Goal: Task Accomplishment & Management: Complete application form

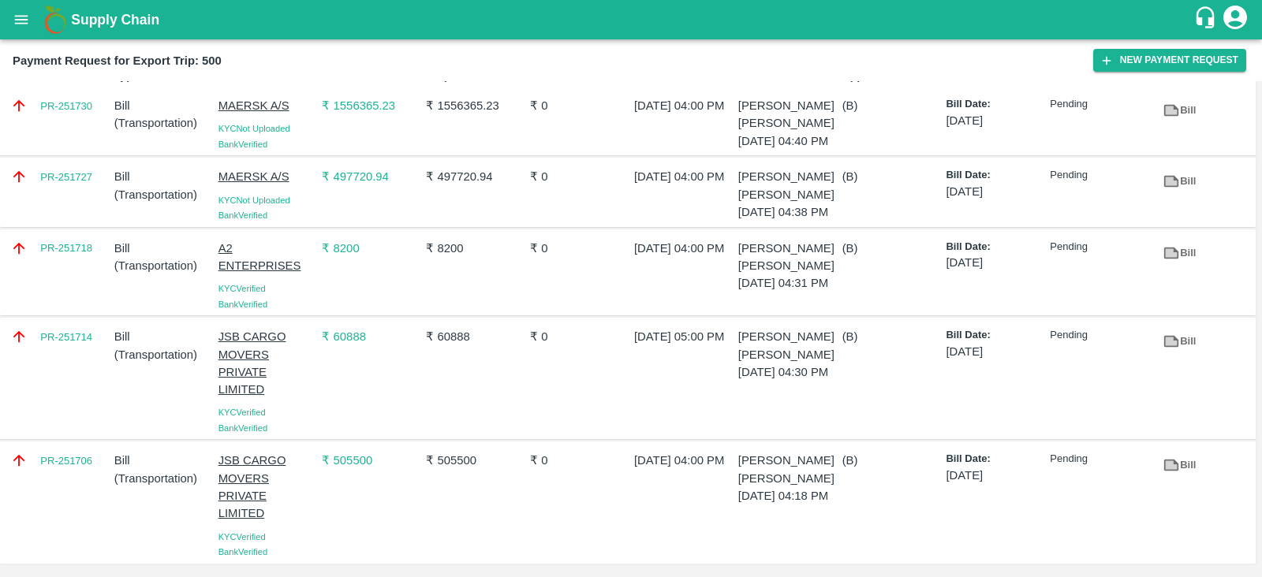
scroll to position [63, 0]
click at [468, 243] on p "₹ 8200" at bounding box center [475, 248] width 98 height 17
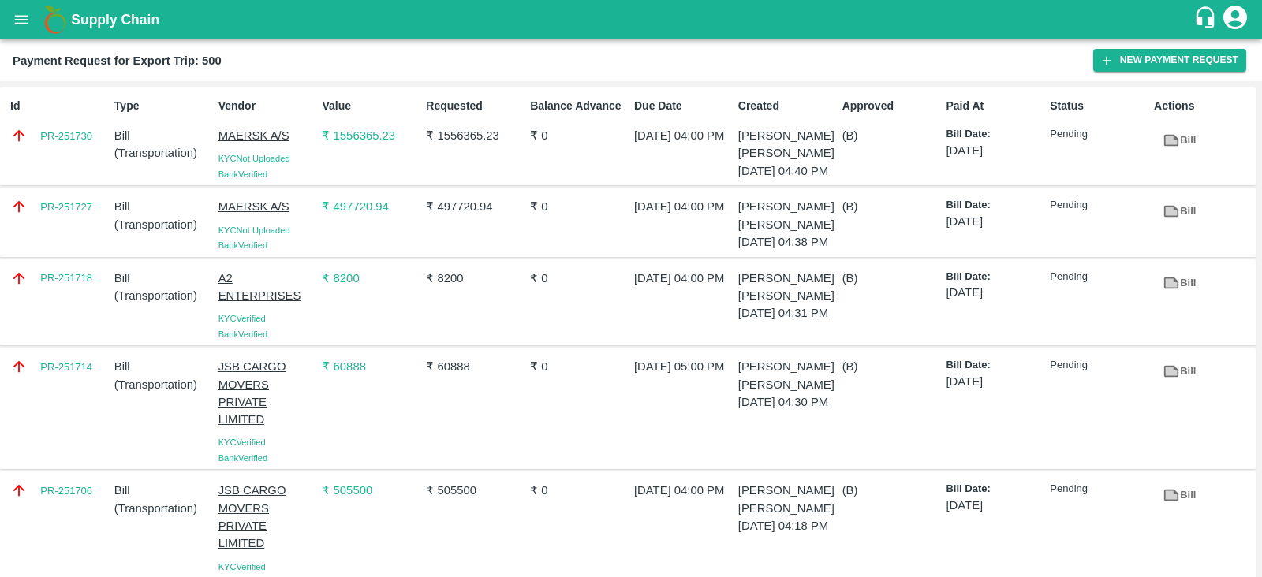
scroll to position [64, 0]
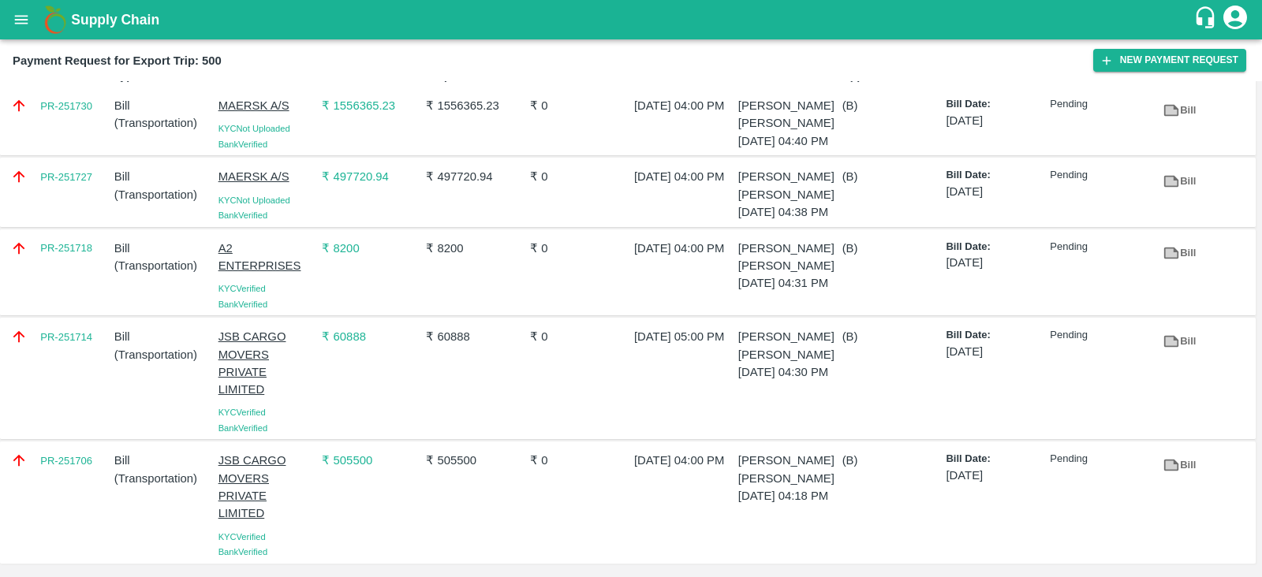
click at [75, 471] on div "PR-251706" at bounding box center [56, 503] width 104 height 114
copy link "PR-251706"
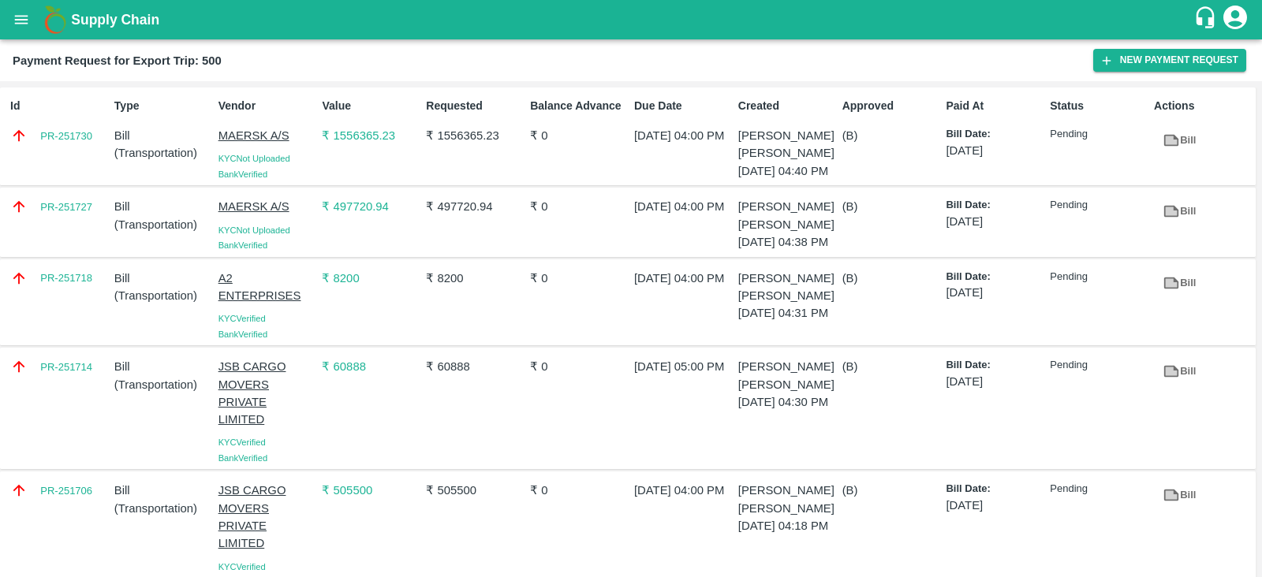
click at [63, 167] on div "Id PR-251730" at bounding box center [56, 136] width 104 height 90
copy link "PR-251730"
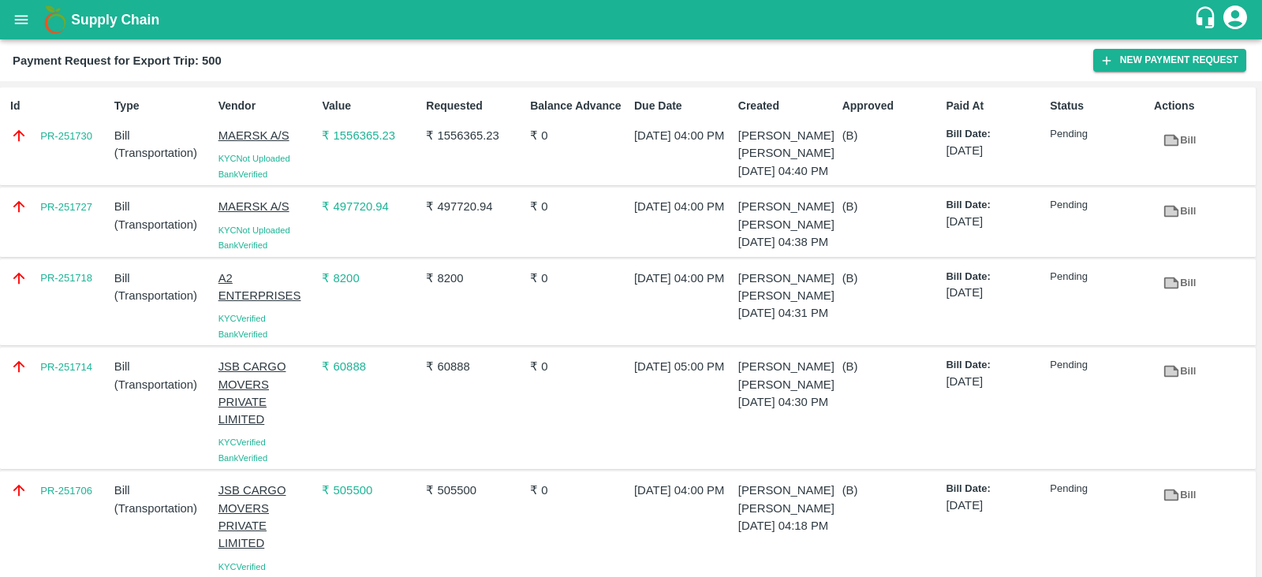
click at [86, 244] on div "PR-251727" at bounding box center [56, 222] width 104 height 61
copy link "PR-251727"
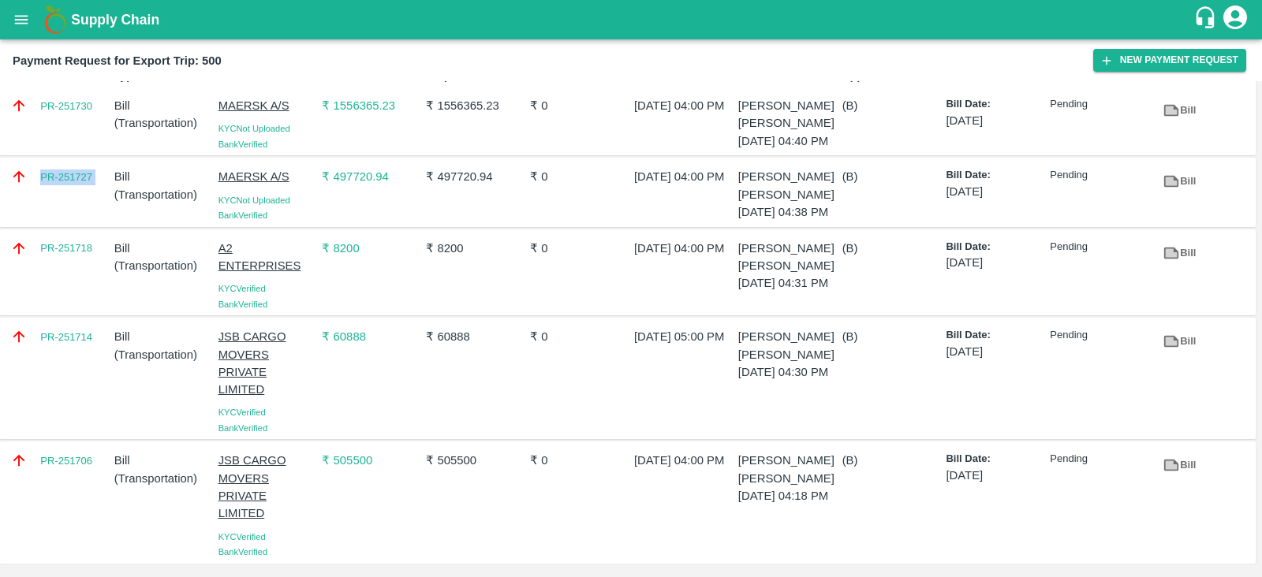
scroll to position [29, 0]
click at [103, 384] on div "PR-251714" at bounding box center [56, 380] width 104 height 114
copy link "PR-251714"
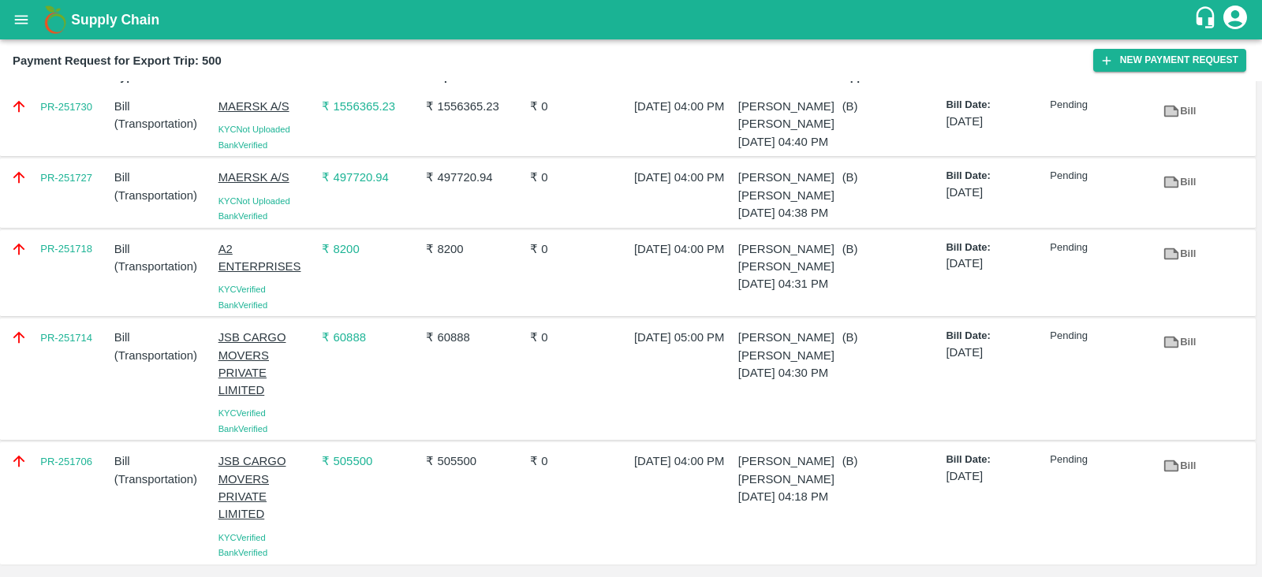
click at [79, 297] on div "PR-251718" at bounding box center [56, 273] width 104 height 79
copy link "PR-251718"
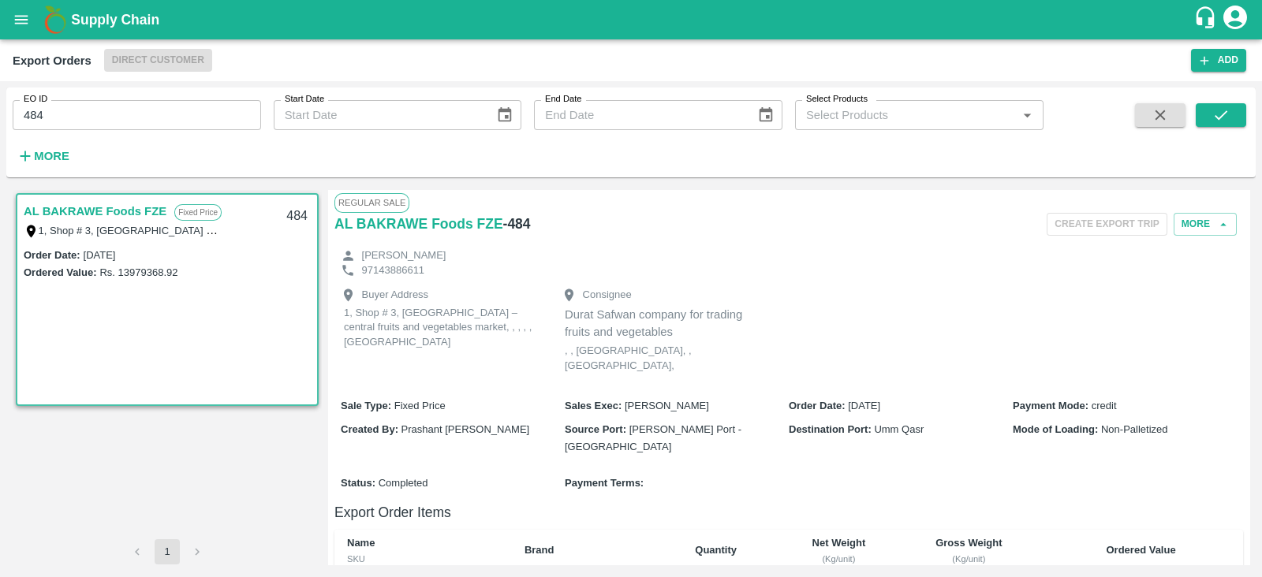
scroll to position [670, 0]
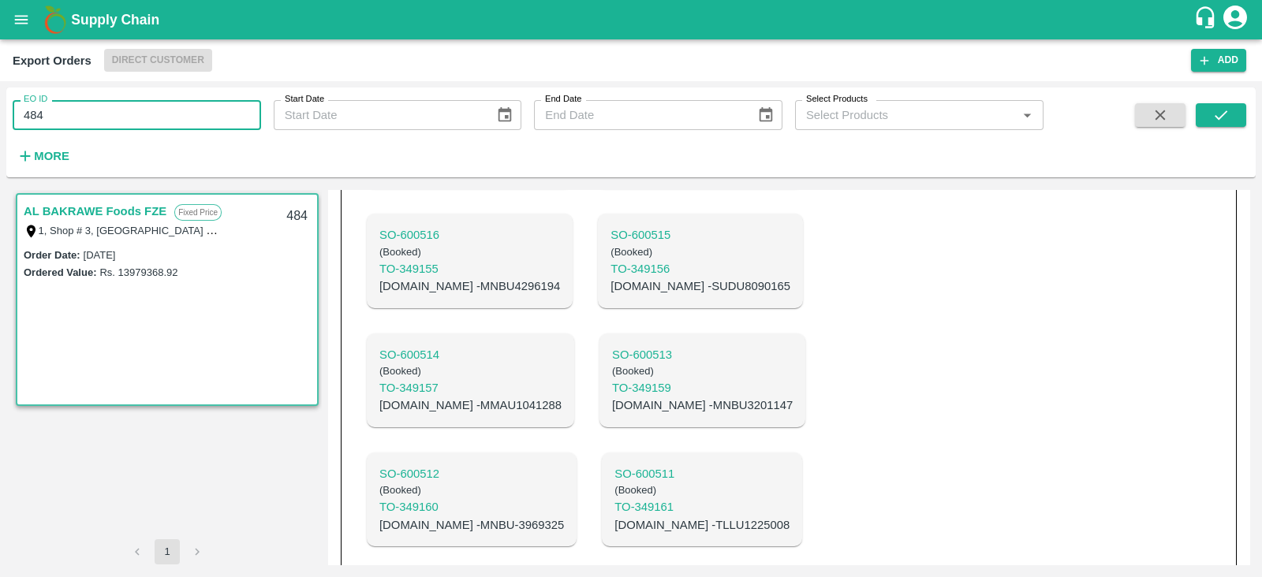
click at [166, 103] on input "484" at bounding box center [137, 115] width 248 height 30
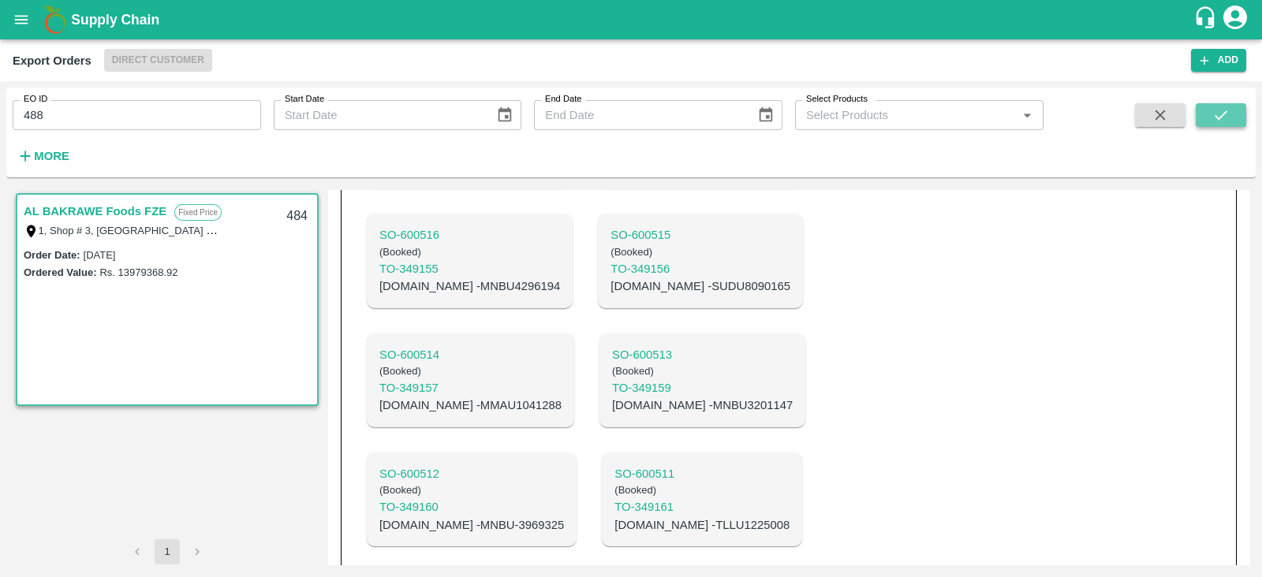
click at [1216, 125] on button "submit" at bounding box center [1221, 115] width 50 height 24
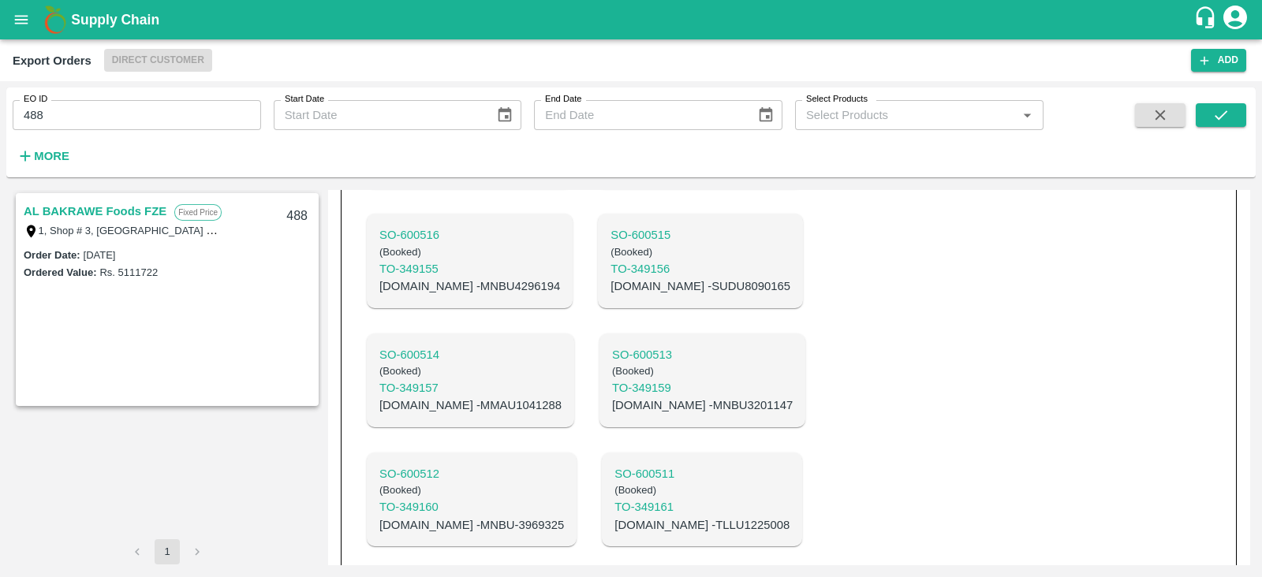
click at [84, 205] on link "AL BAKRAWE Foods FZE" at bounding box center [95, 211] width 143 height 21
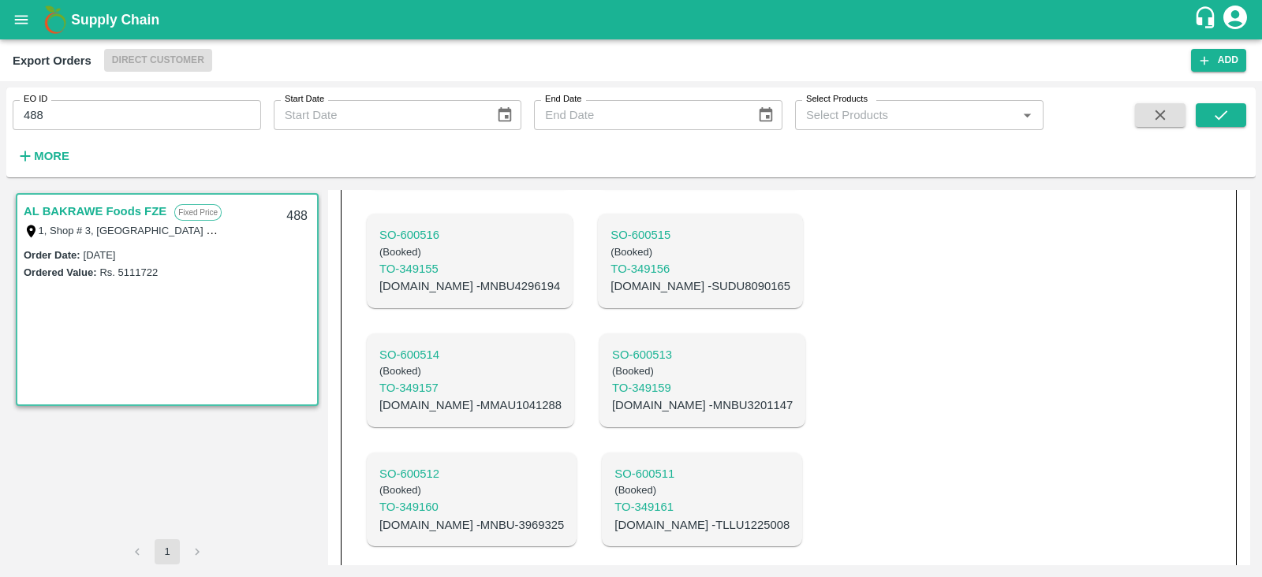
scroll to position [445, 0]
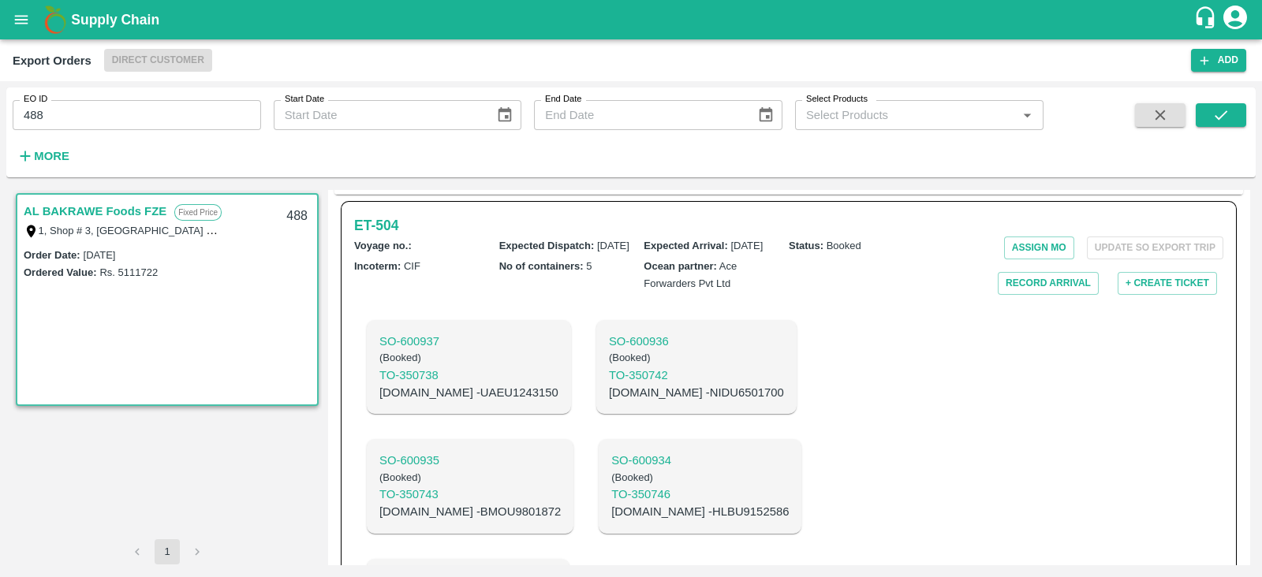
click at [84, 205] on link "AL BAKRAWE Foods FZE" at bounding box center [95, 211] width 143 height 21
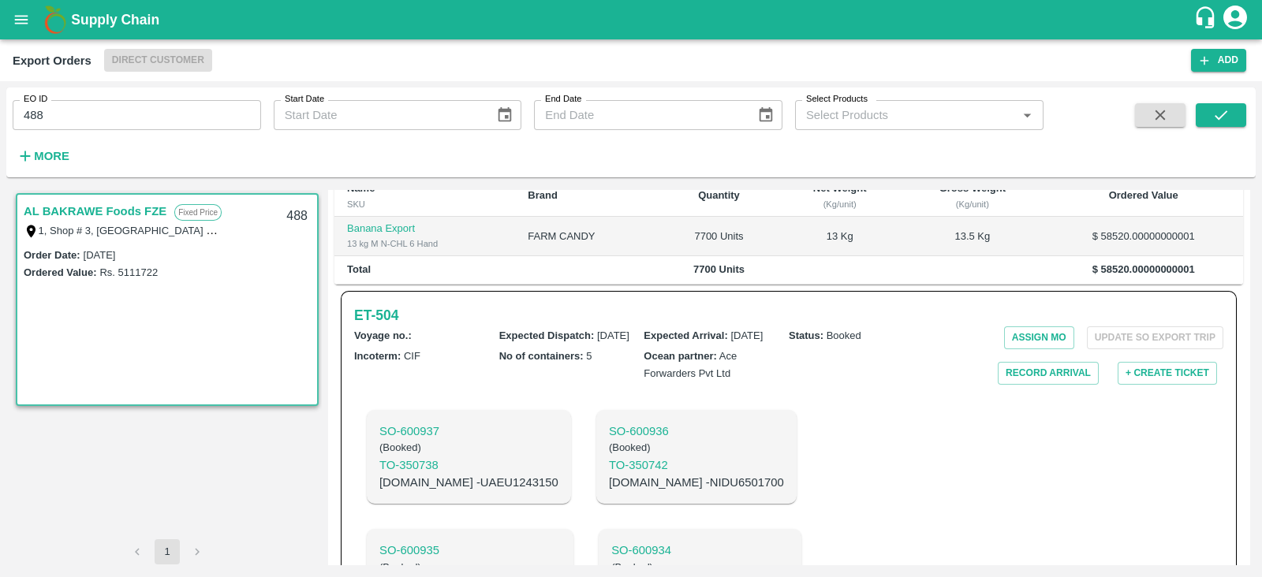
scroll to position [354, 0]
click at [394, 305] on h6 "ET- 504" at bounding box center [376, 316] width 44 height 22
click at [218, 130] on div "EO ID 488 EO ID Start Date Start Date End Date End Date Select Products Select …" at bounding box center [521, 129] width 1043 height 82
click at [197, 121] on input "488" at bounding box center [137, 115] width 248 height 30
click at [1220, 120] on icon "submit" at bounding box center [1220, 114] width 17 height 17
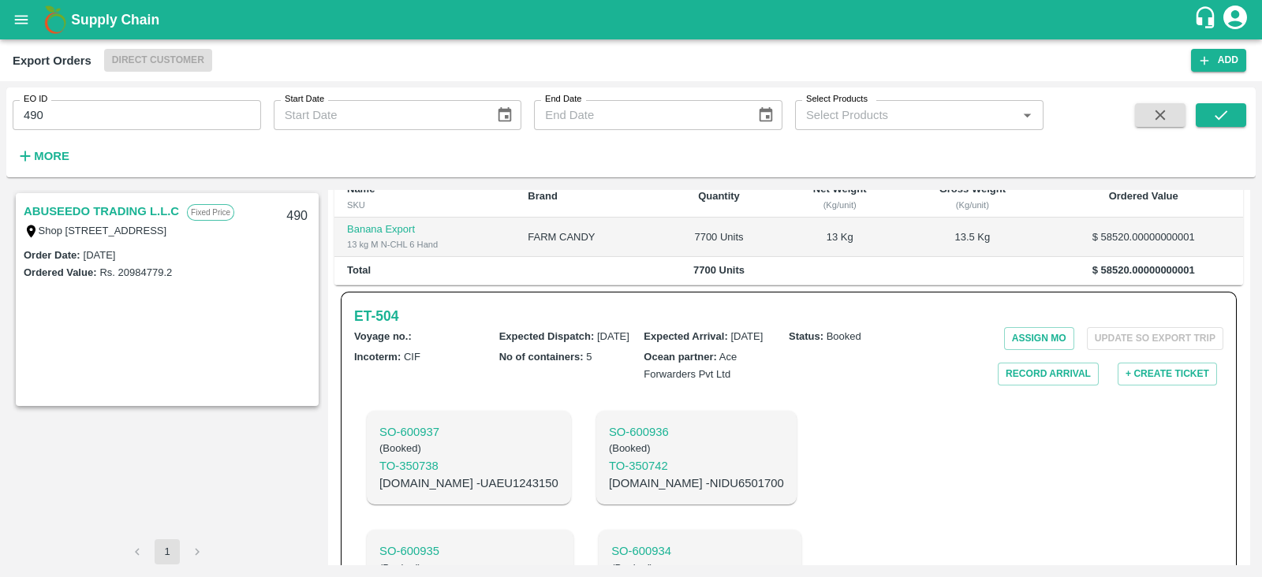
click at [118, 213] on link "ABUSEEDO TRADING L.L.C" at bounding box center [101, 211] width 155 height 21
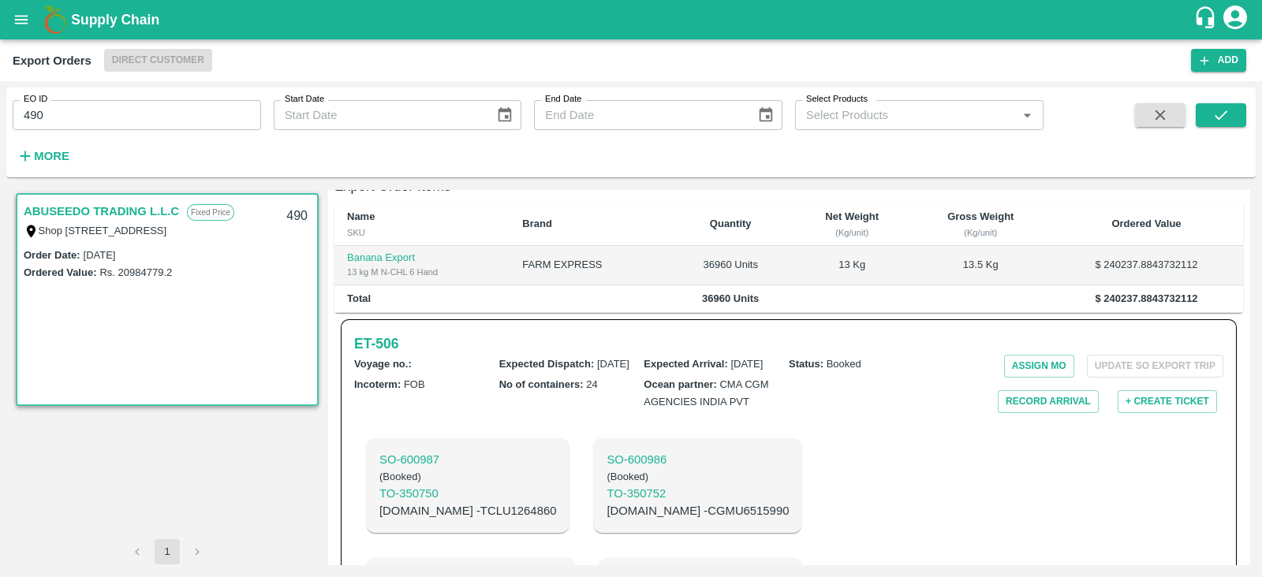
scroll to position [383, 0]
click at [373, 357] on h6 "ET- 506" at bounding box center [376, 346] width 44 height 22
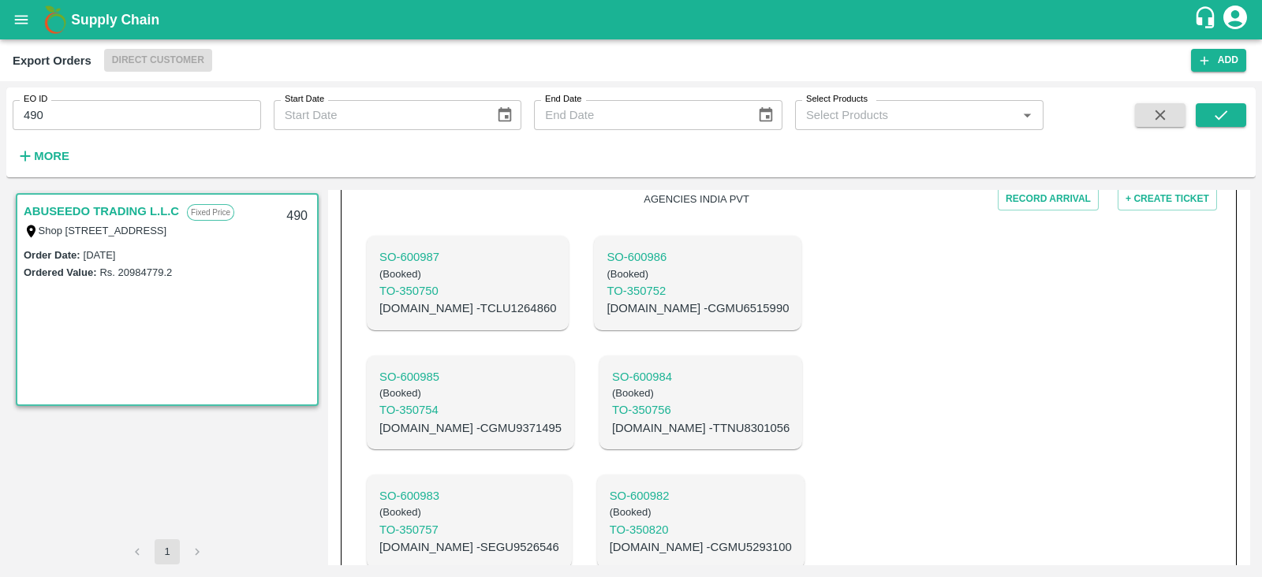
scroll to position [588, 0]
click at [611, 317] on p "C.No - CGMU6515990" at bounding box center [698, 308] width 182 height 17
copy p "CGMU6515990"
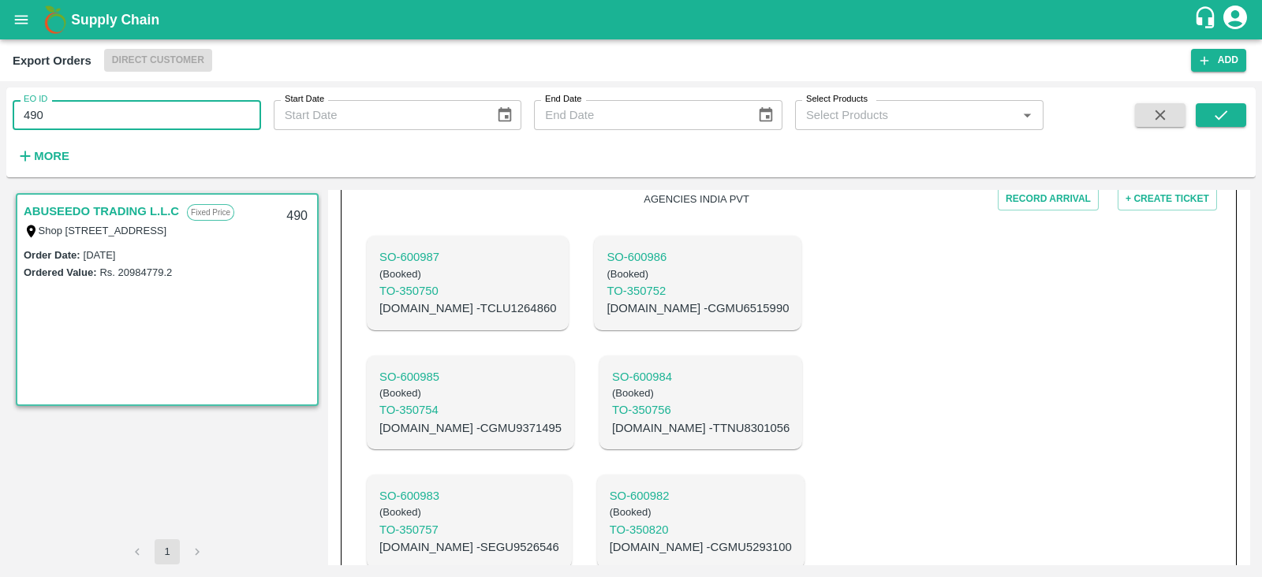
click at [125, 120] on input "490" at bounding box center [137, 115] width 248 height 30
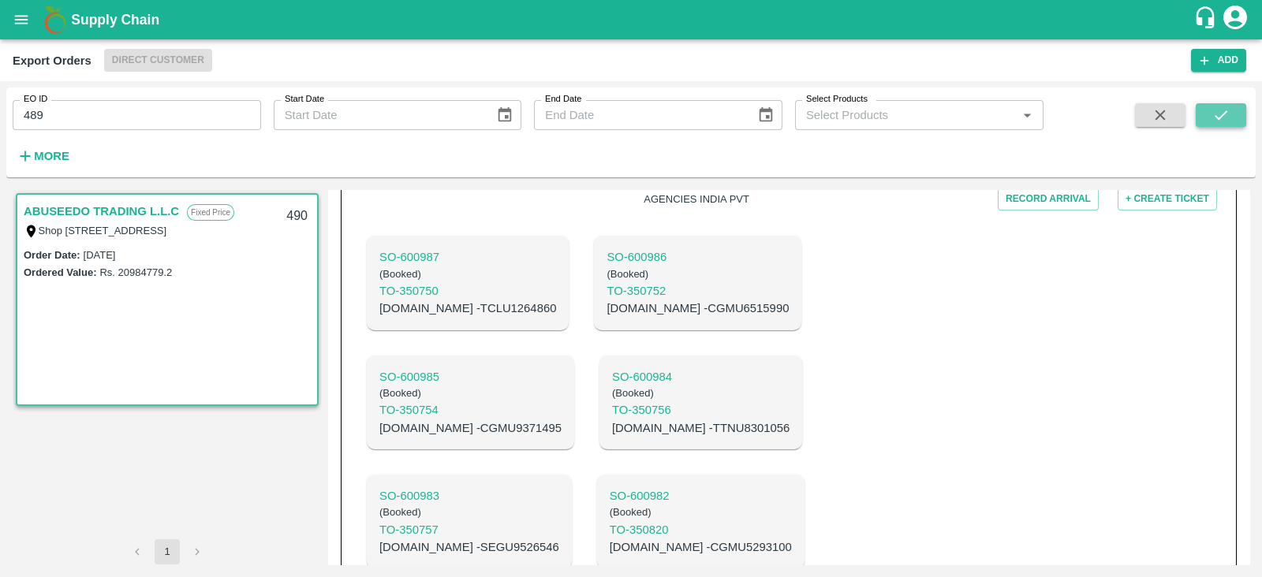
click at [1207, 120] on button "submit" at bounding box center [1221, 115] width 50 height 24
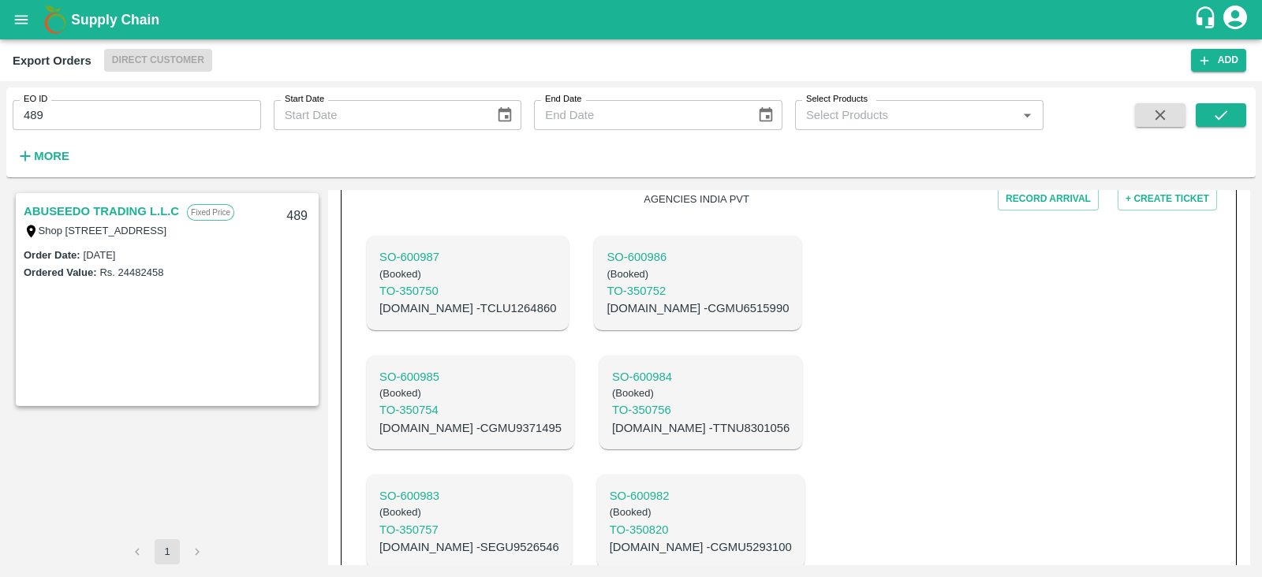
click at [154, 211] on link "ABUSEEDO TRADING L.L.C" at bounding box center [101, 211] width 155 height 21
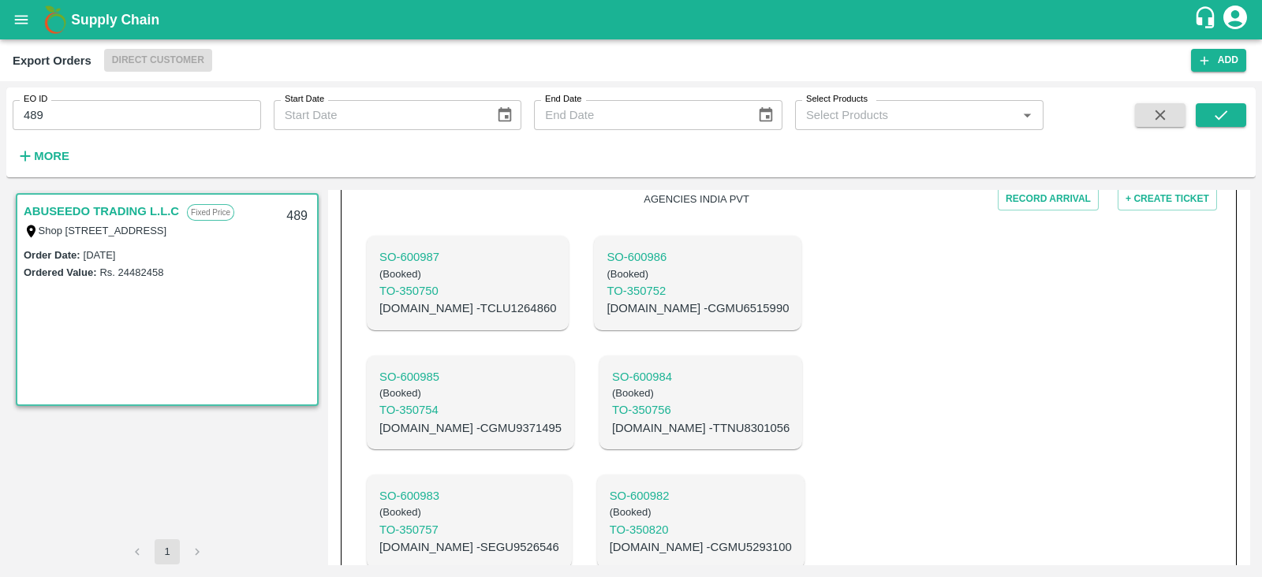
click at [154, 211] on link "ABUSEEDO TRADING L.L.C" at bounding box center [101, 211] width 155 height 21
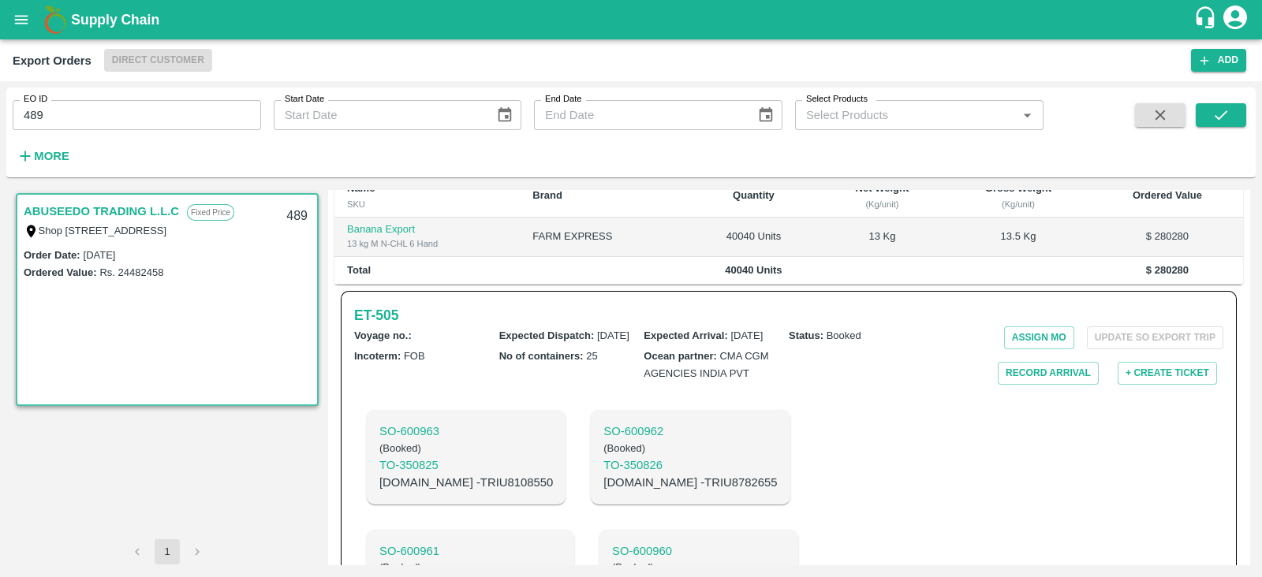
scroll to position [412, 0]
click at [369, 327] on h6 "ET- 505" at bounding box center [376, 316] width 44 height 22
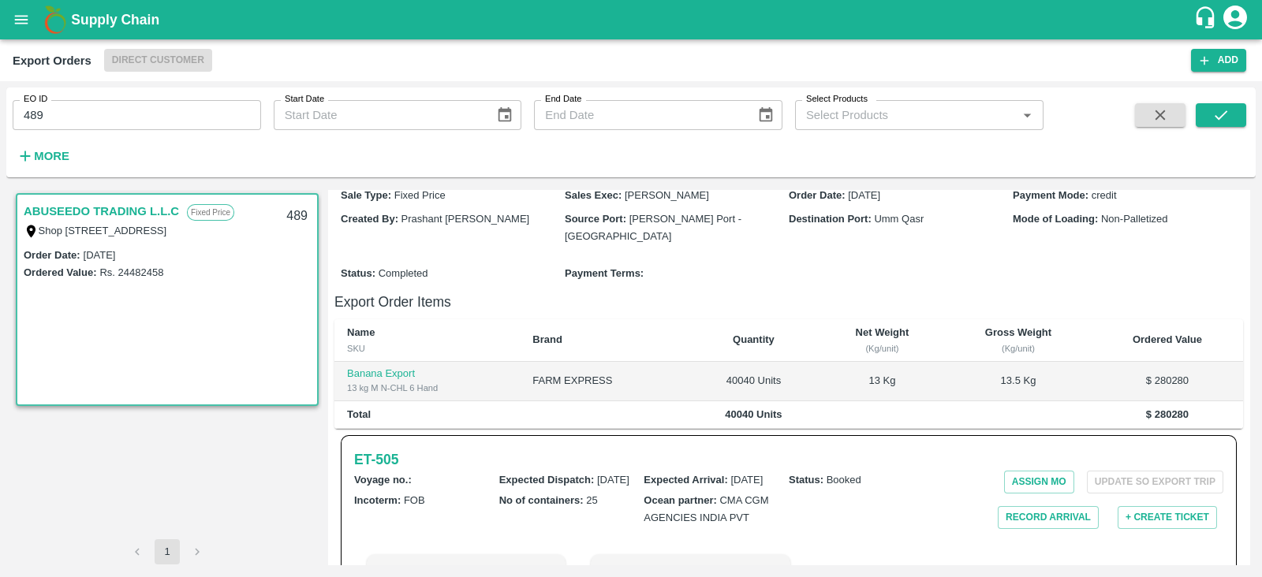
scroll to position [339, 0]
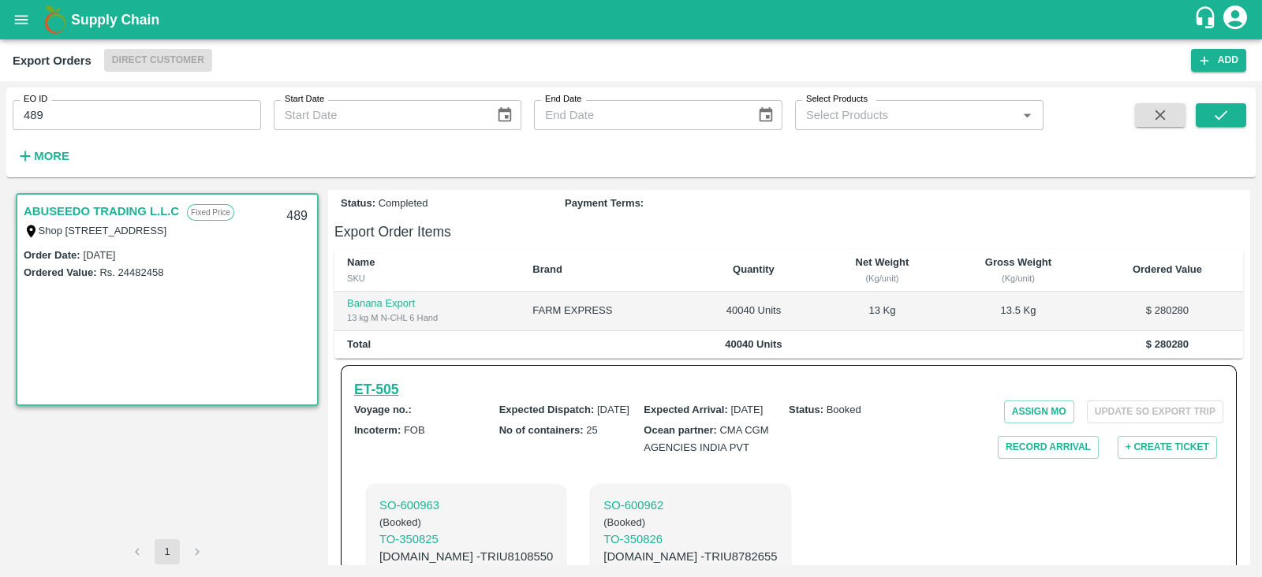
click at [398, 396] on h6 "ET- 505" at bounding box center [376, 390] width 44 height 22
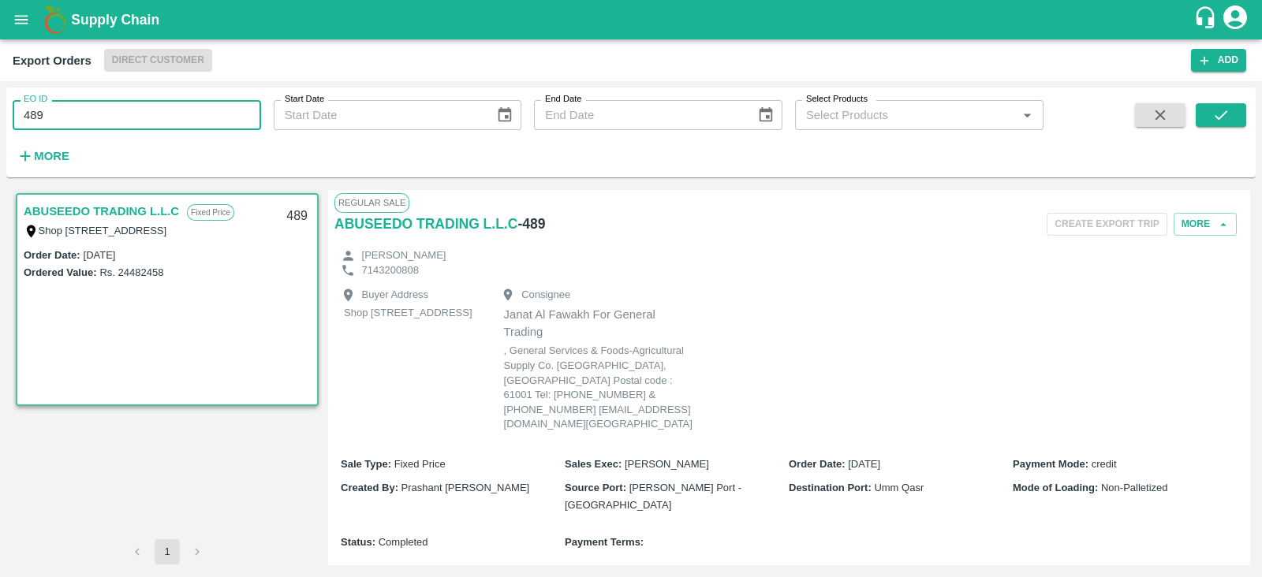
click at [206, 116] on input "489" at bounding box center [137, 115] width 248 height 30
type input "489"
type input "491"
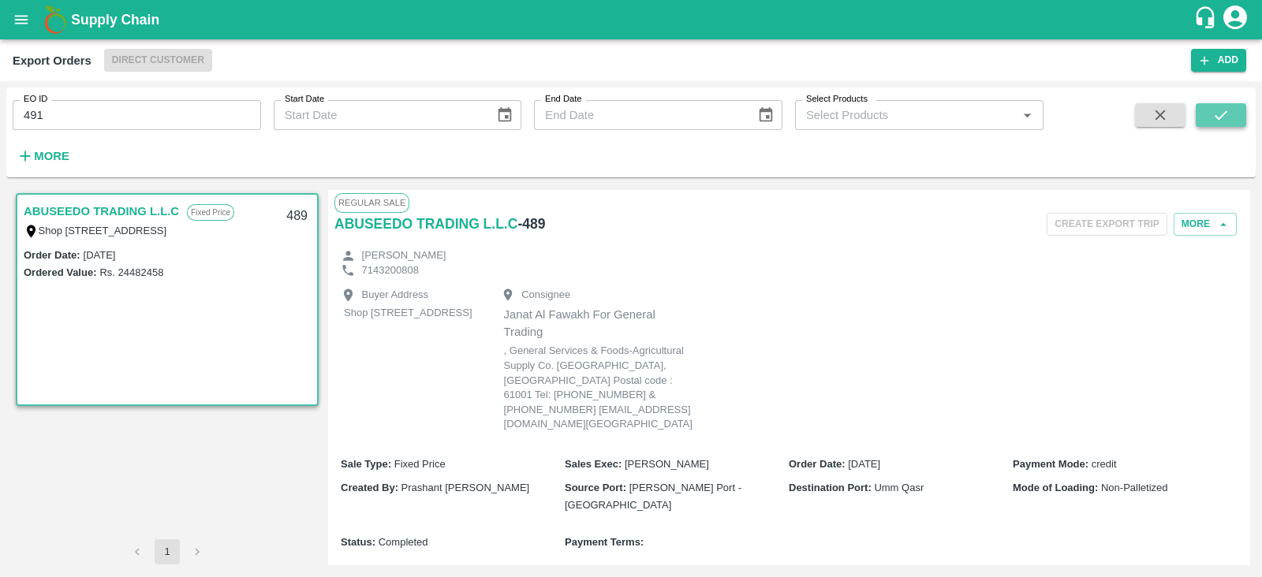
click at [1230, 110] on button "submit" at bounding box center [1221, 115] width 50 height 24
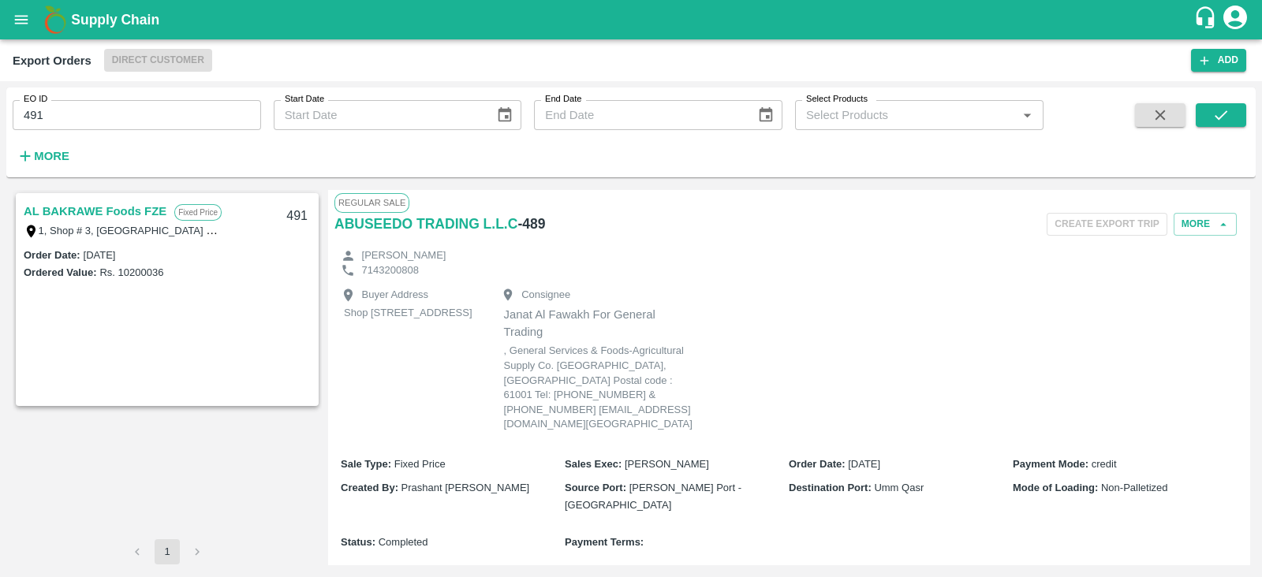
click at [144, 207] on link "AL BAKRAWE Foods FZE" at bounding box center [95, 211] width 143 height 21
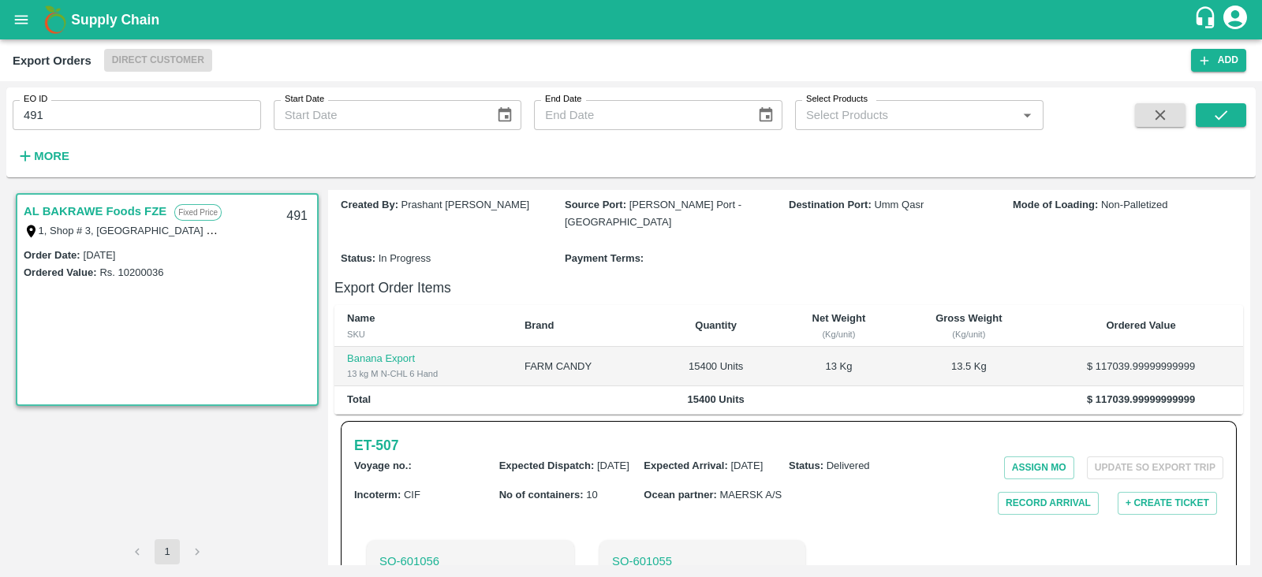
scroll to position [211, 0]
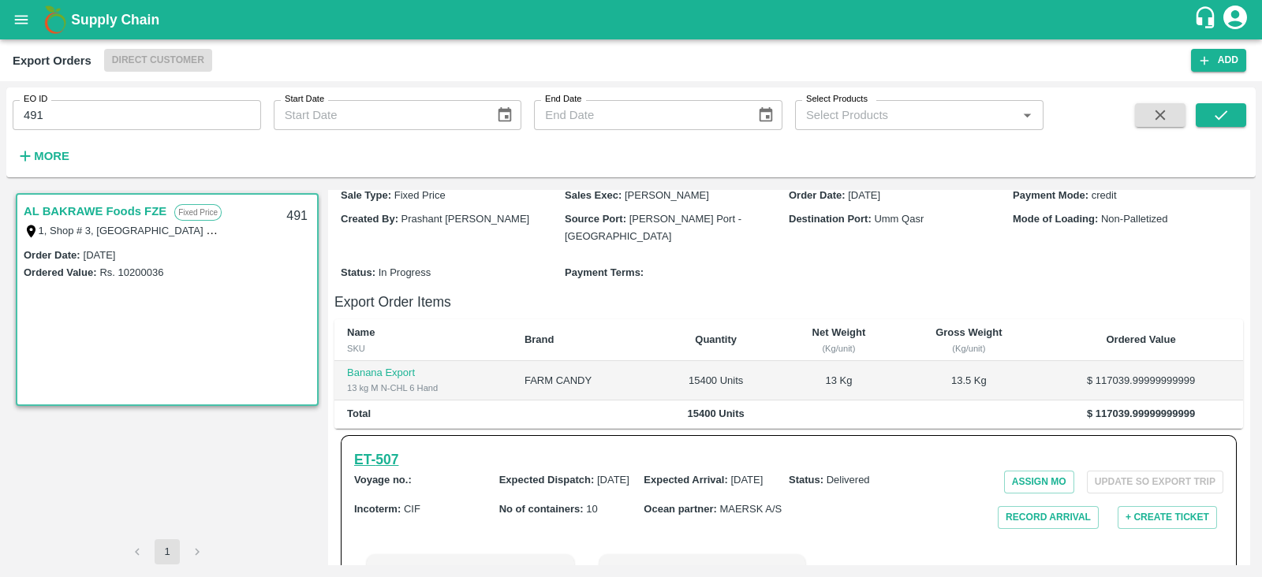
click at [395, 449] on h6 "ET- 507" at bounding box center [376, 460] width 44 height 22
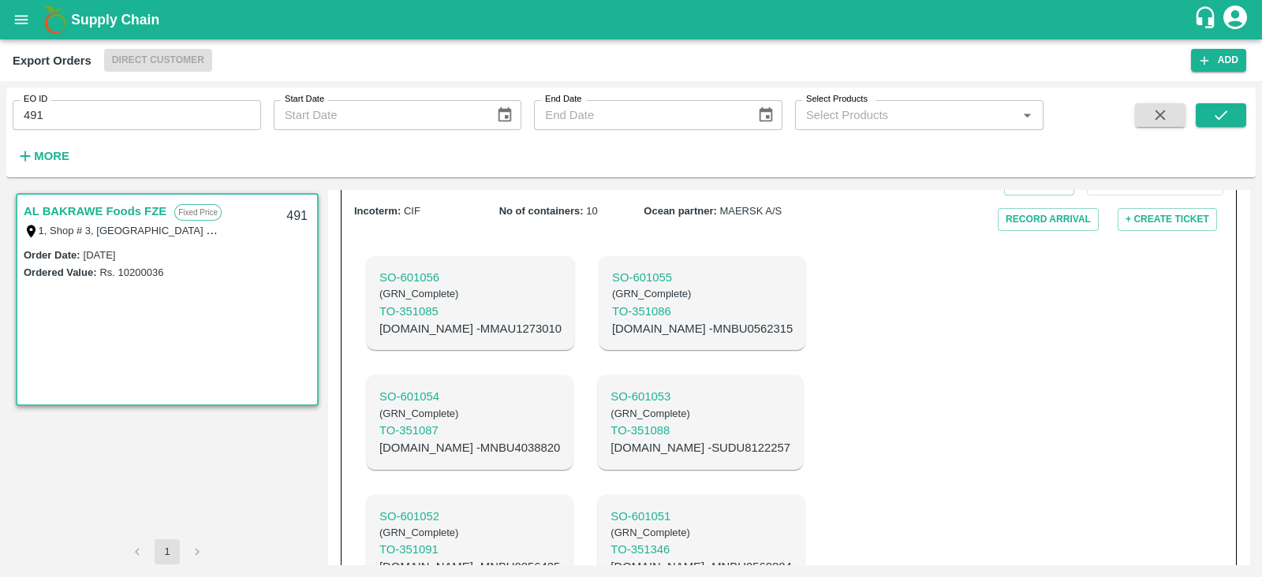
scroll to position [503, 0]
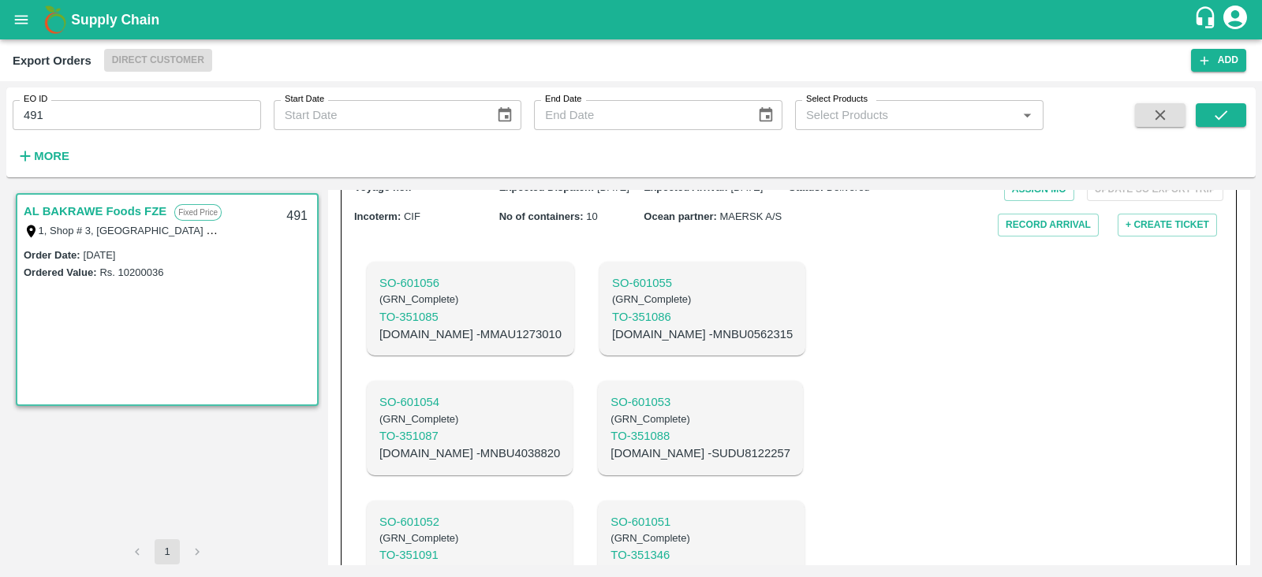
click at [638, 326] on p "C.No - MNBU0562315" at bounding box center [702, 334] width 181 height 17
copy p "MNBU0562315"
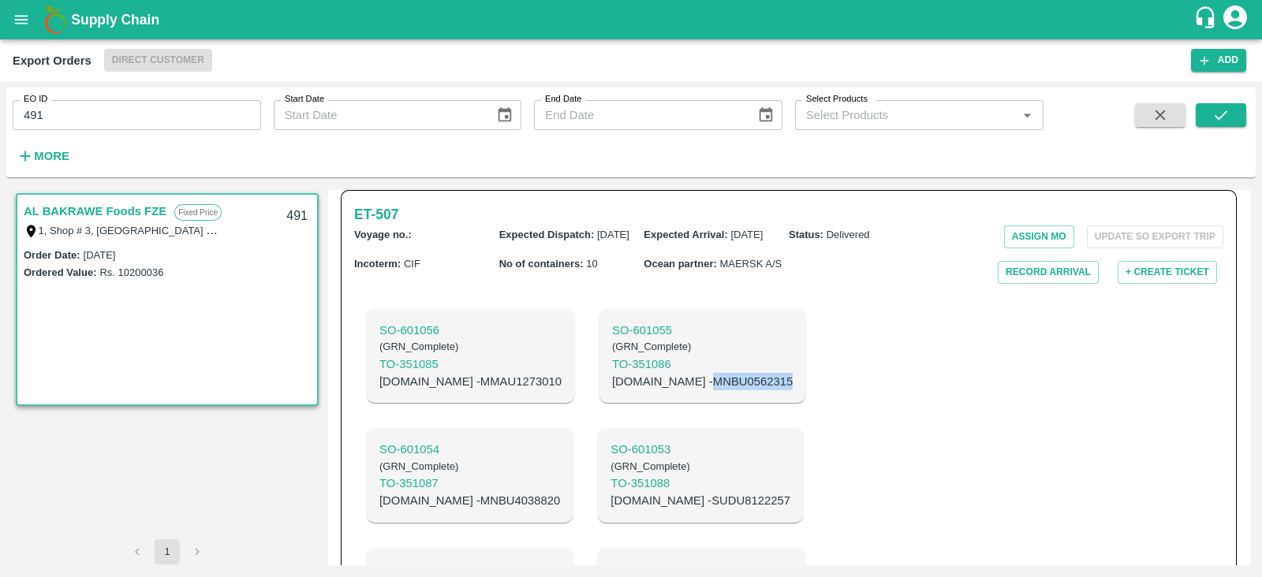
scroll to position [457, 0]
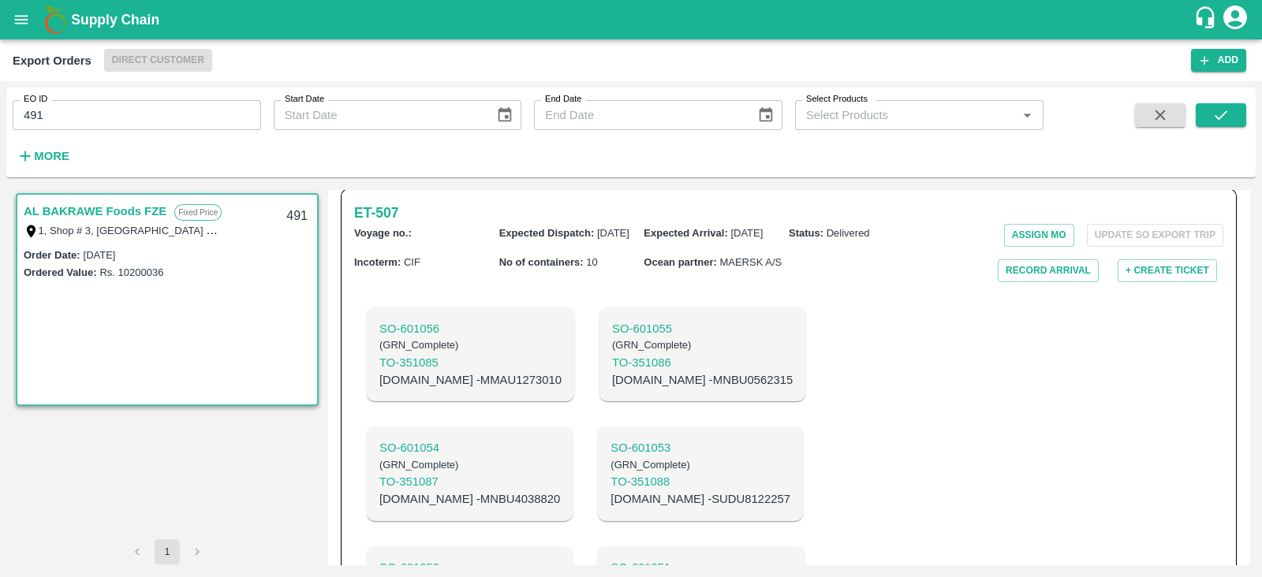
click at [860, 274] on div "ET- 507 Voyage no. : Expected Dispatch : 05 Aug 2025 Expected Arrival : 05 Aug …" at bounding box center [789, 546] width 896 height 717
click at [398, 202] on h6 "ET- 507" at bounding box center [376, 213] width 44 height 22
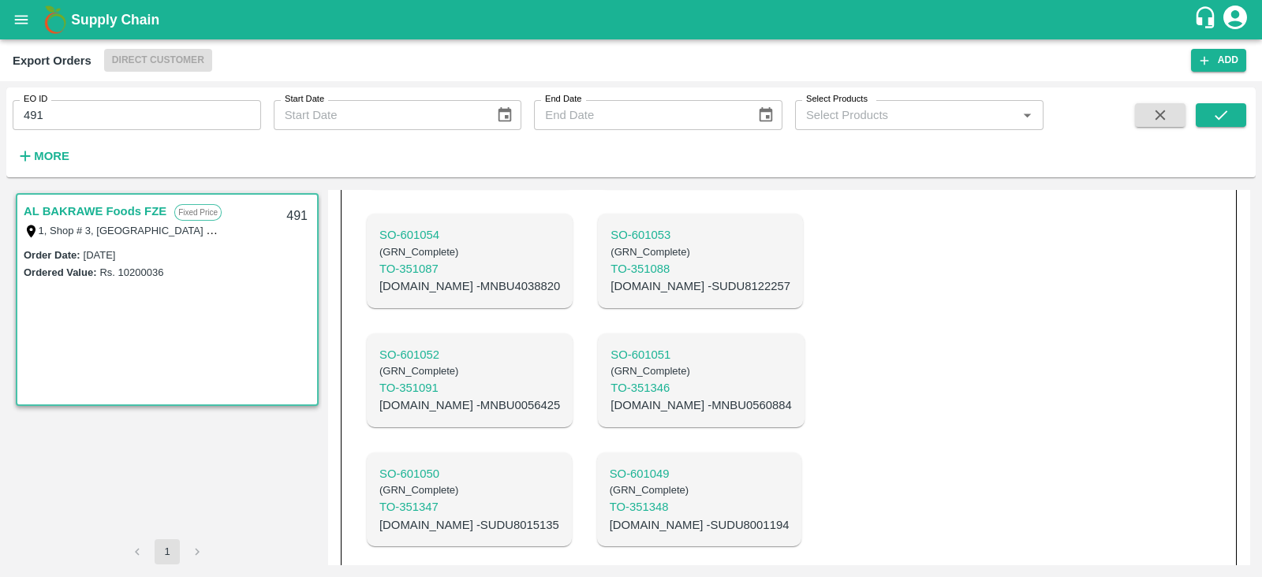
click at [1033, 357] on div "SO- 601056 ( GRN_Complete ) TO- 351085 C.No - MMAU1273010 SO- 601055 ( GRN_Comp…" at bounding box center [788, 380] width 869 height 596
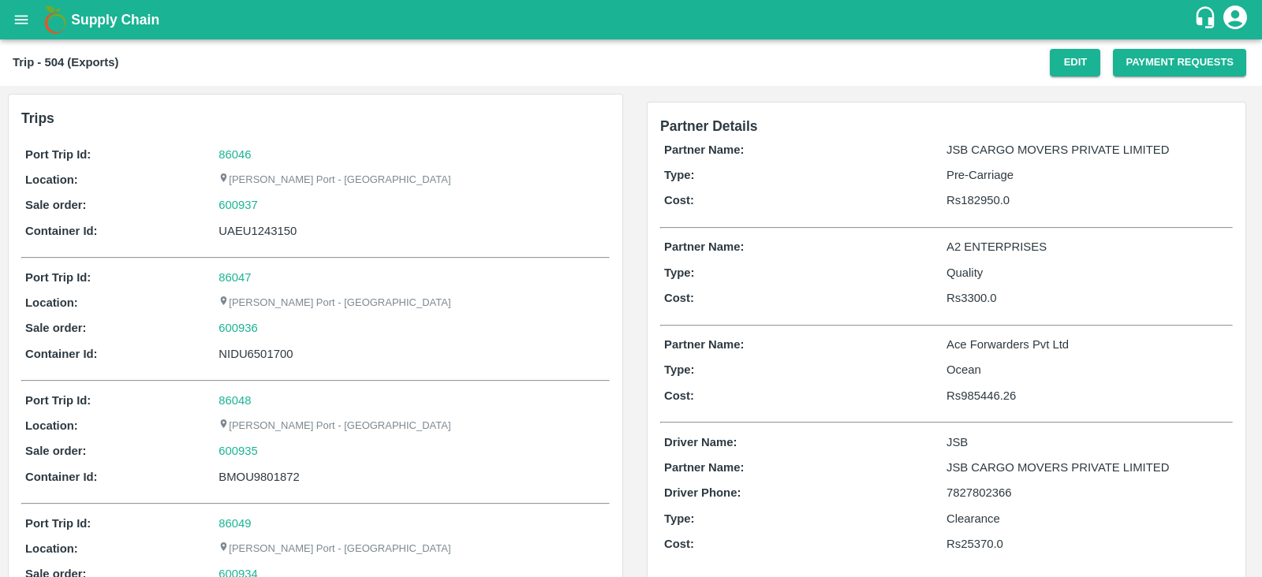
click at [237, 233] on div "UAEU1243150" at bounding box center [411, 230] width 387 height 17
copy div "UAEU1243150"
click at [1132, 65] on button "Payment Requests" at bounding box center [1179, 63] width 133 height 28
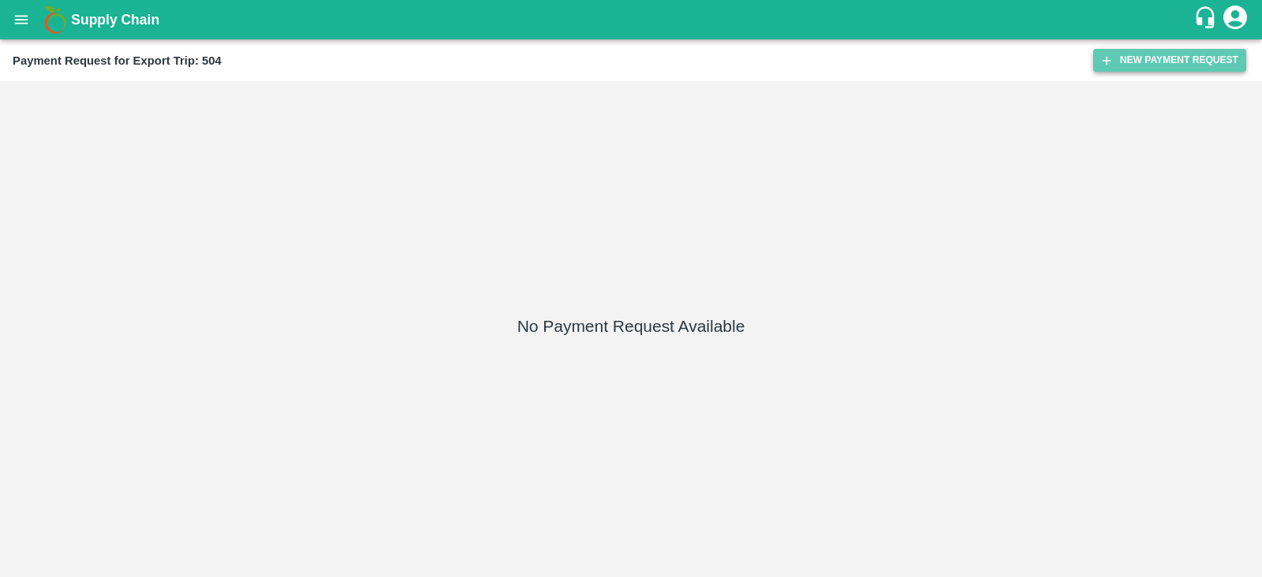
click at [1107, 60] on icon "button" at bounding box center [1107, 60] width 9 height 9
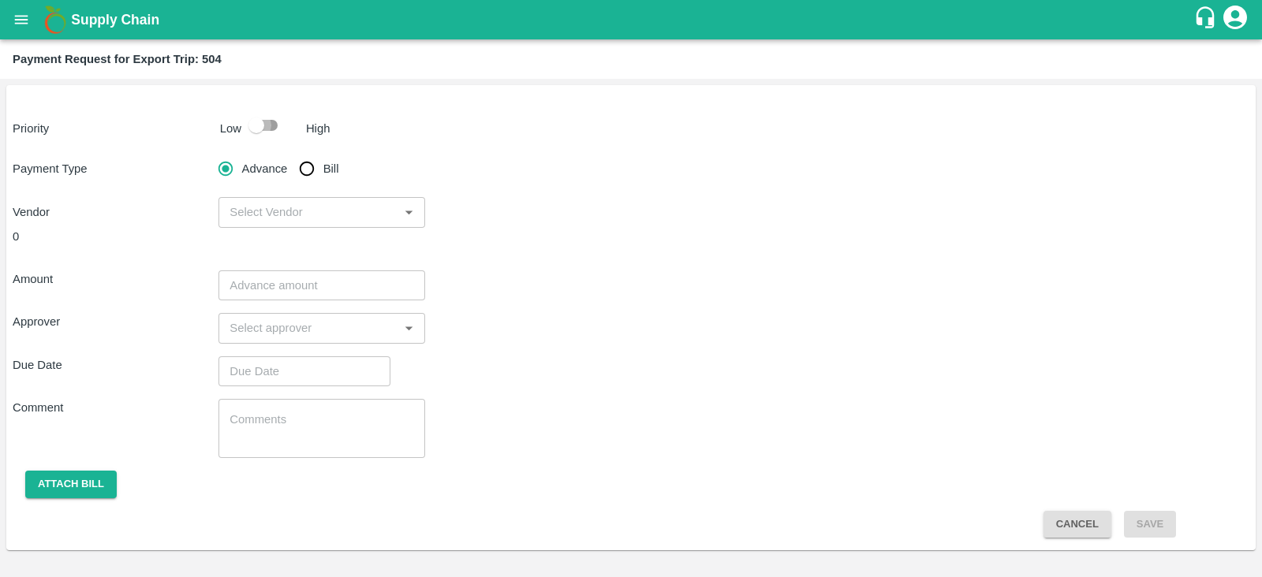
click at [276, 133] on input "checkbox" at bounding box center [256, 125] width 90 height 30
checkbox input "true"
click at [308, 163] on input "Bill" at bounding box center [307, 169] width 32 height 32
radio input "true"
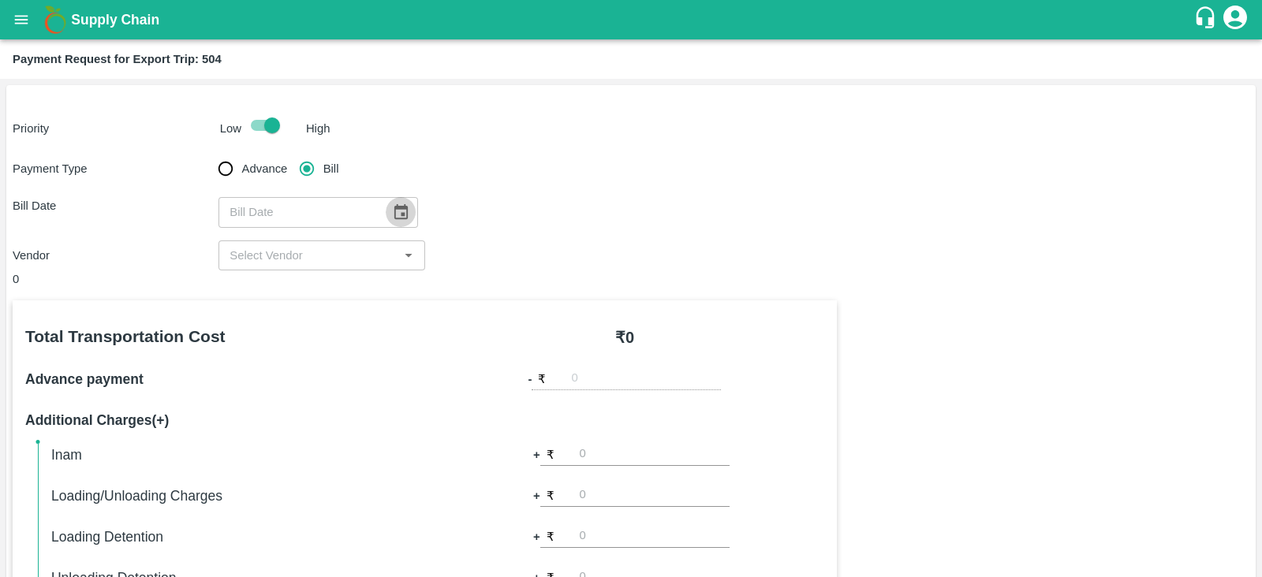
click at [392, 205] on icon "Choose date" at bounding box center [400, 211] width 17 height 17
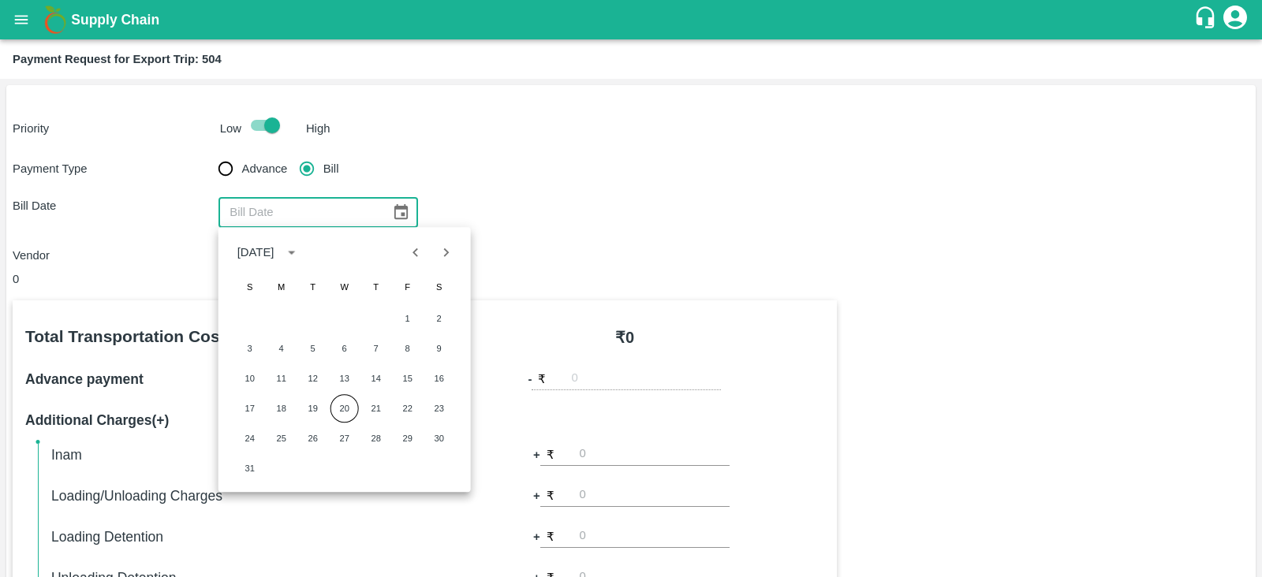
click at [402, 209] on icon "Choose date" at bounding box center [400, 211] width 17 height 17
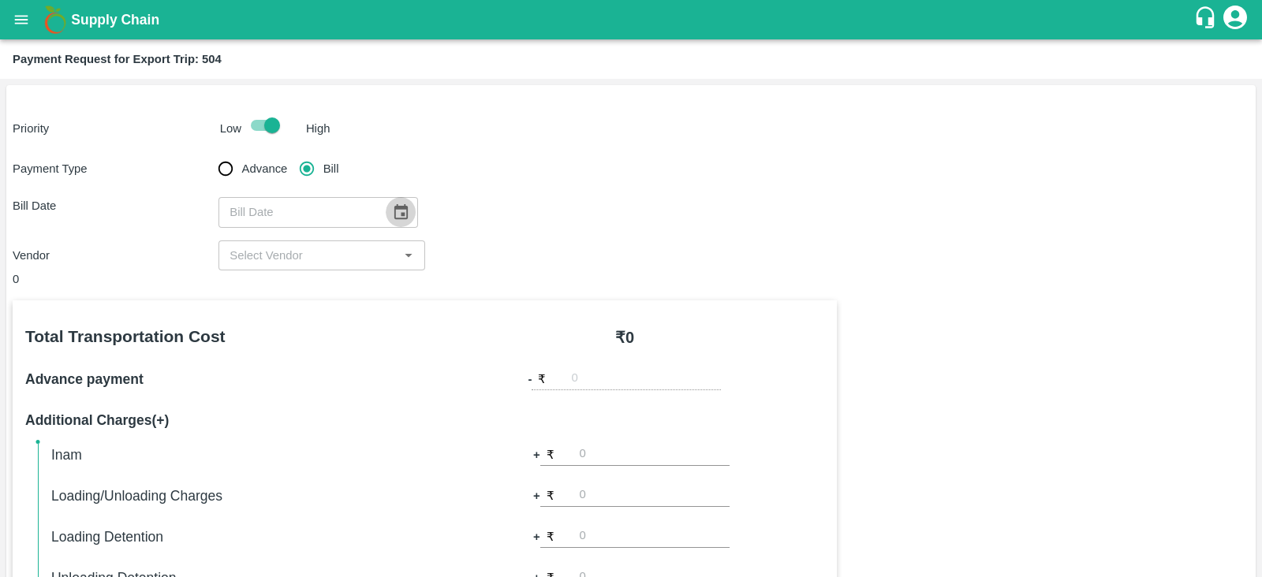
click at [402, 209] on icon "Choose date" at bounding box center [400, 211] width 17 height 17
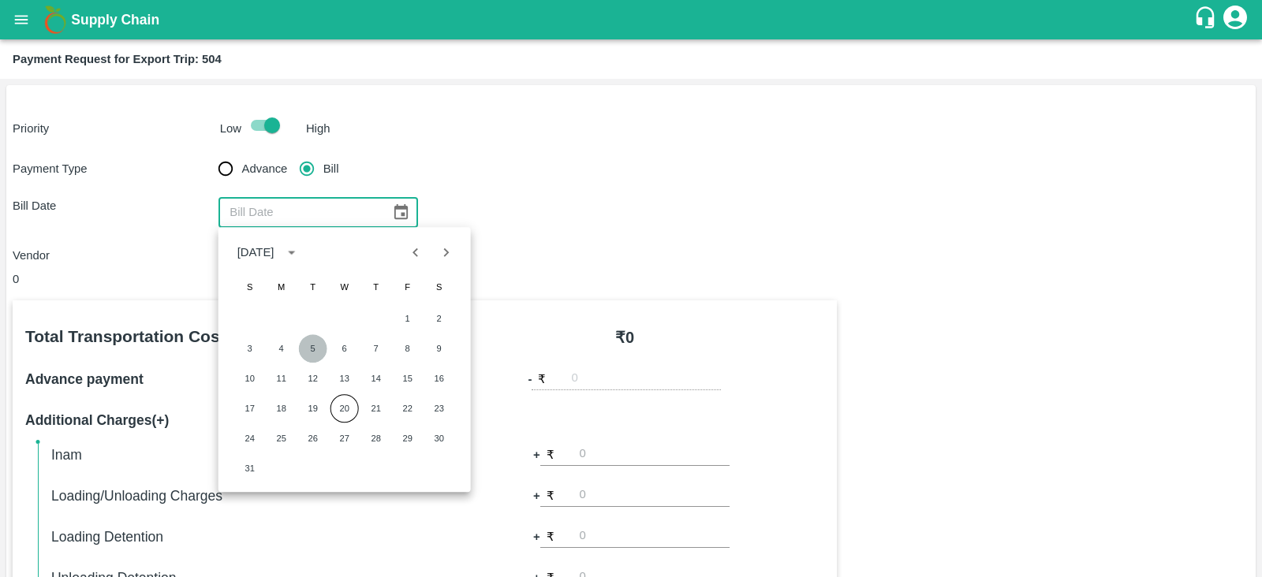
click at [315, 340] on button "5" at bounding box center [313, 348] width 28 height 28
type input "[DATE]"
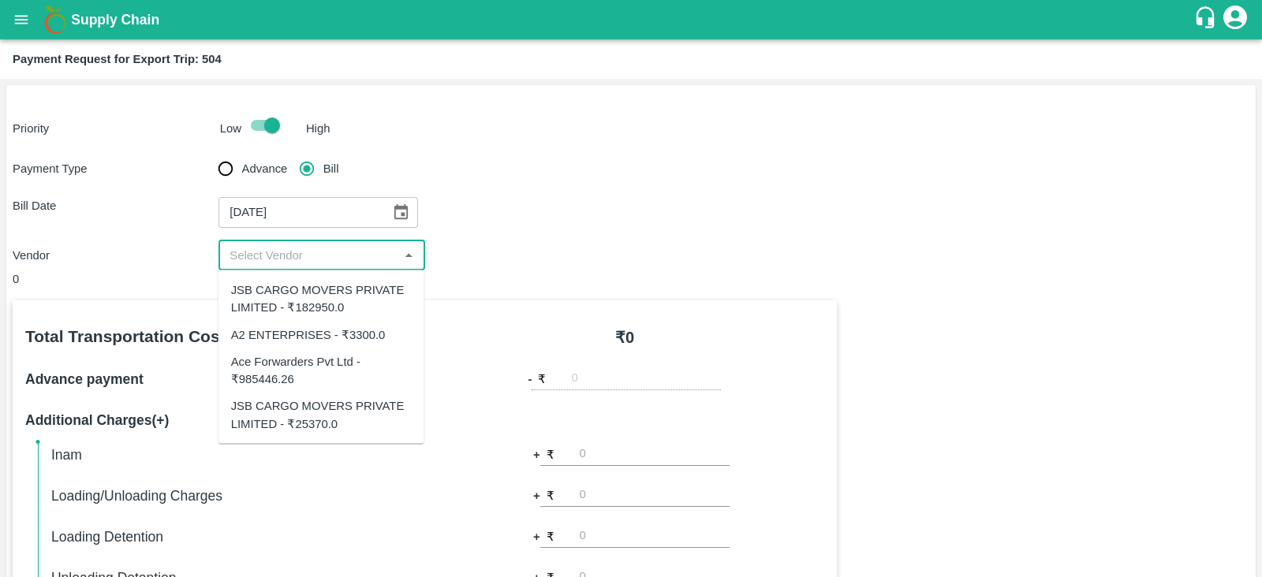
click at [338, 250] on input "input" at bounding box center [308, 255] width 170 height 21
click at [338, 259] on input "input" at bounding box center [308, 255] width 170 height 21
click at [338, 396] on div "JSB CARGO MOVERS PRIVATE LIMITED - ₹25370.0" at bounding box center [321, 415] width 206 height 45
type input "JSB CARGO MOVERS PRIVATE LIMITED - ₹25370.0"
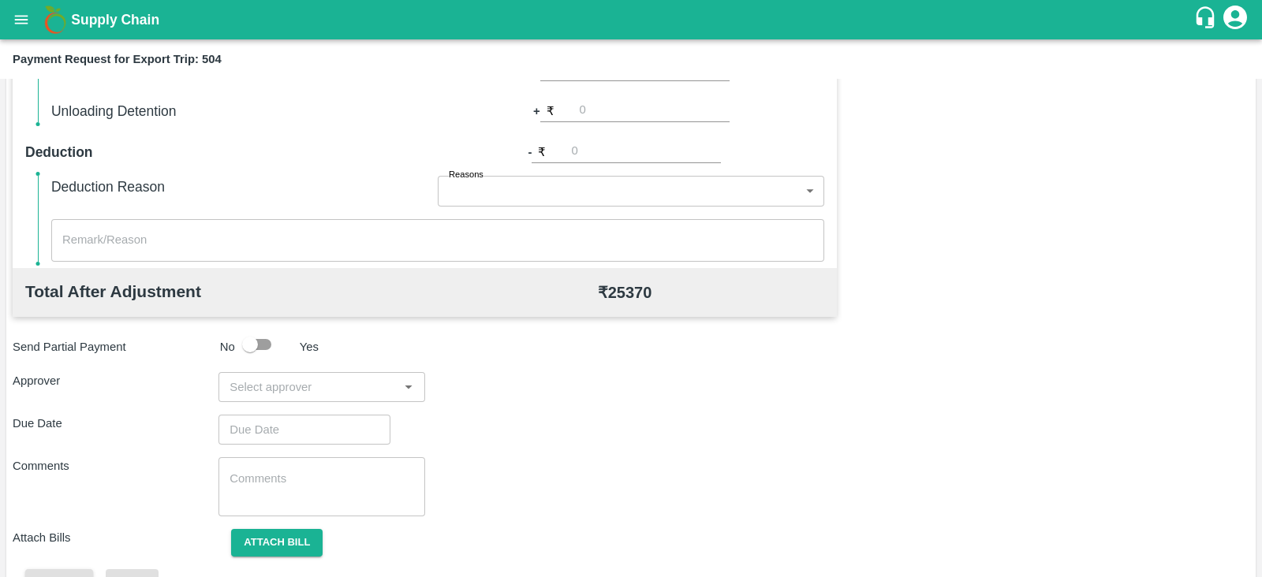
scroll to position [505, 0]
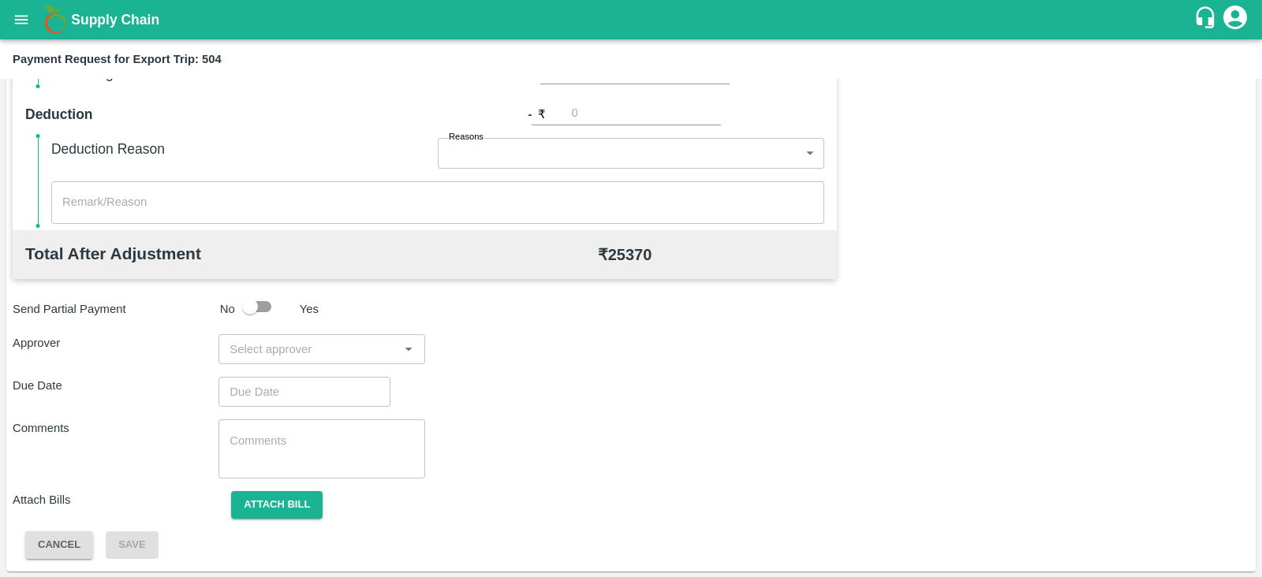
click at [352, 334] on div "​" at bounding box center [321, 349] width 206 height 30
type input "PRASA"
click at [296, 384] on div "[PERSON_NAME]" at bounding box center [317, 390] width 96 height 17
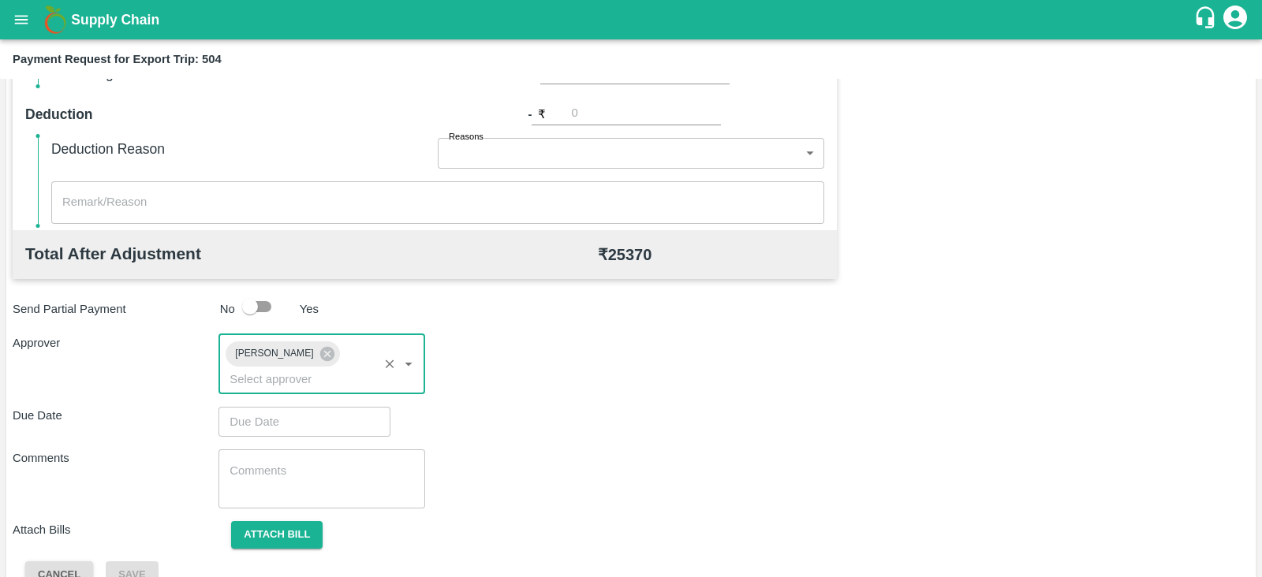
type input "DD/MM/YYYY hh:mm aa"
click at [289, 407] on input "DD/MM/YYYY hh:mm aa" at bounding box center [298, 422] width 161 height 30
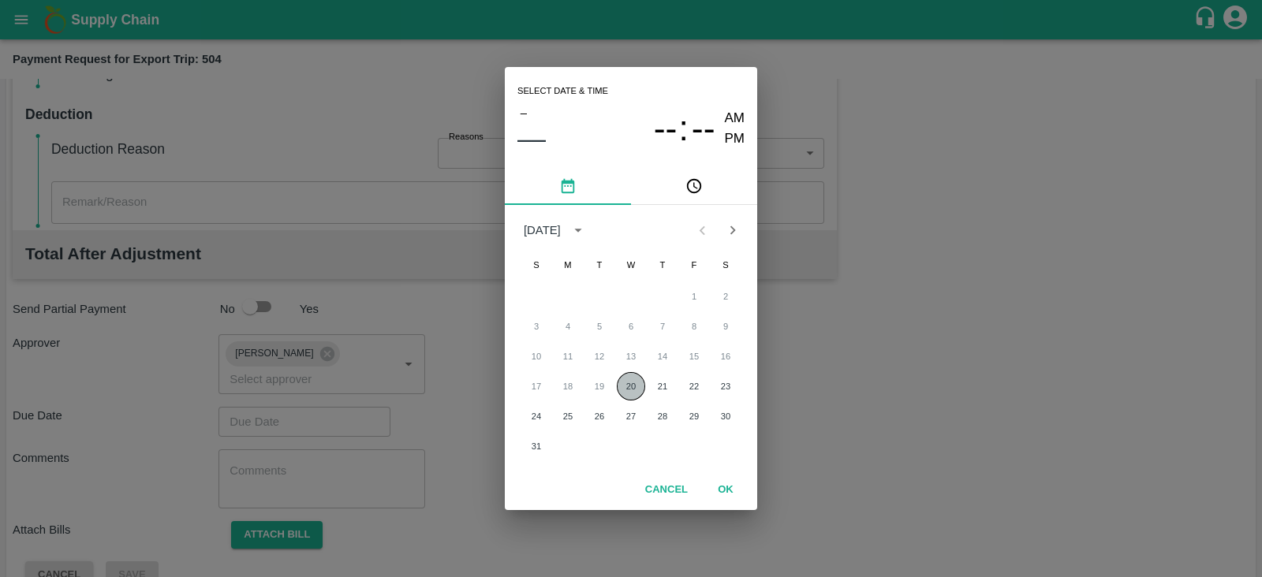
click at [618, 381] on button "20" at bounding box center [631, 386] width 28 height 28
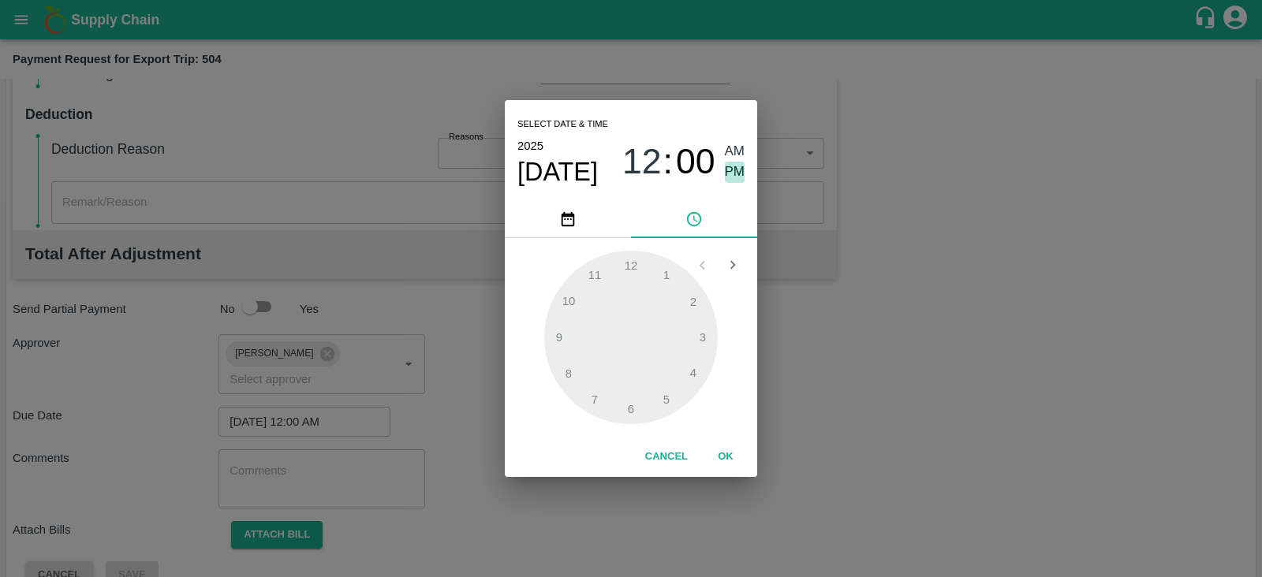
click at [726, 180] on span "PM" at bounding box center [735, 172] width 21 height 21
click at [666, 387] on div at bounding box center [631, 338] width 174 height 174
type input "20/08/2025 05:24 PM"
click at [723, 452] on button "OK" at bounding box center [725, 457] width 50 height 28
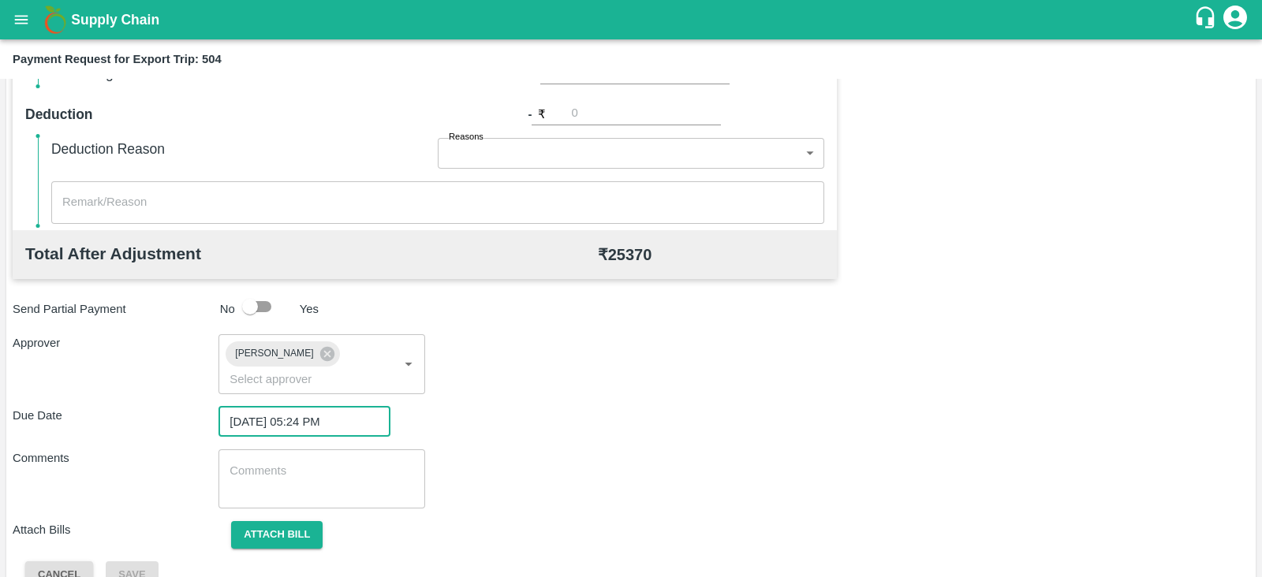
scroll to position [514, 0]
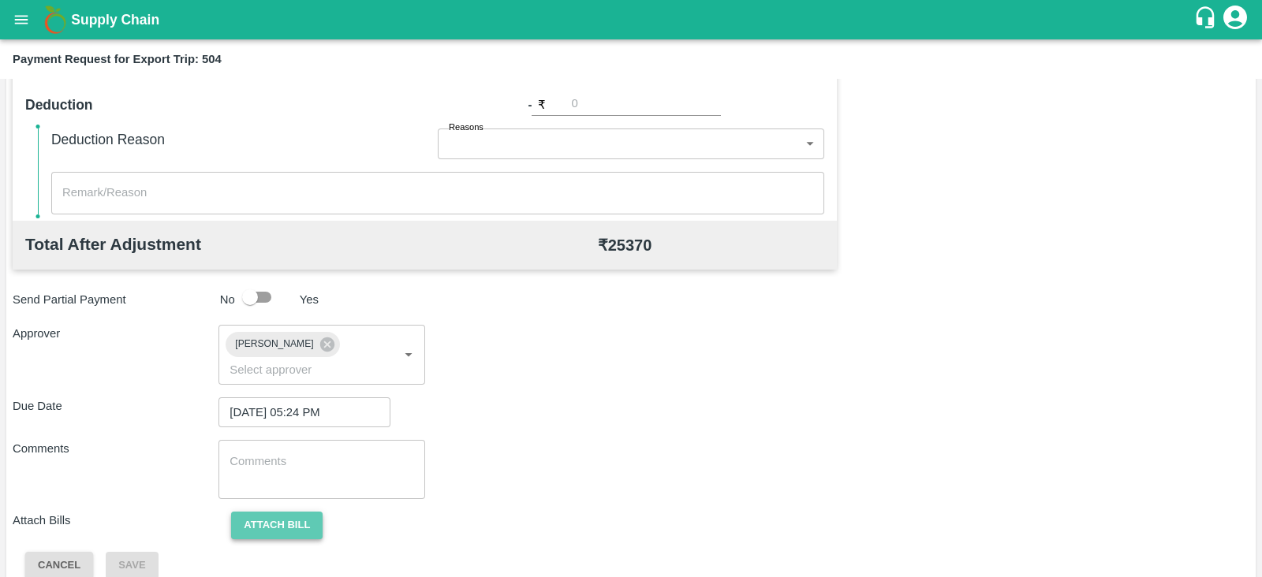
click at [300, 512] on button "Attach bill" at bounding box center [276, 526] width 91 height 28
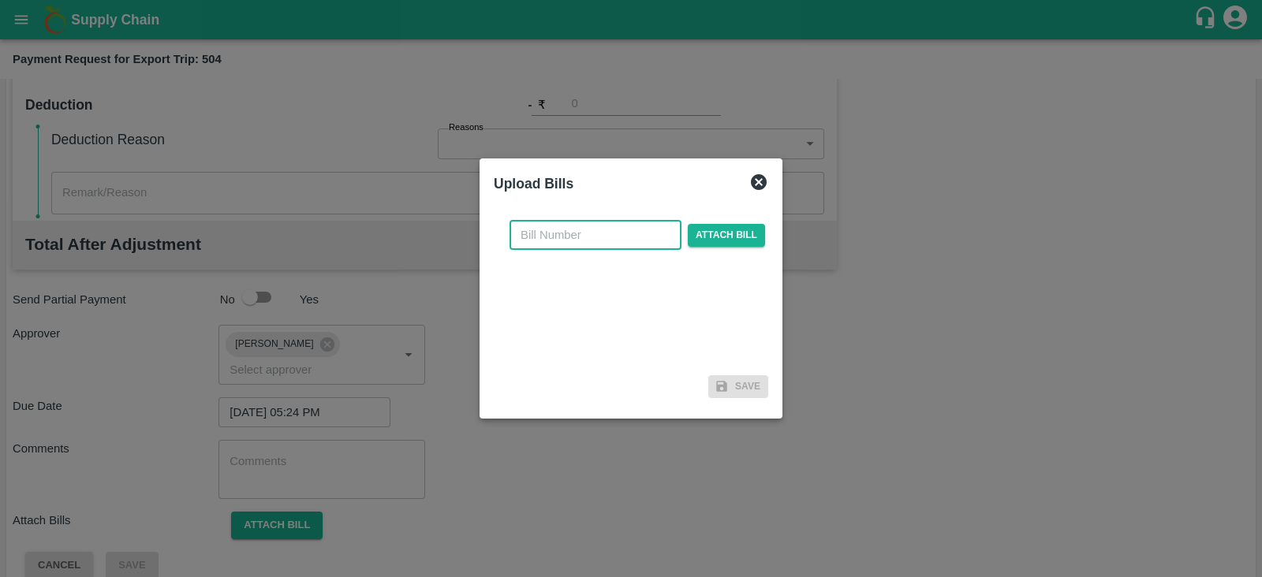
click at [569, 238] on input "text" at bounding box center [595, 235] width 172 height 30
paste input "JCAR/25-26/04435"
type input "JCAR/25-26/04435"
click at [707, 239] on span "Attach bill" at bounding box center [726, 235] width 77 height 23
click at [0, 0] on input "Attach bill" at bounding box center [0, 0] width 0 height 0
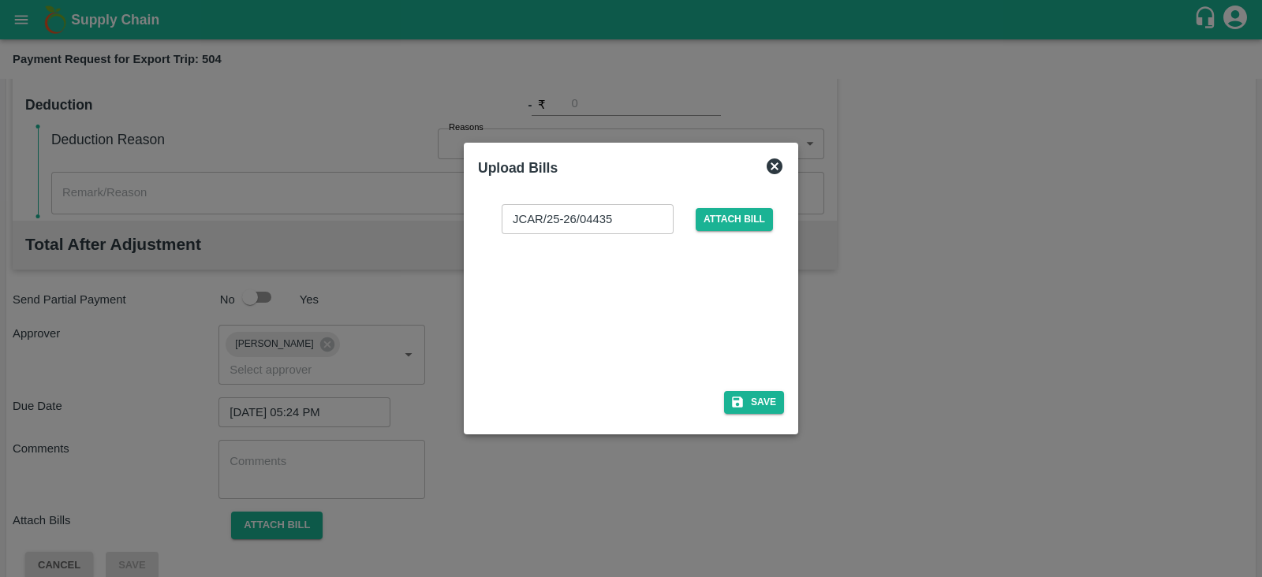
click at [627, 318] on div at bounding box center [627, 308] width 237 height 84
click at [757, 398] on button "Save" at bounding box center [754, 402] width 60 height 23
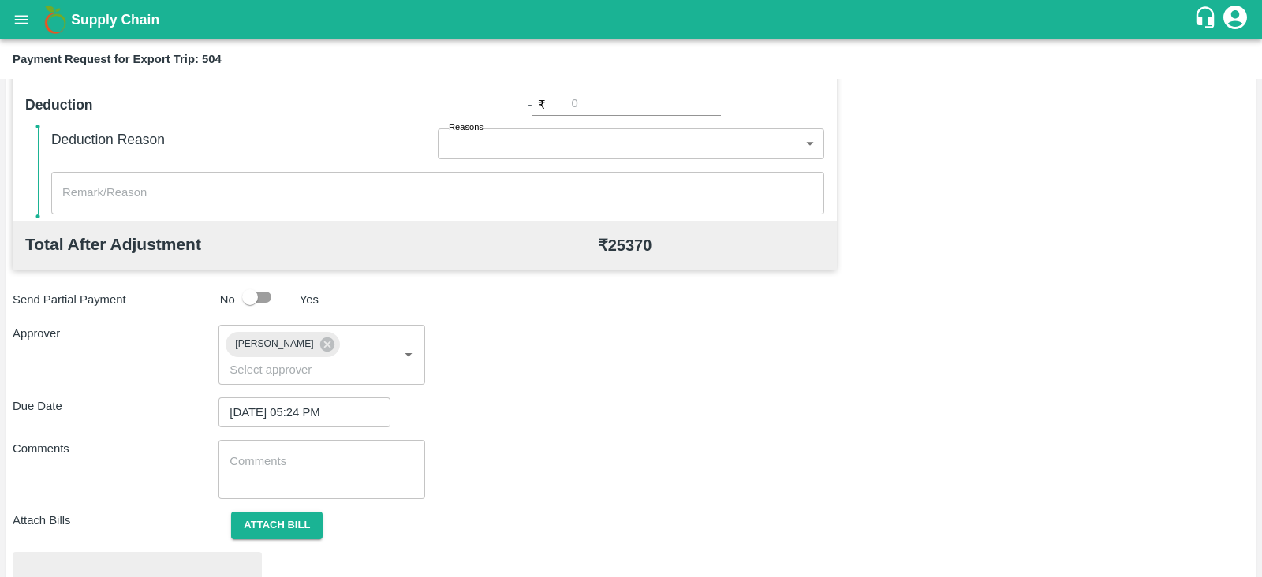
scroll to position [598, 0]
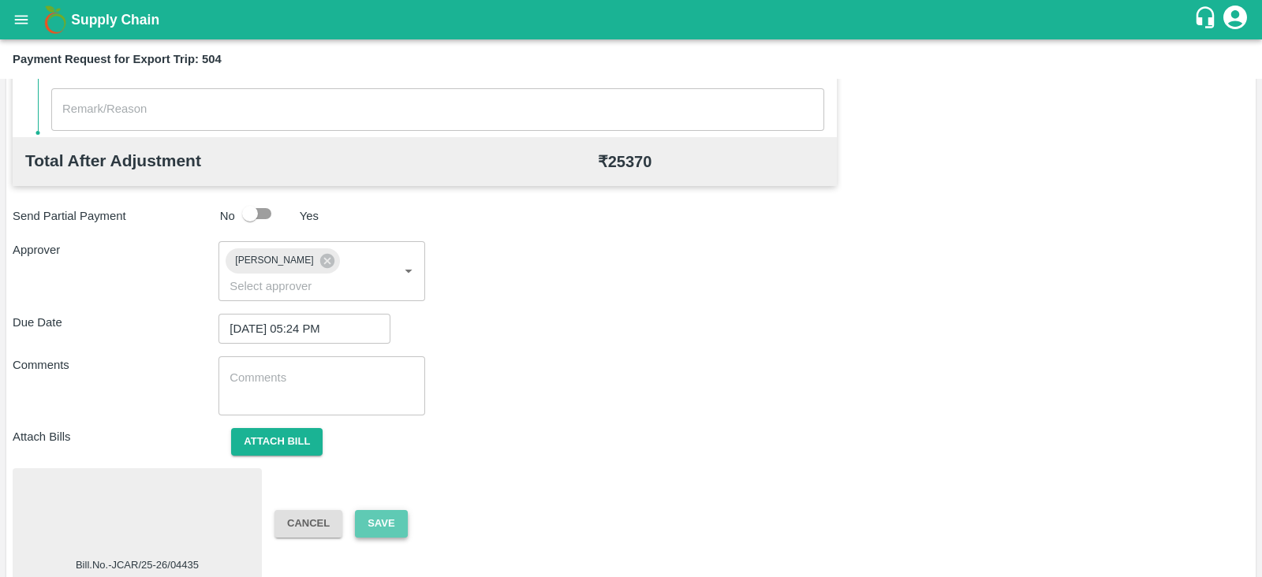
click at [396, 510] on button "Save" at bounding box center [381, 524] width 52 height 28
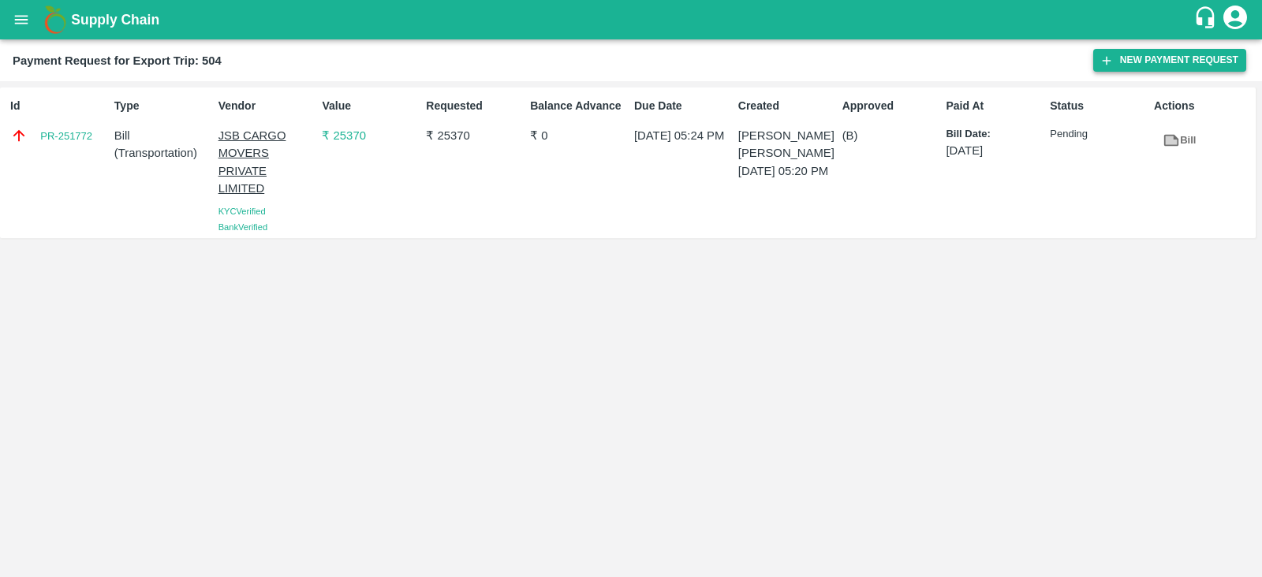
click at [1149, 57] on button "New Payment Request" at bounding box center [1169, 60] width 153 height 23
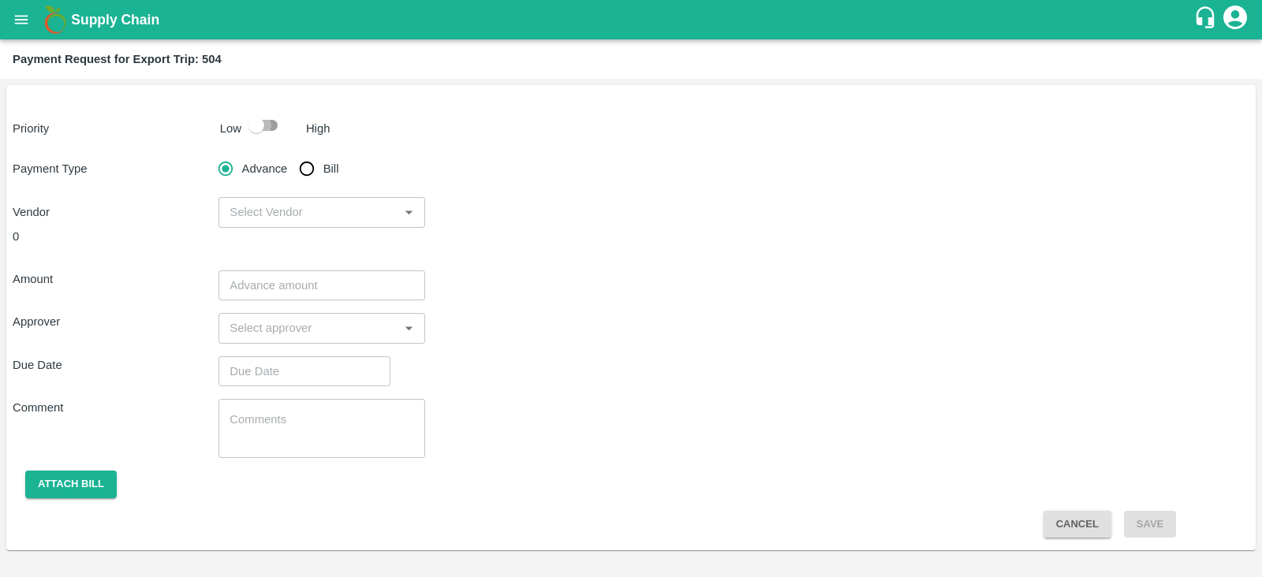
click at [260, 121] on input "checkbox" at bounding box center [256, 125] width 90 height 30
checkbox input "true"
click at [306, 166] on input "Bill" at bounding box center [307, 169] width 32 height 32
radio input "true"
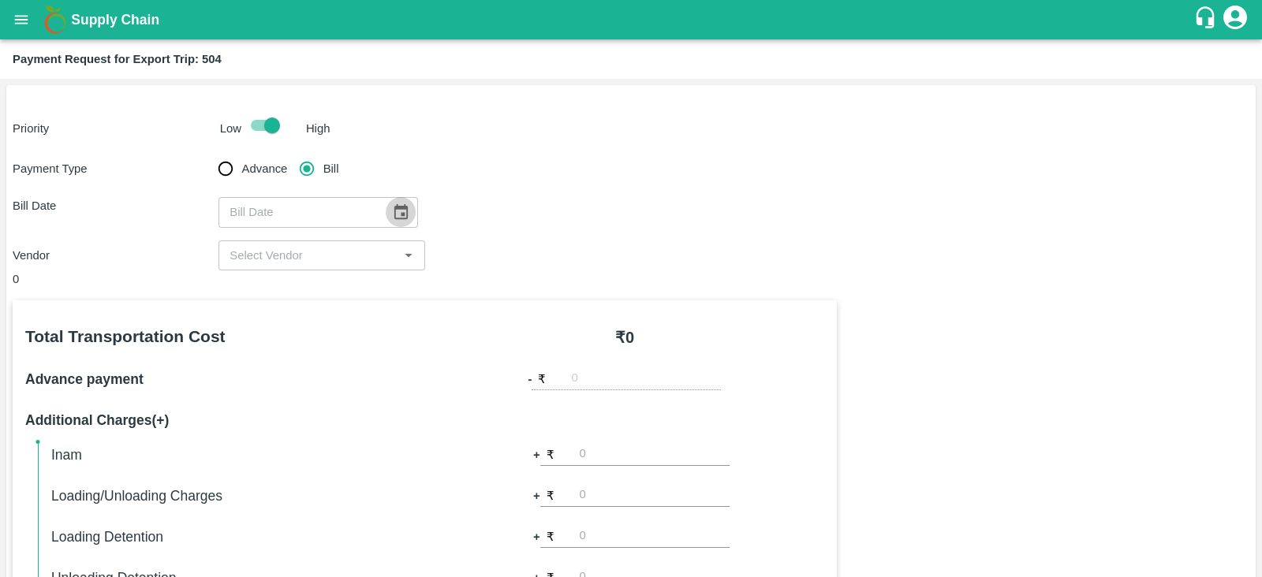
click at [402, 207] on button "Choose date" at bounding box center [401, 212] width 30 height 30
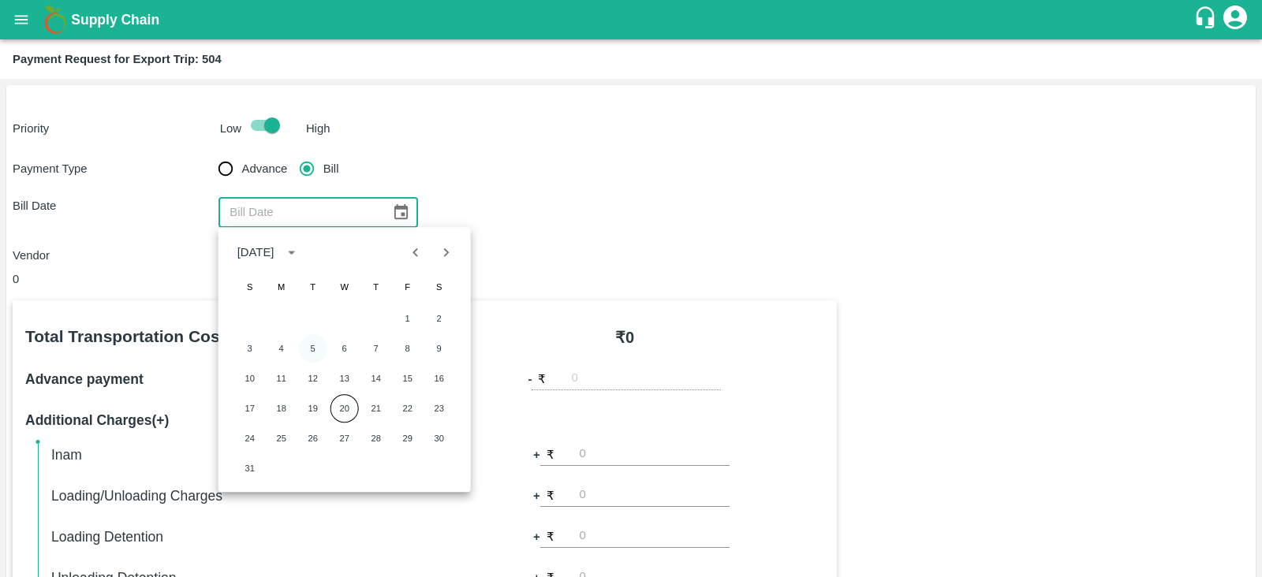
click at [302, 346] on button "5" at bounding box center [313, 348] width 28 height 28
type input "05/08/2025"
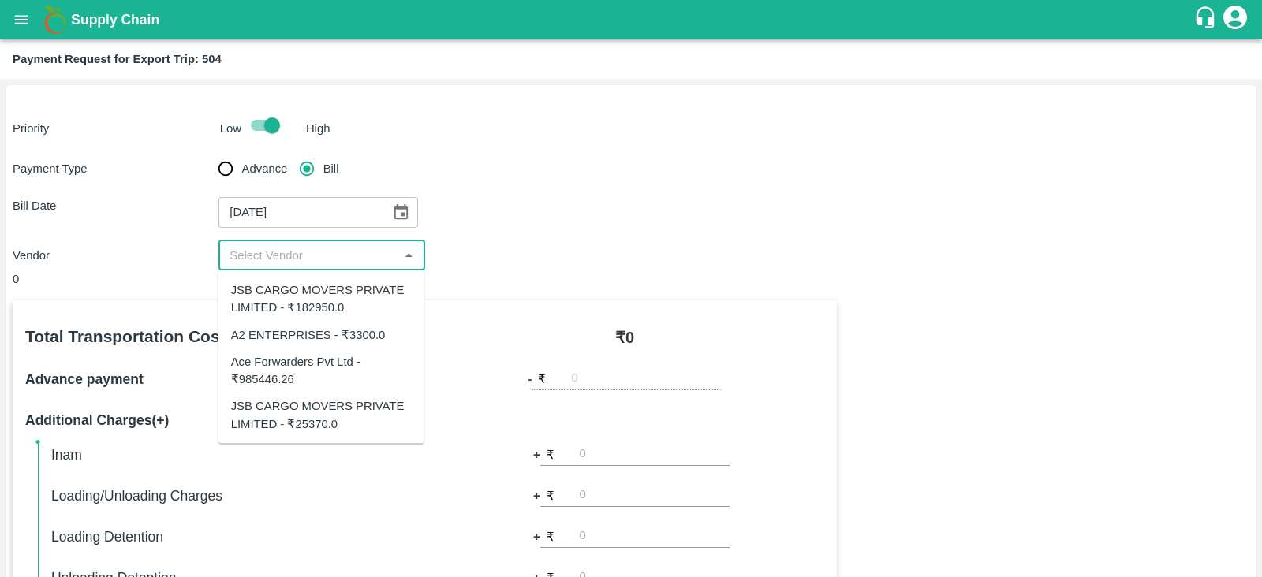
click at [326, 261] on input "input" at bounding box center [308, 255] width 170 height 21
click at [333, 293] on div "JSB CARGO MOVERS PRIVATE LIMITED - ₹182950.0" at bounding box center [321, 299] width 181 height 35
type input "JSB CARGO MOVERS PRIVATE LIMITED - ₹182950.0"
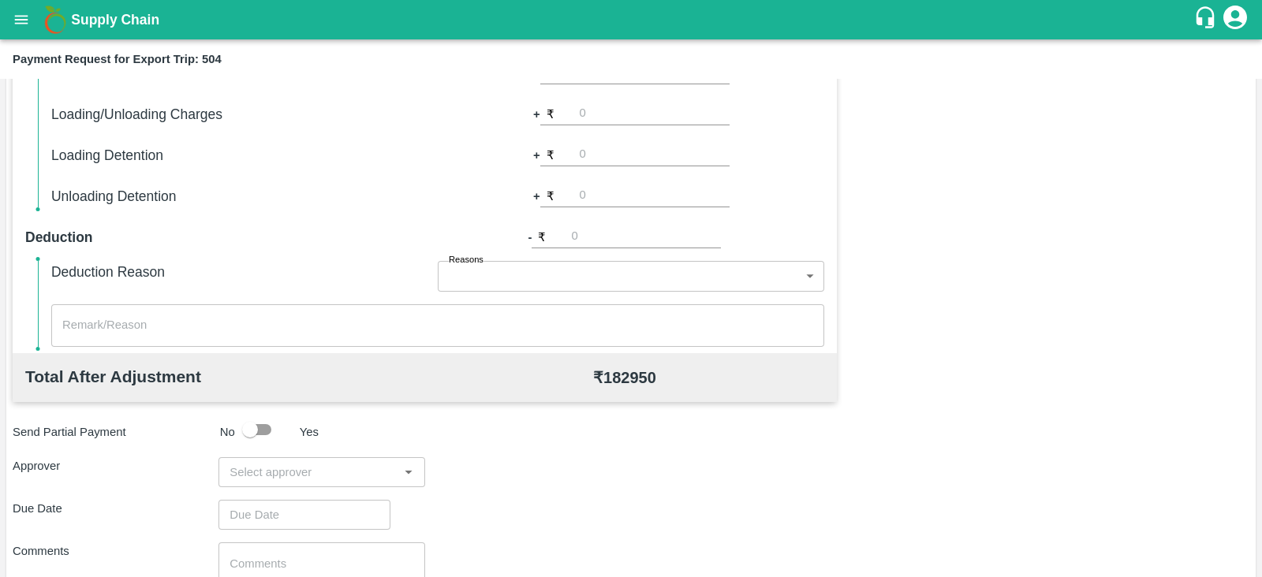
scroll to position [505, 0]
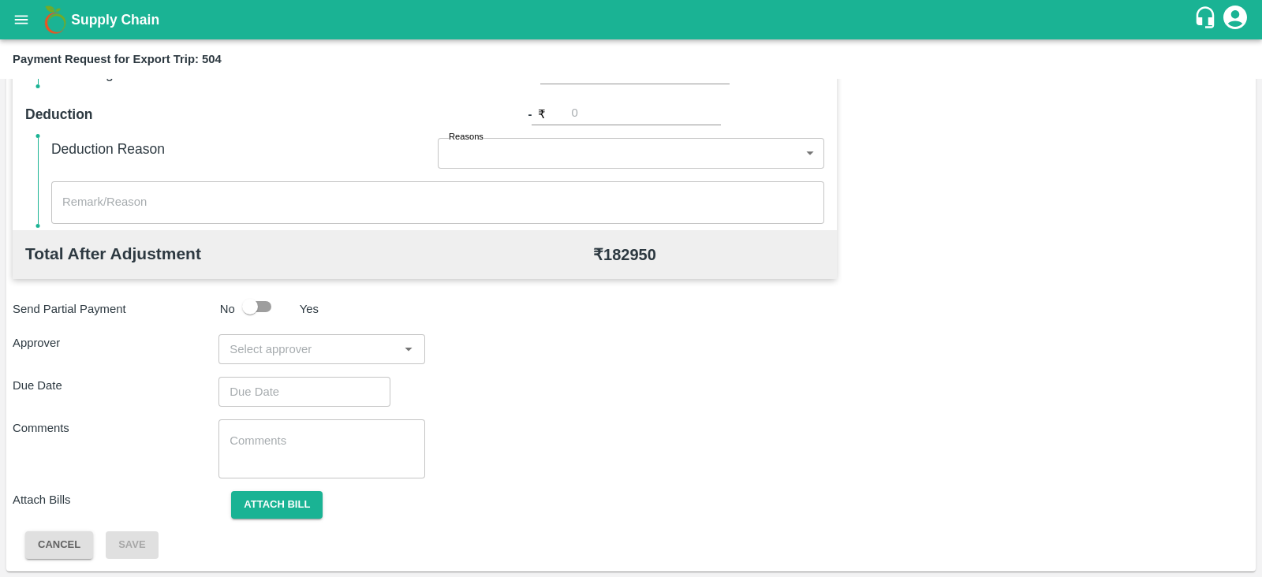
click at [360, 345] on input "input" at bounding box center [308, 349] width 170 height 21
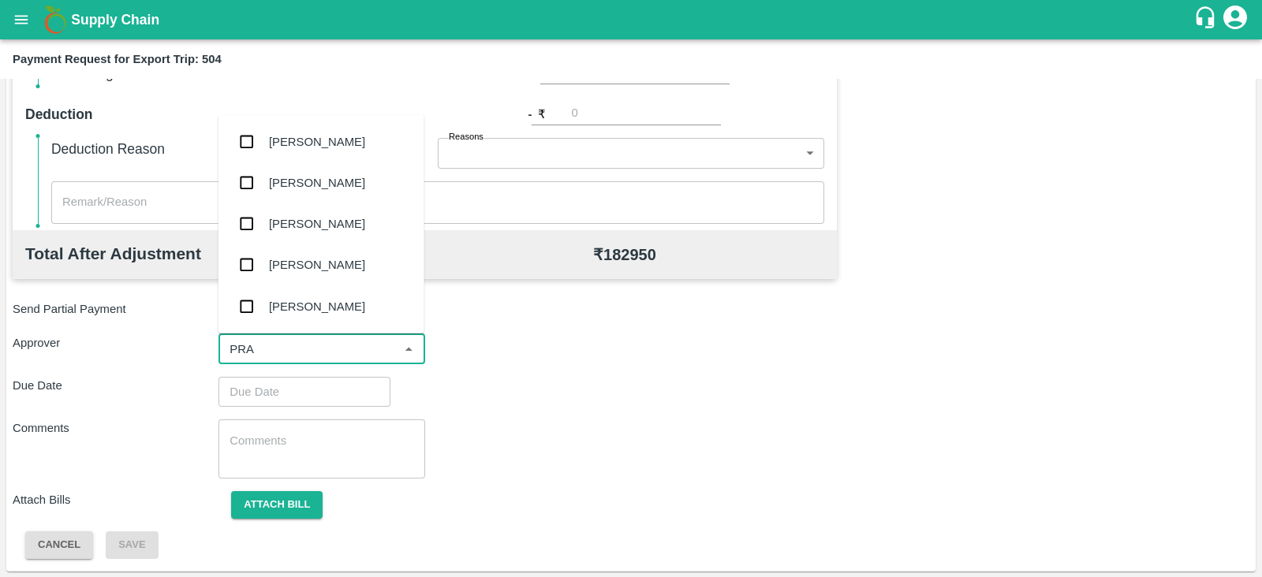
type input "PRAS"
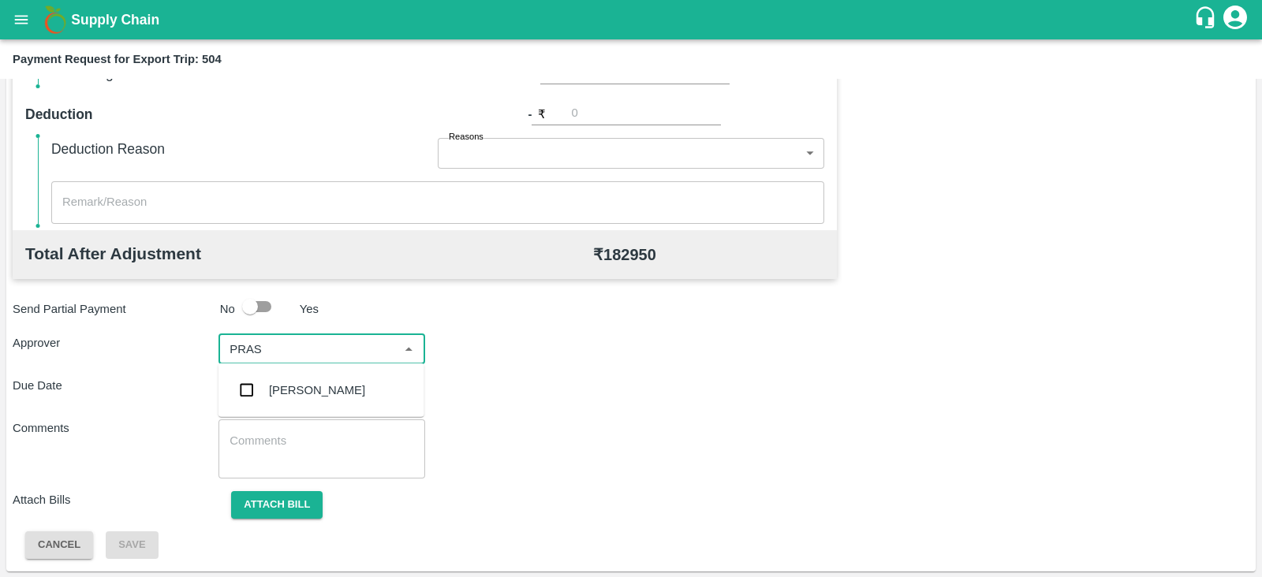
click at [323, 380] on div "Prasad Waghade" at bounding box center [321, 390] width 206 height 41
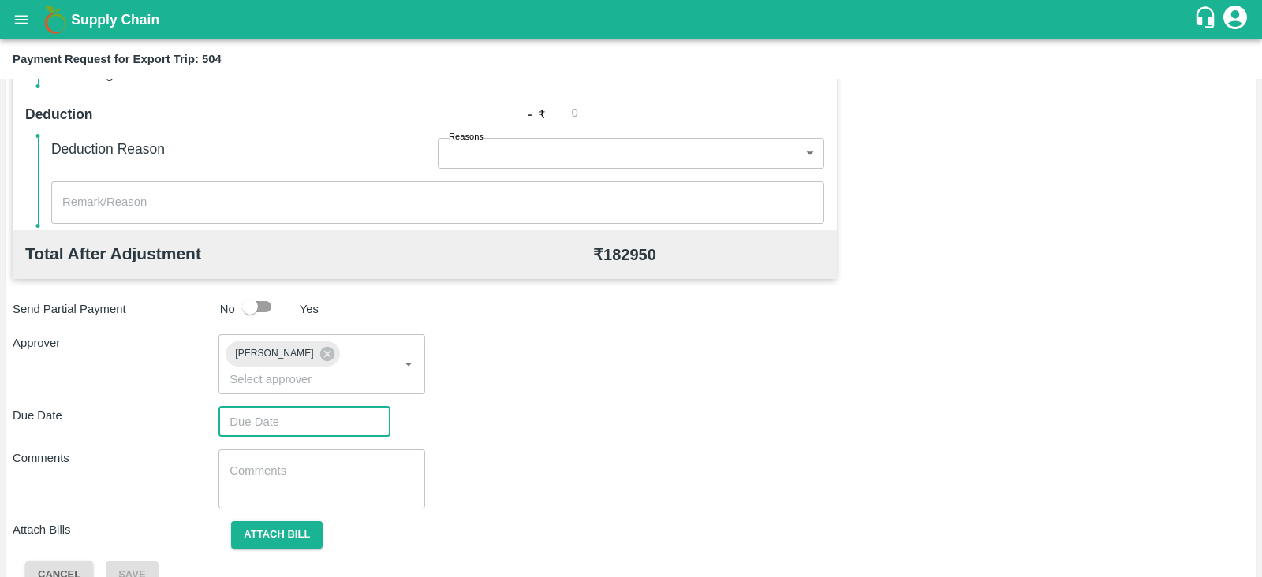
type input "DD/MM/YYYY hh:mm aa"
click at [319, 407] on input "DD/MM/YYYY hh:mm aa" at bounding box center [298, 422] width 161 height 30
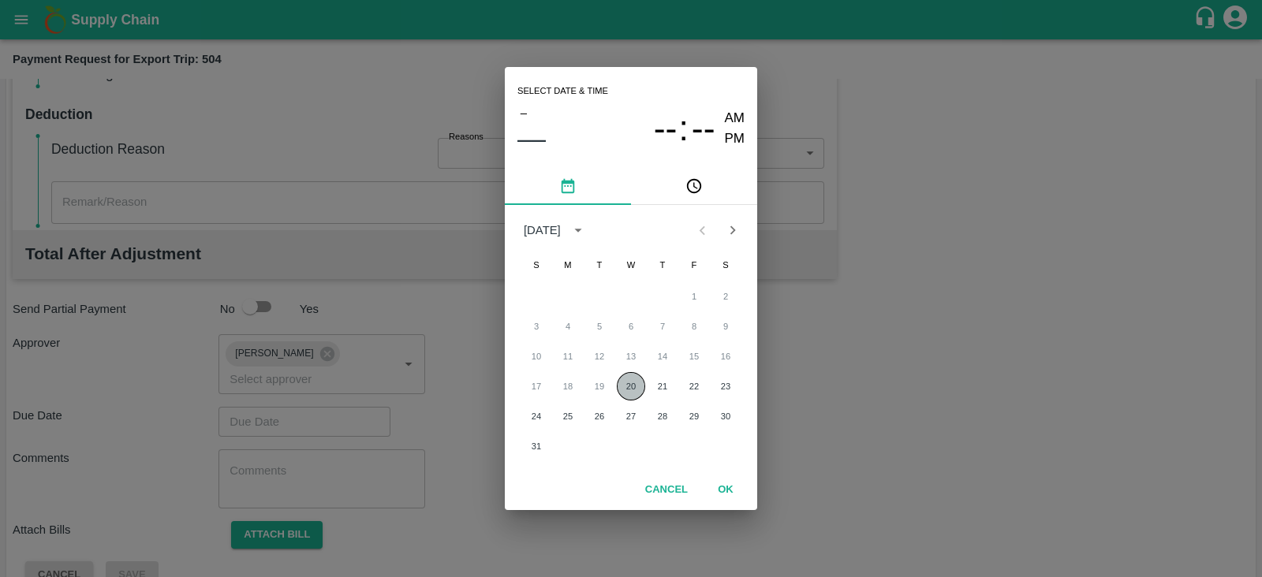
click at [635, 381] on button "20" at bounding box center [631, 386] width 28 height 28
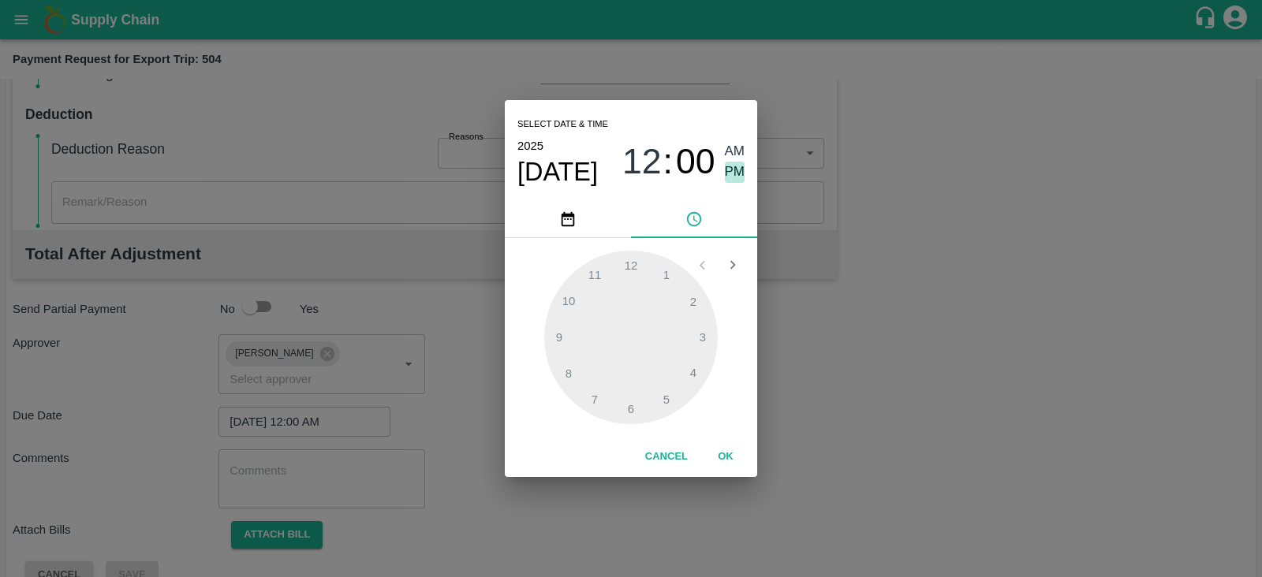
click at [731, 170] on span "PM" at bounding box center [735, 172] width 21 height 21
type input "20/08/2025 12:00 PM"
click at [731, 170] on span "PM" at bounding box center [735, 172] width 21 height 21
click at [730, 465] on button "OK" at bounding box center [725, 457] width 50 height 28
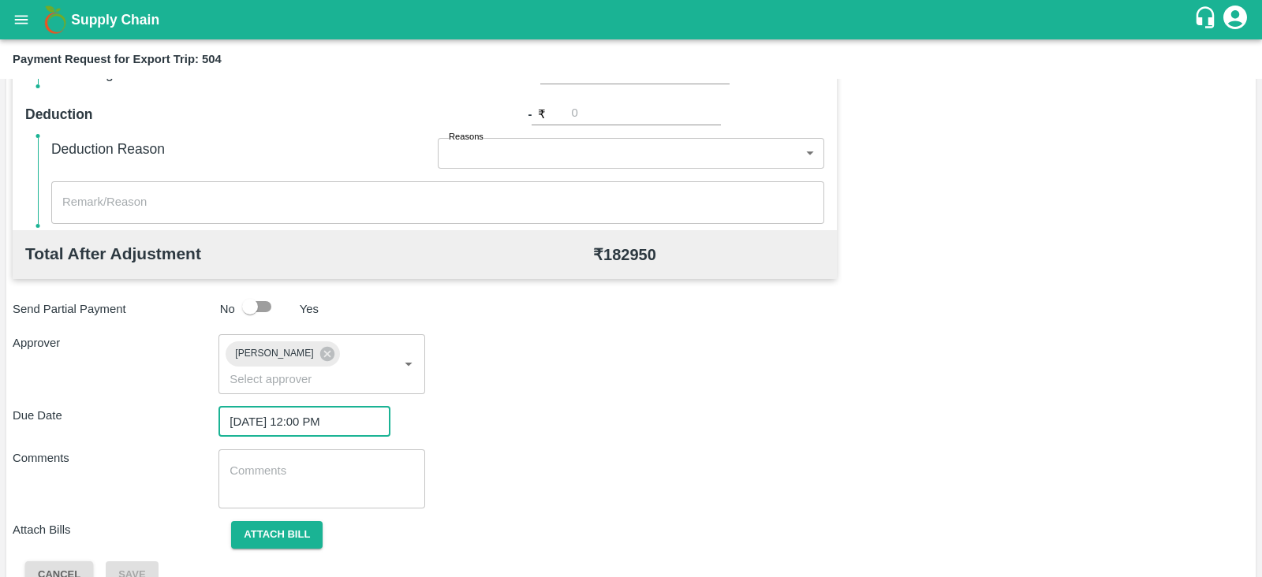
scroll to position [514, 0]
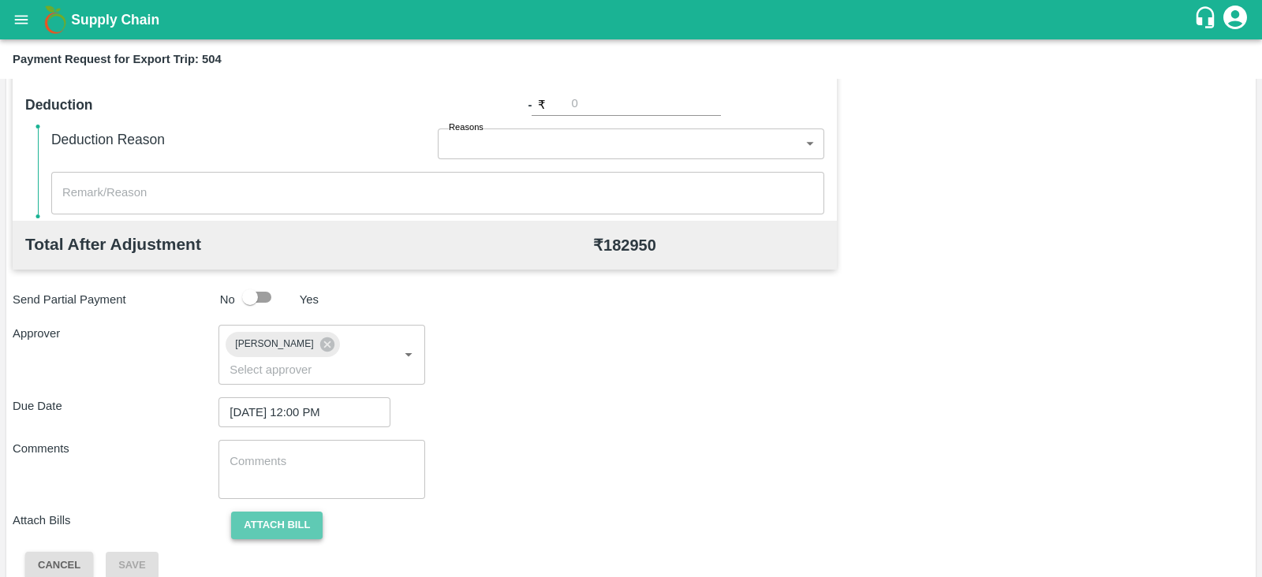
click at [300, 514] on button "Attach bill" at bounding box center [276, 526] width 91 height 28
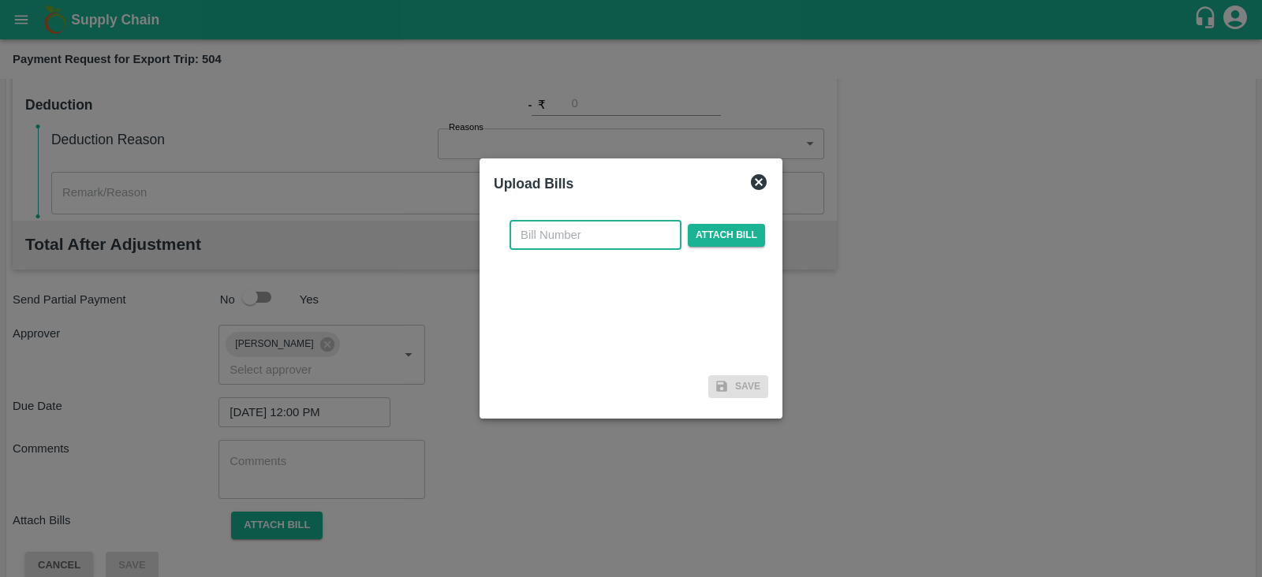
click at [577, 243] on input "text" at bounding box center [595, 235] width 172 height 30
paste input "JCAR/25-26/04434"
type input "JCAR/25-26/04434"
click at [703, 234] on span "Attach bill" at bounding box center [726, 235] width 77 height 23
click at [0, 0] on input "Attach bill" at bounding box center [0, 0] width 0 height 0
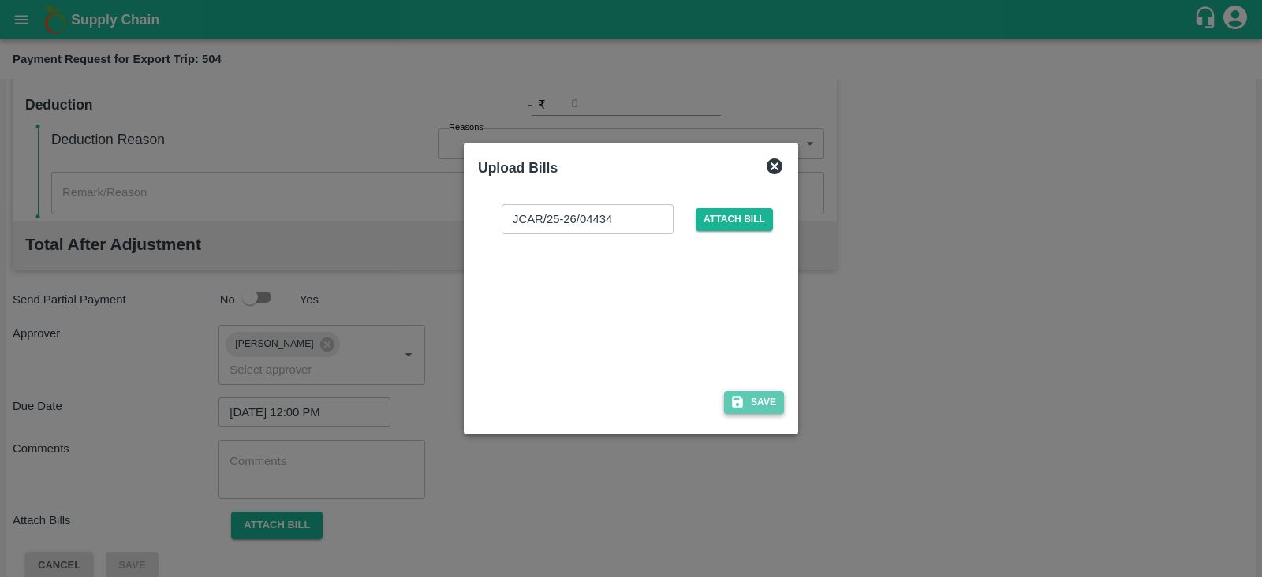
click at [760, 406] on button "Save" at bounding box center [754, 402] width 60 height 23
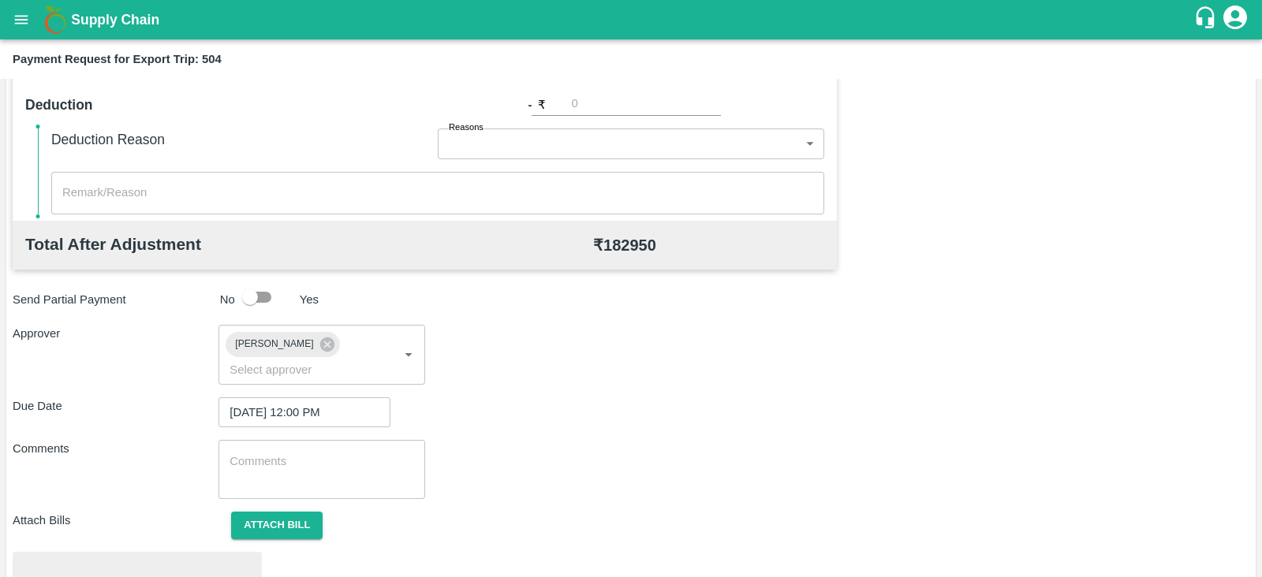
scroll to position [598, 0]
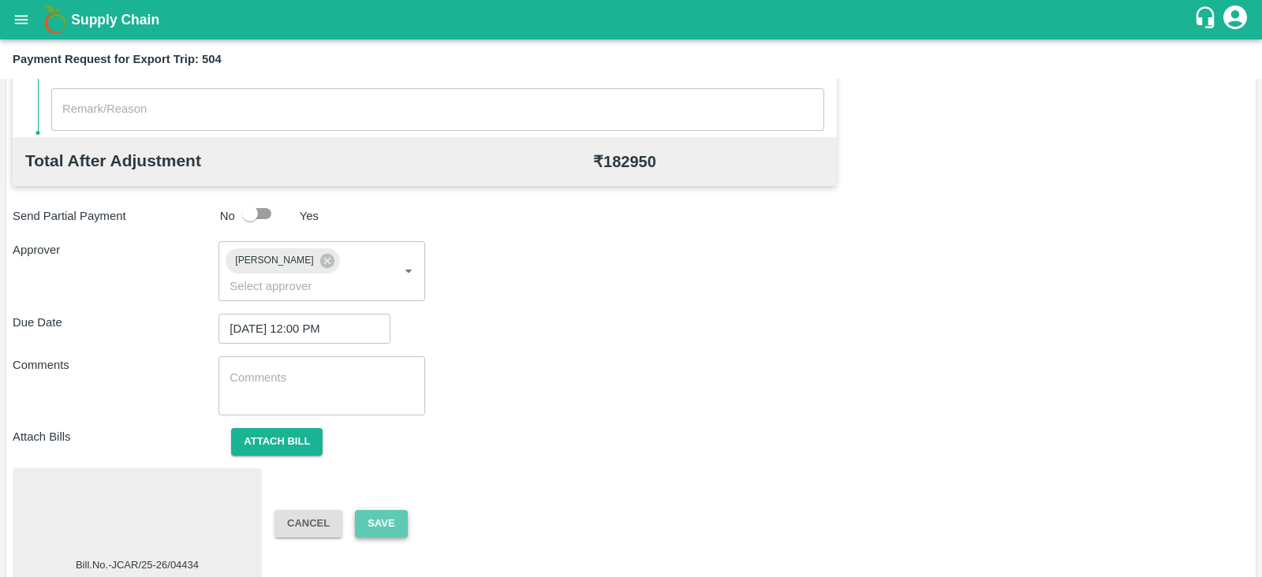
click at [397, 510] on button "Save" at bounding box center [381, 524] width 52 height 28
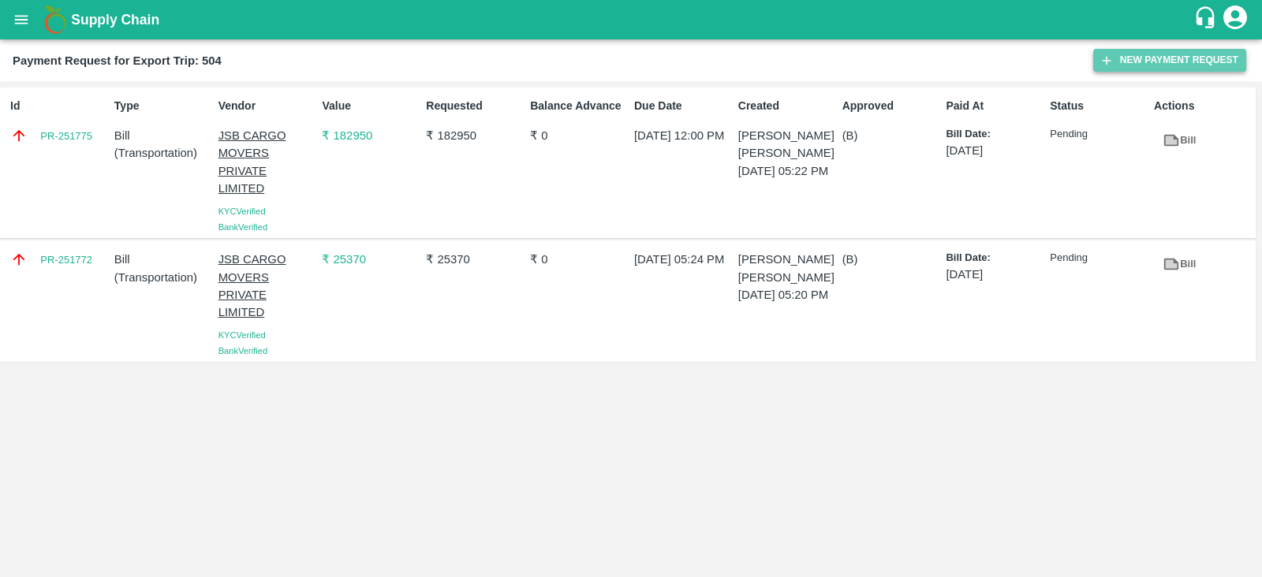
click at [1136, 54] on button "New Payment Request" at bounding box center [1169, 60] width 153 height 23
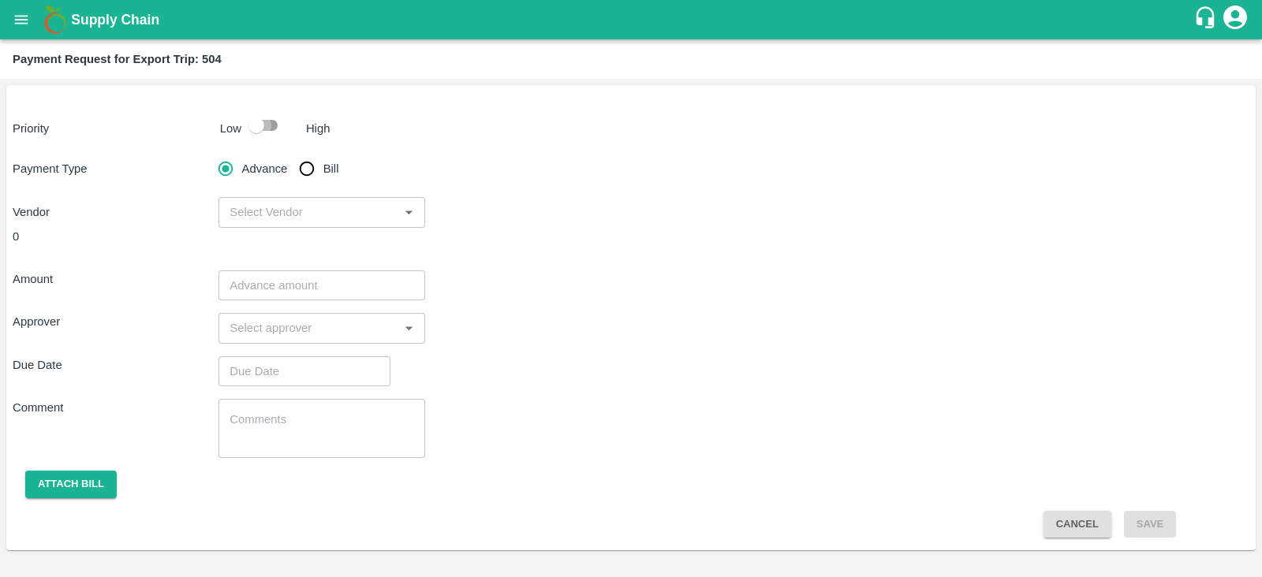
click at [270, 133] on input "checkbox" at bounding box center [256, 125] width 90 height 30
checkbox input "true"
click at [315, 181] on input "Bill" at bounding box center [307, 169] width 32 height 32
radio input "true"
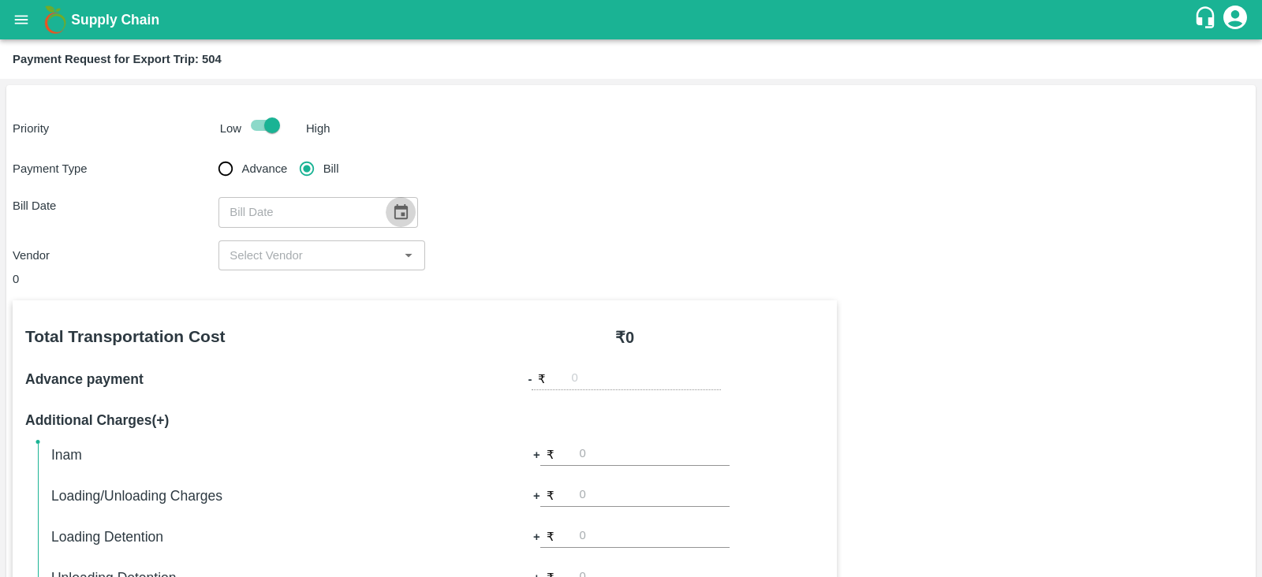
click at [394, 210] on icon "Choose date" at bounding box center [400, 211] width 17 height 17
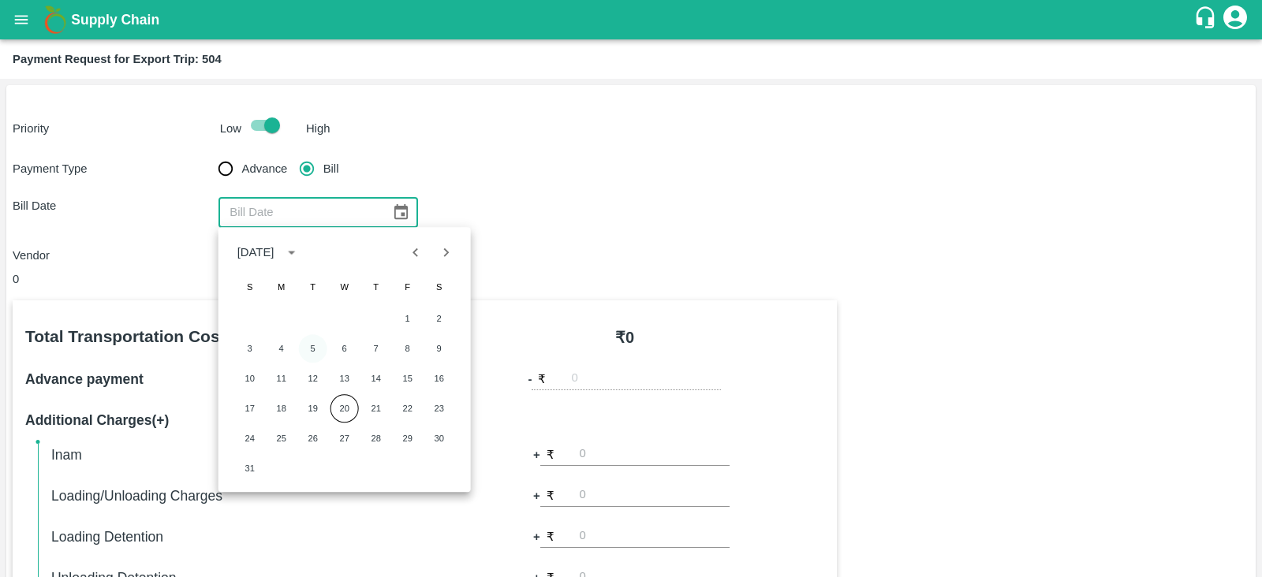
click at [312, 351] on button "5" at bounding box center [313, 348] width 28 height 28
type input "05/08/2025"
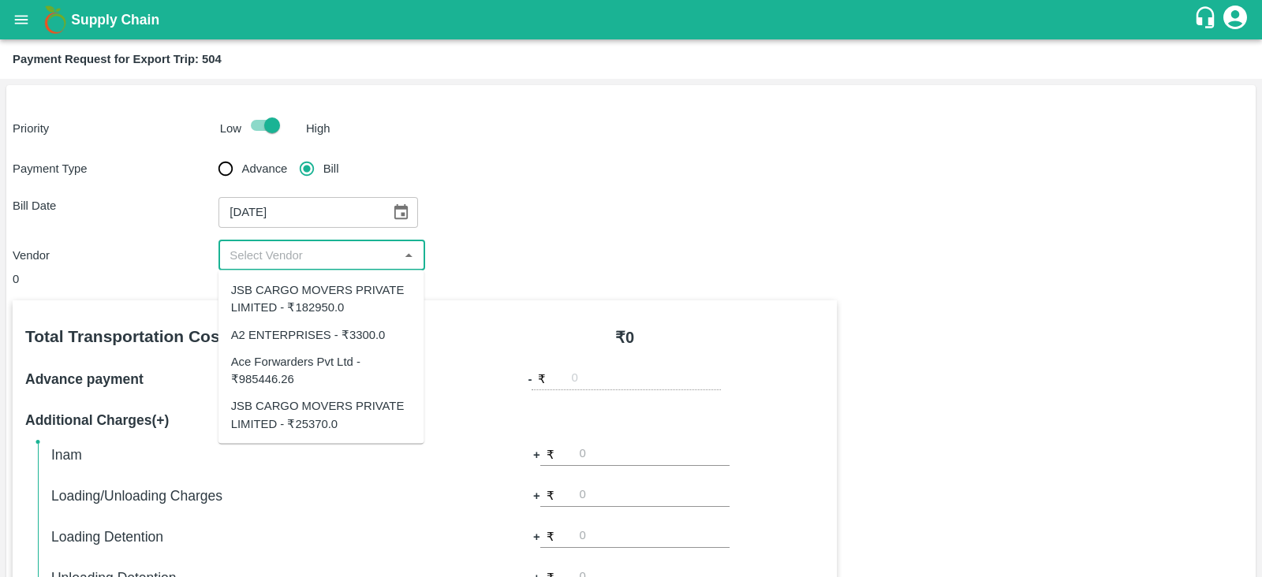
click at [347, 259] on input "input" at bounding box center [308, 255] width 170 height 21
click at [319, 335] on div "A2 ENTERPRISES - ₹3300.0" at bounding box center [308, 334] width 155 height 17
type input "A2 ENTERPRISES - ₹3300.0"
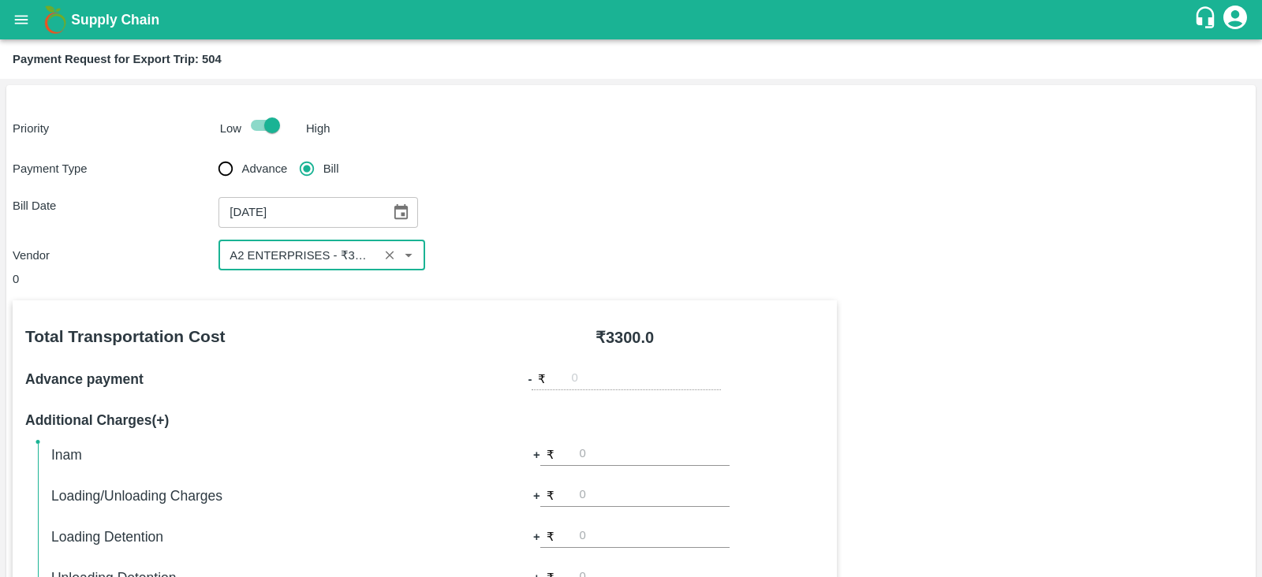
scroll to position [505, 0]
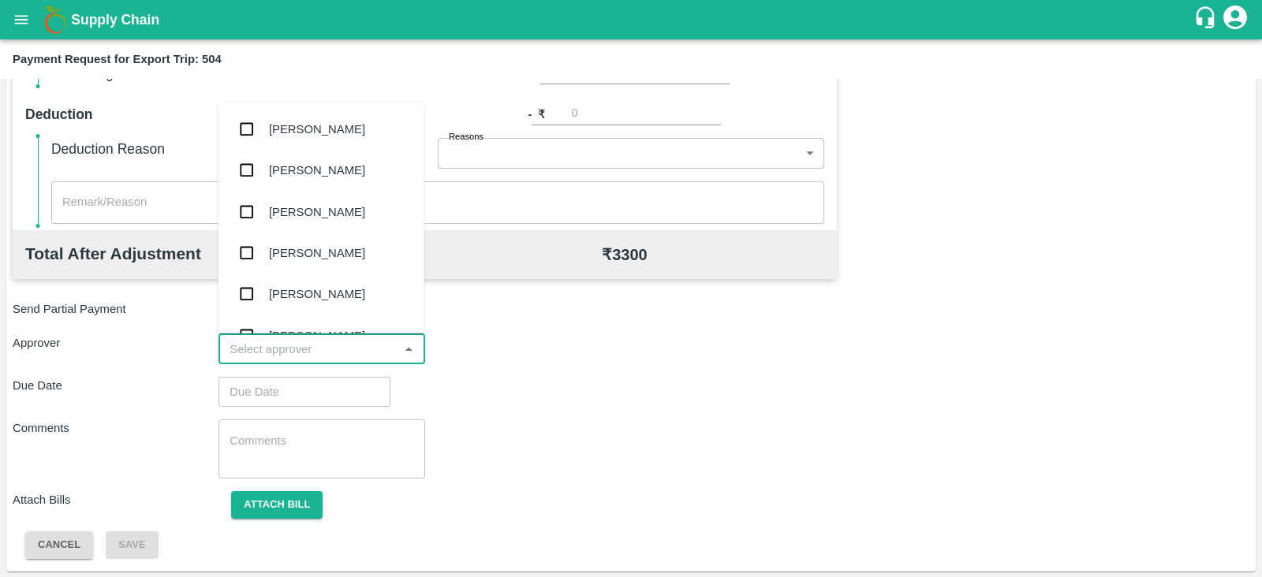
click at [338, 349] on input "input" at bounding box center [308, 349] width 170 height 21
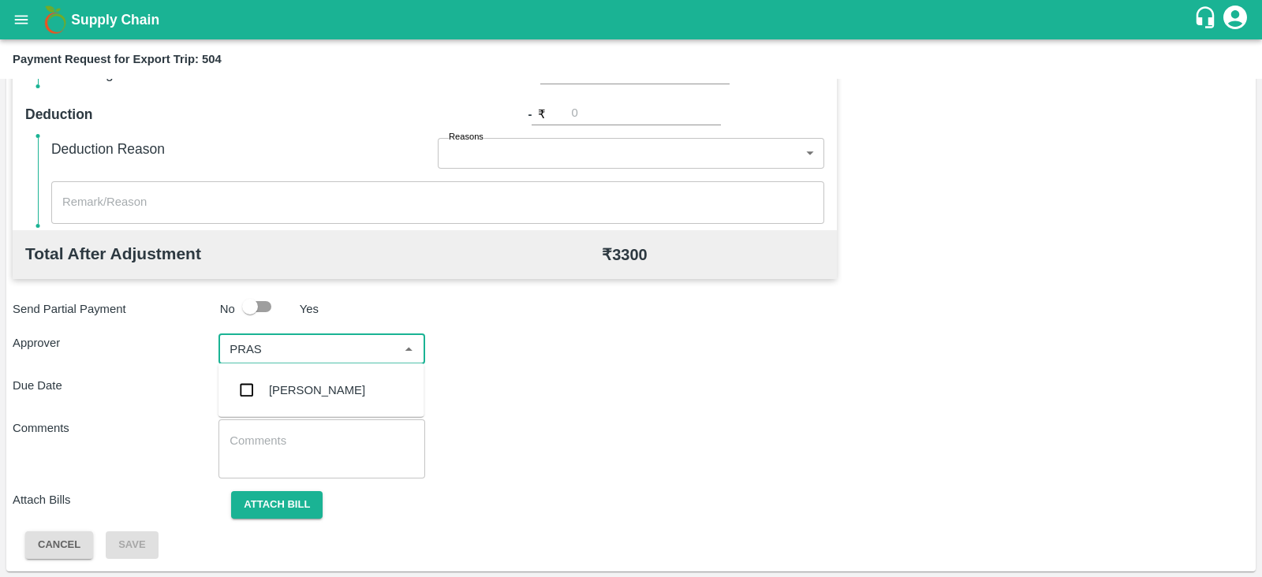
type input "PRASA"
click at [323, 391] on div "Prasad Waghade" at bounding box center [317, 390] width 96 height 17
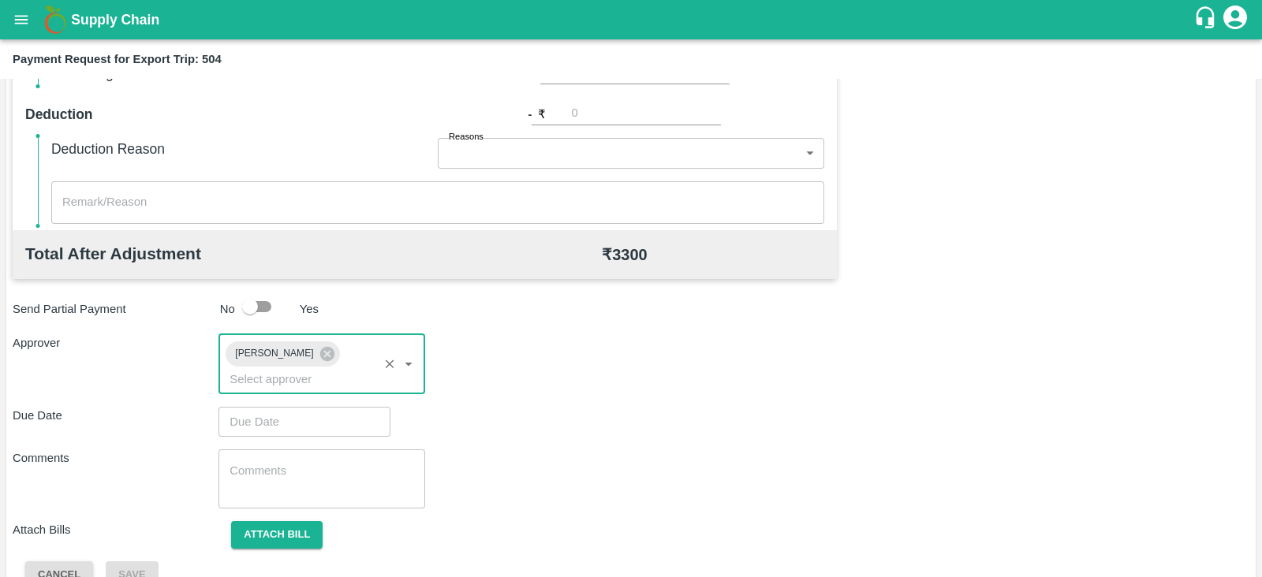
type input "DD/MM/YYYY hh:mm aa"
click at [300, 407] on input "DD/MM/YYYY hh:mm aa" at bounding box center [298, 422] width 161 height 30
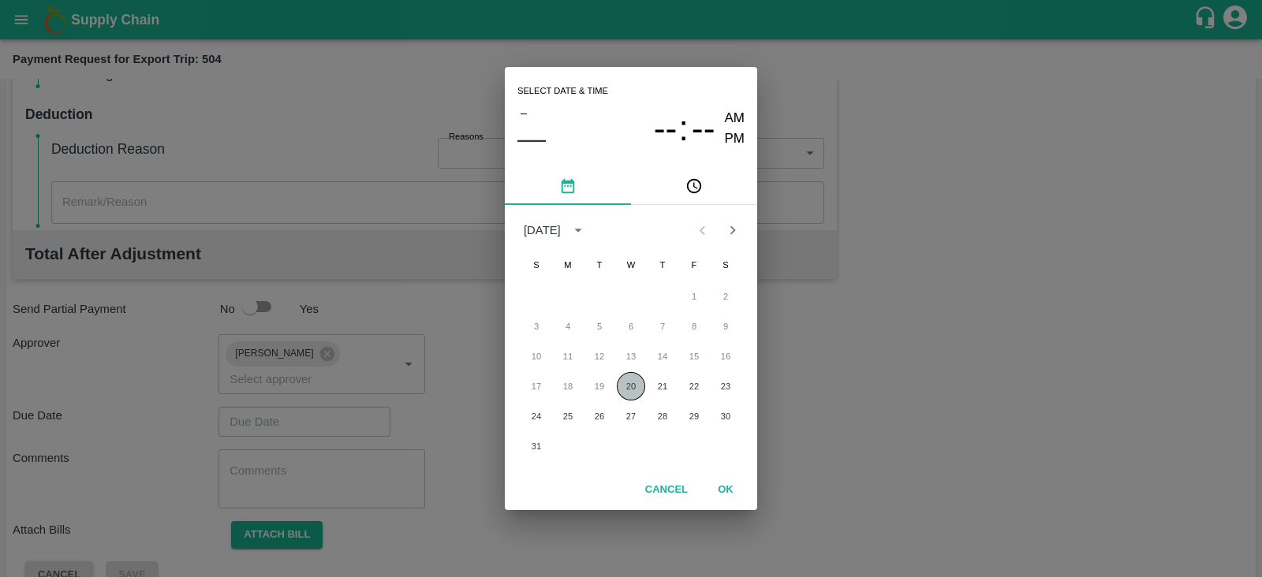
click at [621, 378] on button "20" at bounding box center [631, 386] width 28 height 28
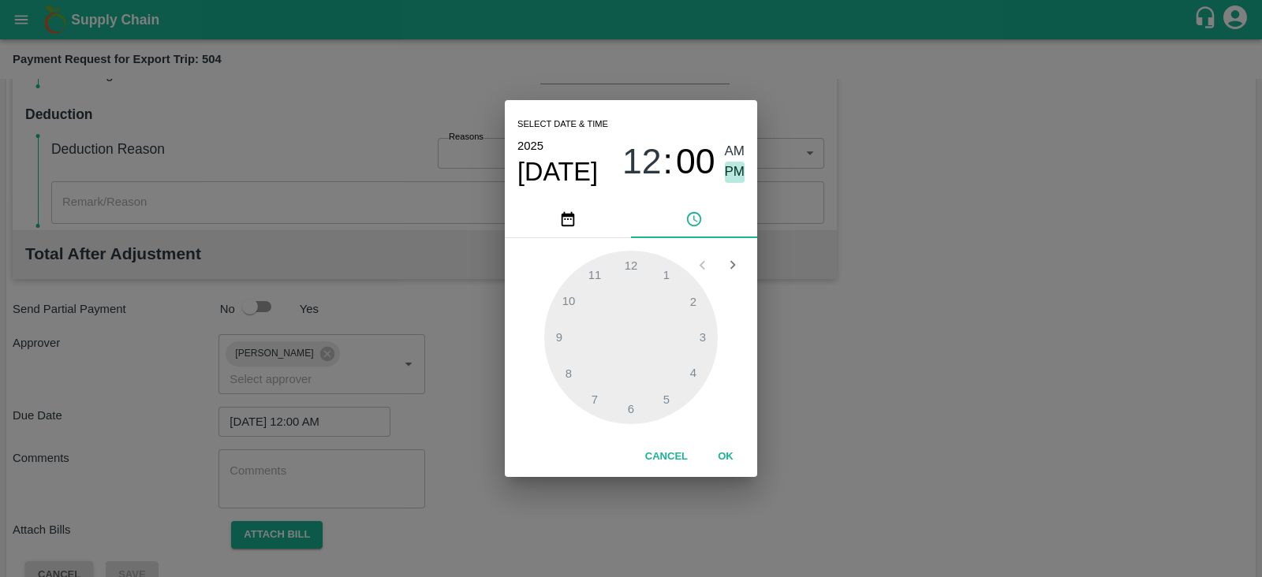
click at [739, 172] on span "PM" at bounding box center [735, 172] width 21 height 21
click at [663, 399] on div at bounding box center [631, 338] width 174 height 174
type input "20/08/2025 05:00 PM"
click at [733, 457] on button "OK" at bounding box center [725, 457] width 50 height 28
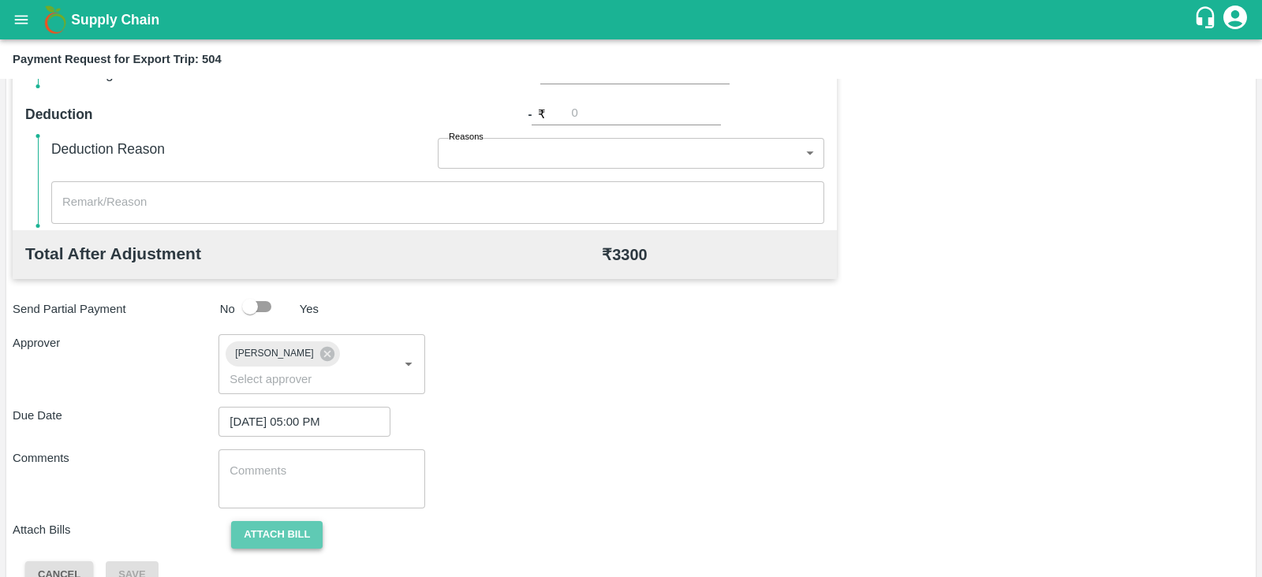
click at [298, 521] on button "Attach bill" at bounding box center [276, 535] width 91 height 28
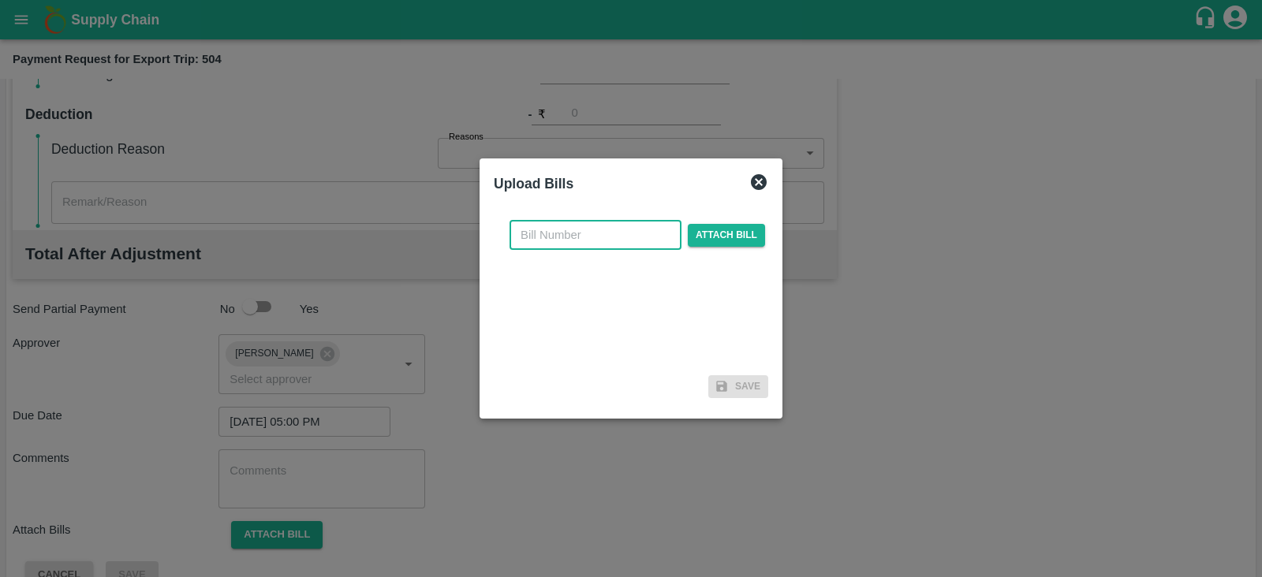
click at [594, 246] on input "text" at bounding box center [595, 235] width 172 height 30
paste input "A2-078/2025-26"
type input "A2-078/2025-26"
click at [698, 238] on span "Attach bill" at bounding box center [726, 235] width 77 height 23
click at [0, 0] on input "Attach bill" at bounding box center [0, 0] width 0 height 0
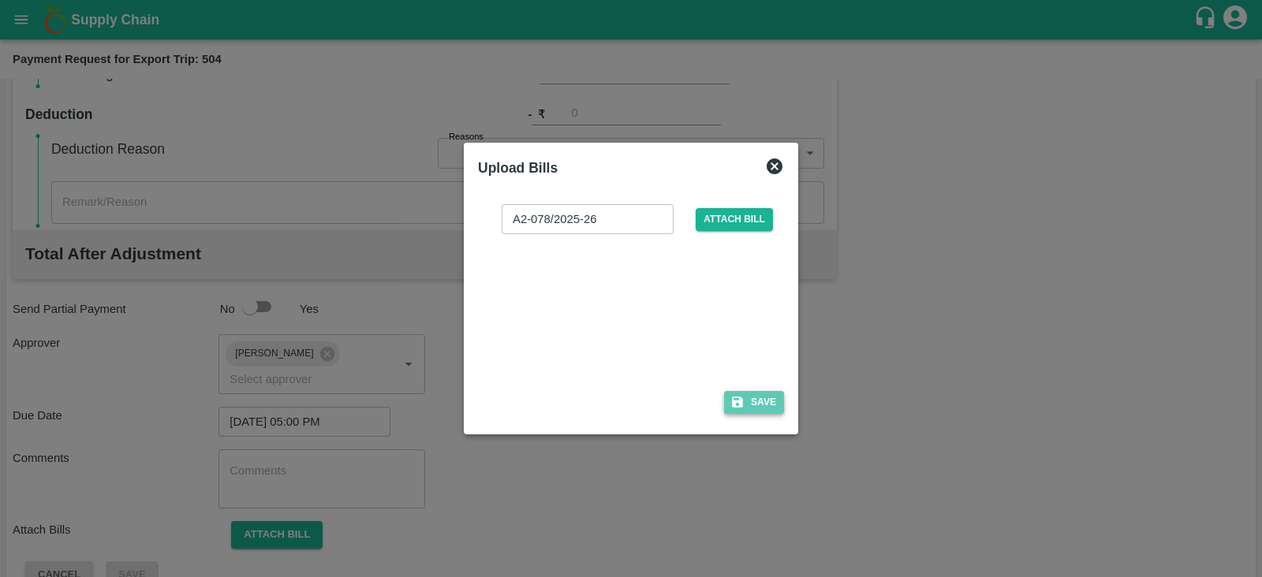
click at [765, 401] on button "Save" at bounding box center [754, 402] width 60 height 23
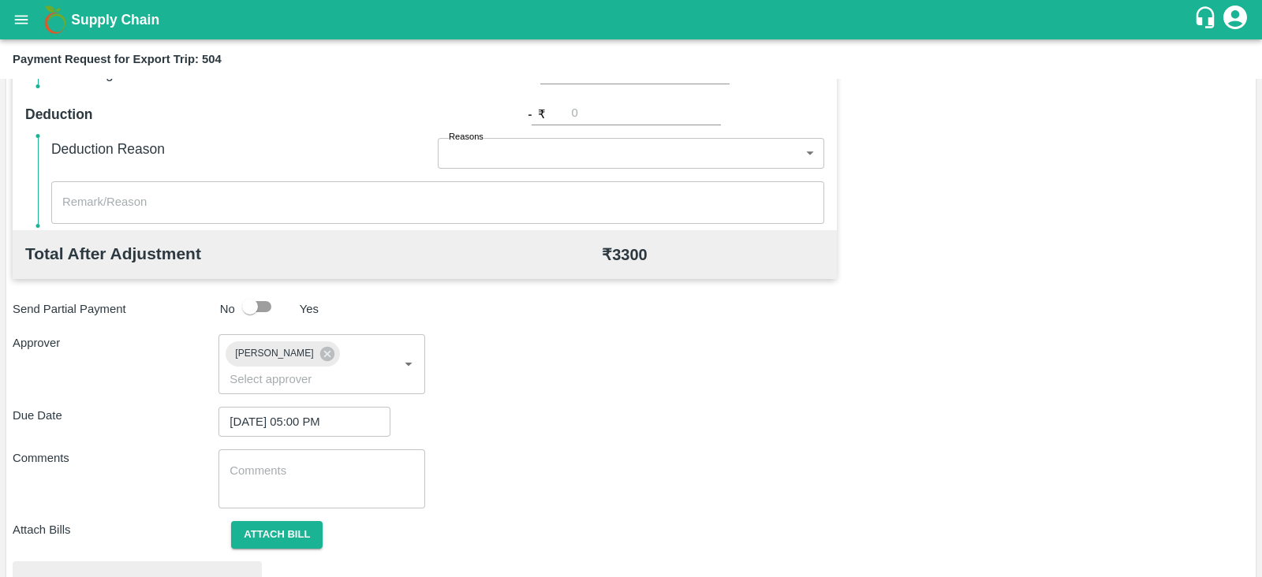
scroll to position [598, 0]
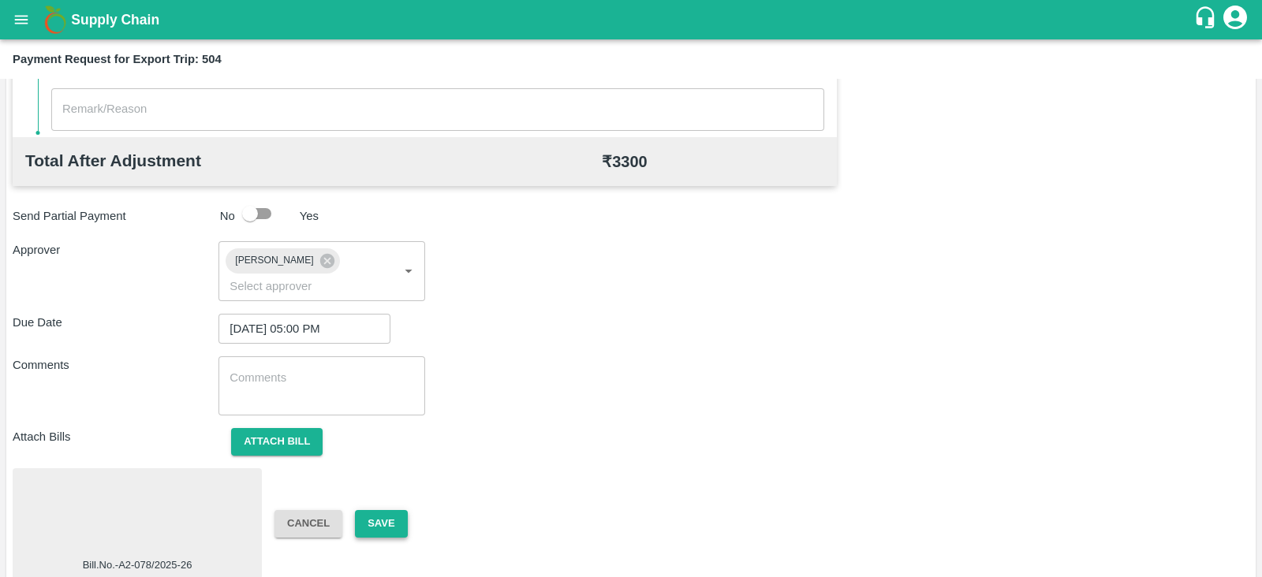
click at [394, 510] on button "Save" at bounding box center [381, 524] width 52 height 28
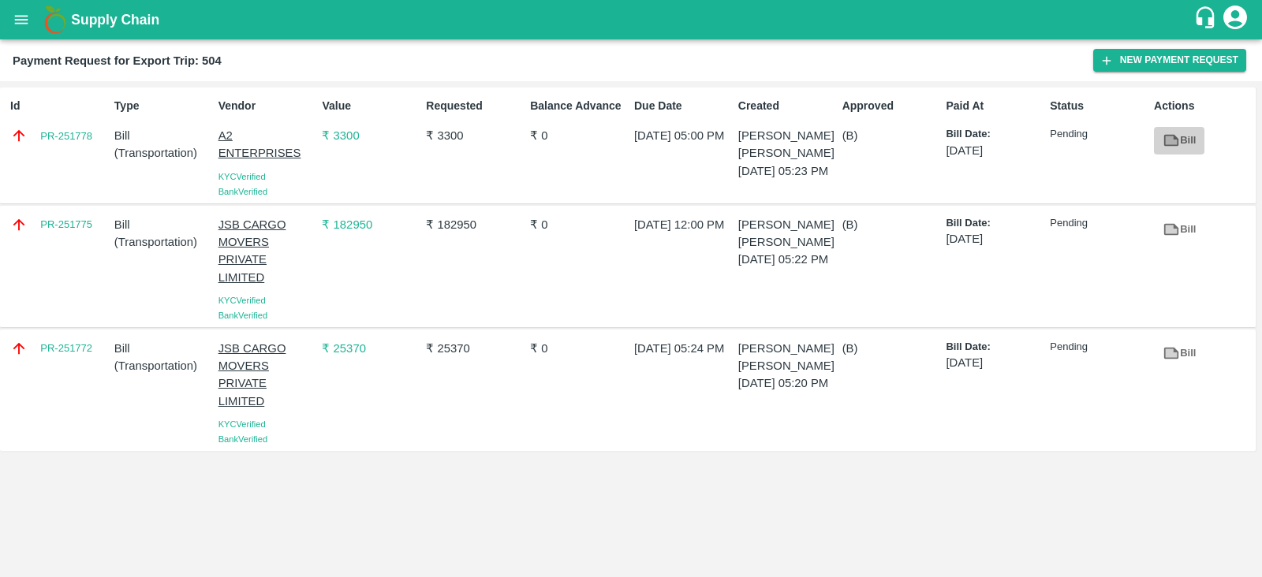
click at [1177, 145] on icon at bounding box center [1171, 141] width 15 height 12
click at [1125, 65] on button "New Payment Request" at bounding box center [1169, 60] width 153 height 23
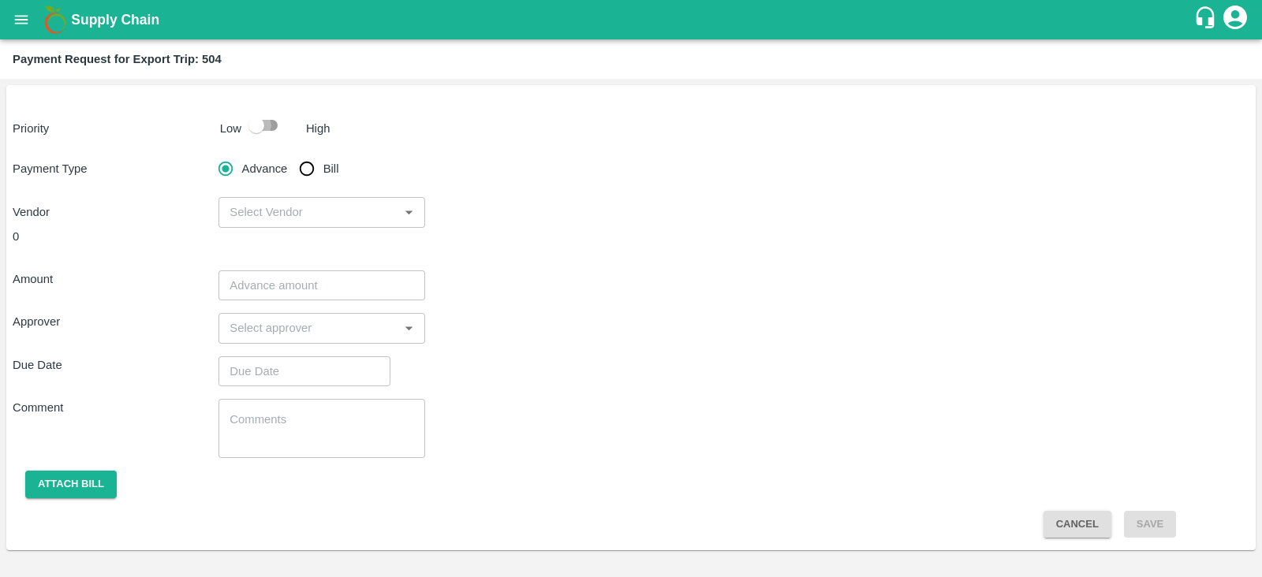
click at [258, 118] on input "checkbox" at bounding box center [256, 125] width 90 height 30
checkbox input "true"
click at [299, 163] on input "Bill" at bounding box center [307, 169] width 32 height 32
radio input "true"
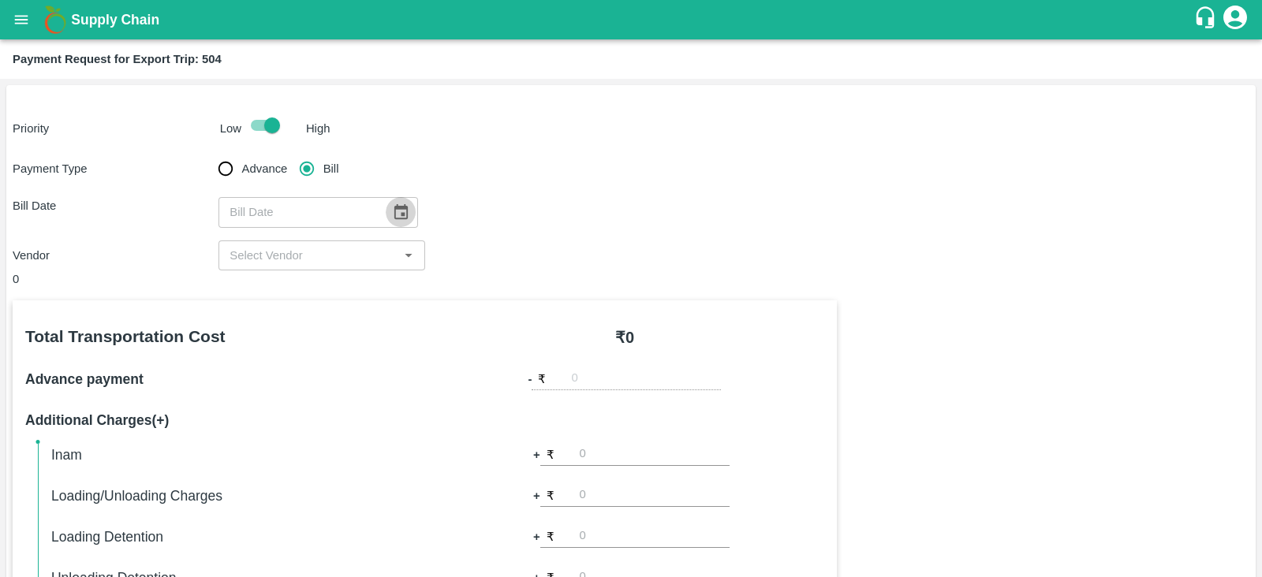
click at [394, 208] on icon "Choose date" at bounding box center [400, 211] width 13 height 15
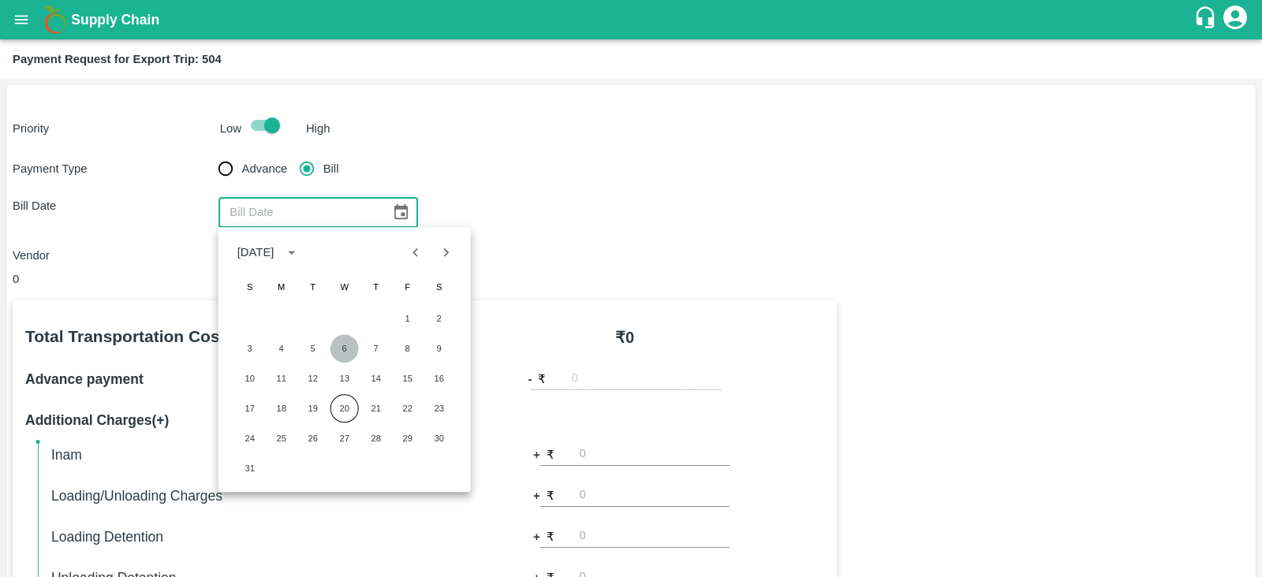
click at [352, 345] on button "6" at bounding box center [344, 348] width 28 height 28
type input "06/08/2025"
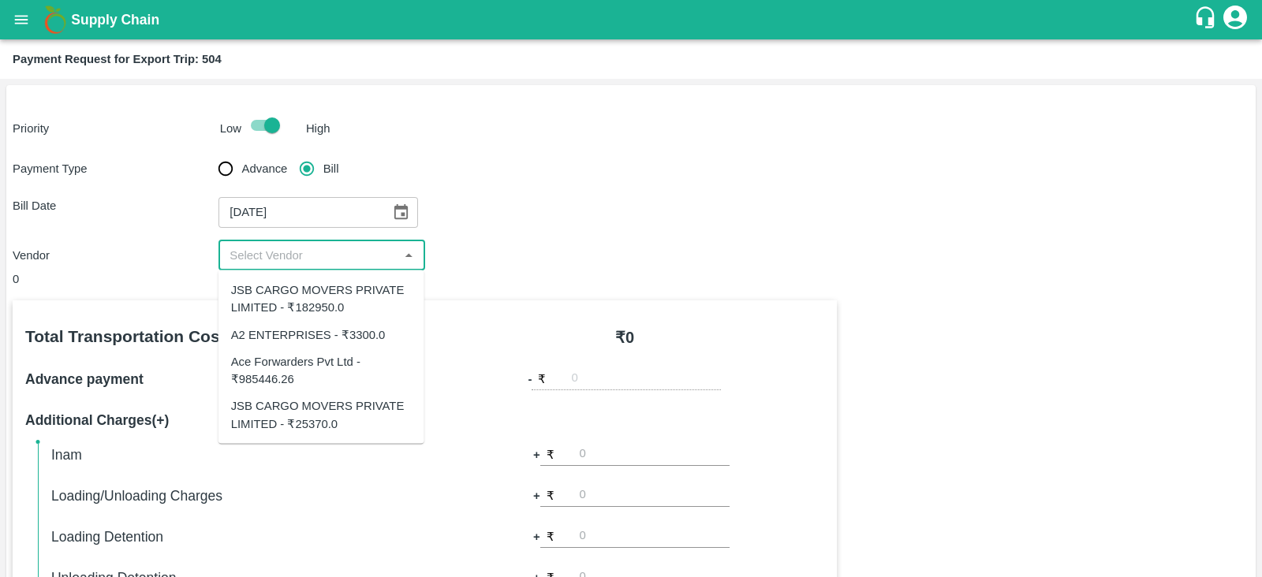
click at [367, 261] on input "input" at bounding box center [308, 255] width 170 height 21
click at [340, 350] on div "Ace Forwarders Pvt Ltd - ₹985446.26" at bounding box center [321, 370] width 206 height 45
type input "Ace Forwarders Pvt Ltd - ₹985446.26"
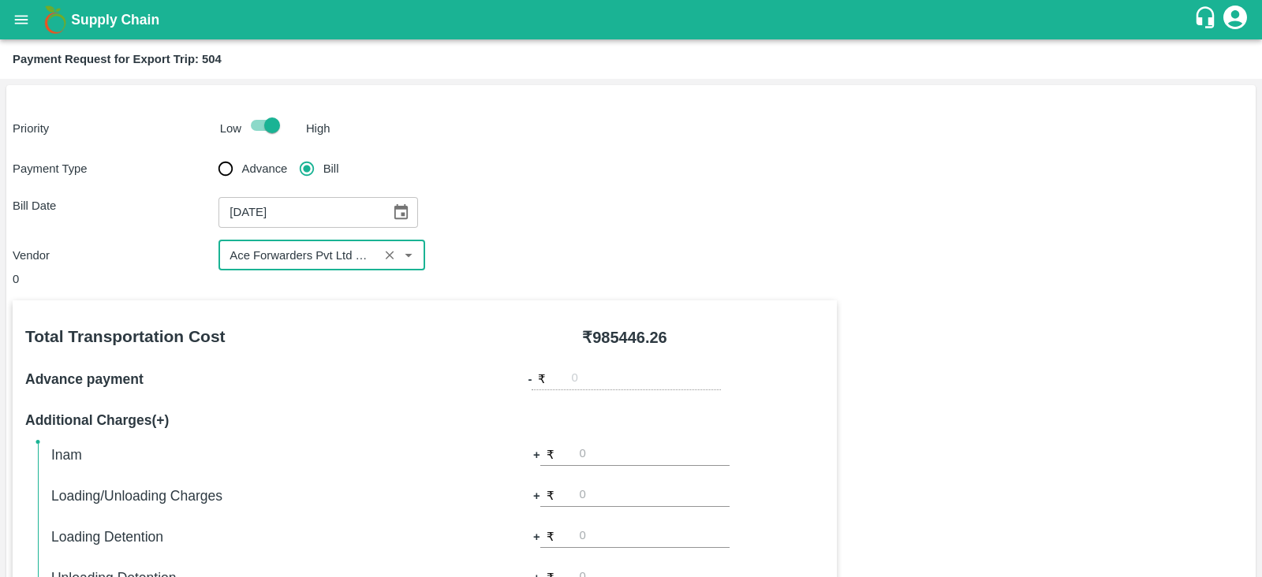
scroll to position [505, 0]
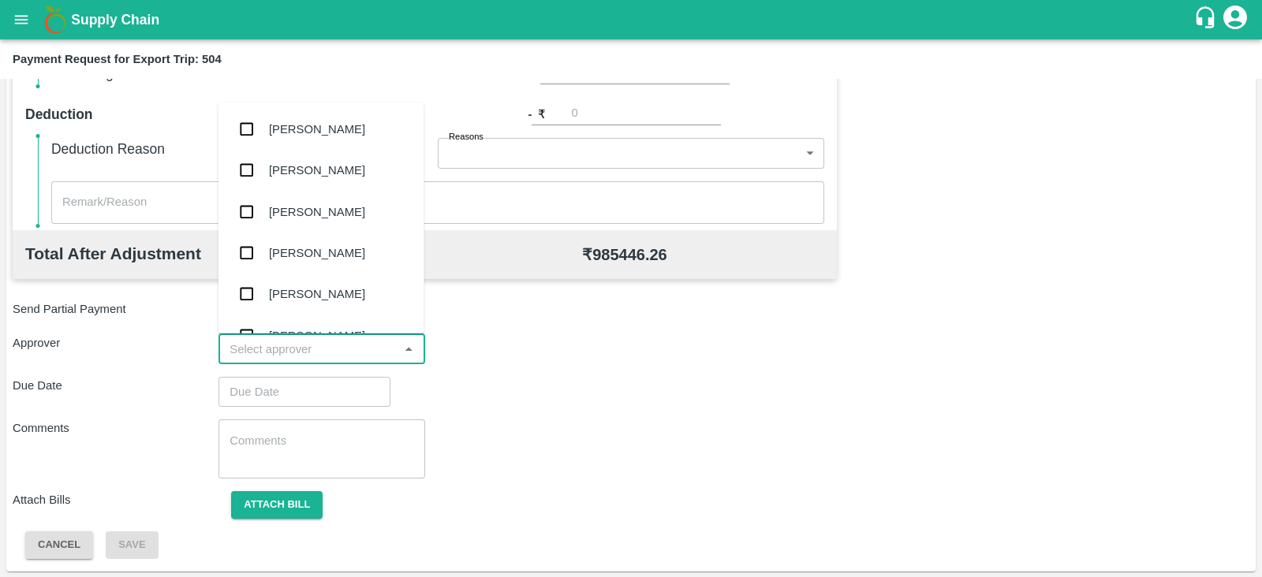
click at [327, 345] on input "input" at bounding box center [308, 349] width 170 height 21
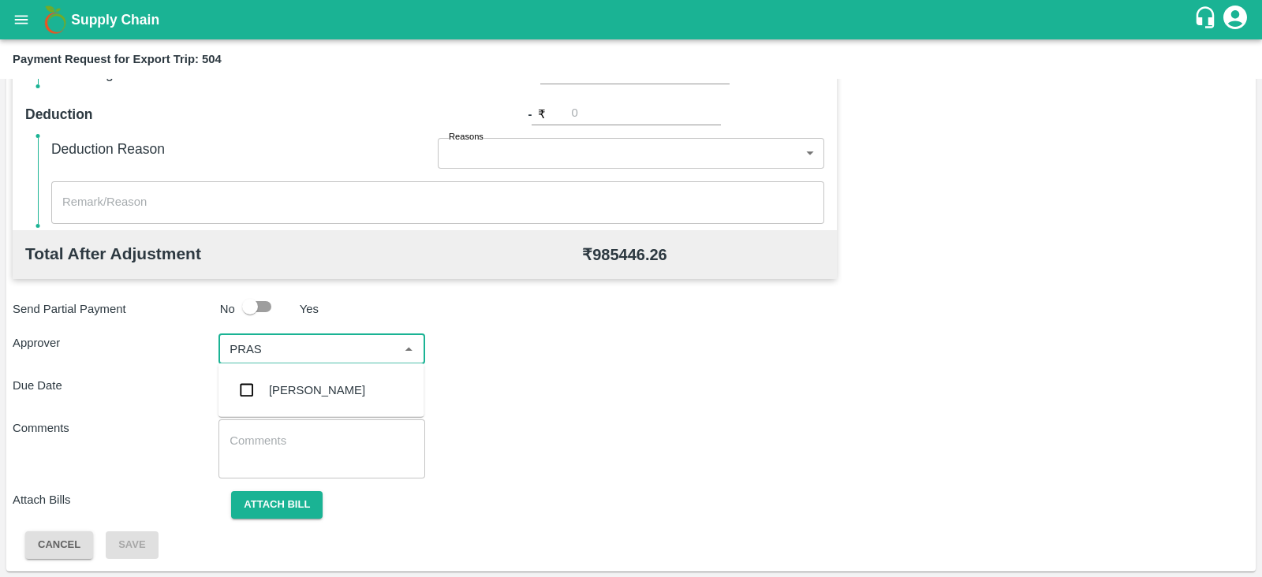
type input "PRASA"
click at [315, 390] on div "Prasad Waghade" at bounding box center [317, 390] width 96 height 17
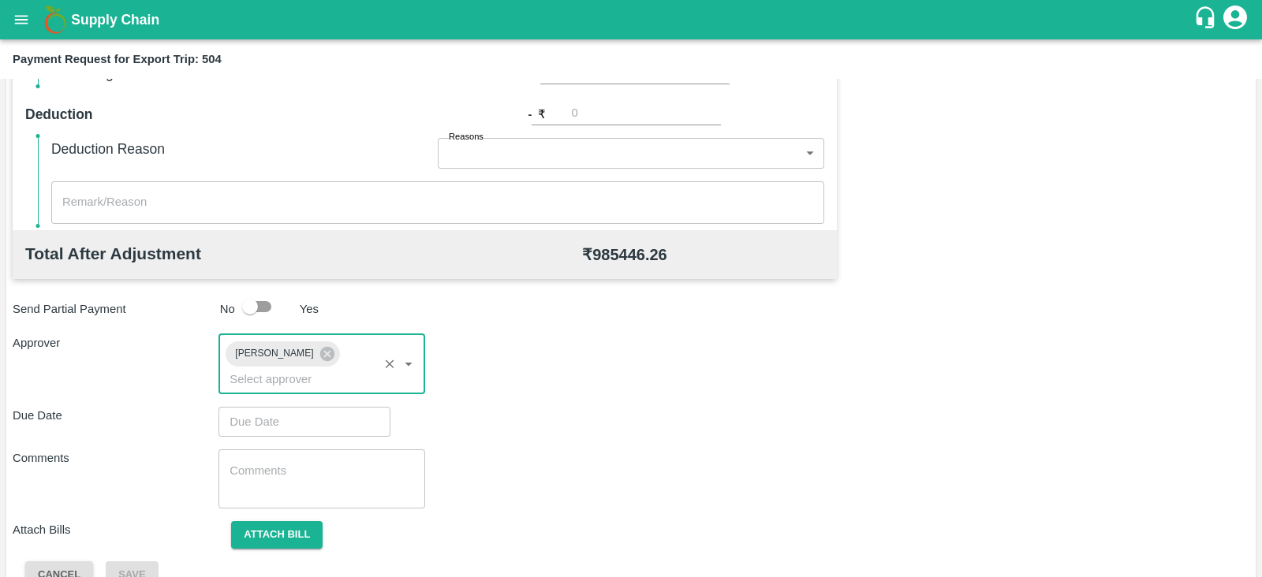
type input "DD/MM/YYYY hh:mm aa"
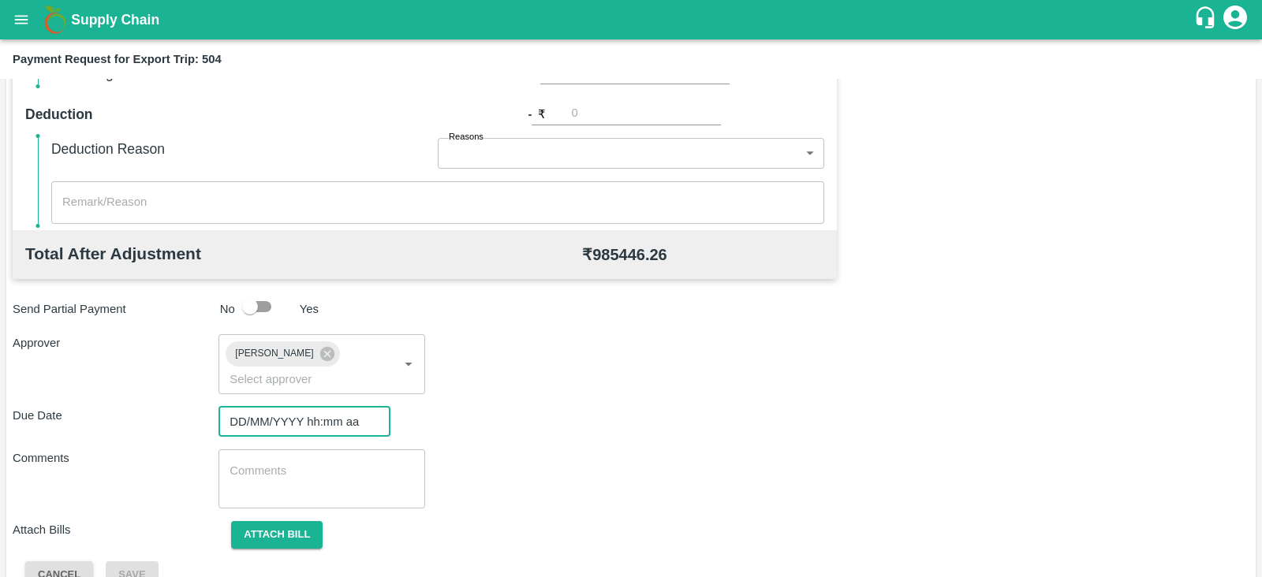
click at [299, 407] on input "DD/MM/YYYY hh:mm aa" at bounding box center [298, 422] width 161 height 30
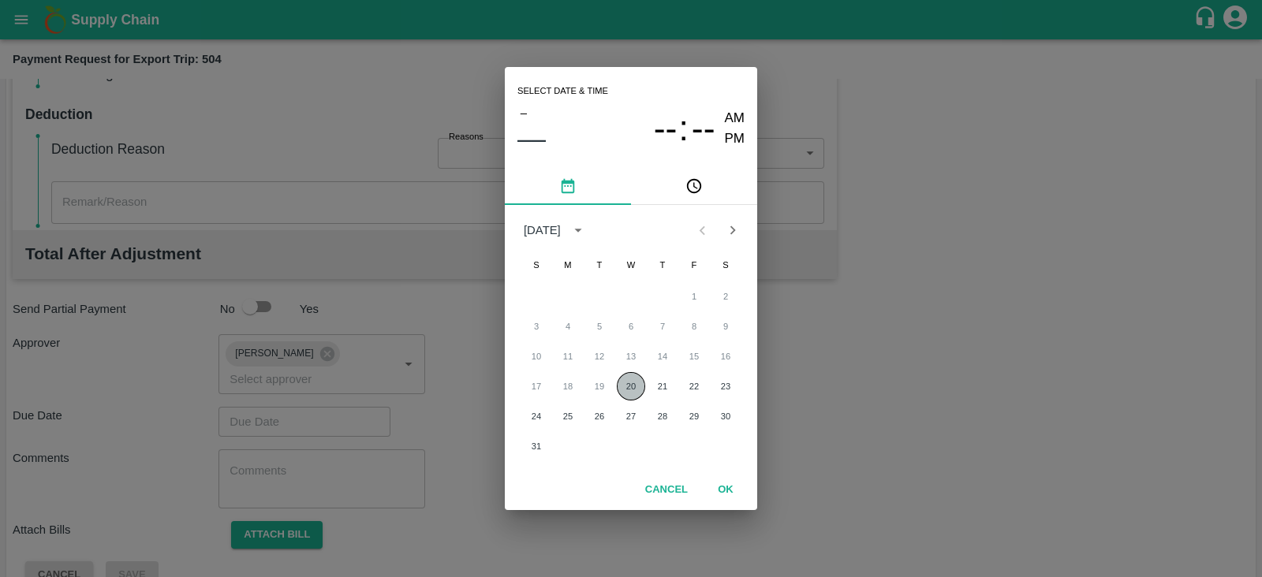
click at [619, 384] on button "20" at bounding box center [631, 386] width 28 height 28
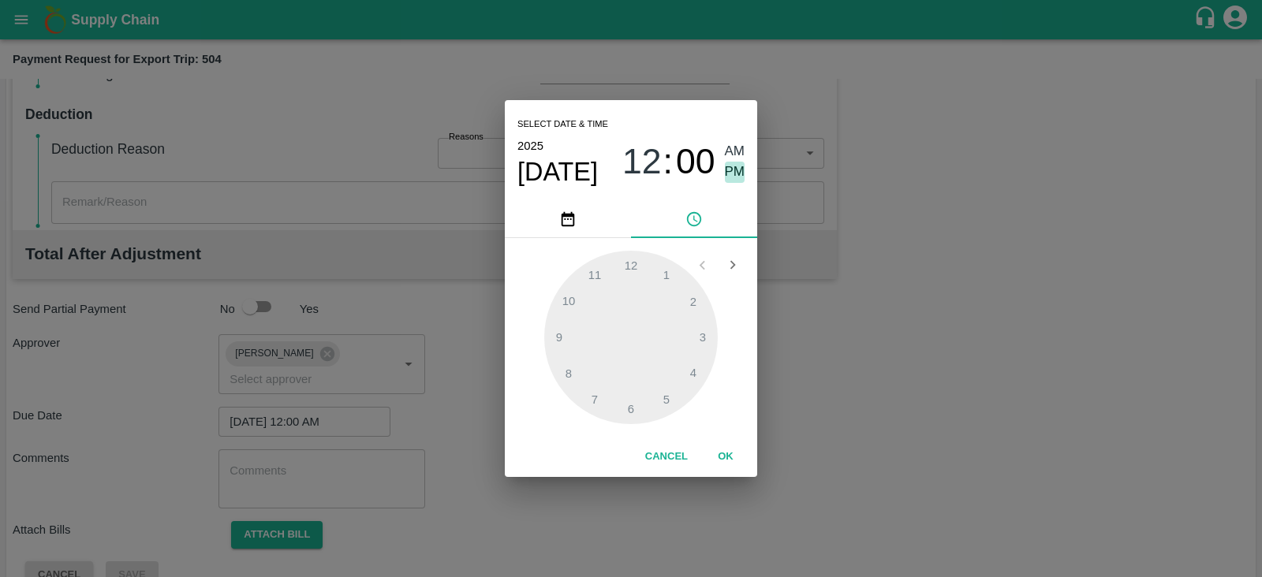
click at [730, 174] on span "PM" at bounding box center [735, 172] width 21 height 21
click at [655, 400] on div at bounding box center [631, 338] width 174 height 174
type input "20/08/2025 05:00 PM"
click at [710, 453] on button "OK" at bounding box center [725, 457] width 50 height 28
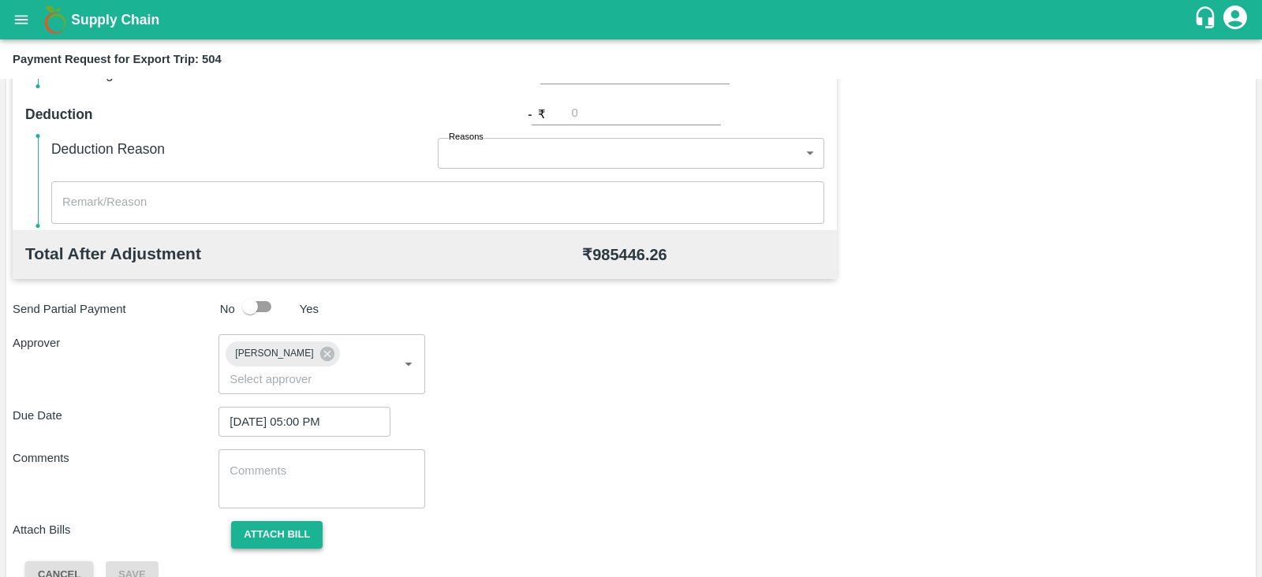
drag, startPoint x: 308, startPoint y: 510, endPoint x: 297, endPoint y: 514, distance: 11.7
click at [297, 521] on button "Attach bill" at bounding box center [276, 535] width 91 height 28
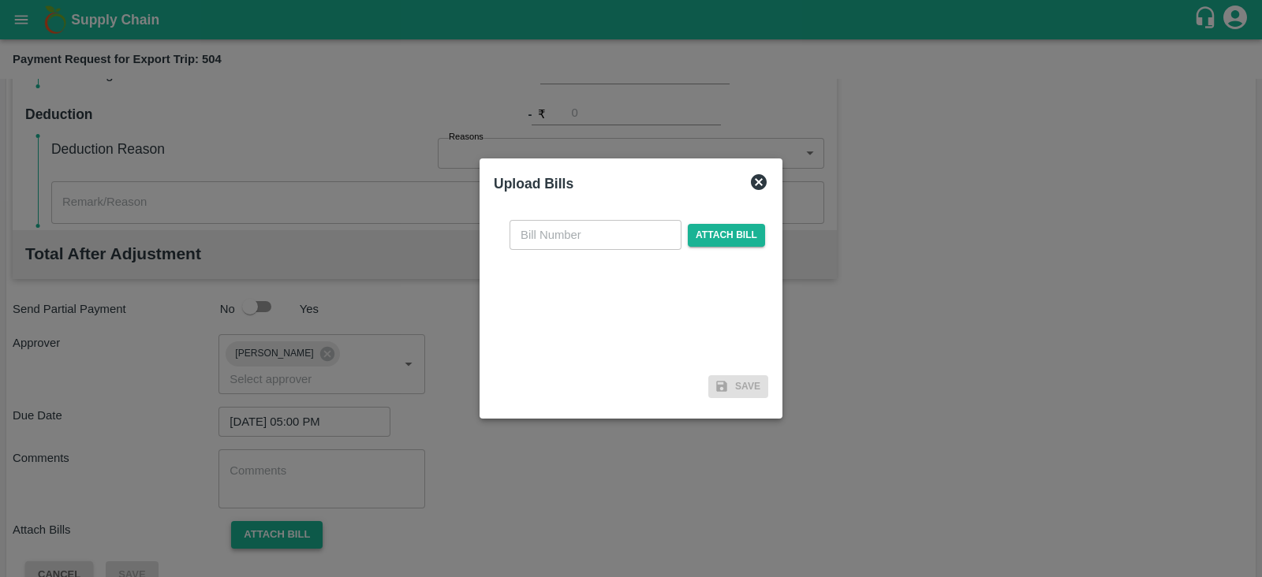
click at [297, 514] on div at bounding box center [631, 288] width 1262 height 577
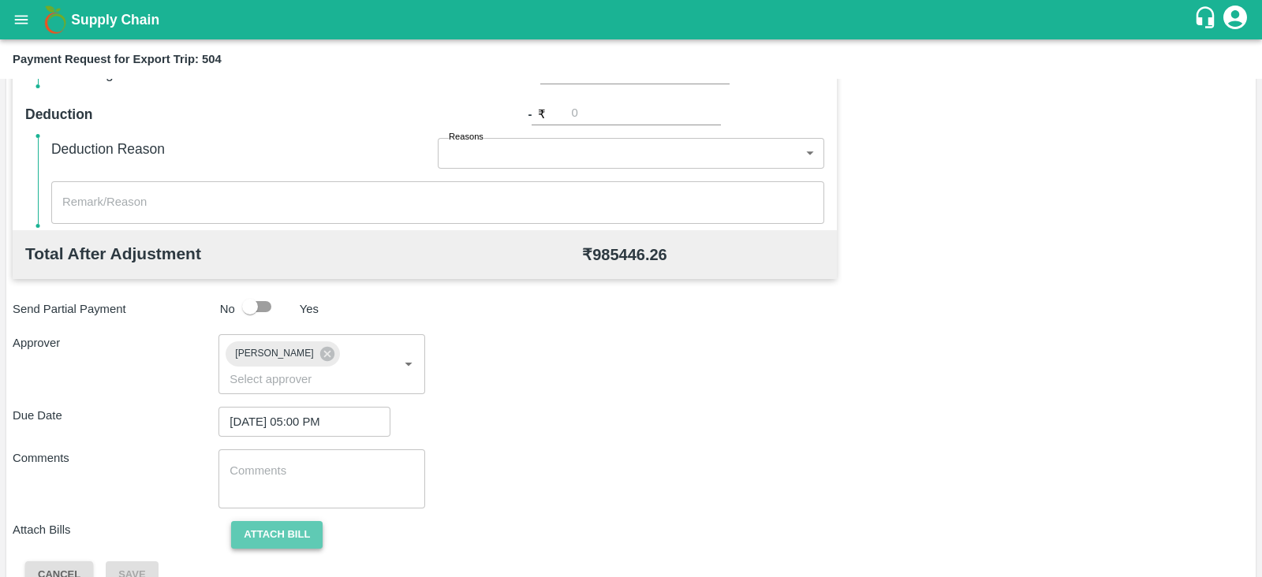
click at [297, 521] on button "Attach bill" at bounding box center [276, 535] width 91 height 28
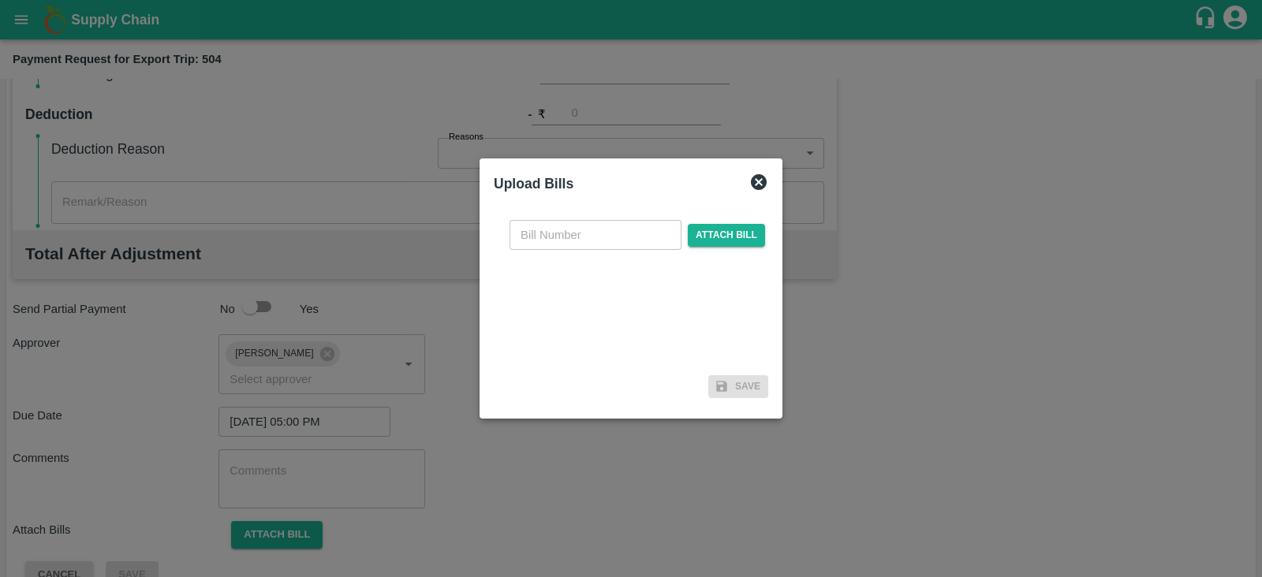
click at [553, 222] on input "text" at bounding box center [595, 235] width 172 height 30
paste input "3334/25-26"
type input "3334/25-26"
click at [728, 232] on span "Attach bill" at bounding box center [726, 235] width 77 height 23
click at [0, 0] on input "Attach bill" at bounding box center [0, 0] width 0 height 0
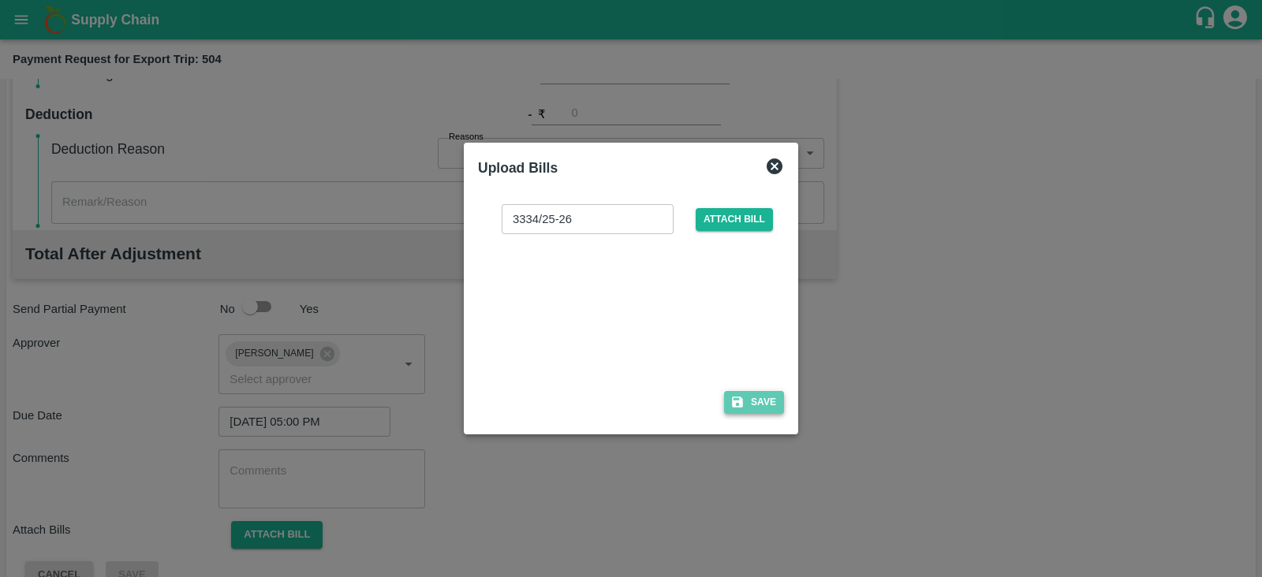
click at [752, 399] on button "Save" at bounding box center [754, 402] width 60 height 23
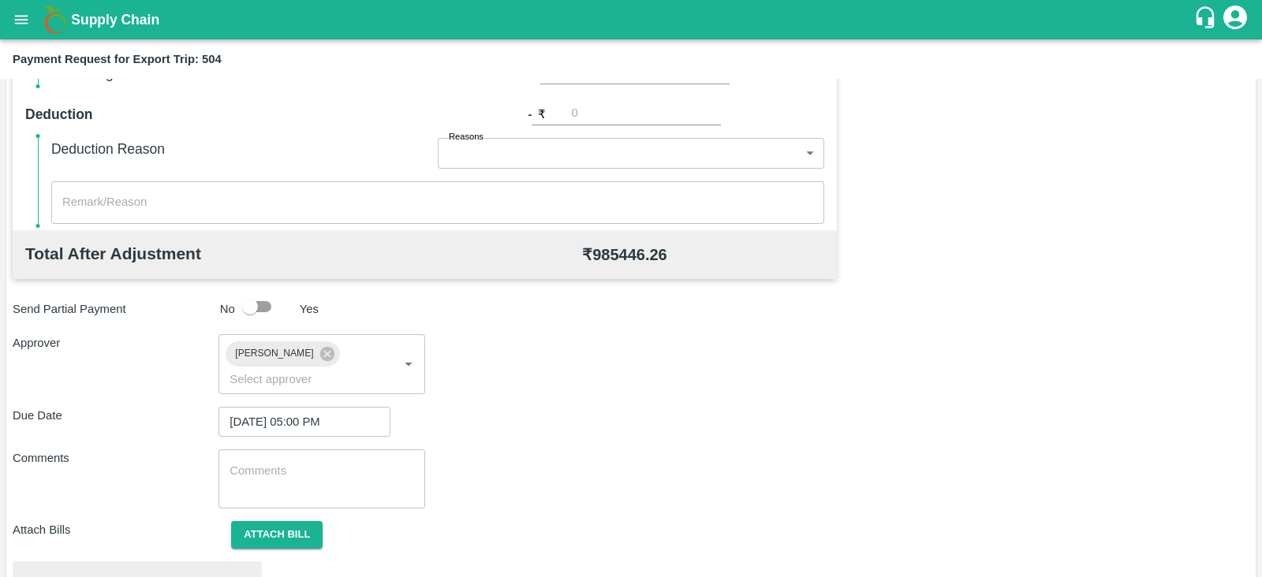
scroll to position [598, 0]
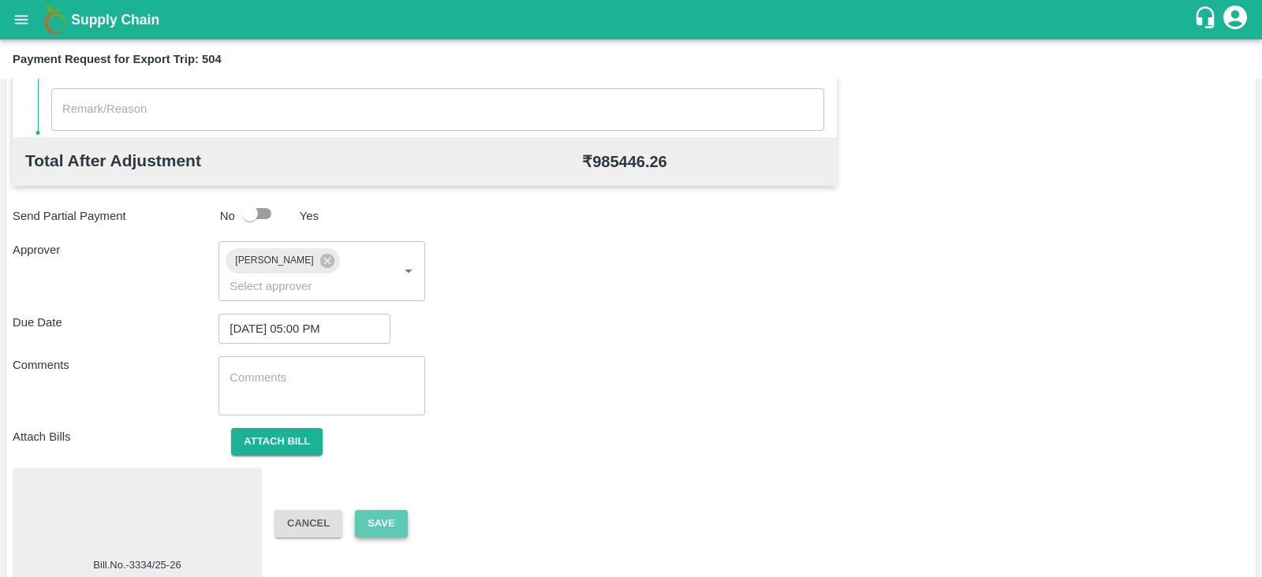
click at [371, 510] on button "Save" at bounding box center [381, 524] width 52 height 28
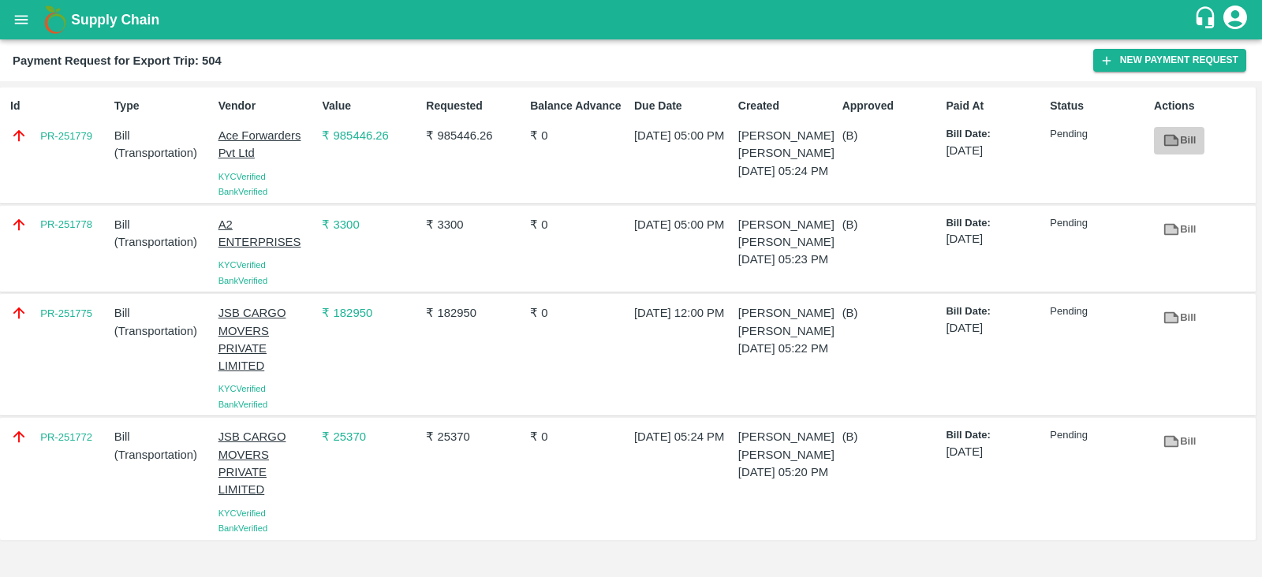
click at [1161, 136] on link "Bill" at bounding box center [1179, 141] width 50 height 28
click at [93, 333] on div "PR-251775" at bounding box center [56, 355] width 104 height 114
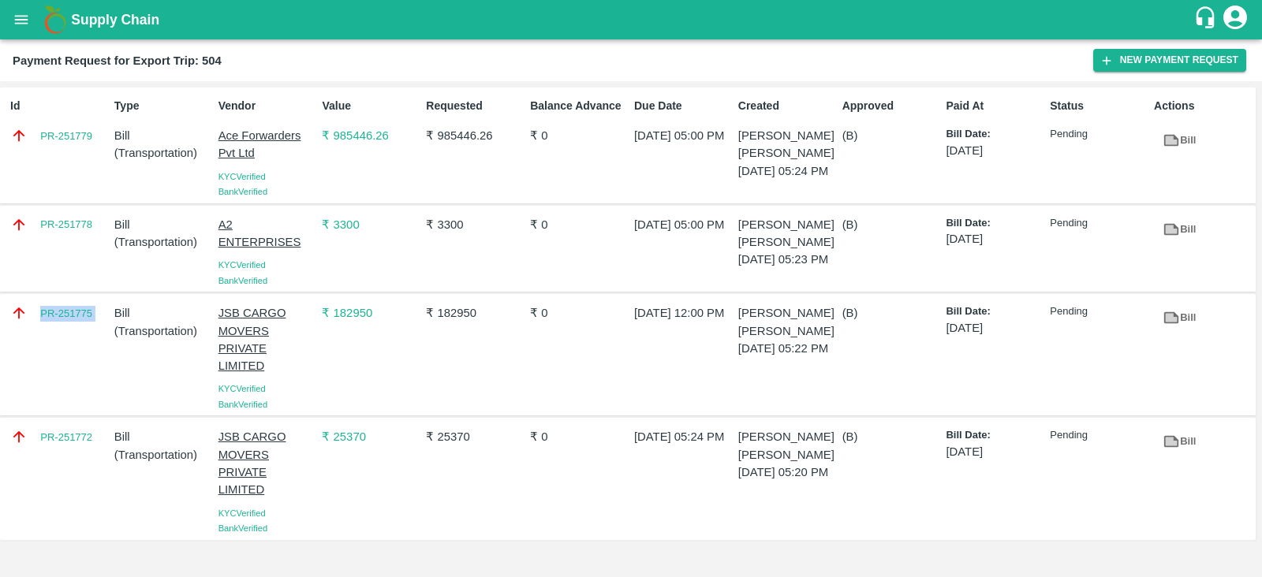
copy link "PR-251775"
click at [94, 248] on div "PR-251778" at bounding box center [56, 249] width 104 height 79
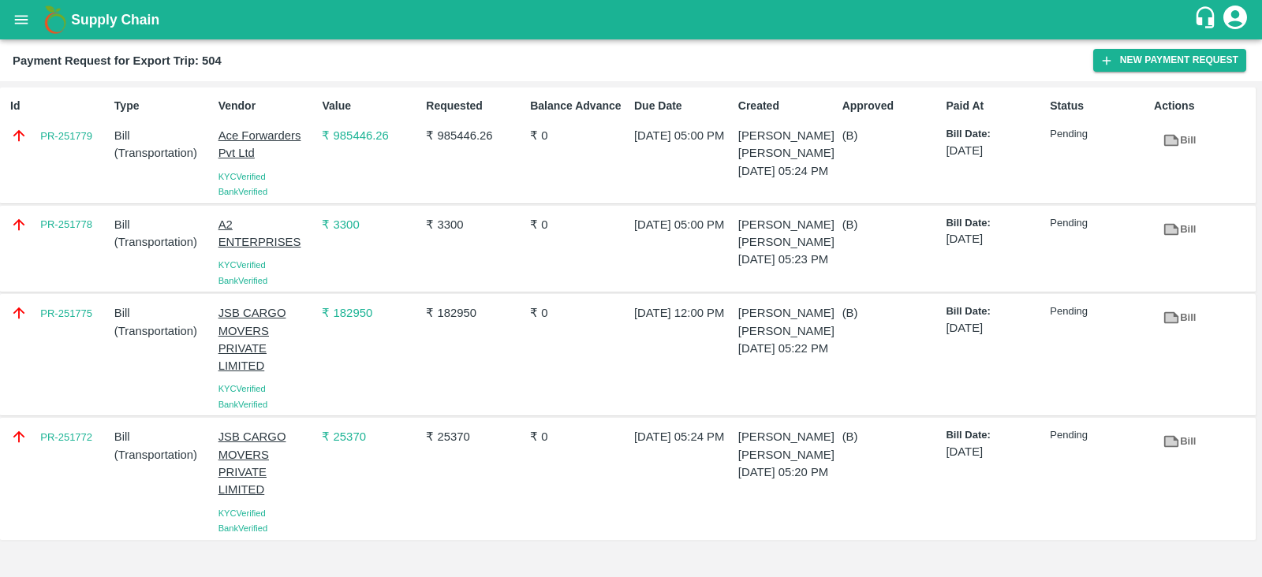
click at [84, 161] on div "Id PR-251779" at bounding box center [56, 145] width 104 height 108
copy link "PR-251779"
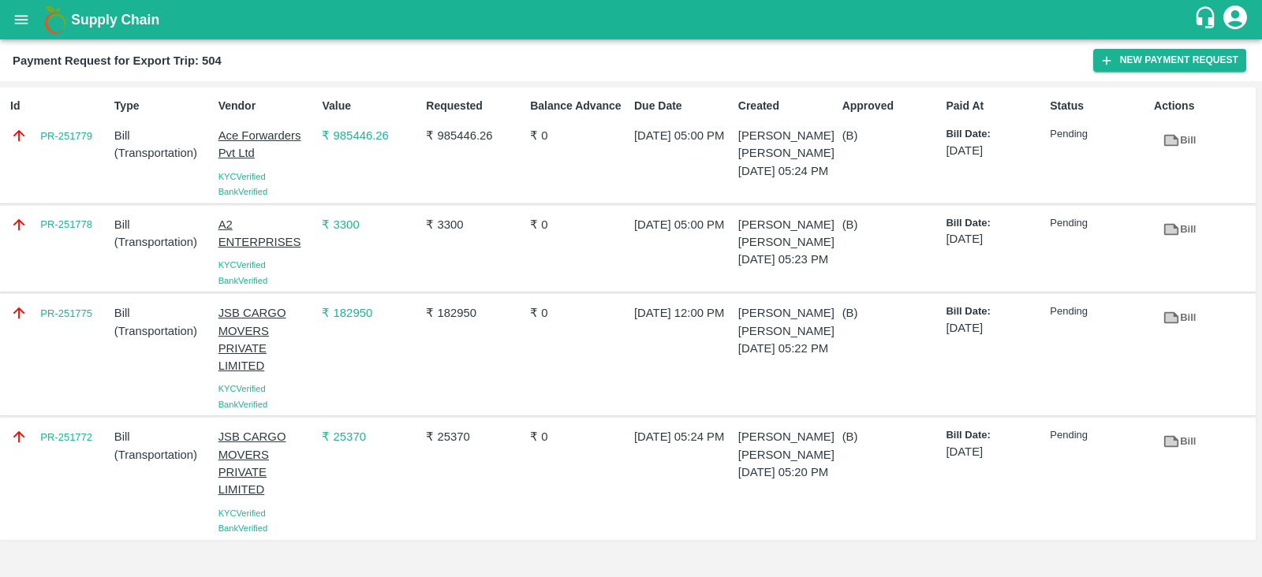
click at [96, 451] on div "PR-251772" at bounding box center [56, 479] width 104 height 114
copy link "PR-251772"
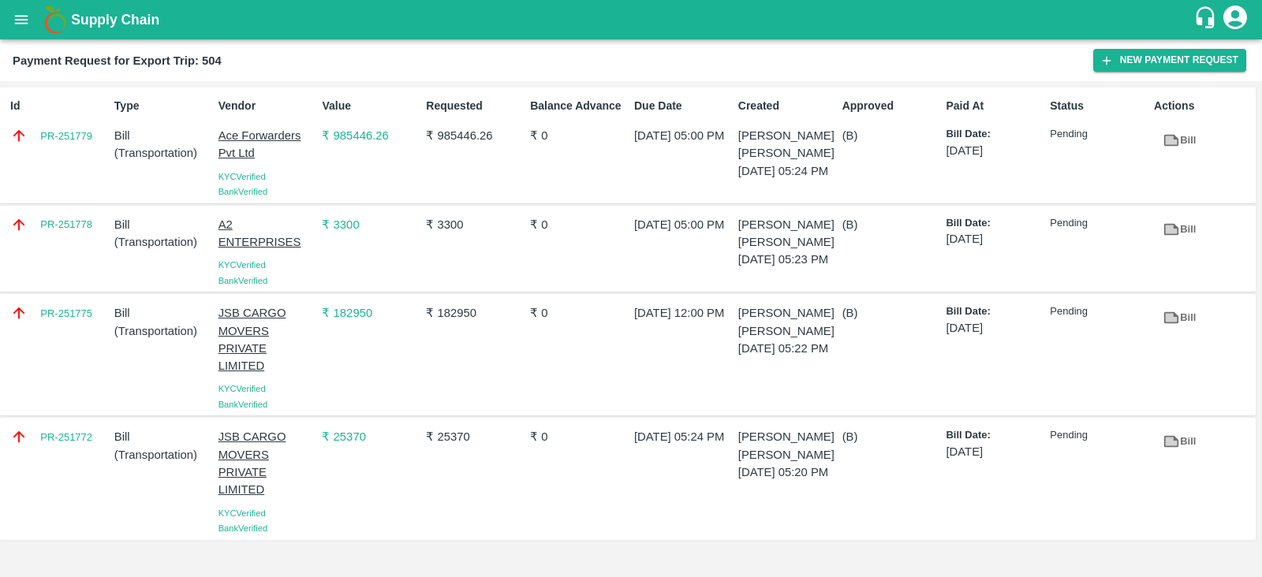
click at [95, 244] on div "PR-251778" at bounding box center [56, 249] width 104 height 79
copy link "PR-251778"
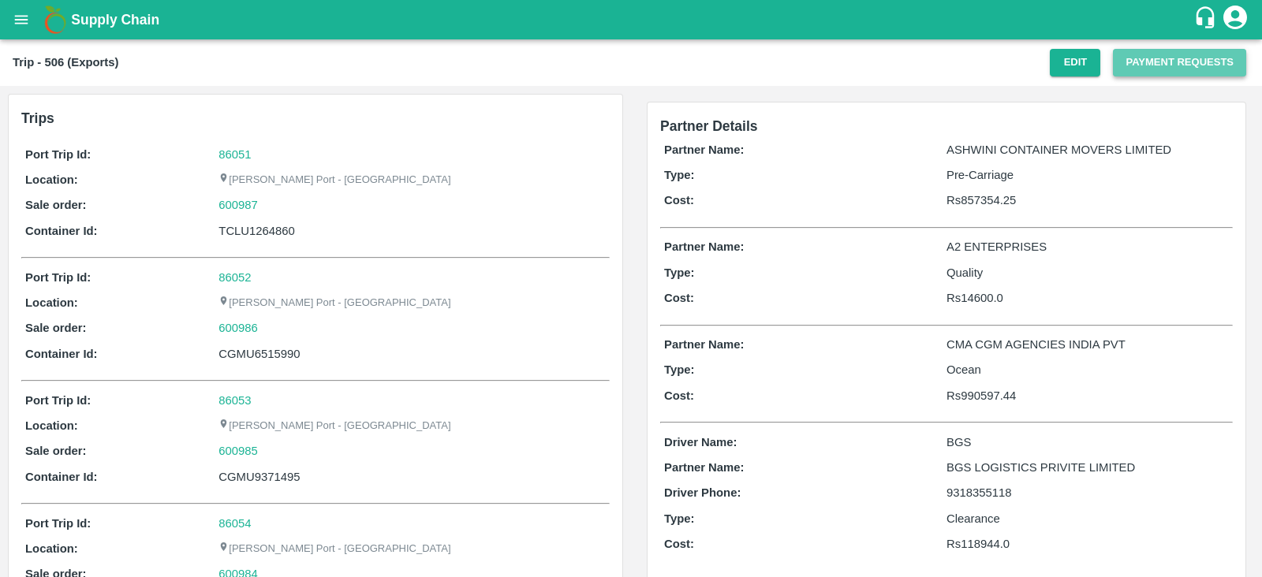
click at [1149, 57] on button "Payment Requests" at bounding box center [1179, 63] width 133 height 28
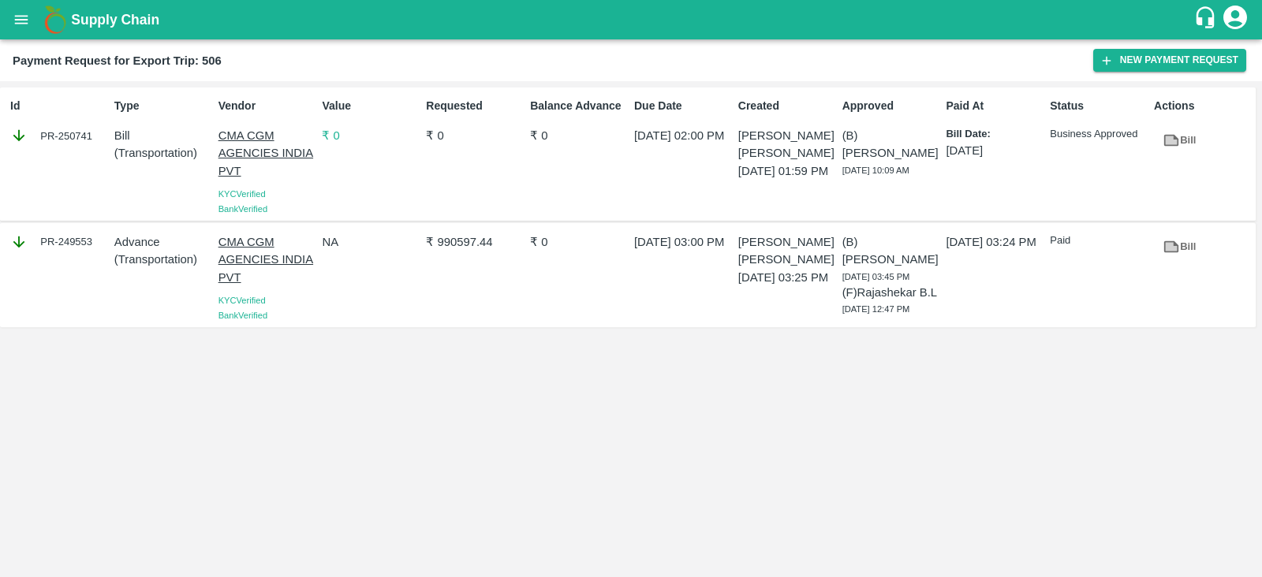
click at [55, 148] on div "Id PR-250741" at bounding box center [56, 153] width 104 height 125
copy div "PR-250741"
click at [1148, 60] on button "New Payment Request" at bounding box center [1169, 60] width 153 height 23
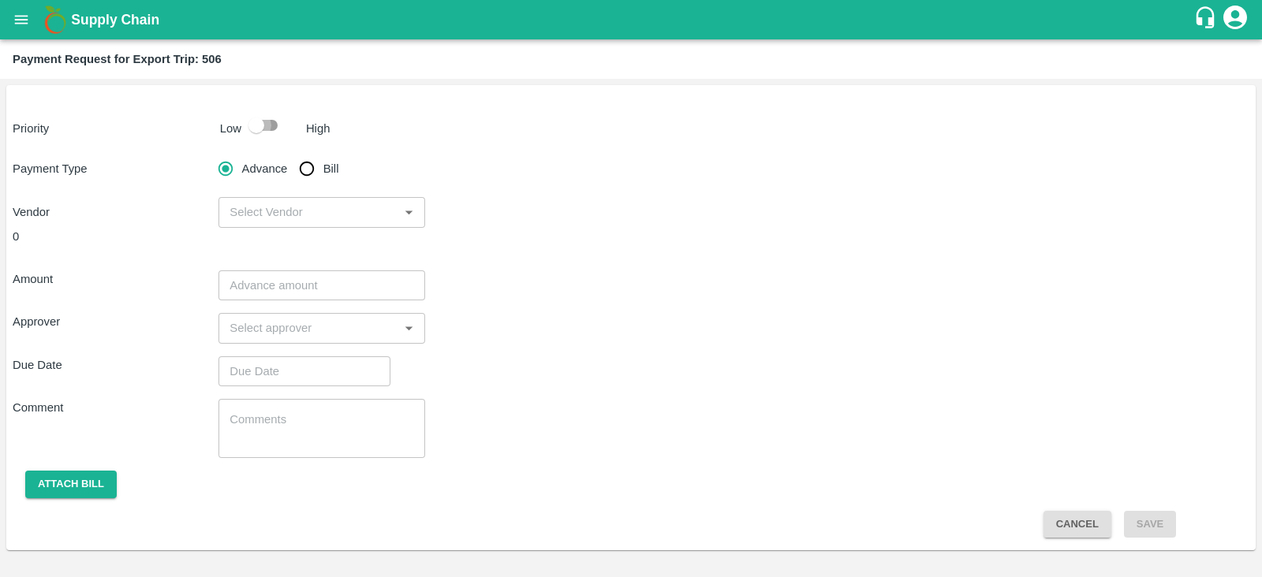
click at [277, 134] on input "checkbox" at bounding box center [256, 125] width 90 height 30
checkbox input "true"
click at [318, 167] on input "Bill" at bounding box center [307, 169] width 32 height 32
radio input "true"
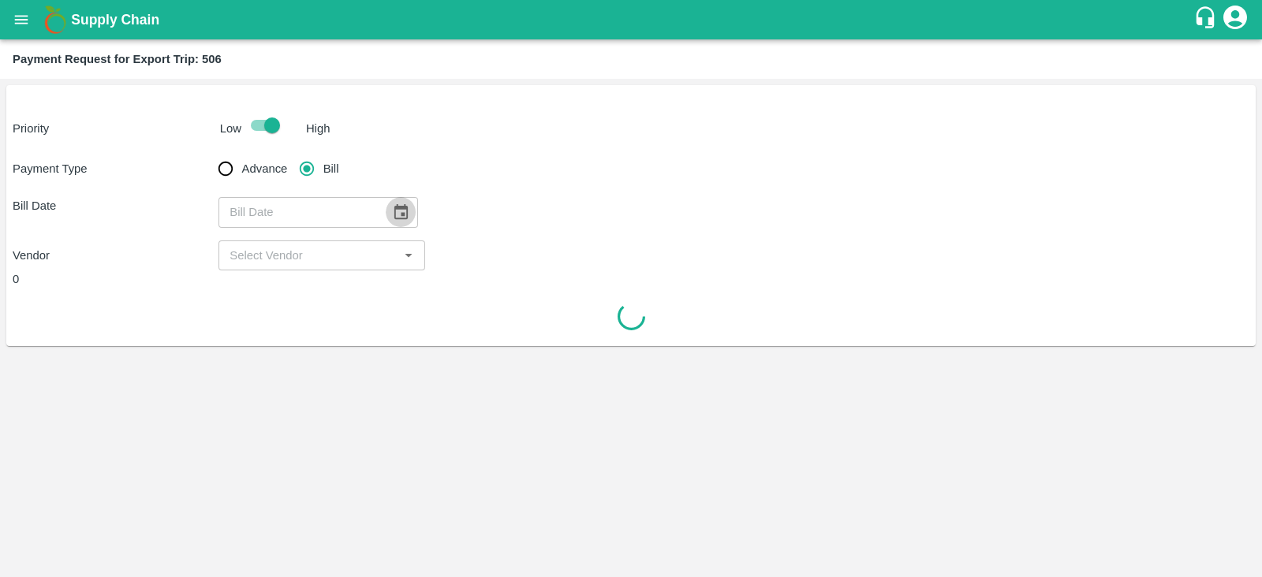
click at [400, 206] on icon "Choose date" at bounding box center [400, 211] width 13 height 15
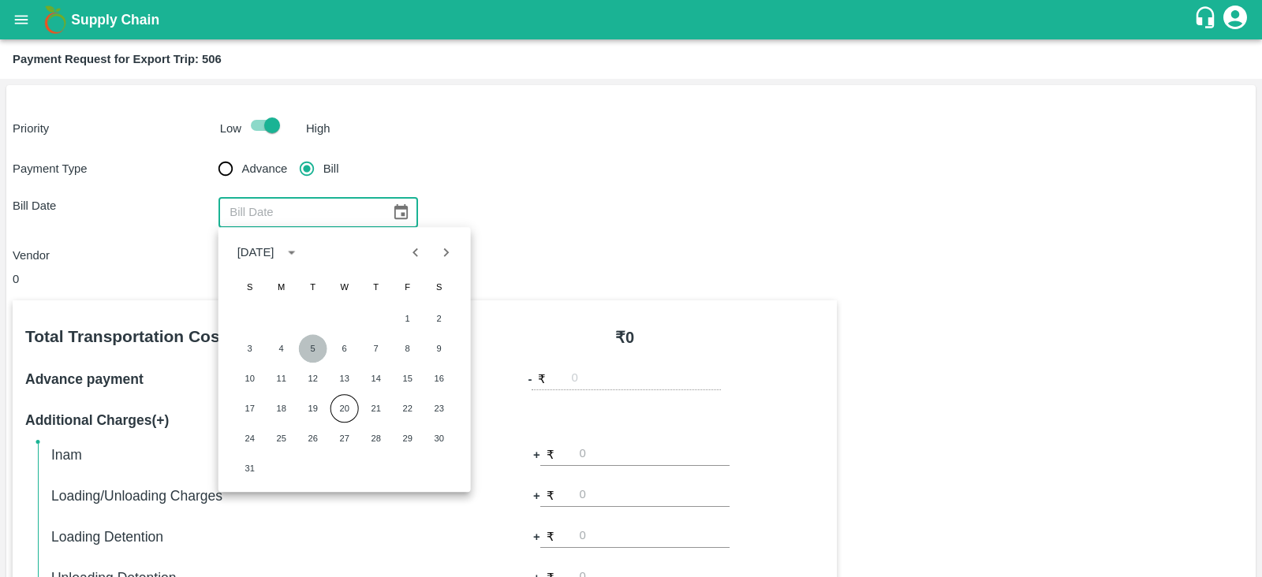
click at [319, 349] on button "5" at bounding box center [313, 348] width 28 height 28
type input "[DATE]"
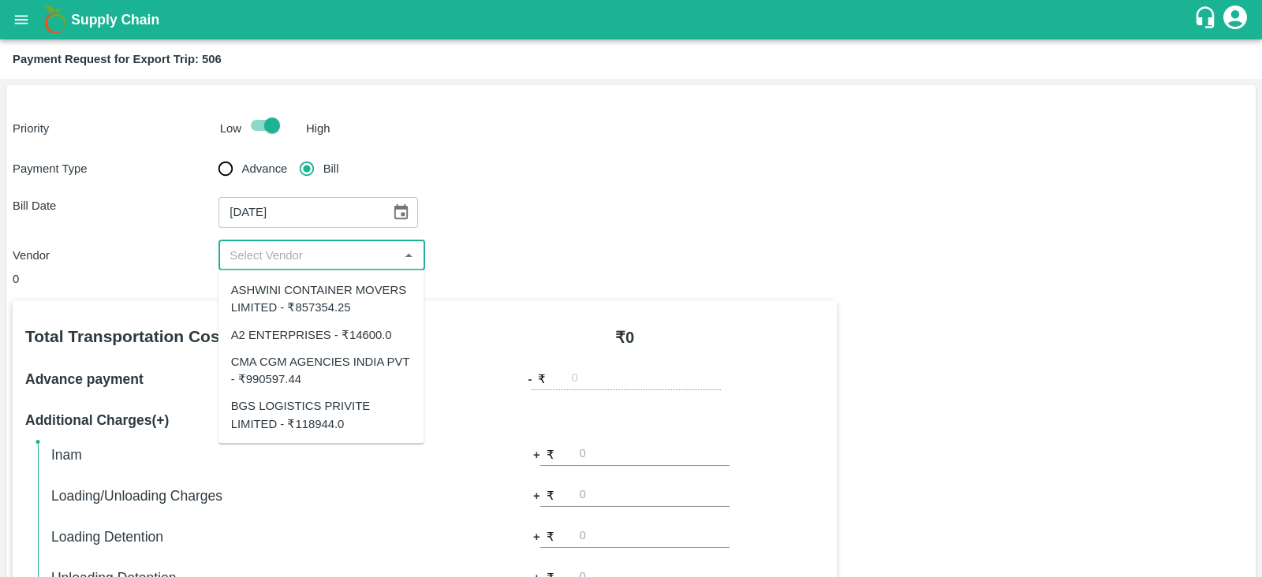
click at [361, 258] on input "input" at bounding box center [308, 255] width 170 height 21
click at [343, 425] on div "BGS LOGISTICS PRIVITE LIMITED - ₹118944.0" at bounding box center [321, 415] width 181 height 35
type input "BGS LOGISTICS PRIVITE LIMITED - ₹118944.0"
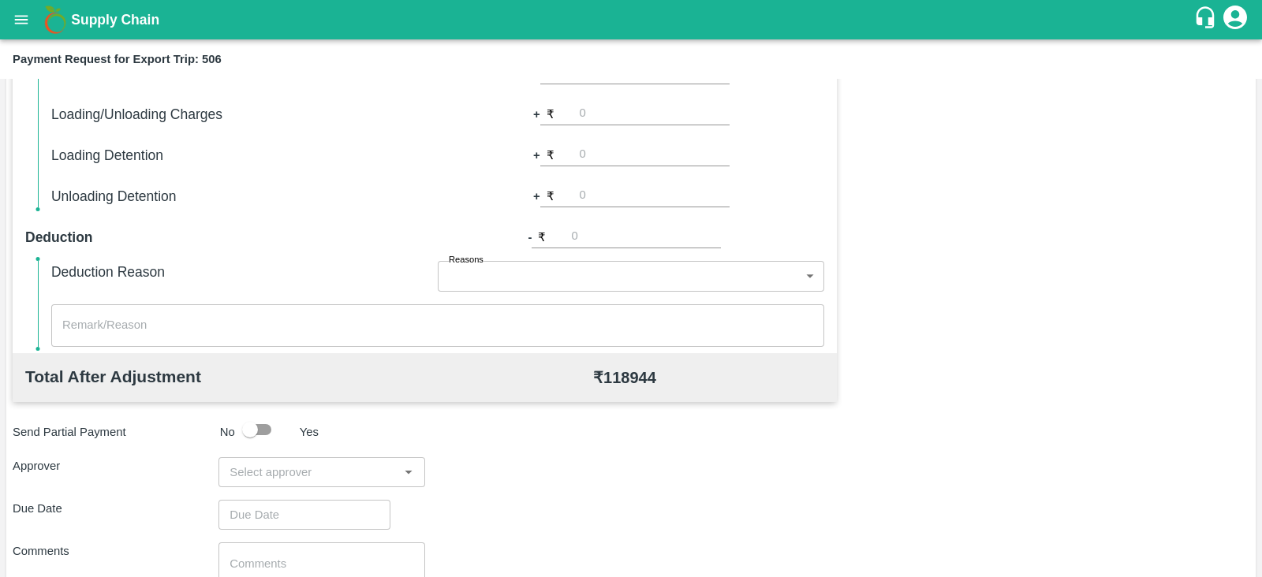
scroll to position [505, 0]
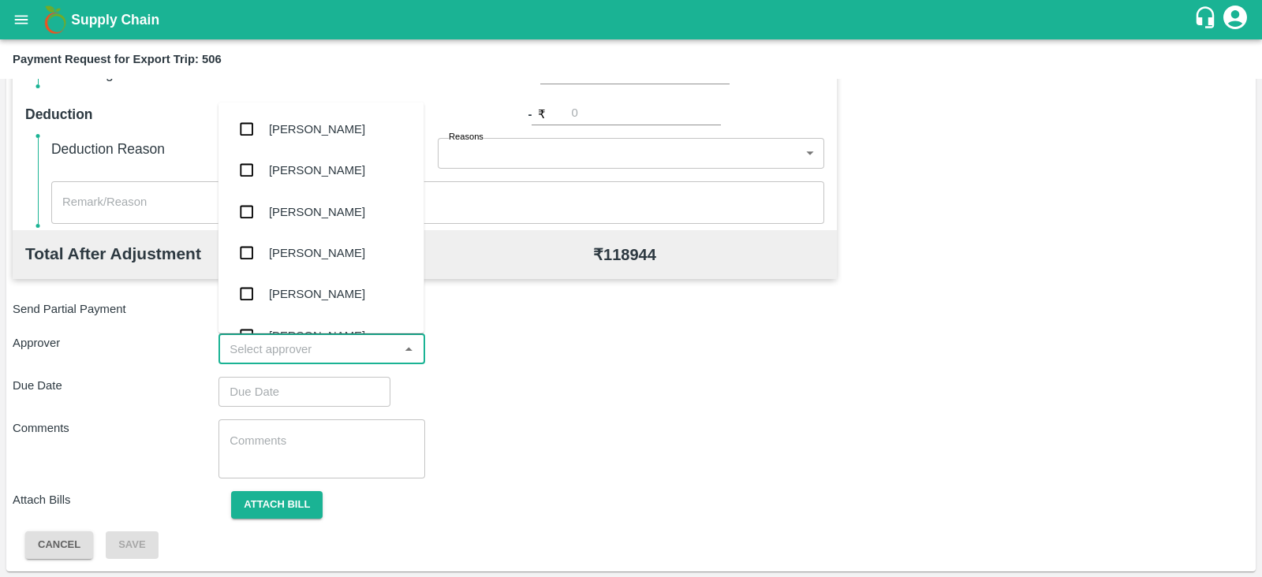
click at [339, 349] on input "input" at bounding box center [308, 349] width 170 height 21
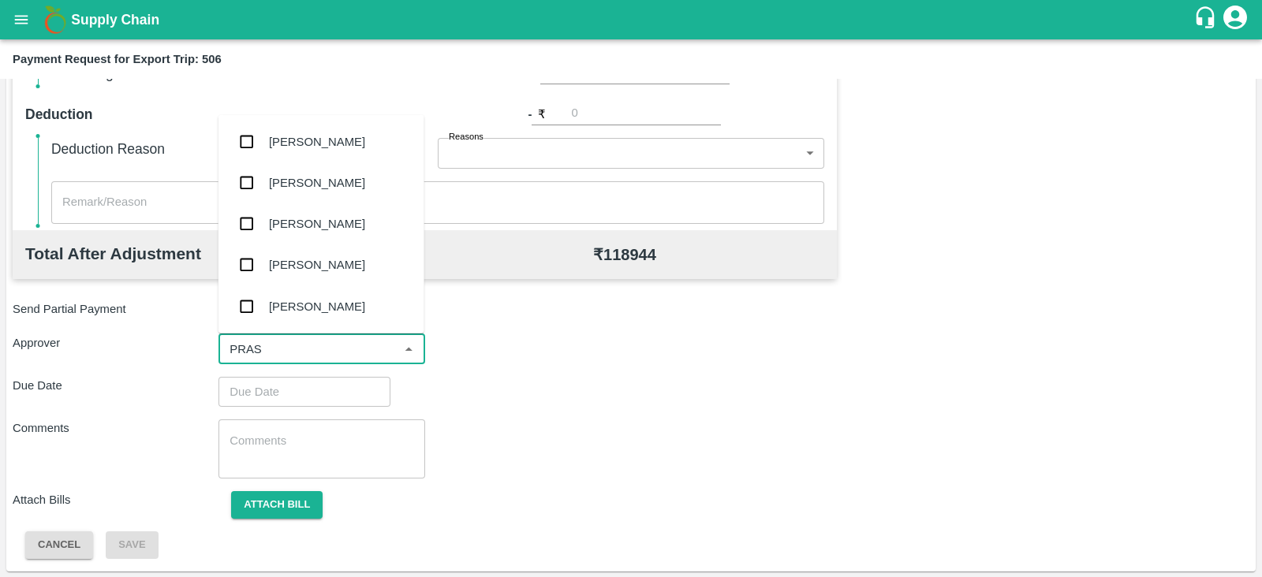
type input "PRASA"
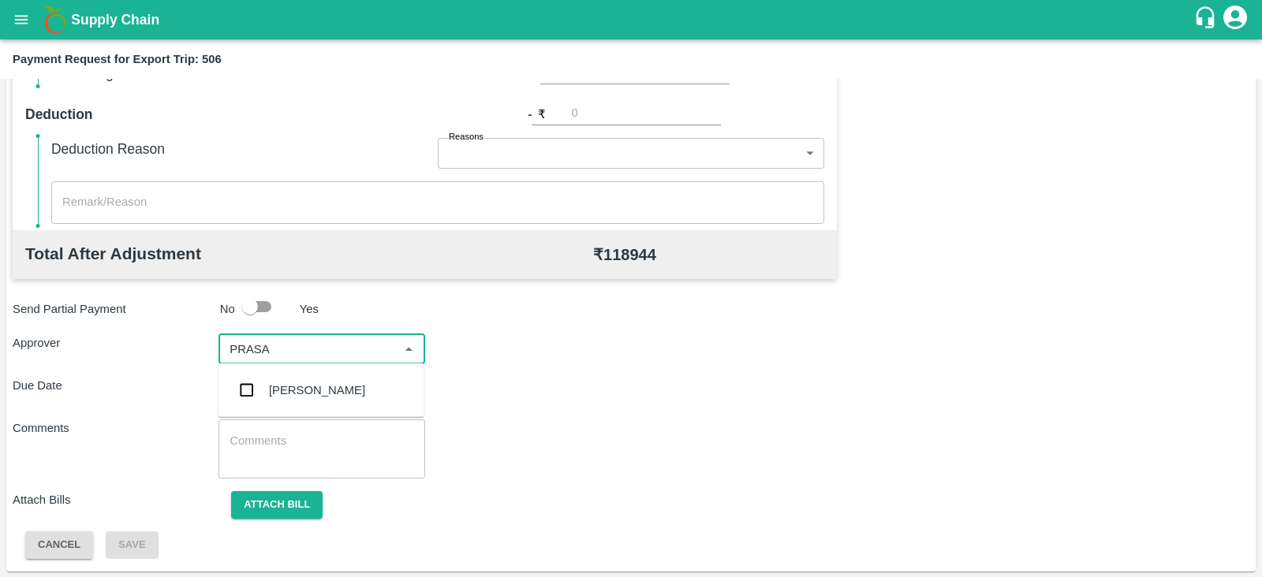
click at [315, 383] on div "[PERSON_NAME]" at bounding box center [317, 390] width 96 height 17
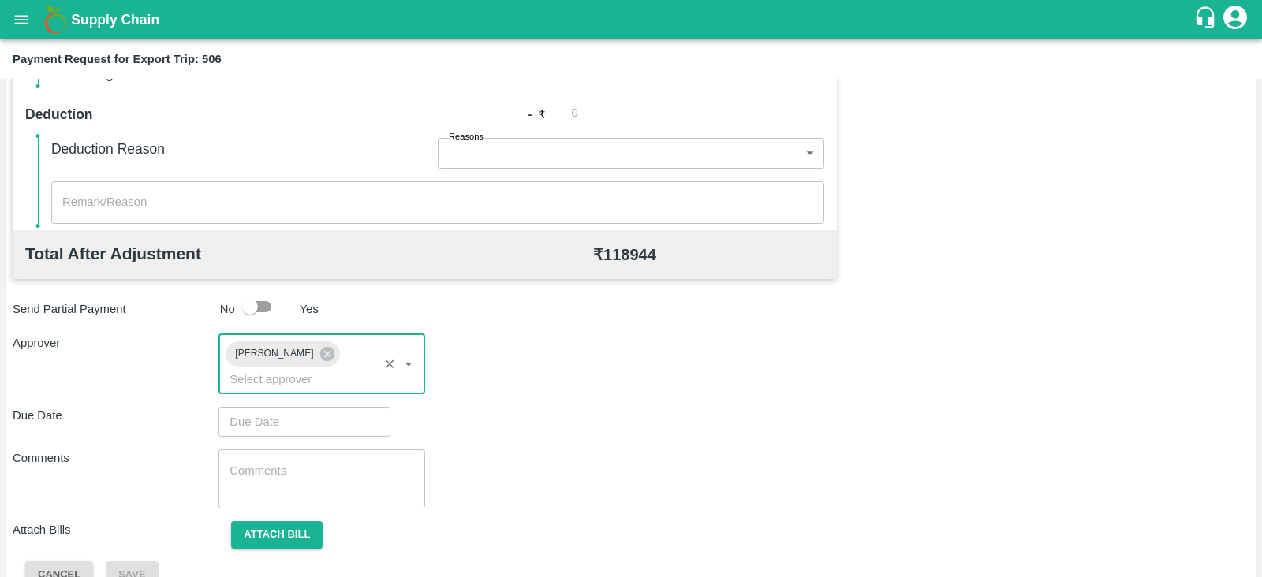
type input "DD/MM/YYYY hh:mm aa"
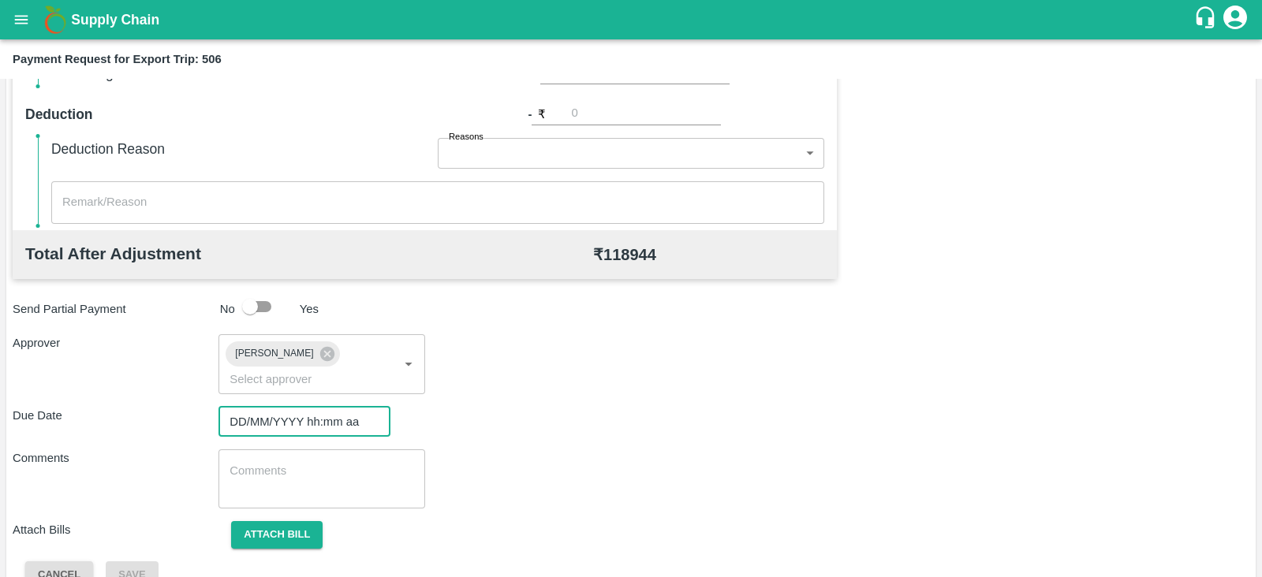
click at [312, 407] on input "DD/MM/YYYY hh:mm aa" at bounding box center [298, 422] width 161 height 30
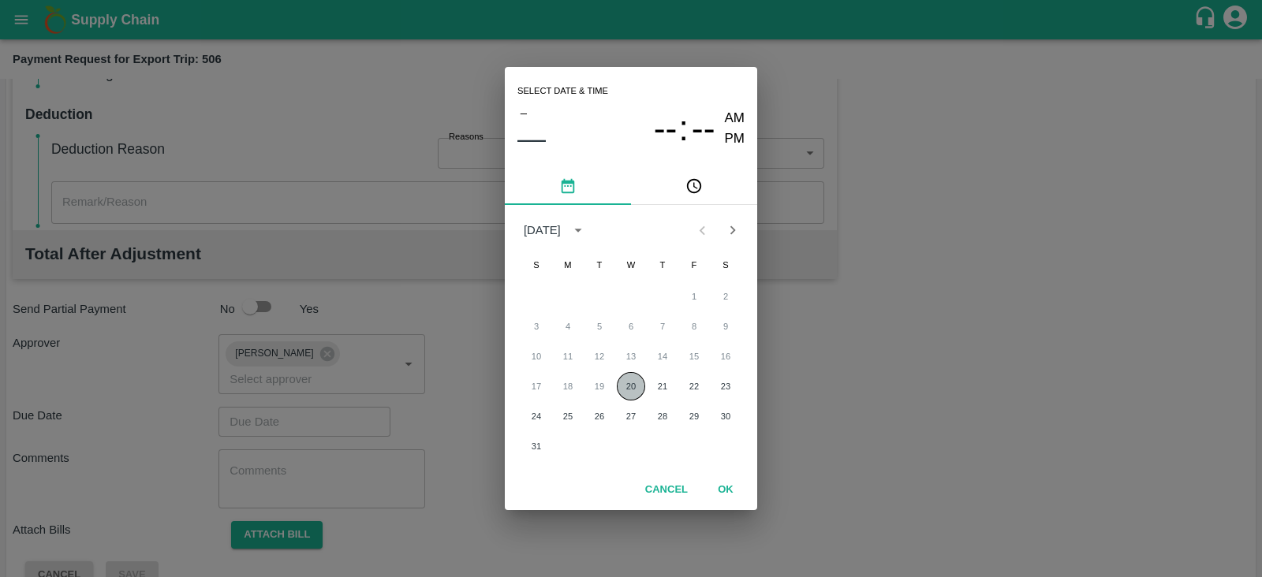
click at [629, 383] on button "20" at bounding box center [631, 386] width 28 height 28
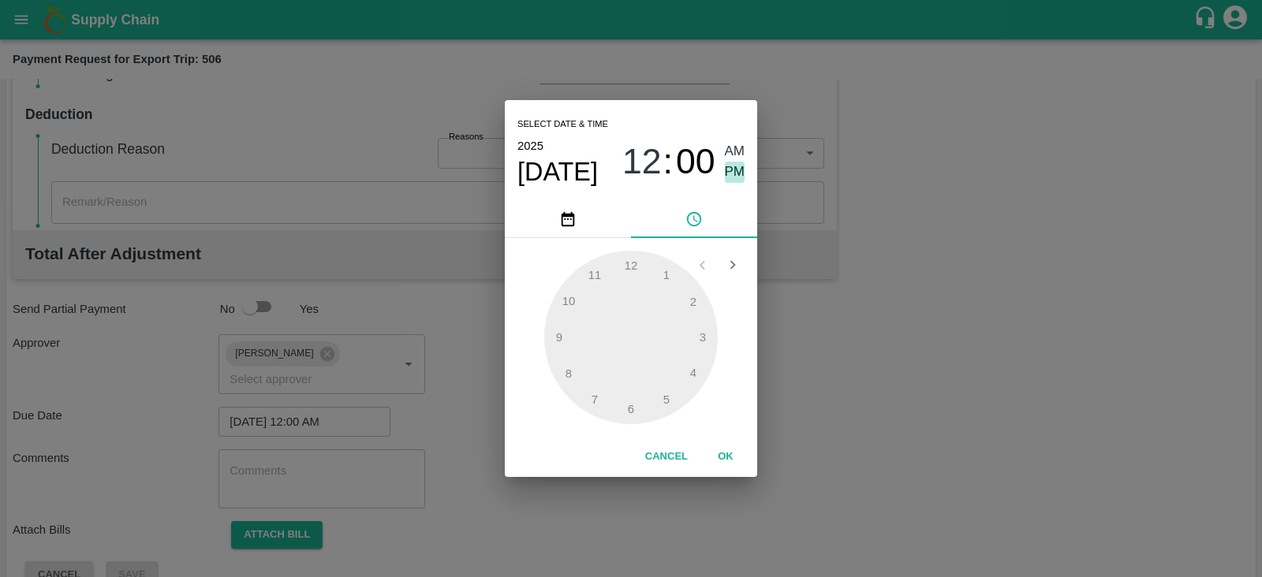
click at [733, 174] on span "PM" at bounding box center [735, 172] width 21 height 21
click at [666, 400] on div at bounding box center [631, 338] width 174 height 174
type input "[DATE] 05:00 PM"
click at [729, 462] on button "OK" at bounding box center [725, 457] width 50 height 28
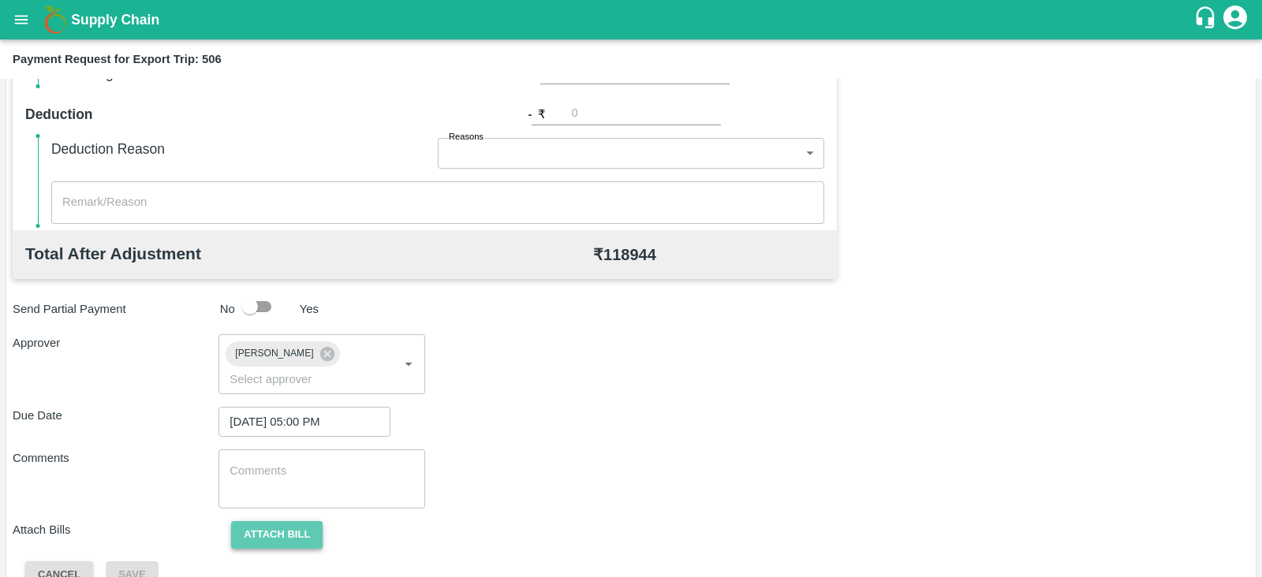
click at [293, 521] on button "Attach bill" at bounding box center [276, 535] width 91 height 28
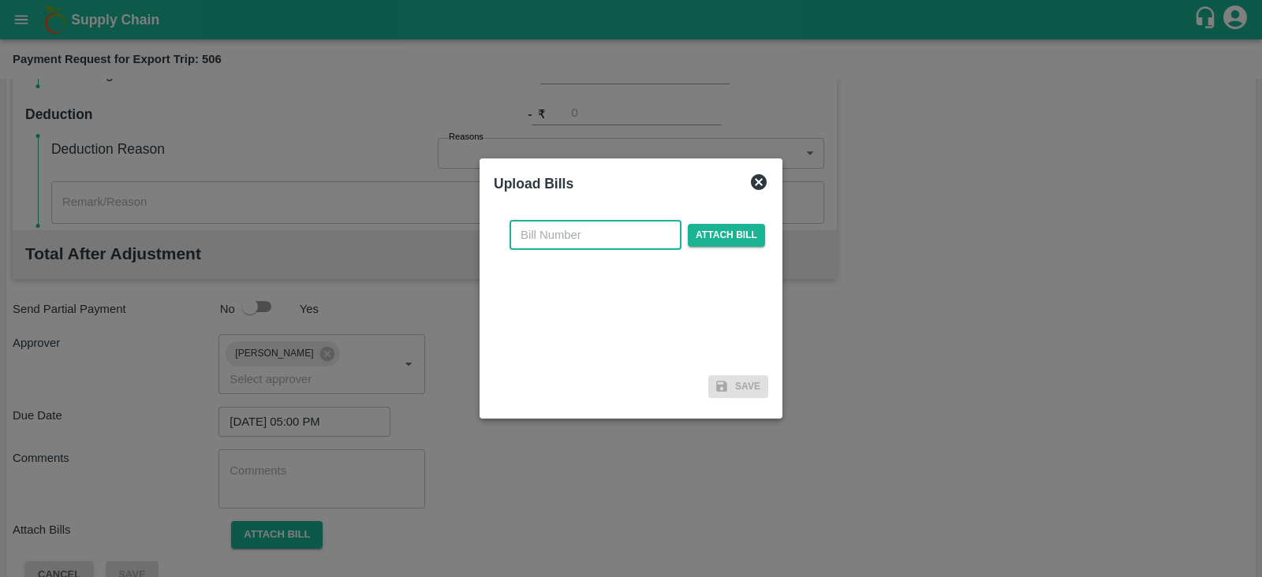
click at [595, 223] on input "text" at bounding box center [595, 235] width 172 height 30
paste input "BGS0828/25-26"
type input "BGS0828/25-26"
click at [705, 234] on span "Attach bill" at bounding box center [726, 235] width 77 height 23
click at [0, 0] on input "Attach bill" at bounding box center [0, 0] width 0 height 0
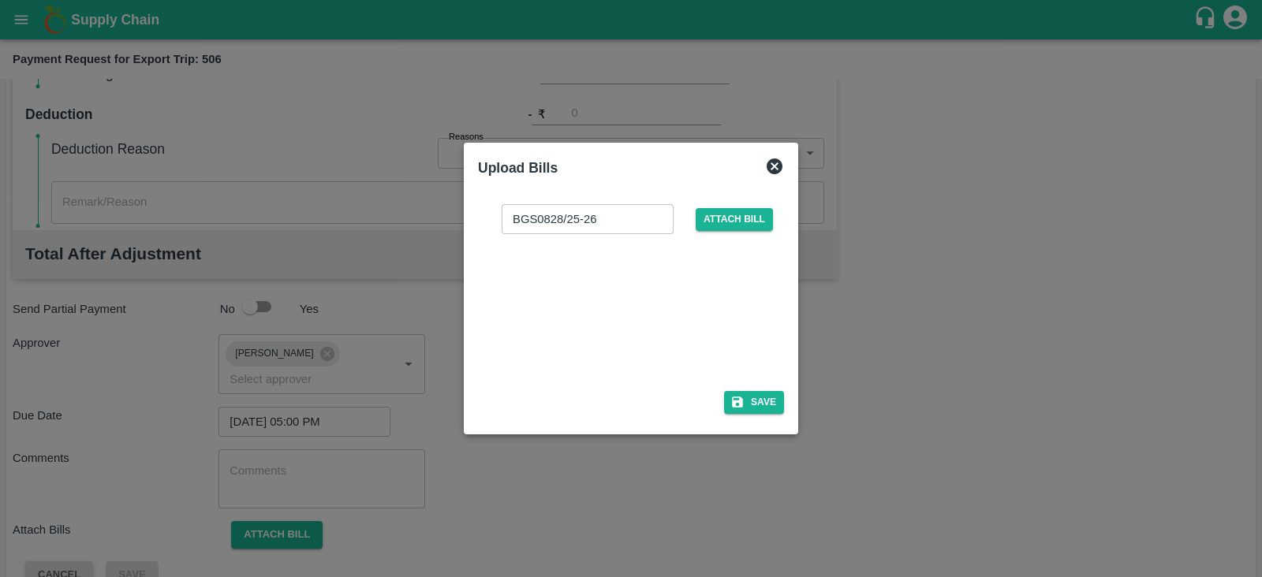
click at [623, 285] on div at bounding box center [627, 308] width 237 height 84
click at [748, 409] on button "Save" at bounding box center [754, 402] width 60 height 23
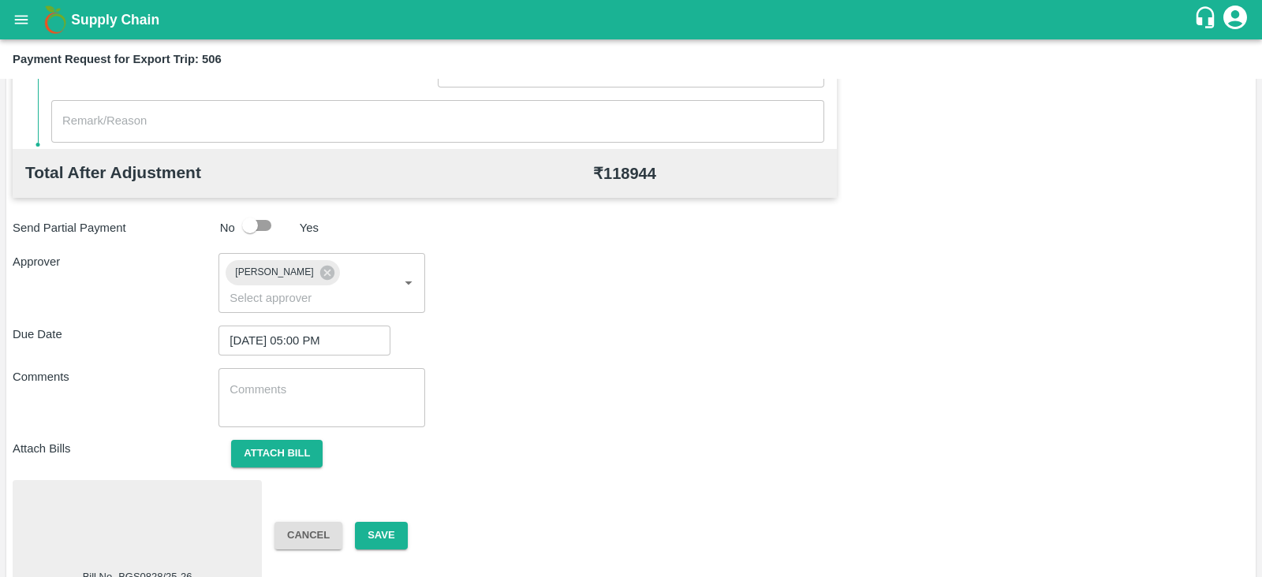
scroll to position [598, 0]
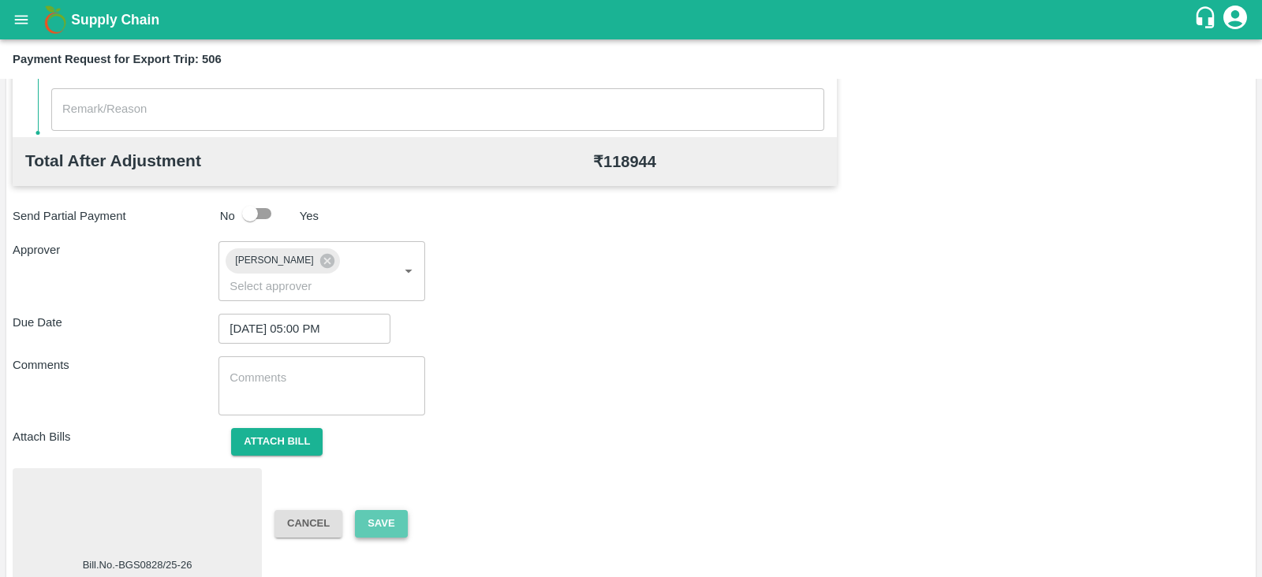
click at [398, 510] on button "Save" at bounding box center [381, 524] width 52 height 28
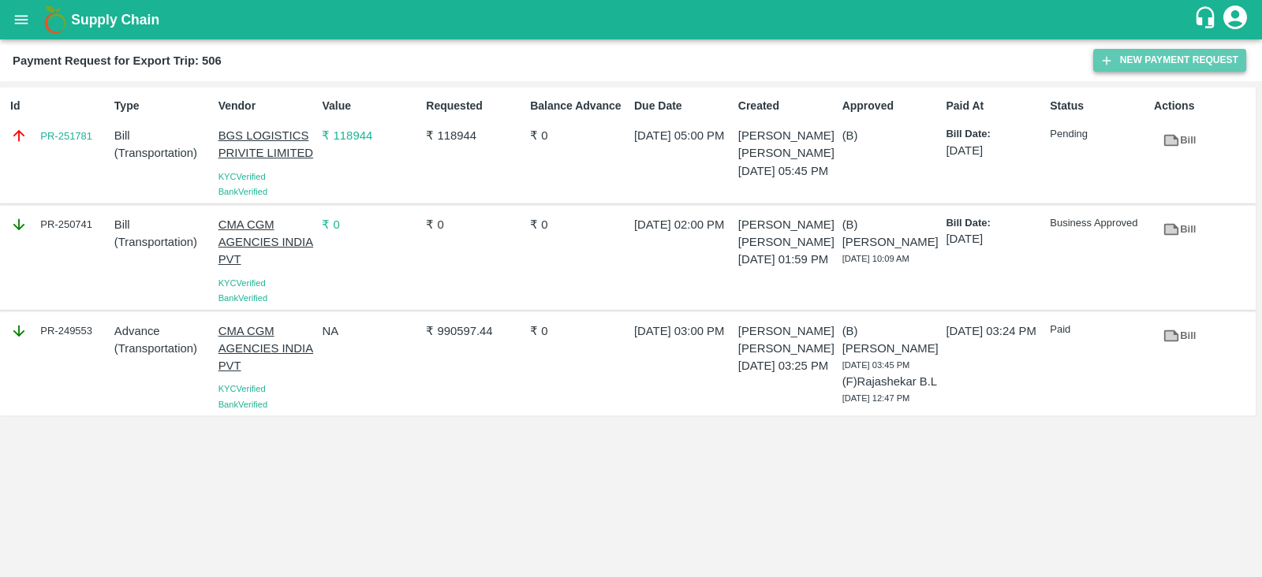
click at [1151, 68] on button "New Payment Request" at bounding box center [1169, 60] width 153 height 23
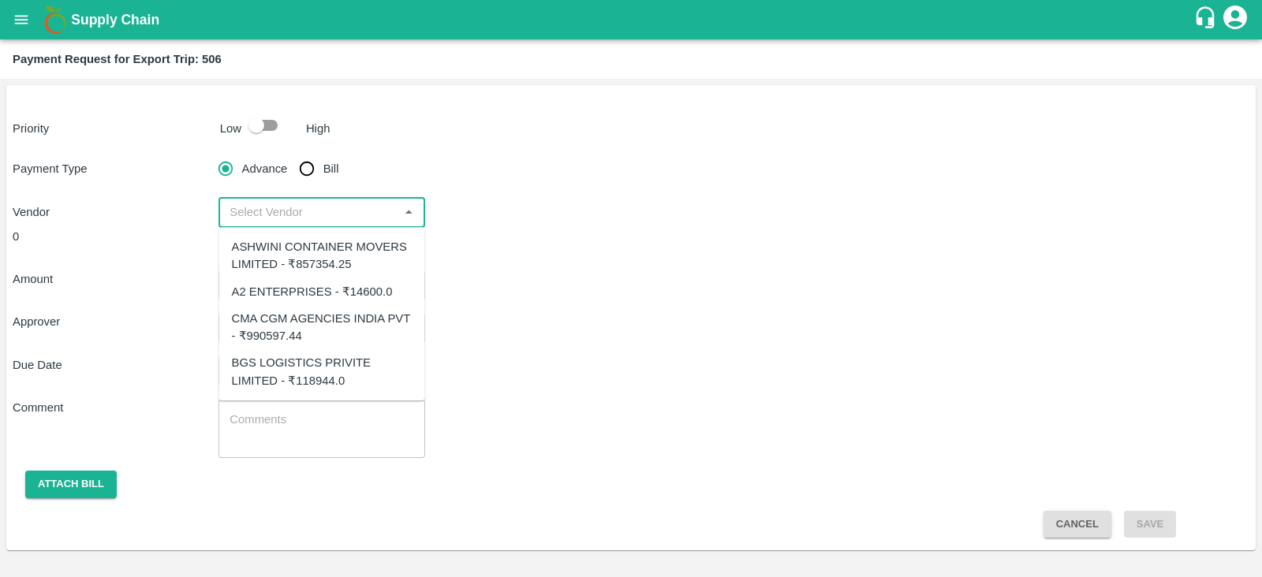
click at [390, 213] on input "input" at bounding box center [308, 212] width 170 height 21
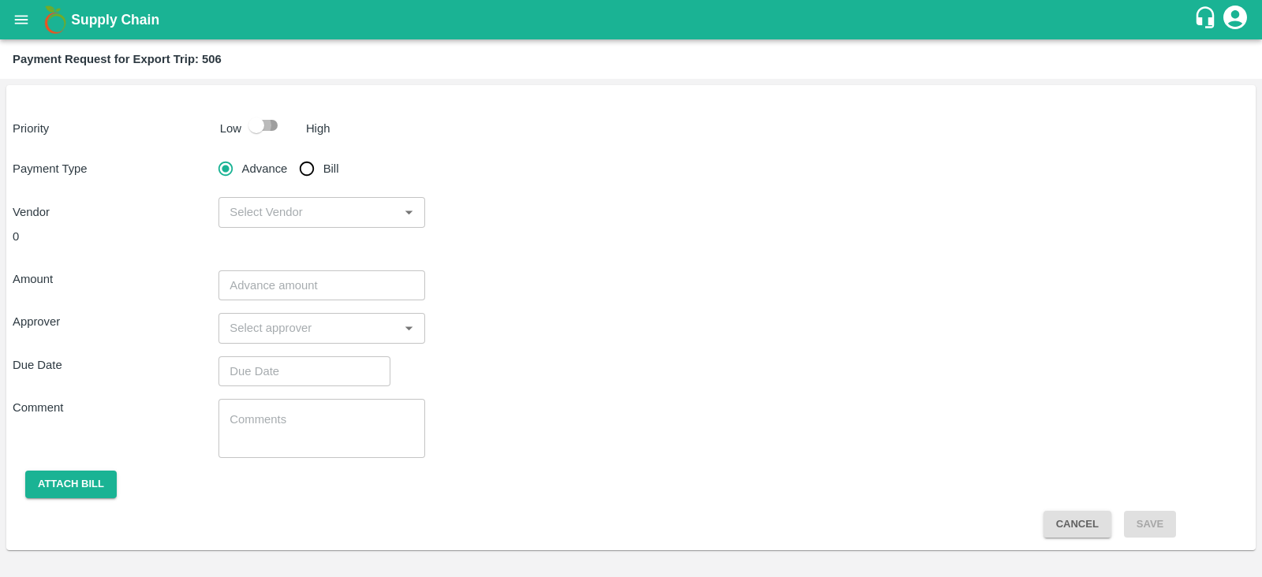
click at [274, 139] on input "checkbox" at bounding box center [256, 125] width 90 height 30
checkbox input "true"
click at [315, 177] on input "Bill" at bounding box center [307, 169] width 32 height 32
radio input "true"
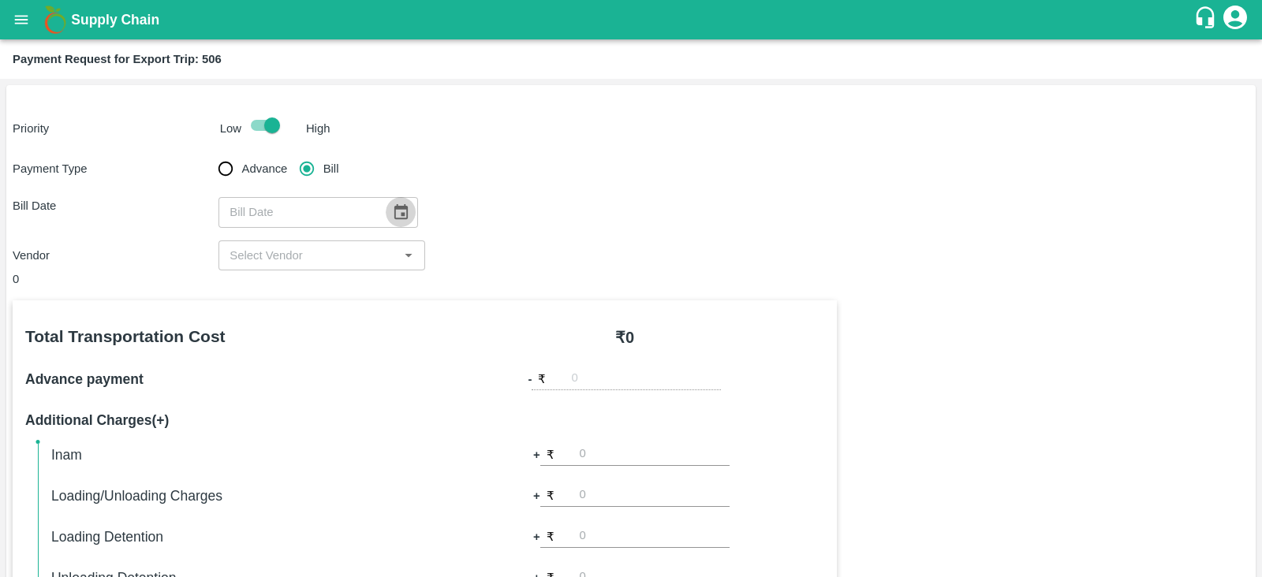
click at [394, 208] on icon "Choose date" at bounding box center [400, 211] width 13 height 15
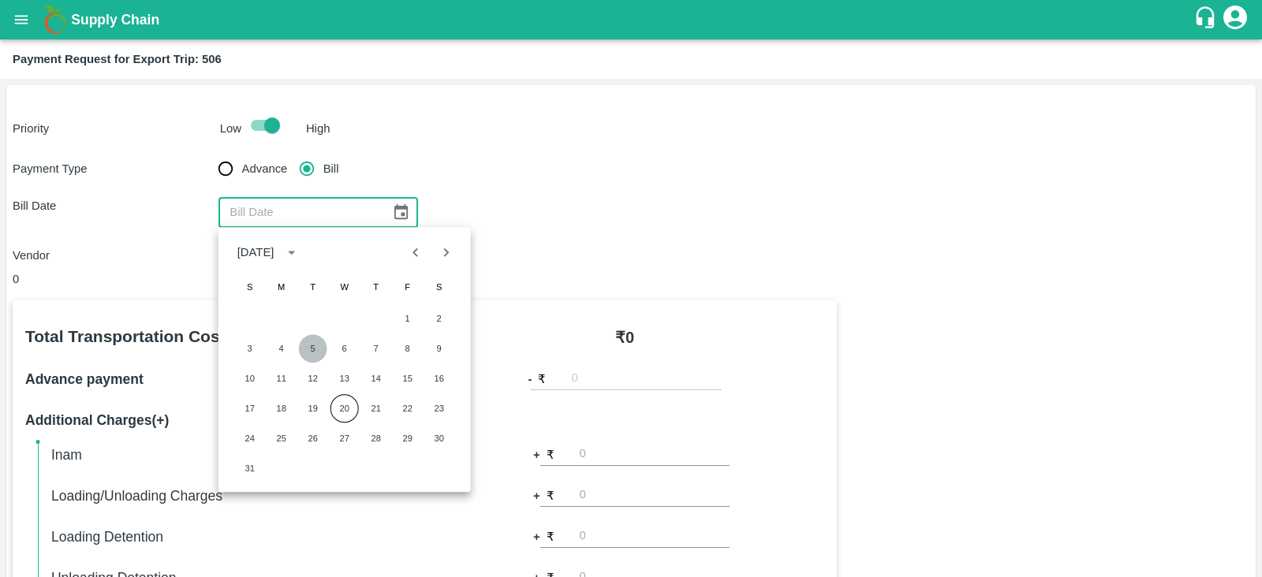
click at [314, 346] on button "5" at bounding box center [313, 348] width 28 height 28
type input "05/08/2025"
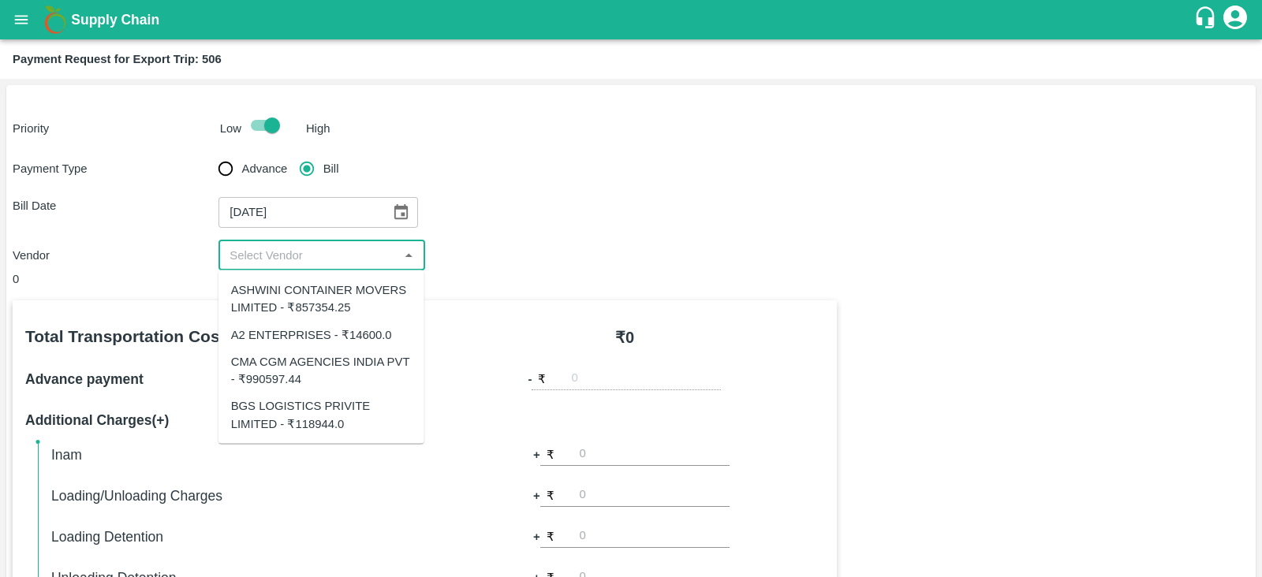
click at [332, 254] on input "input" at bounding box center [308, 255] width 170 height 21
click at [328, 297] on div "ASHWINI CONTAINER MOVERS LIMITED - ₹857354.25" at bounding box center [321, 299] width 181 height 35
type input "ASHWINI CONTAINER MOVERS LIMITED - ₹857354.25"
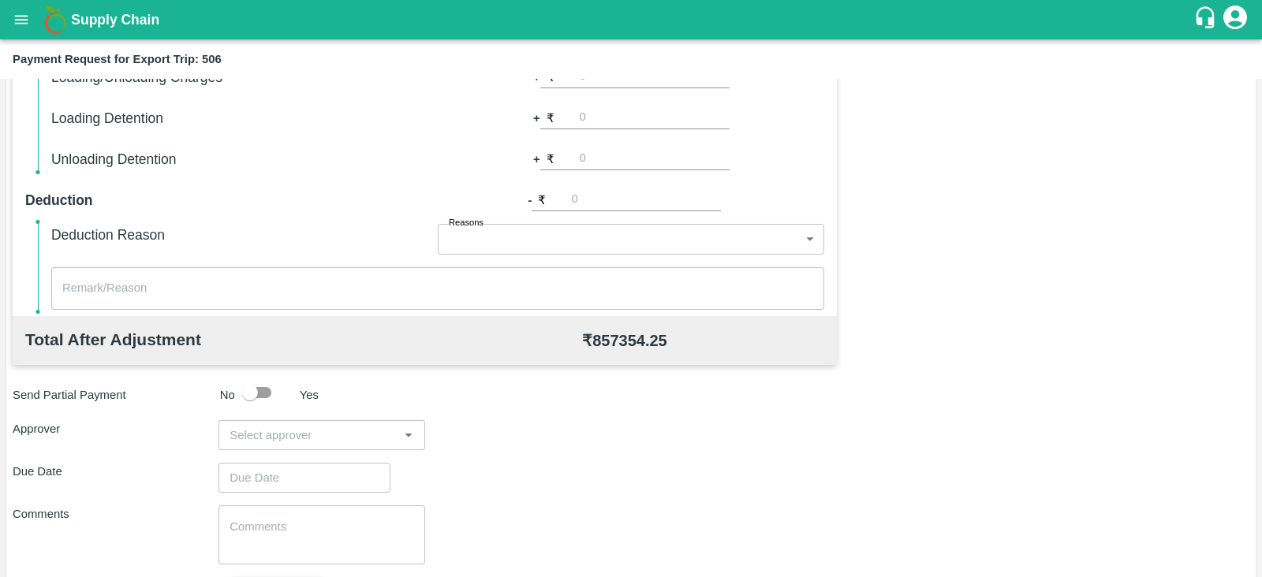
scroll to position [435, 0]
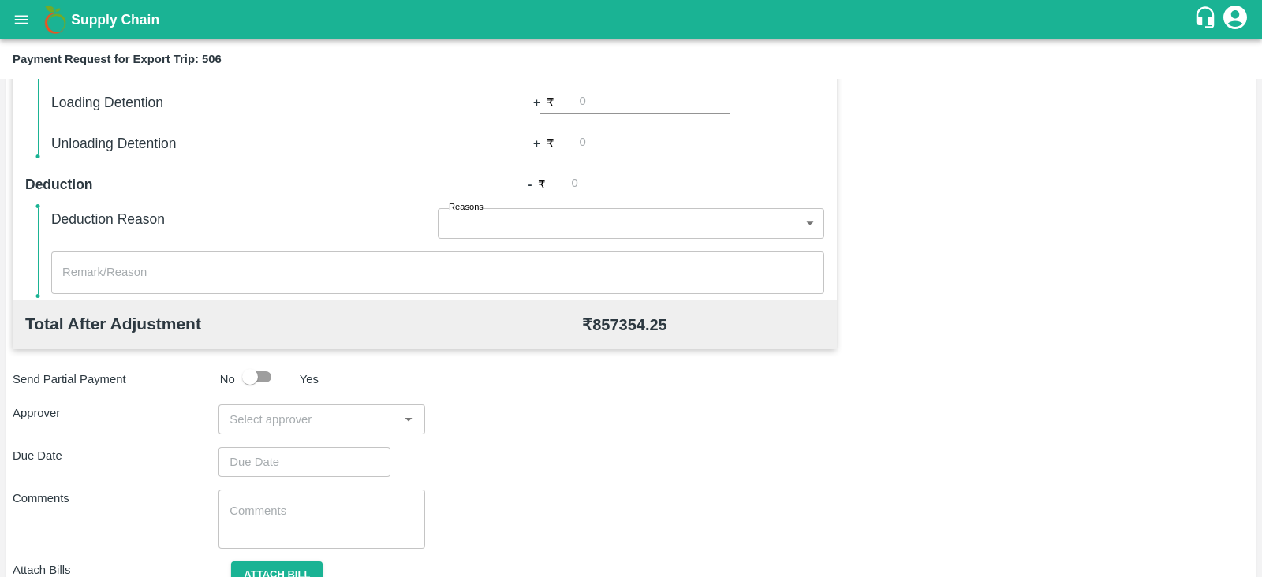
click at [342, 420] on input "input" at bounding box center [308, 419] width 170 height 21
type input "PRASA"
click at [312, 461] on div "[PERSON_NAME]" at bounding box center [317, 460] width 96 height 17
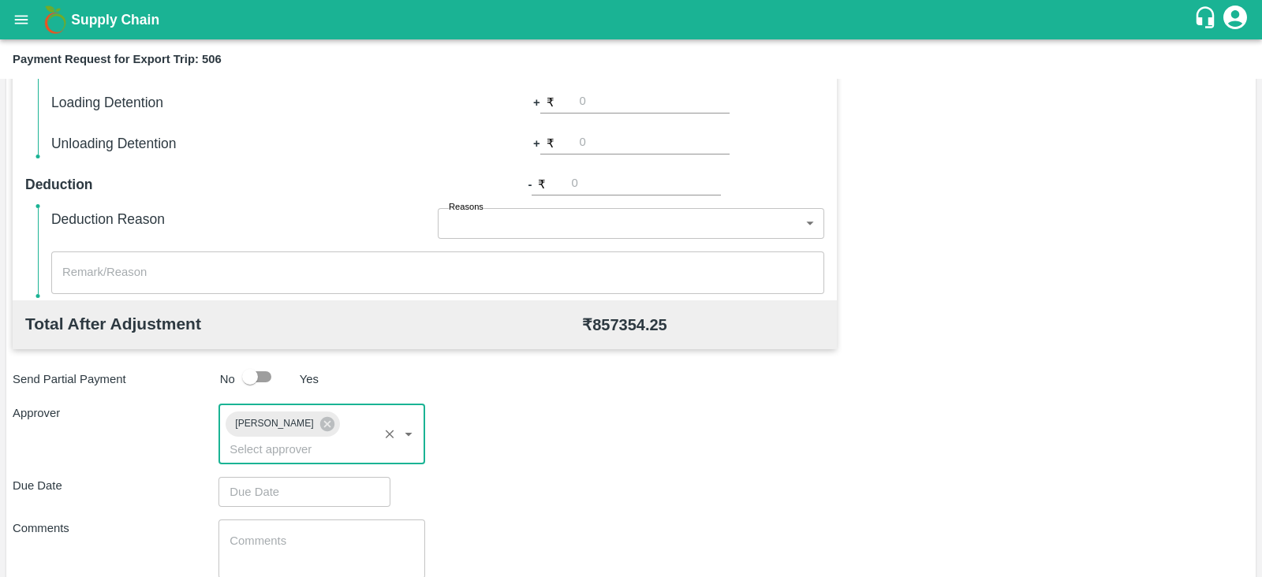
scroll to position [514, 0]
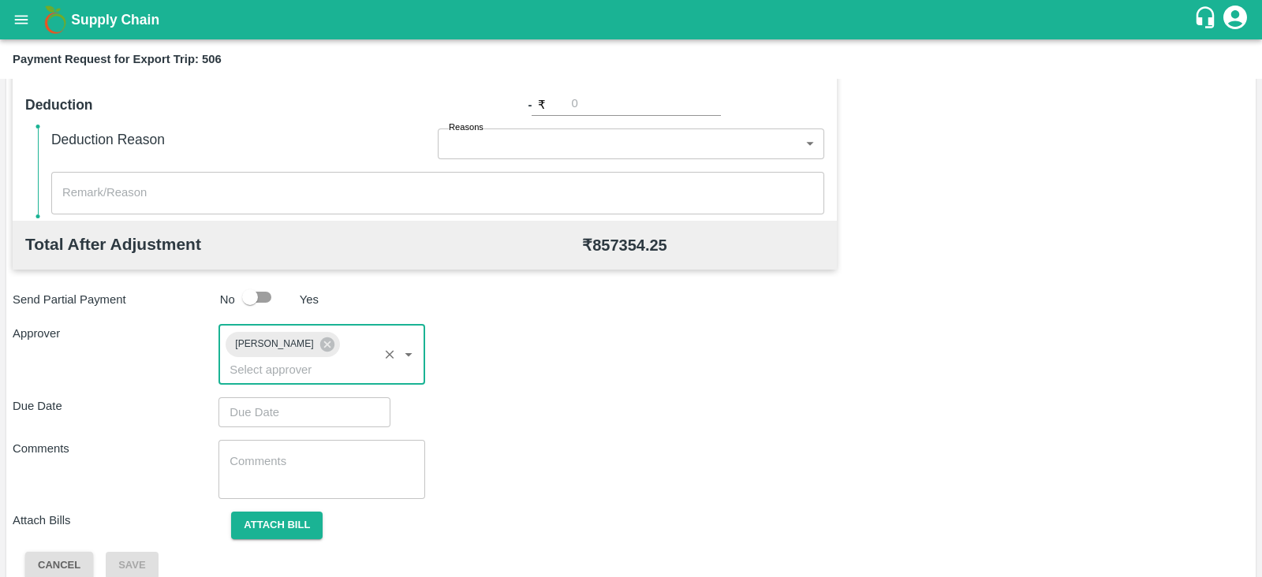
type input "DD/MM/YYYY hh:mm aa"
click at [247, 398] on input "DD/MM/YYYY hh:mm aa" at bounding box center [298, 413] width 161 height 30
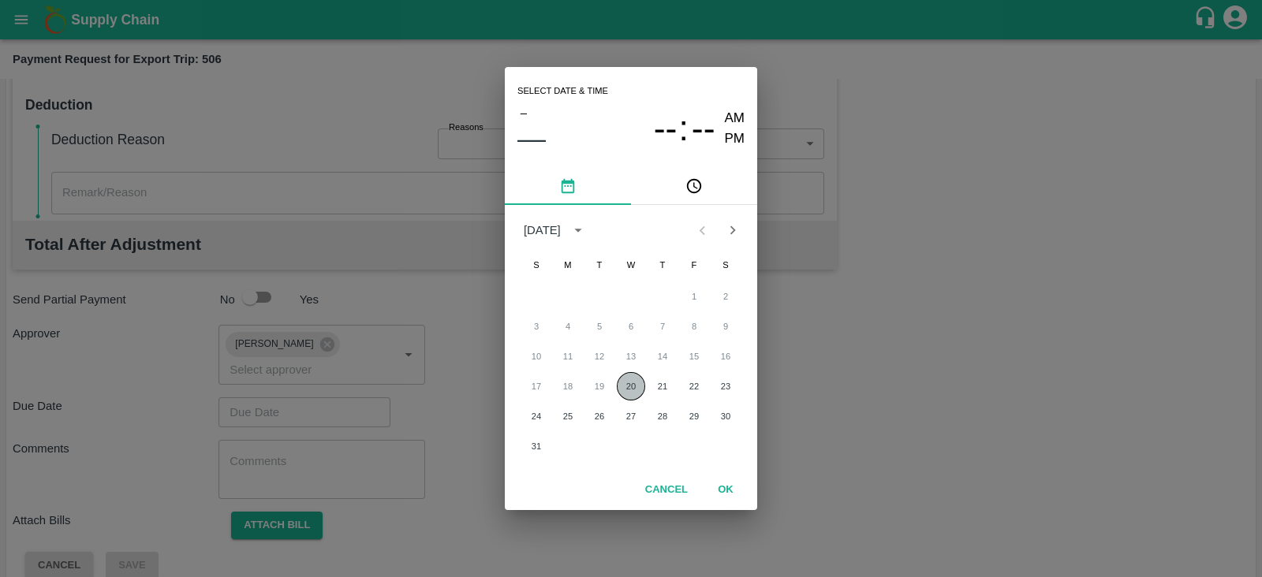
click at [628, 382] on button "20" at bounding box center [631, 386] width 28 height 28
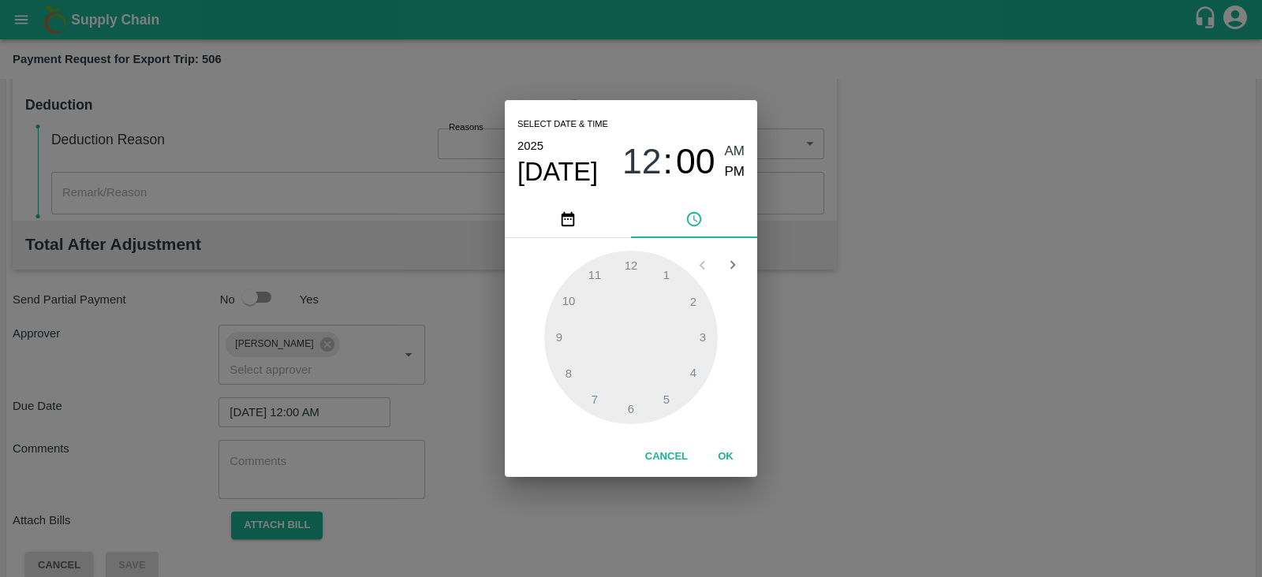
click at [739, 154] on span "AM" at bounding box center [735, 151] width 21 height 21
click at [737, 173] on span "PM" at bounding box center [735, 172] width 21 height 21
click at [639, 400] on div at bounding box center [631, 338] width 174 height 174
type input "[DATE] 06:00 PM"
click at [726, 446] on button "OK" at bounding box center [725, 457] width 50 height 28
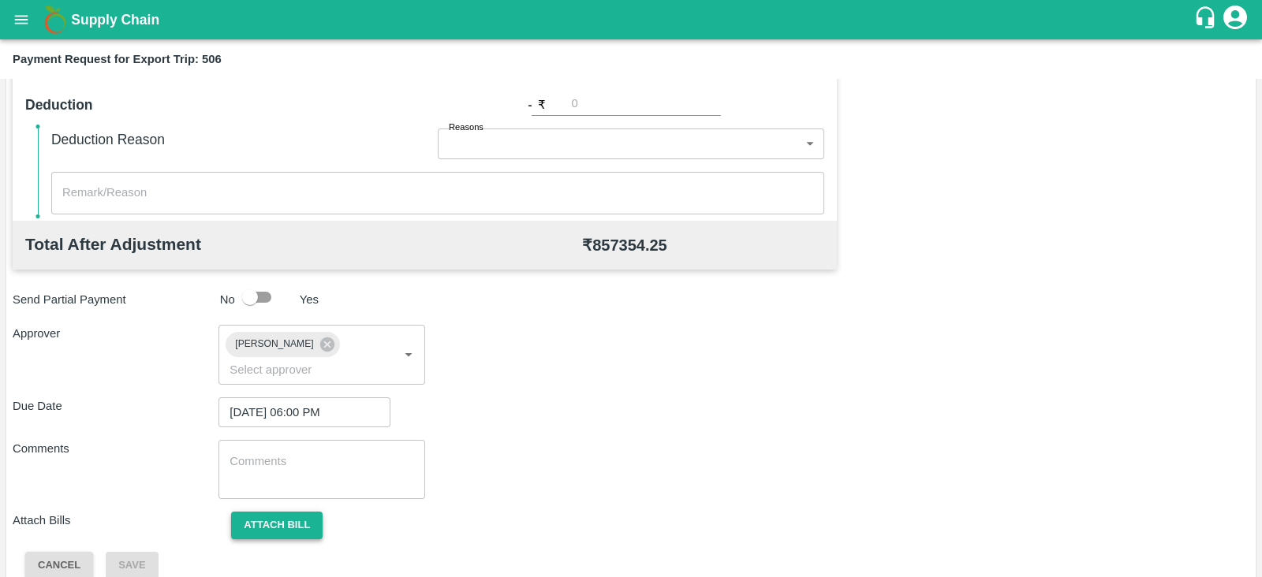
click at [292, 512] on button "Attach bill" at bounding box center [276, 526] width 91 height 28
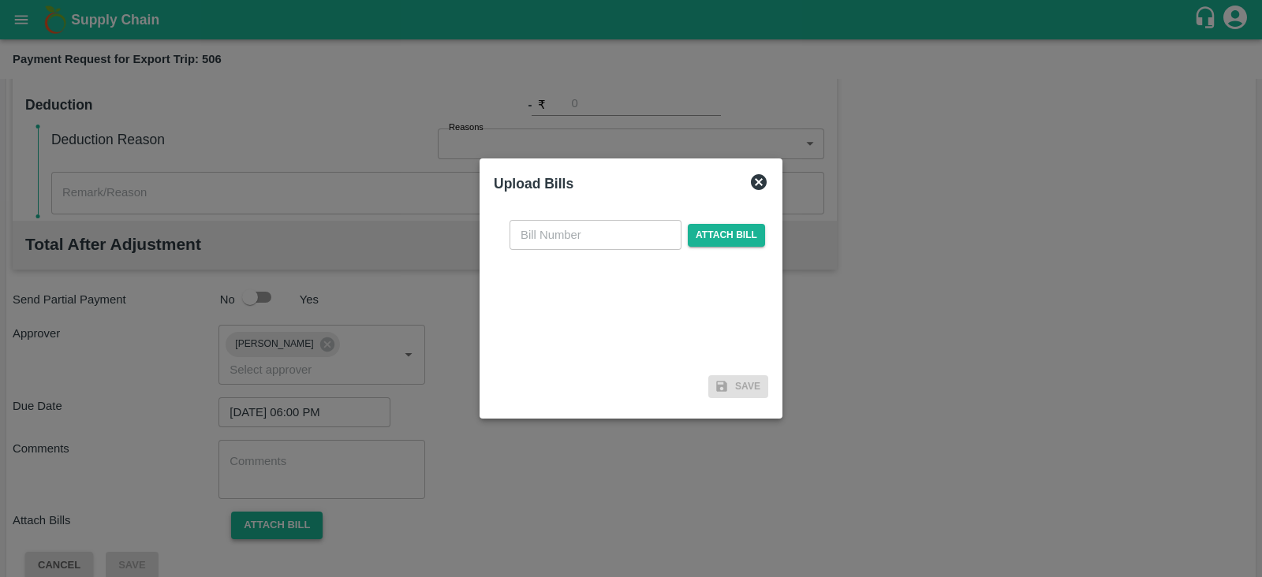
click at [292, 511] on div at bounding box center [631, 288] width 1262 height 577
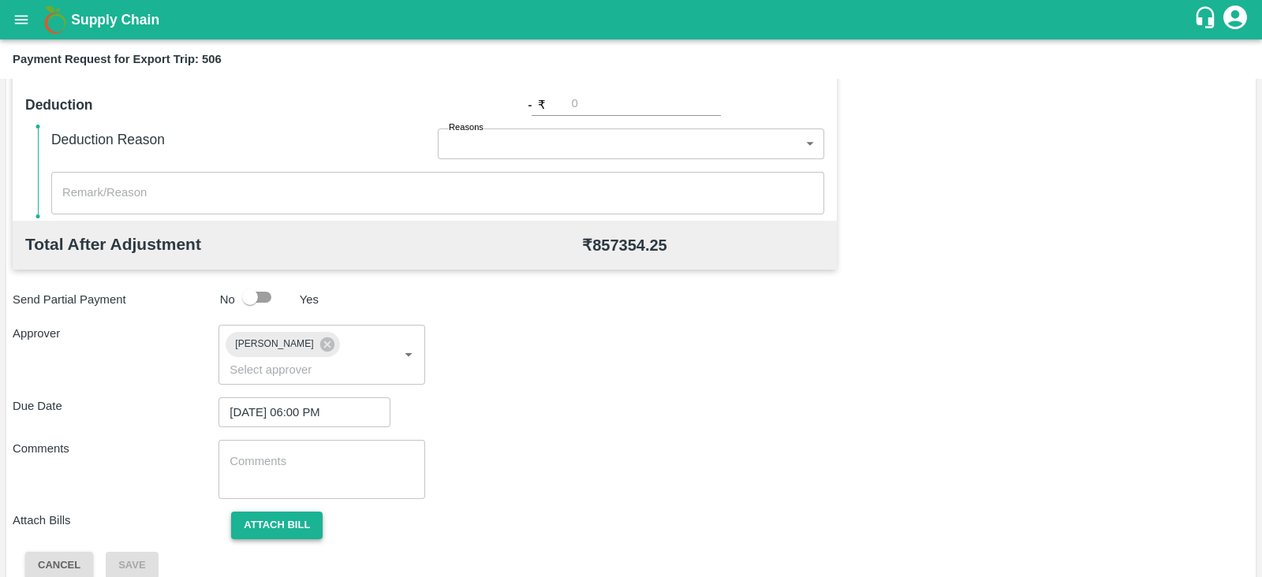
click at [310, 512] on button "Attach bill" at bounding box center [276, 526] width 91 height 28
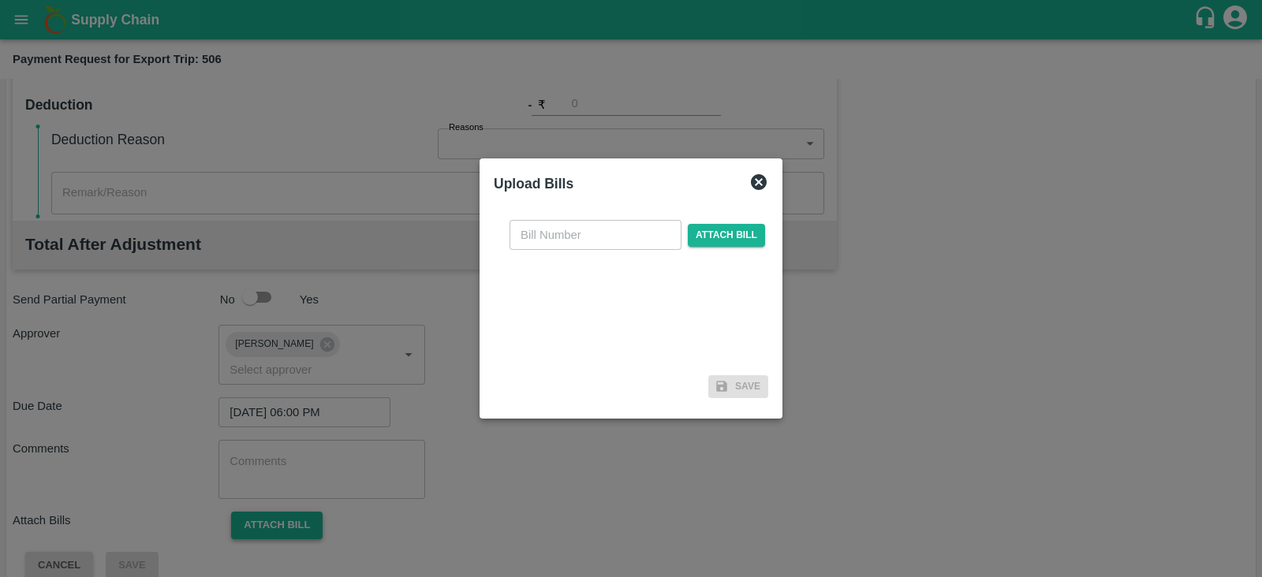
click at [310, 507] on div at bounding box center [631, 288] width 1262 height 577
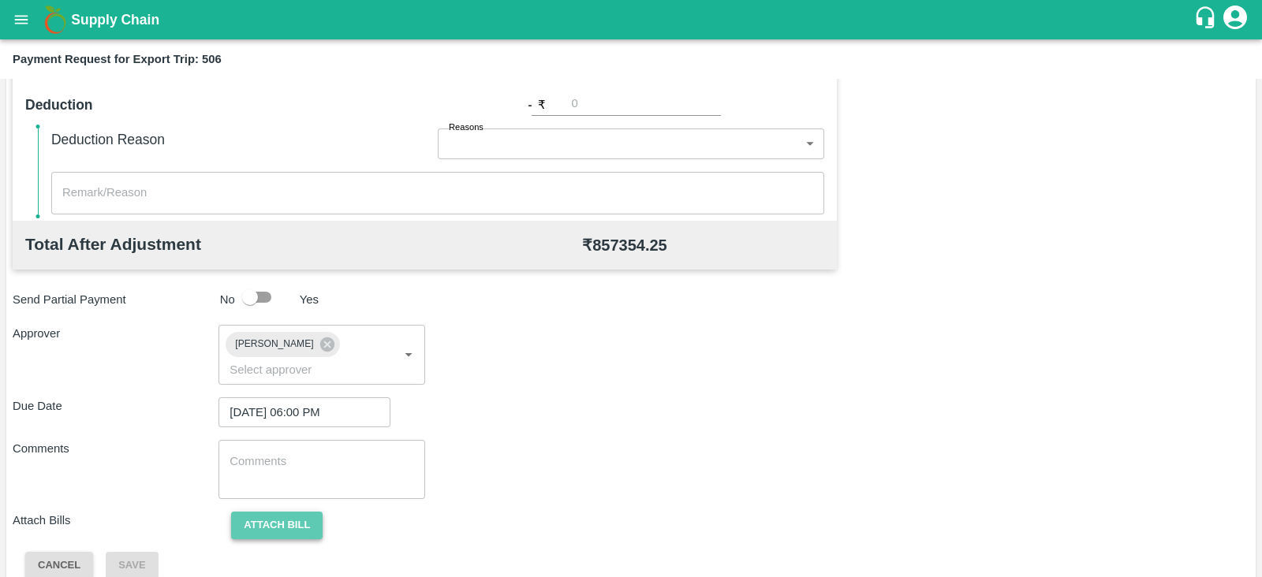
click at [310, 512] on button "Attach bill" at bounding box center [276, 526] width 91 height 28
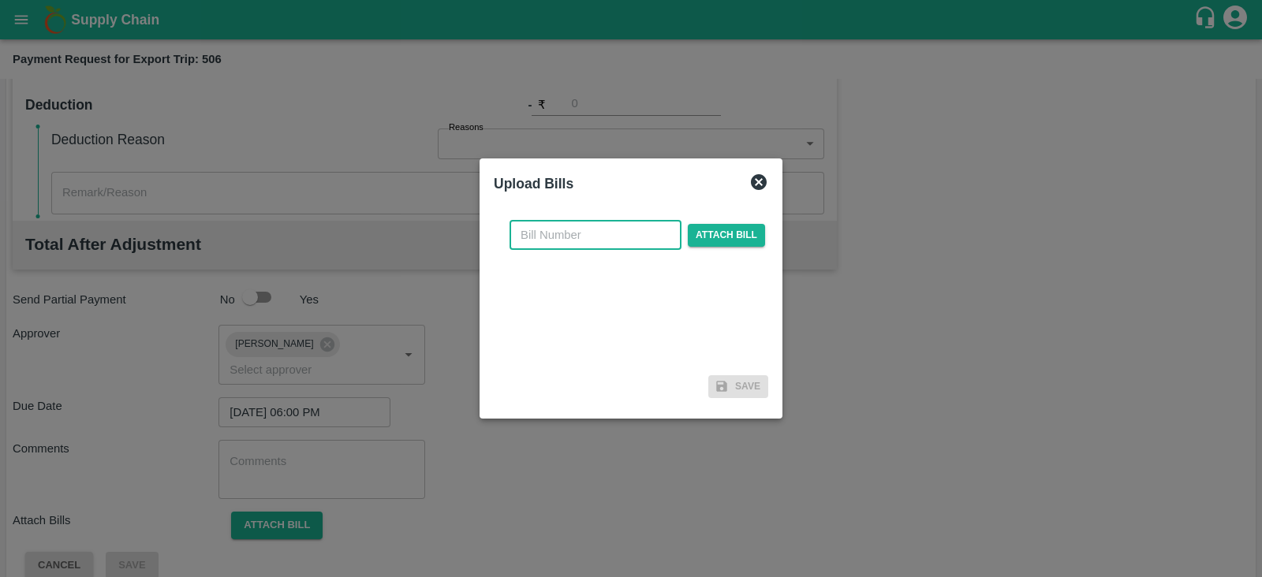
click at [587, 241] on input "text" at bounding box center [595, 235] width 172 height 30
paste input "ACML25-26/03753"
type input "ACML25-26/03753"
click at [699, 233] on span "Attach bill" at bounding box center [726, 235] width 77 height 23
click at [0, 0] on input "Attach bill" at bounding box center [0, 0] width 0 height 0
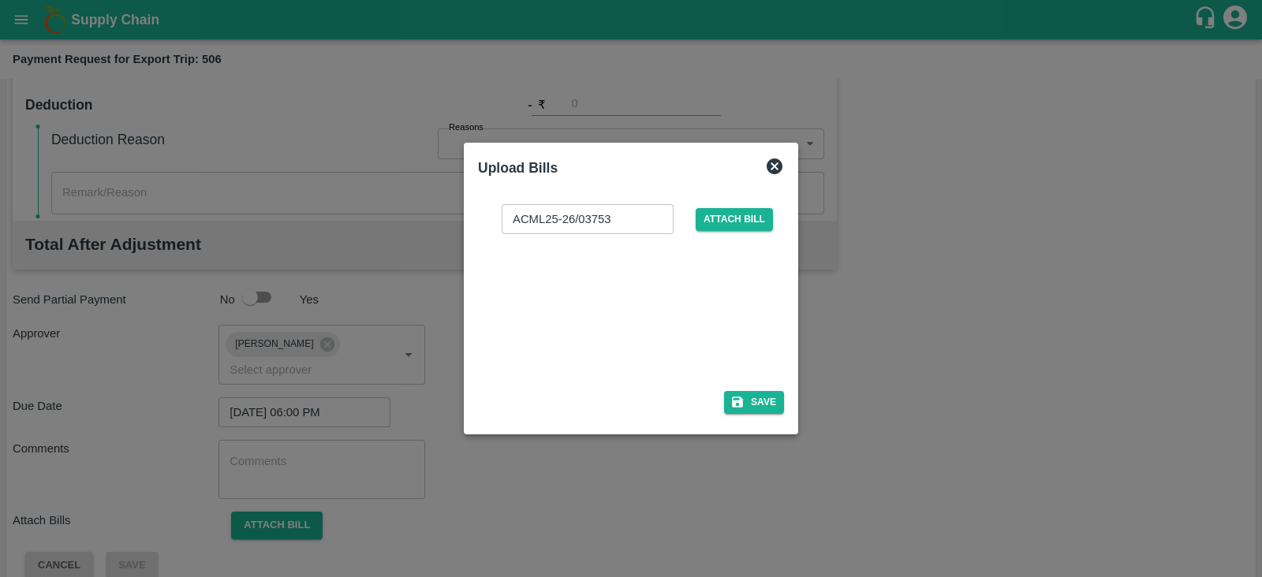
click at [677, 313] on div at bounding box center [627, 308] width 237 height 84
click at [760, 396] on button "Save" at bounding box center [754, 402] width 60 height 23
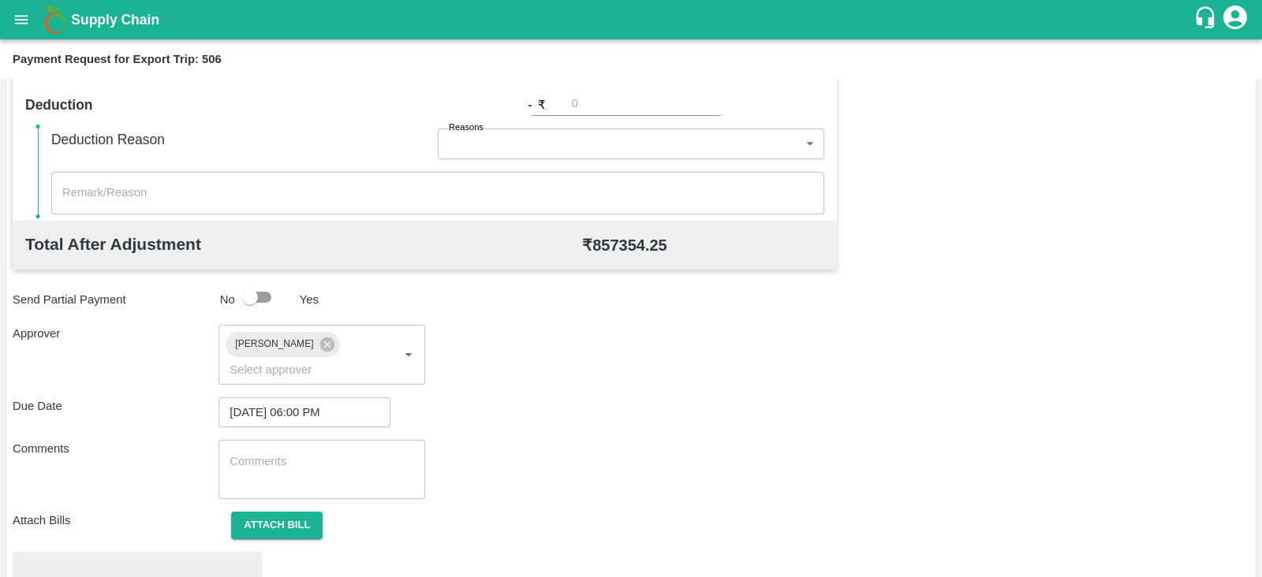
scroll to position [598, 0]
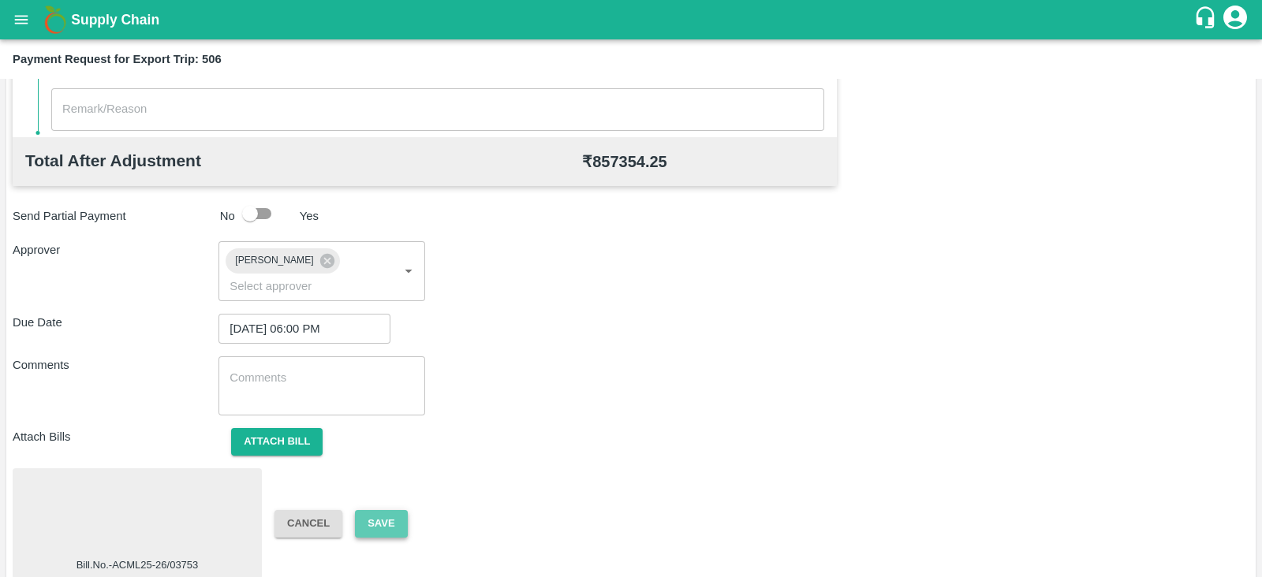
click at [389, 510] on button "Save" at bounding box center [381, 524] width 52 height 28
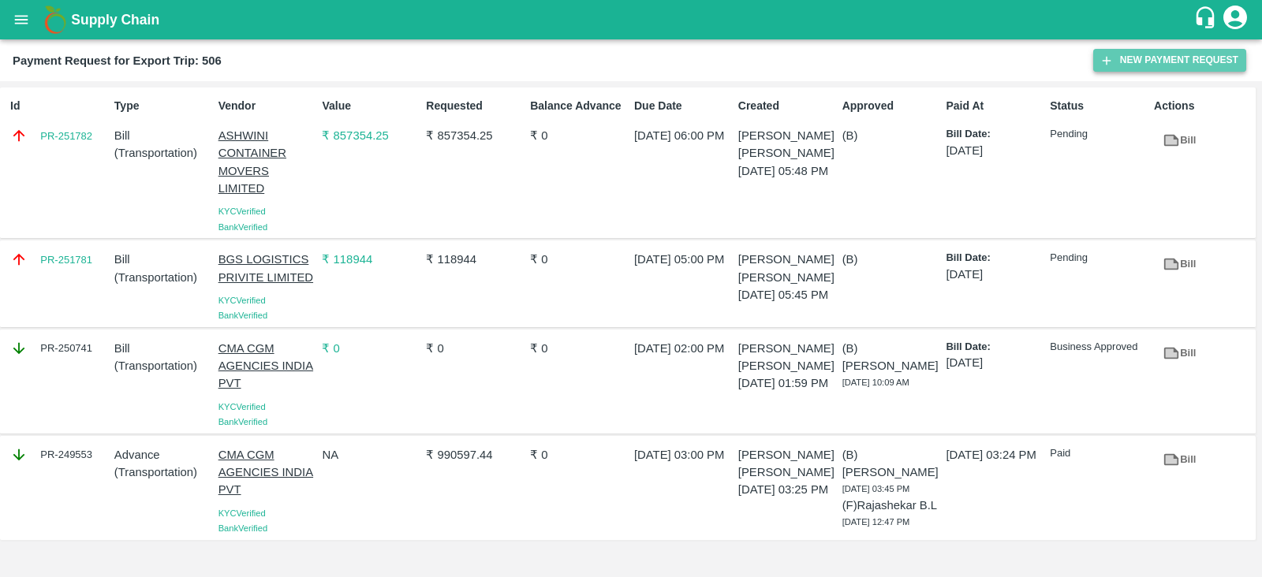
click at [1116, 69] on button "New Payment Request" at bounding box center [1169, 60] width 153 height 23
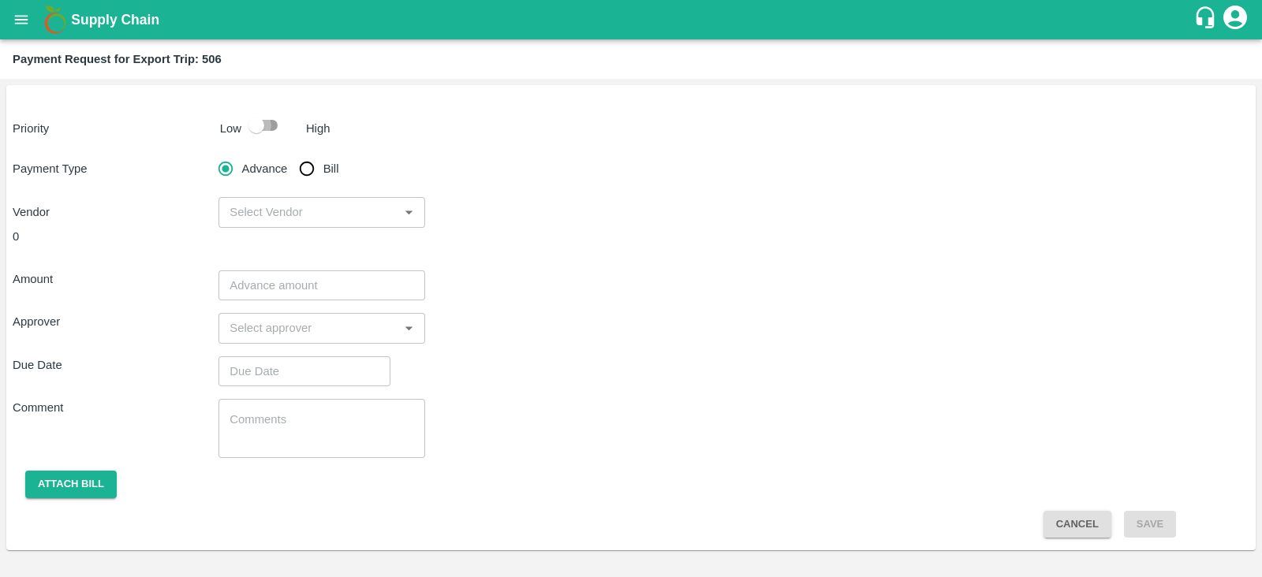
click at [274, 114] on input "checkbox" at bounding box center [256, 125] width 90 height 30
checkbox input "true"
click at [308, 174] on input "Bill" at bounding box center [307, 169] width 32 height 32
radio input "true"
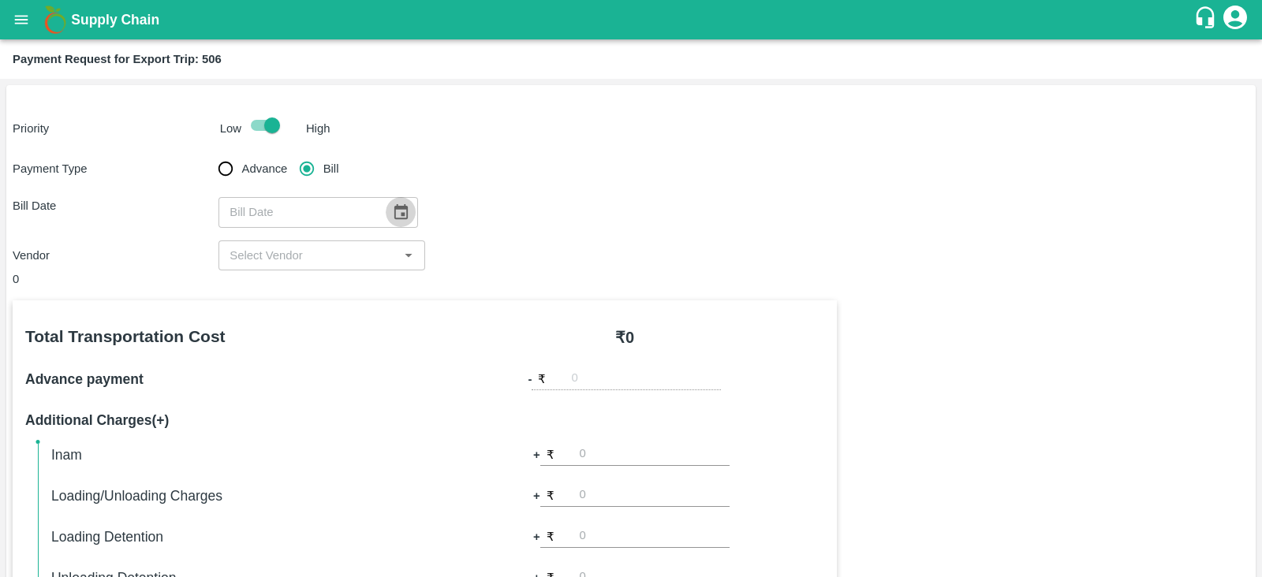
click at [394, 204] on icon "Choose date" at bounding box center [400, 211] width 17 height 17
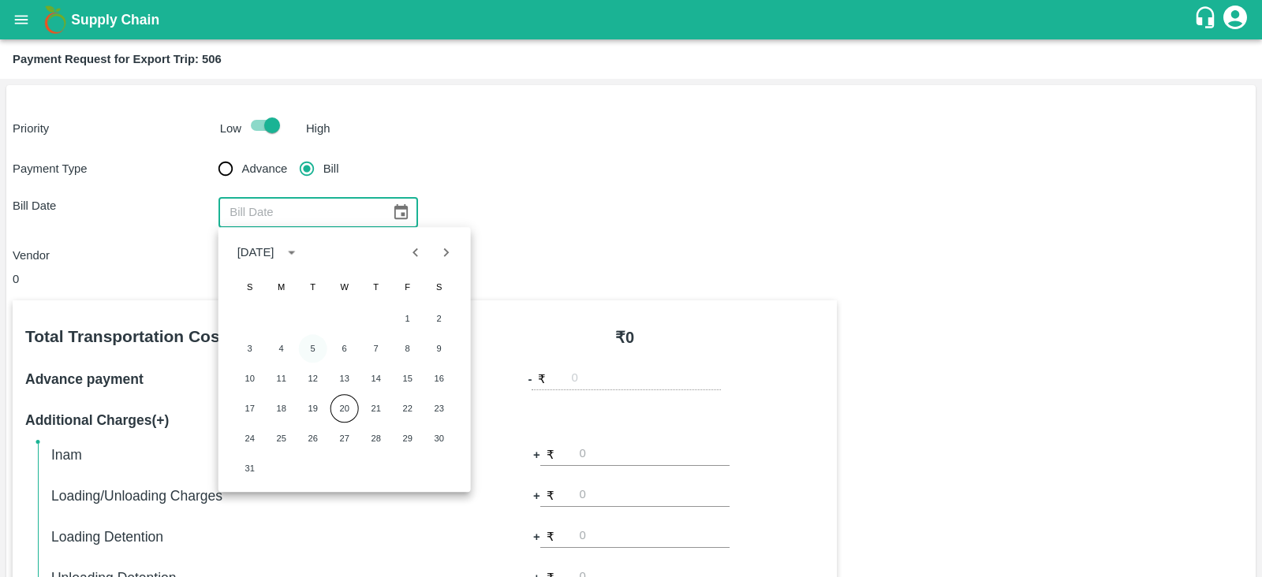
click at [319, 345] on button "5" at bounding box center [313, 348] width 28 height 28
type input "05/08/2025"
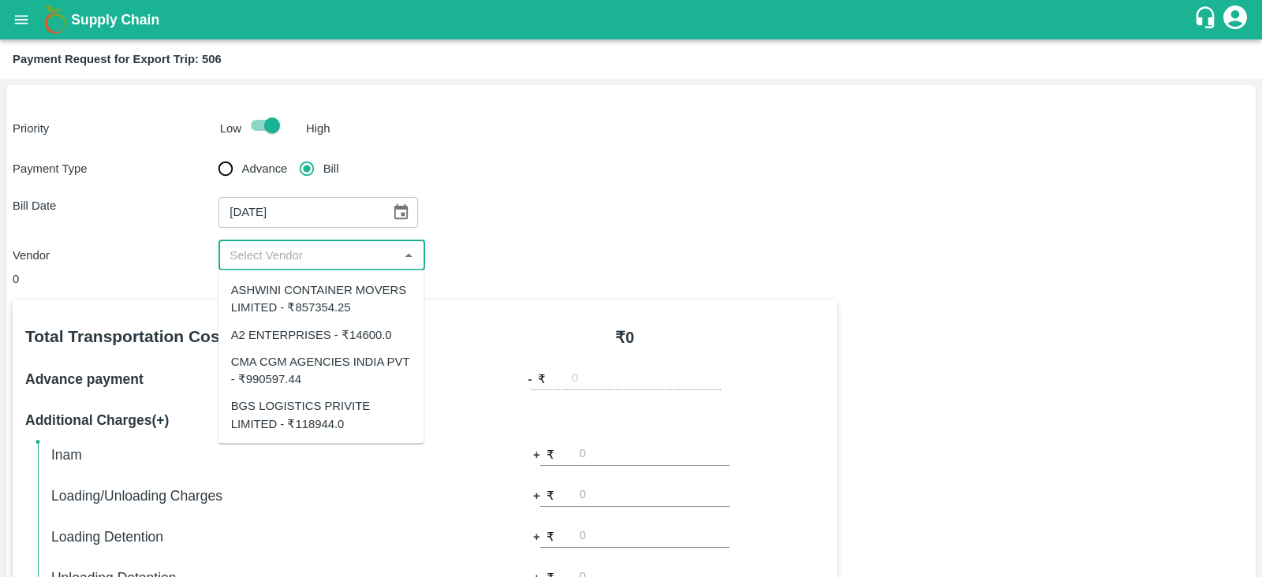
click at [327, 265] on input "input" at bounding box center [308, 255] width 170 height 21
click at [350, 337] on div "A2 ENTERPRISES - ₹14600.0" at bounding box center [311, 334] width 161 height 17
type input "A2 ENTERPRISES - ₹14600.0"
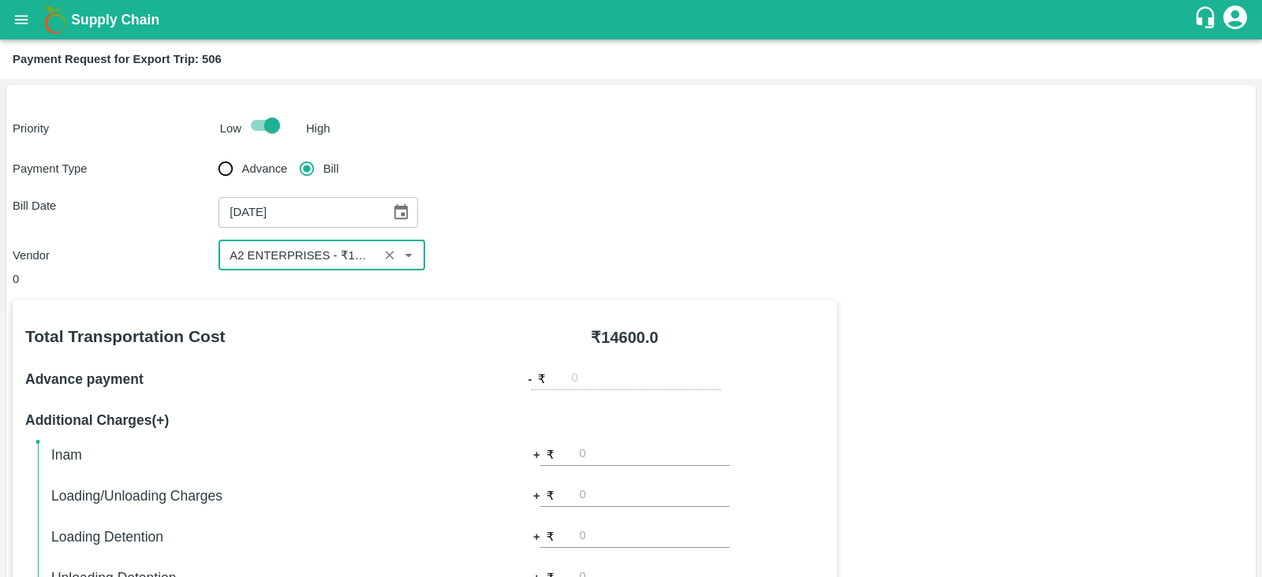
scroll to position [505, 0]
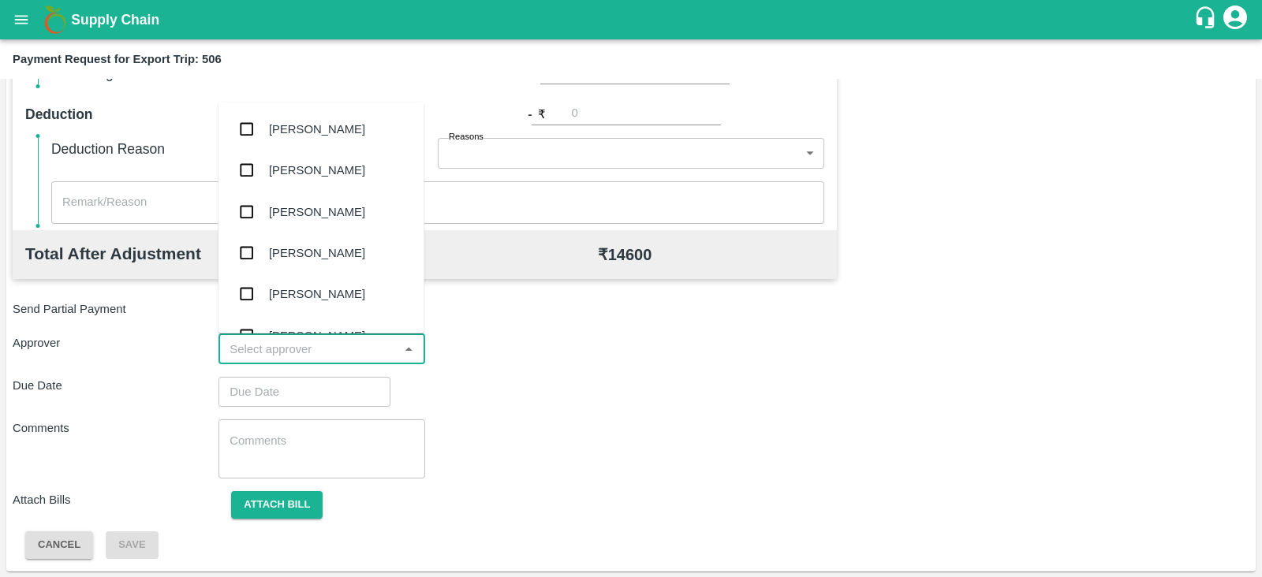
click at [341, 348] on input "input" at bounding box center [308, 349] width 170 height 21
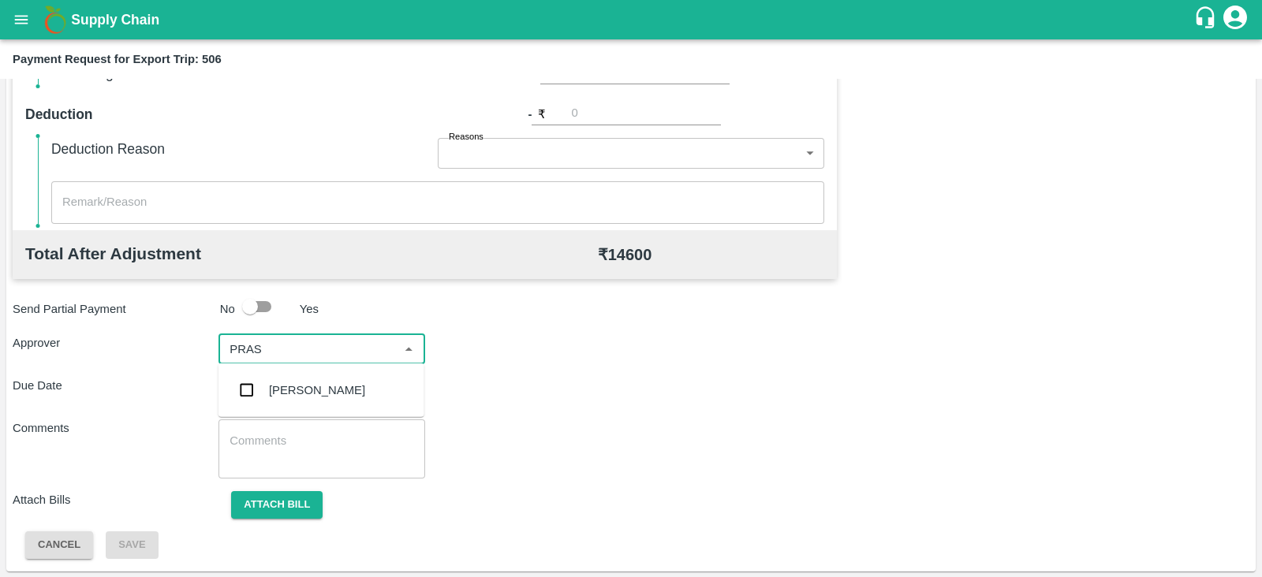
type input "PRASA"
click at [305, 390] on div "Prasad Waghade" at bounding box center [317, 390] width 96 height 17
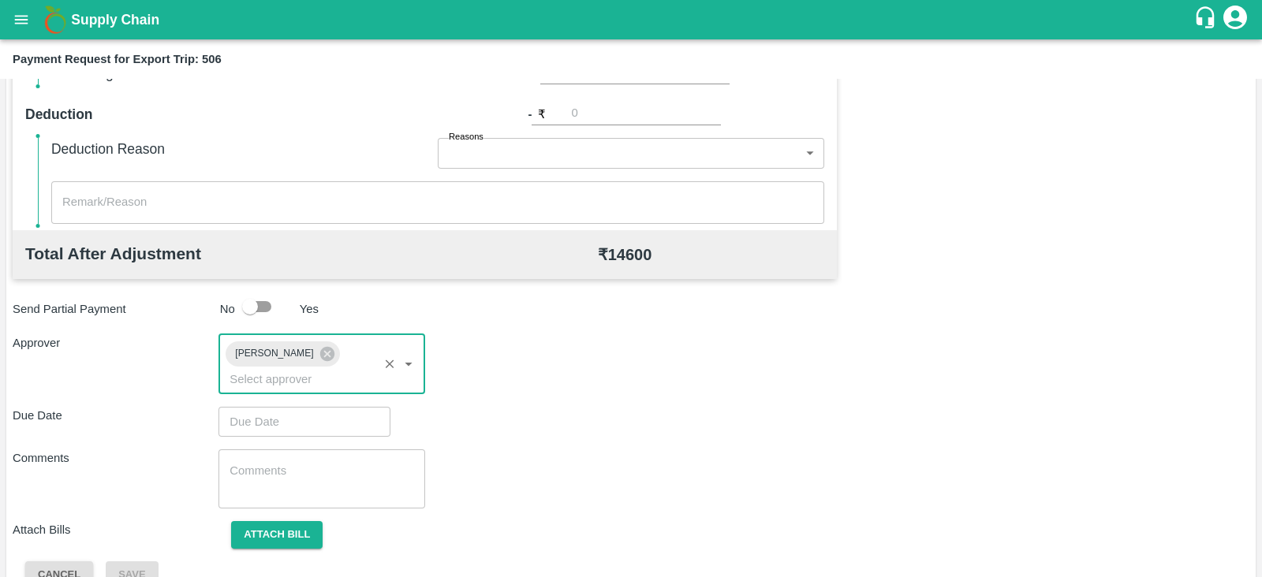
type input "DD/MM/YYYY hh:mm aa"
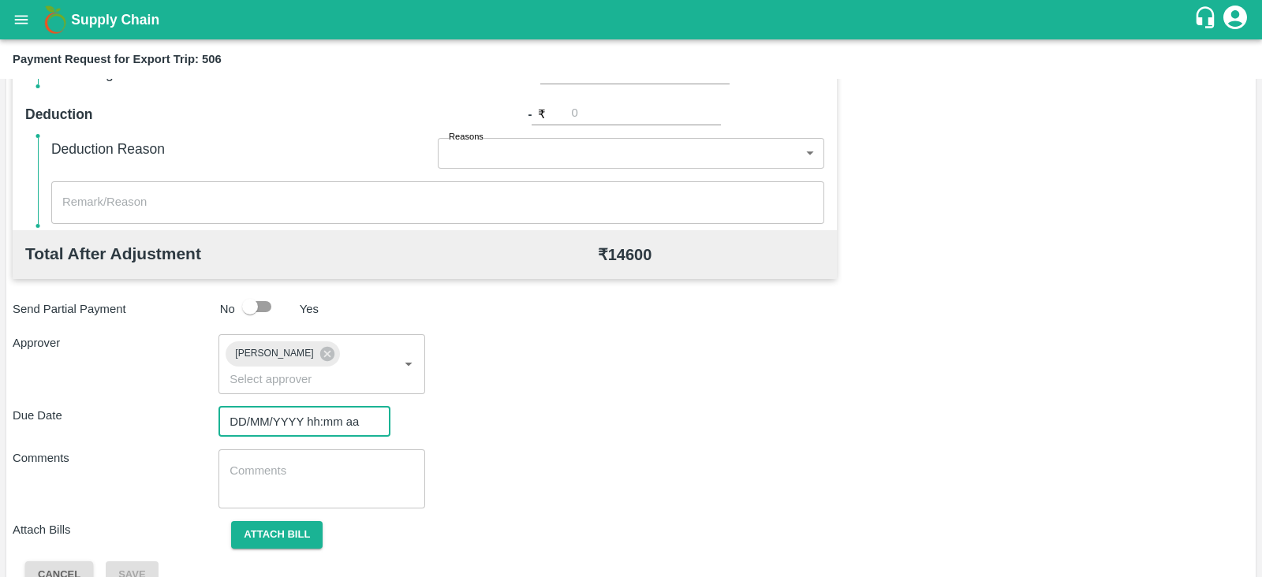
click at [296, 407] on input "DD/MM/YYYY hh:mm aa" at bounding box center [298, 422] width 161 height 30
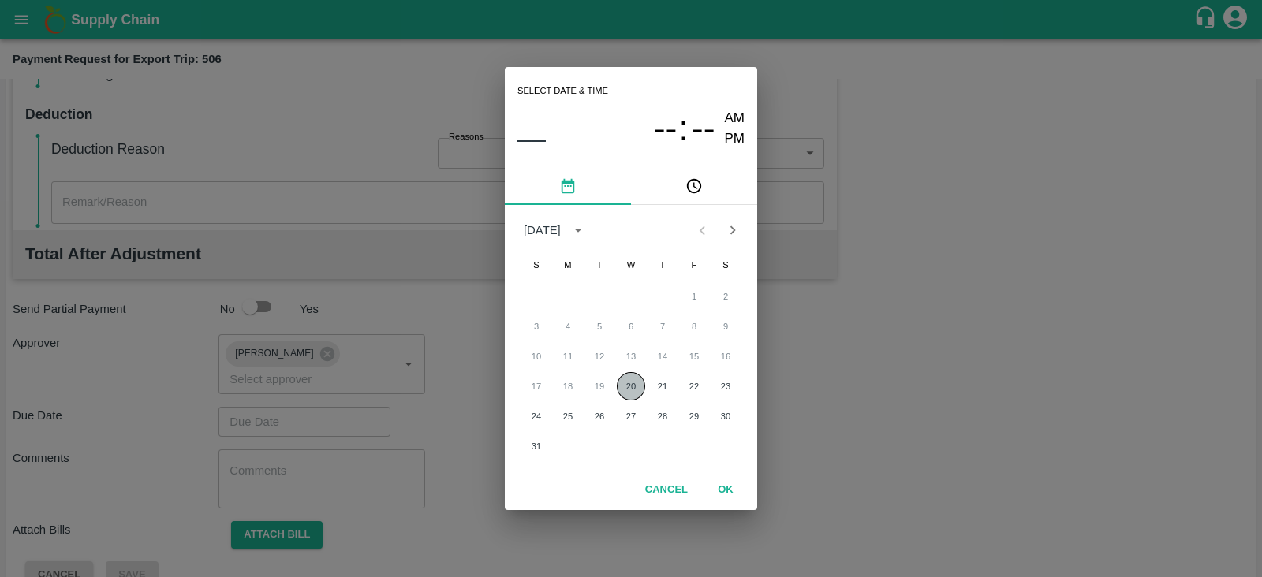
click at [628, 382] on button "20" at bounding box center [631, 386] width 28 height 28
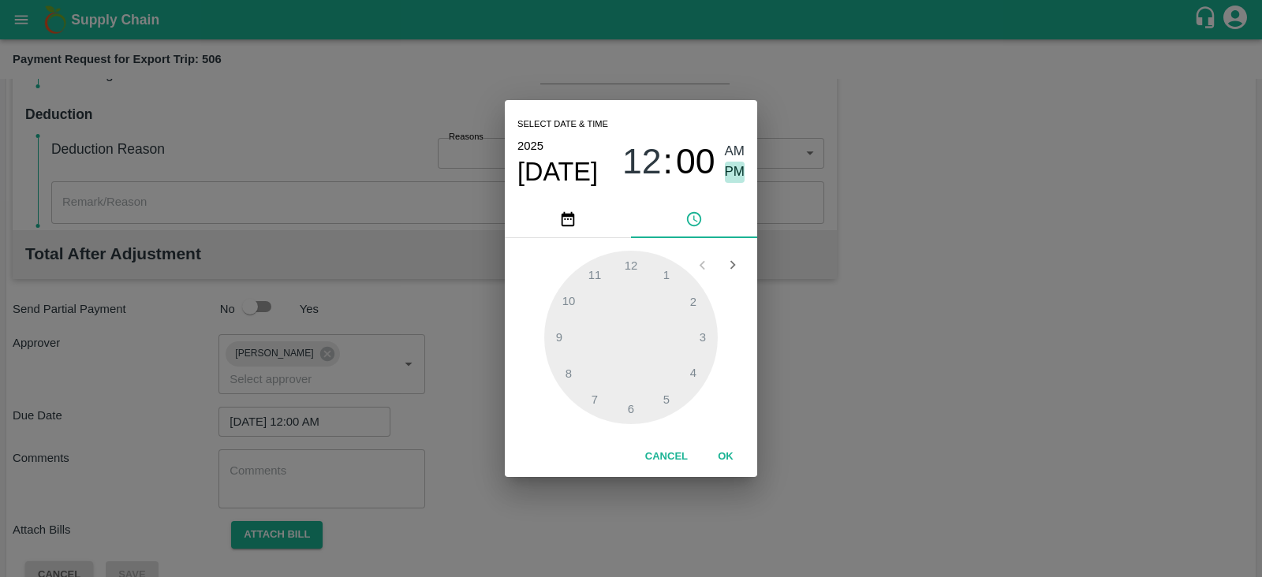
click at [733, 165] on span "PM" at bounding box center [735, 172] width 21 height 21
click at [633, 405] on div at bounding box center [631, 338] width 174 height 174
type input "20/08/2025 06:00 PM"
click at [730, 455] on button "OK" at bounding box center [725, 457] width 50 height 28
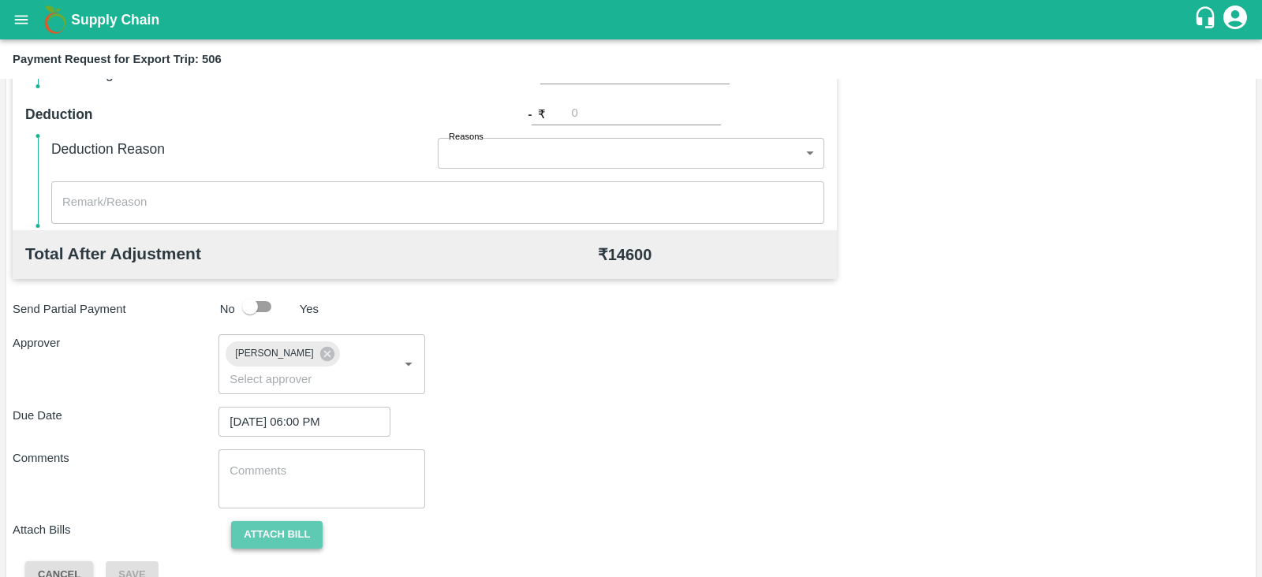
click at [297, 523] on button "Attach bill" at bounding box center [276, 535] width 91 height 28
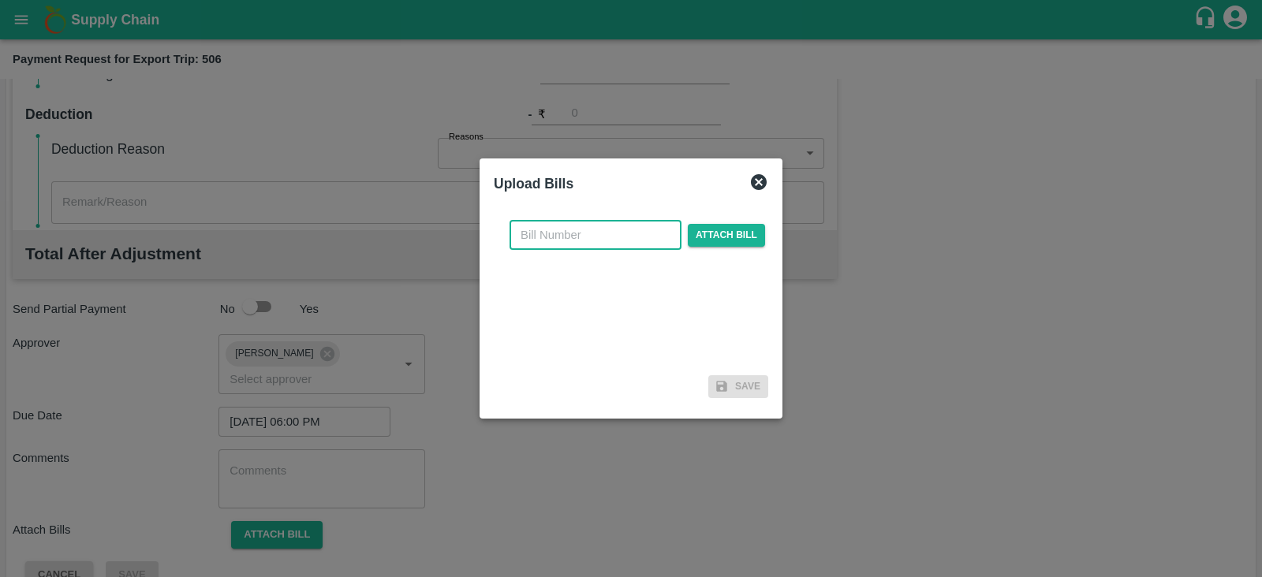
click at [584, 238] on input "text" at bounding box center [595, 235] width 172 height 30
paste input "A2-080/2025-26"
type input "A2-080/2025-26"
click at [714, 240] on span "Attach bill" at bounding box center [726, 235] width 77 height 23
click at [0, 0] on input "Attach bill" at bounding box center [0, 0] width 0 height 0
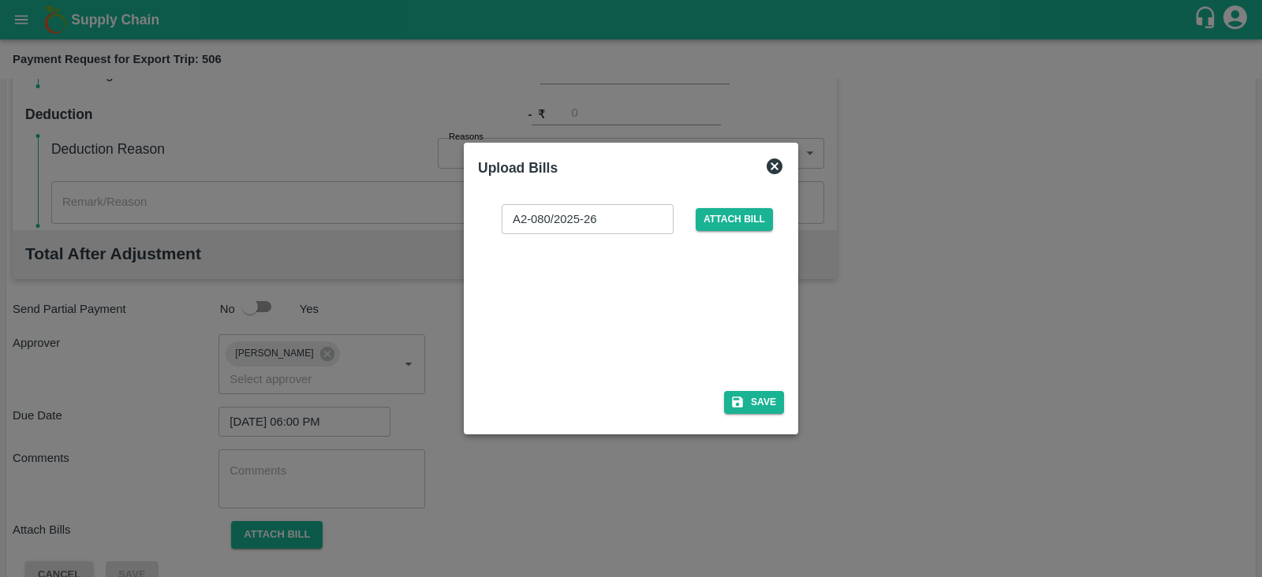
click at [643, 319] on div at bounding box center [627, 308] width 237 height 84
click at [753, 403] on button "Save" at bounding box center [754, 402] width 60 height 23
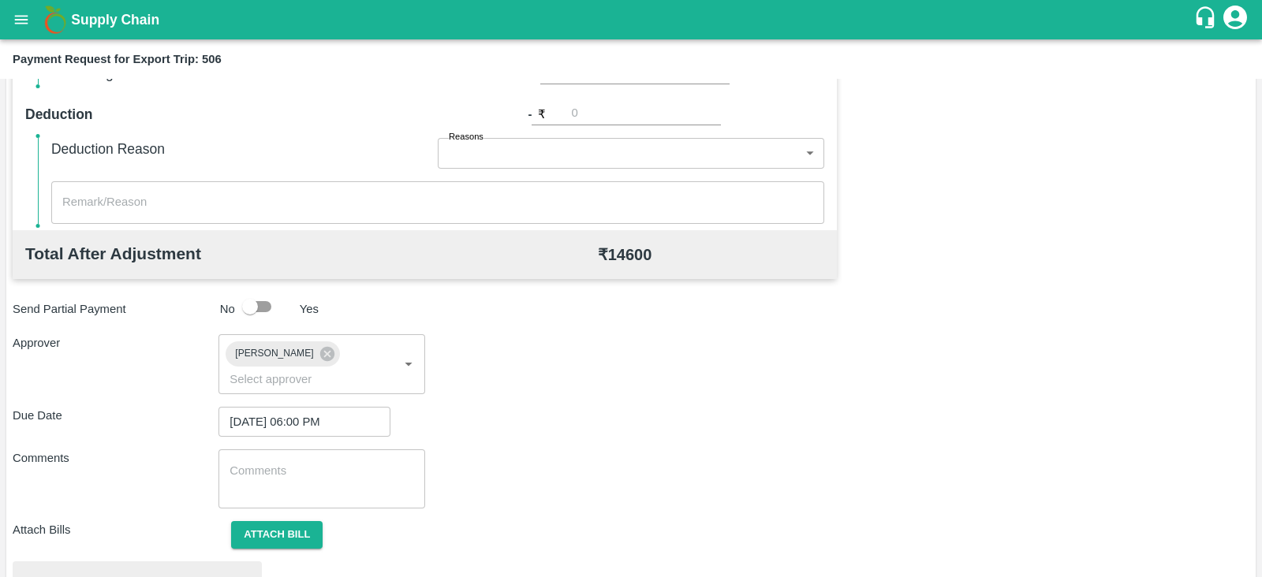
scroll to position [598, 0]
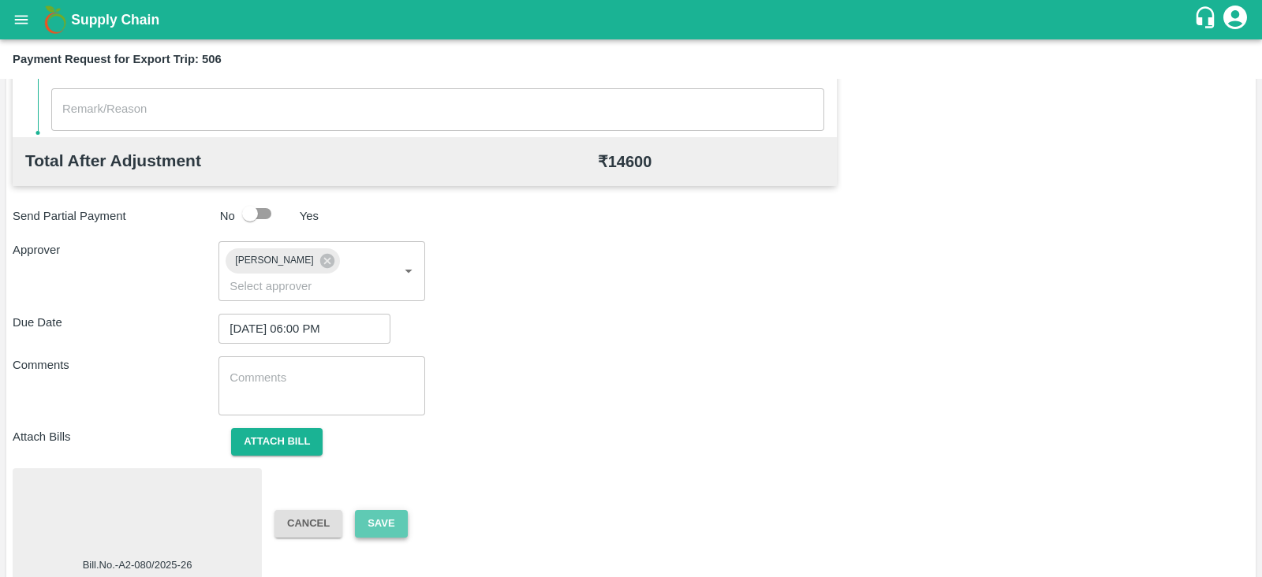
click at [390, 510] on button "Save" at bounding box center [381, 524] width 52 height 28
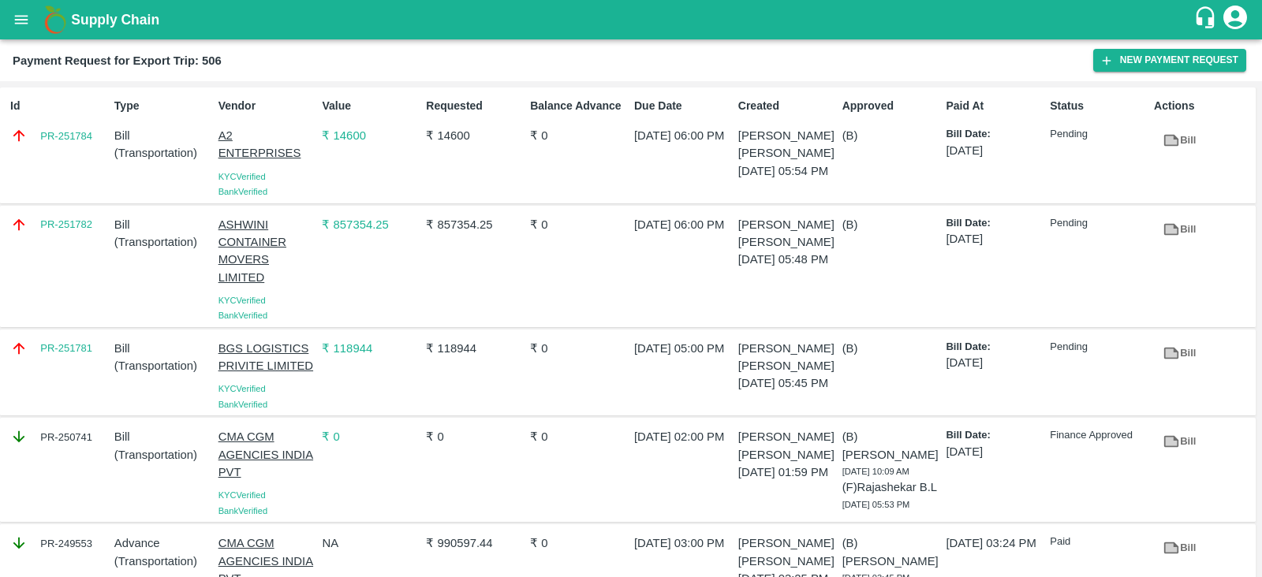
click at [71, 241] on div "PR-251782" at bounding box center [56, 267] width 104 height 114
copy link "PR-251782"
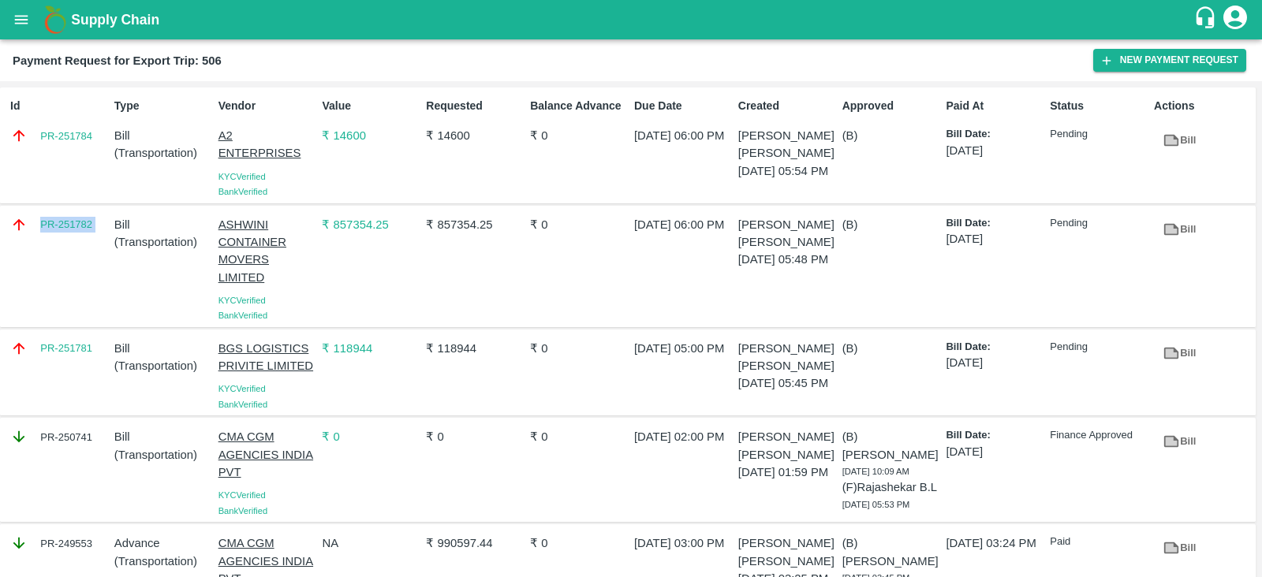
scroll to position [92, 0]
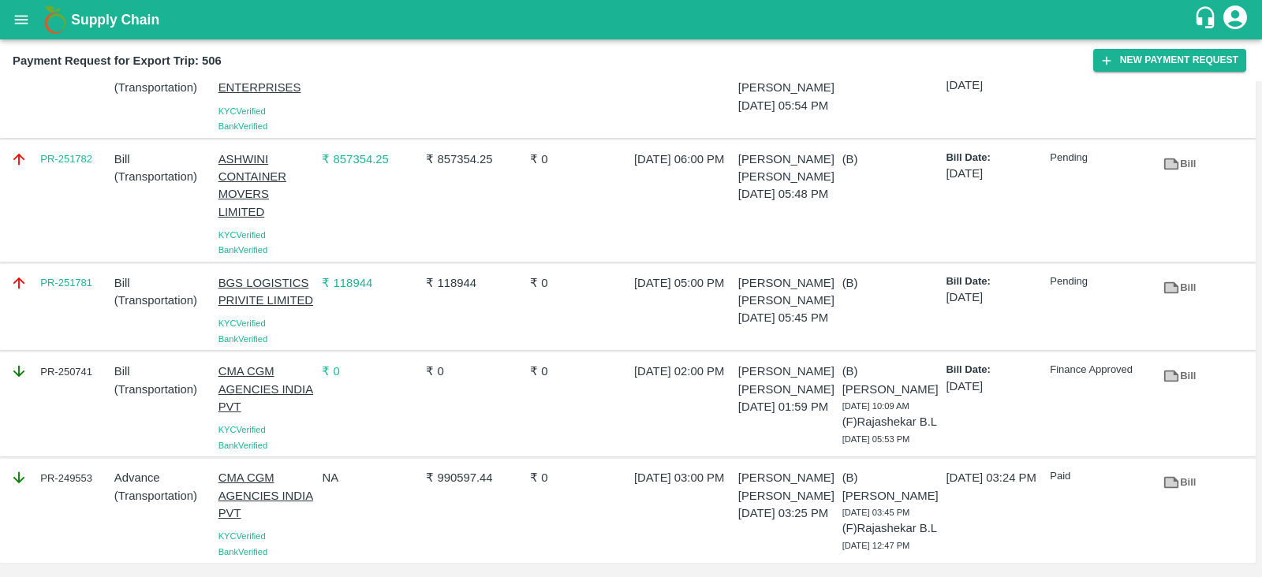
click at [73, 276] on div "PR-251781" at bounding box center [56, 307] width 104 height 79
copy link "PR-251781"
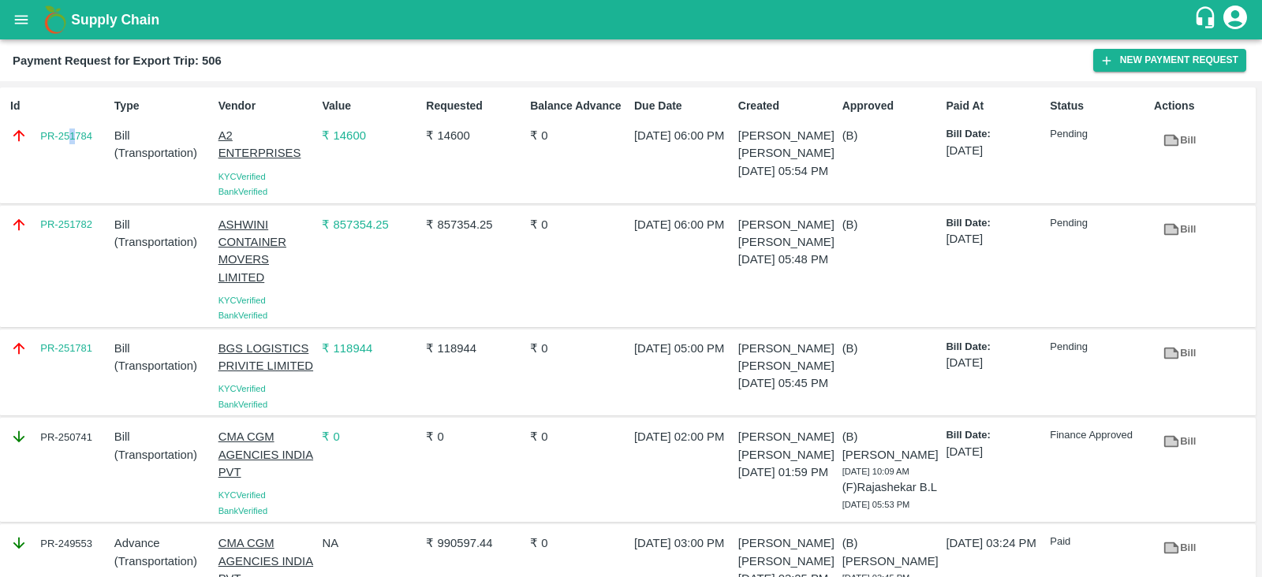
drag, startPoint x: 71, startPoint y: 144, endPoint x: 77, endPoint y: 155, distance: 13.1
click at [77, 155] on div "Id PR-251784" at bounding box center [56, 145] width 104 height 108
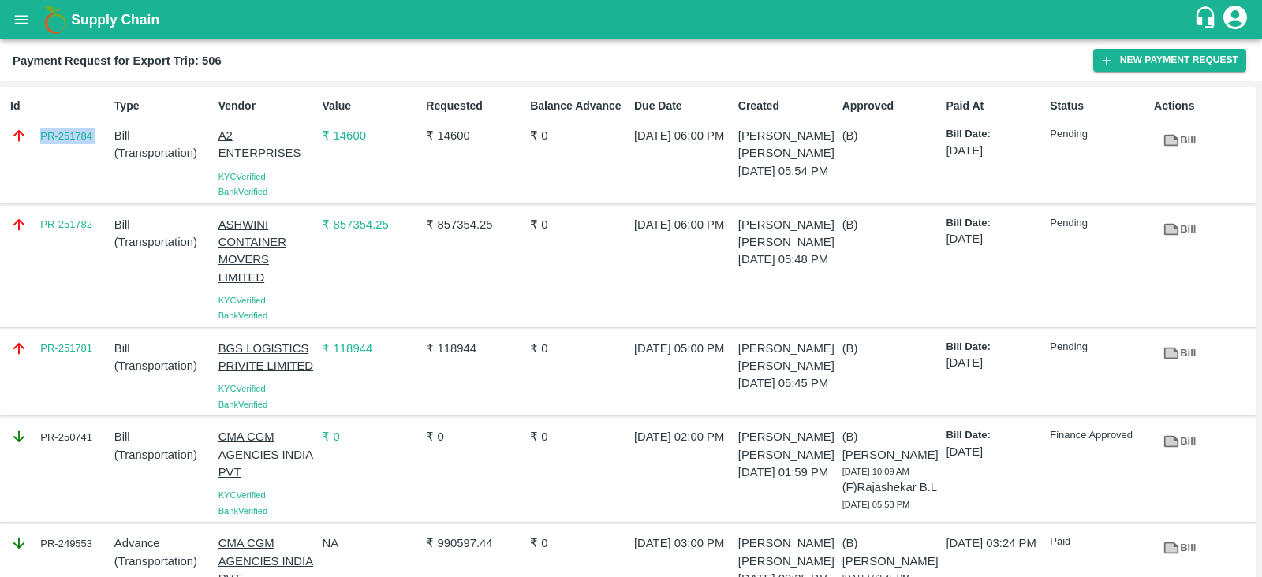
click at [77, 155] on div "Id PR-251784" at bounding box center [56, 145] width 104 height 108
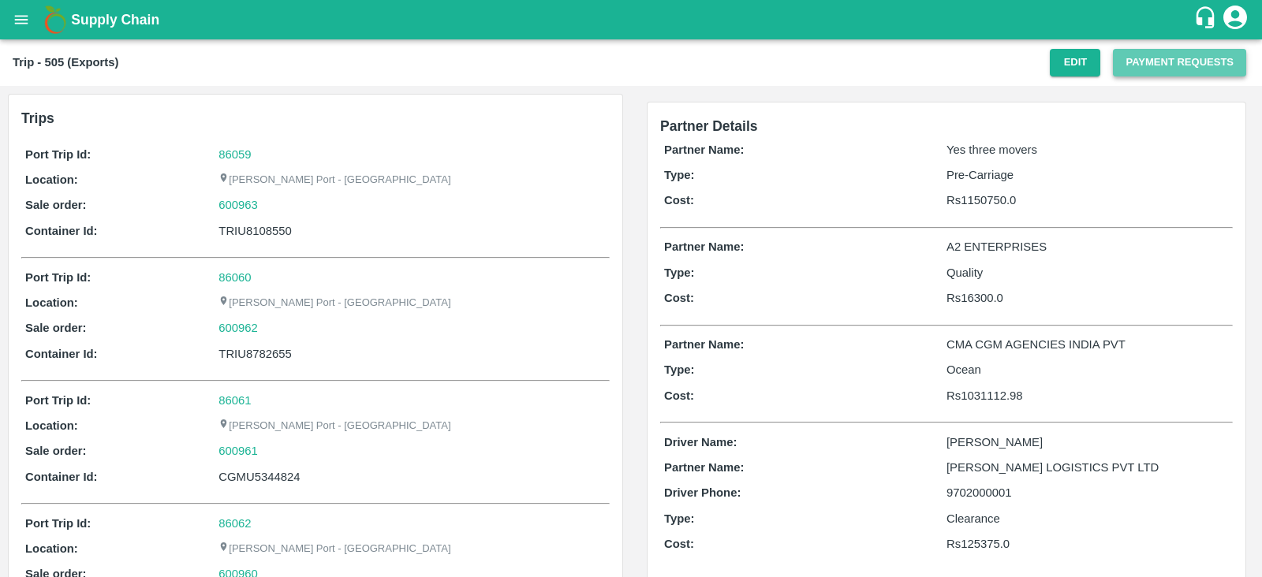
click at [1132, 66] on button "Payment Requests" at bounding box center [1179, 63] width 133 height 28
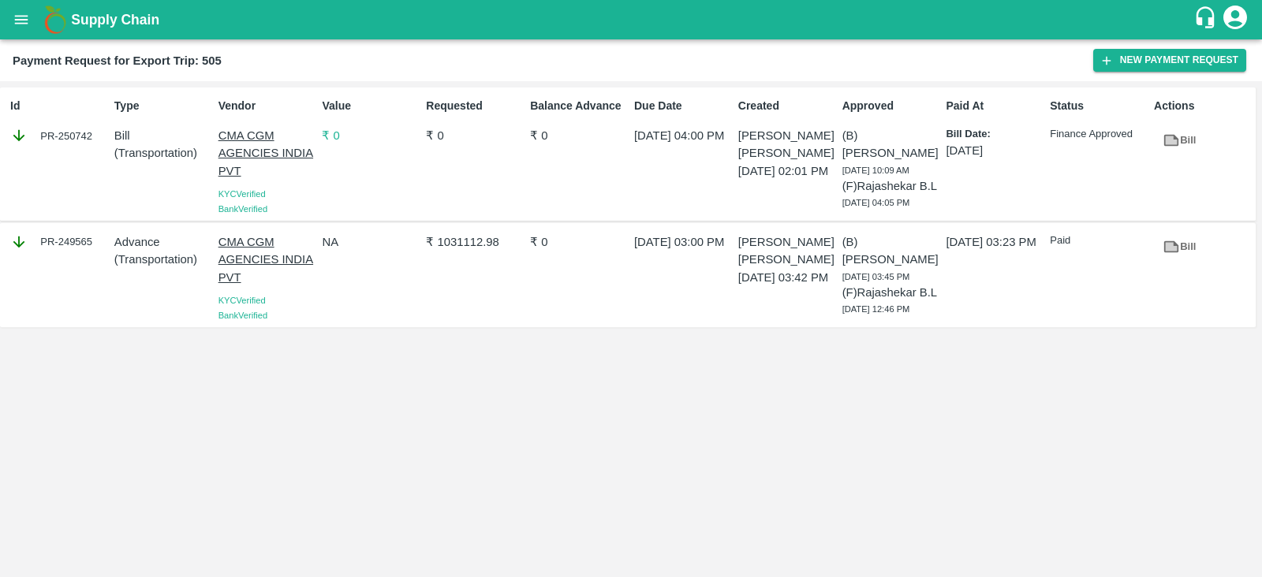
click at [68, 162] on div "Id PR-250742" at bounding box center [56, 153] width 104 height 125
copy div "PR-250742"
click at [1122, 63] on button "New Payment Request" at bounding box center [1169, 60] width 153 height 23
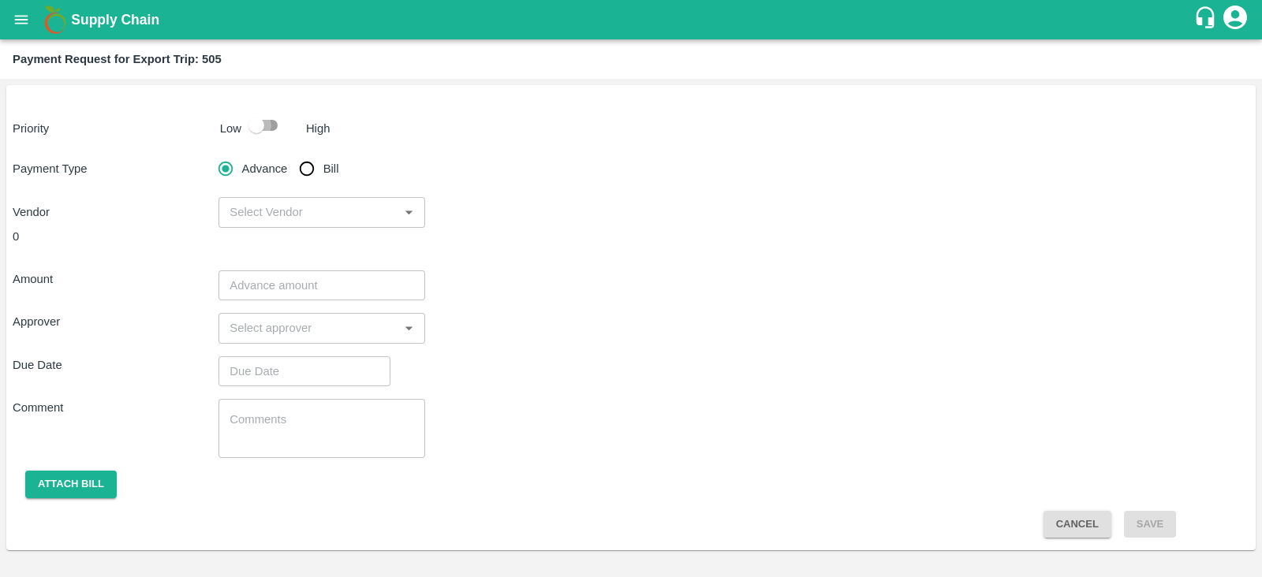
click at [268, 121] on input "checkbox" at bounding box center [256, 125] width 90 height 30
checkbox input "true"
click at [306, 165] on input "Bill" at bounding box center [307, 169] width 32 height 32
radio input "true"
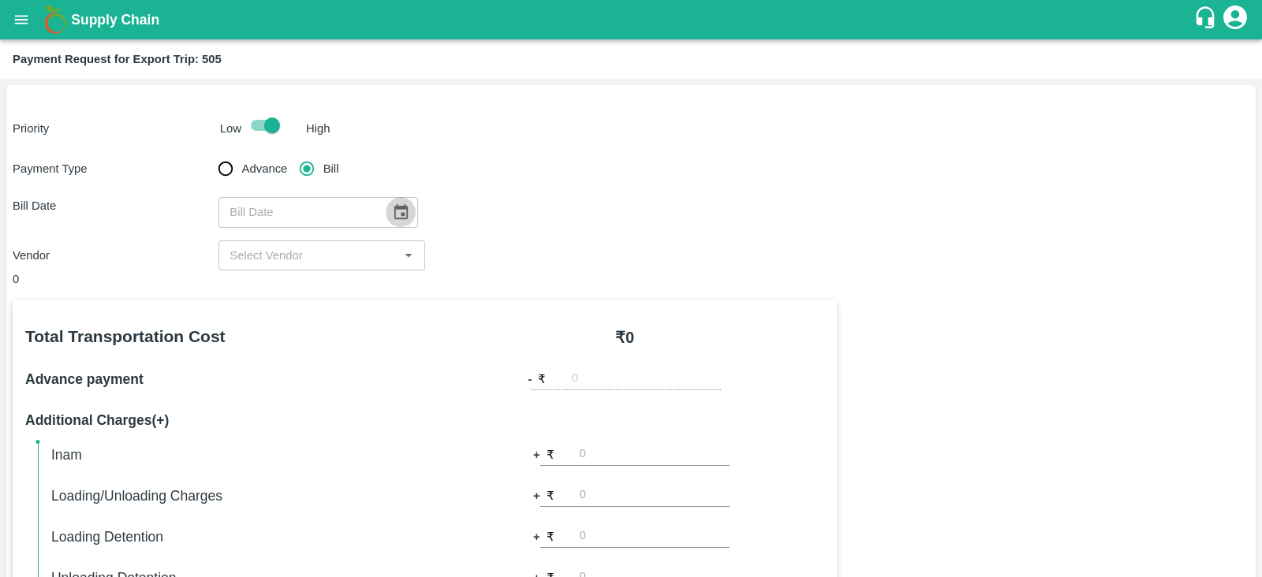
click at [400, 207] on icon "Choose date" at bounding box center [400, 211] width 13 height 15
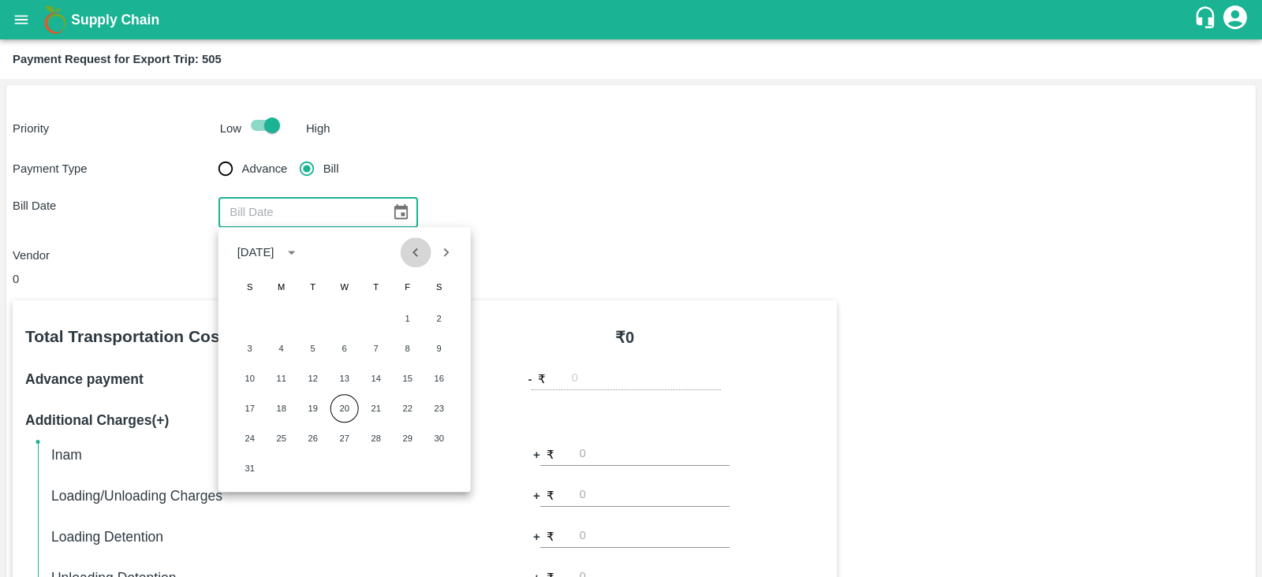
click at [420, 255] on icon "Previous month" at bounding box center [415, 252] width 17 height 17
click at [441, 258] on icon "Next month" at bounding box center [445, 252] width 17 height 17
click at [349, 349] on button "6" at bounding box center [344, 348] width 28 height 28
type input "[DATE]"
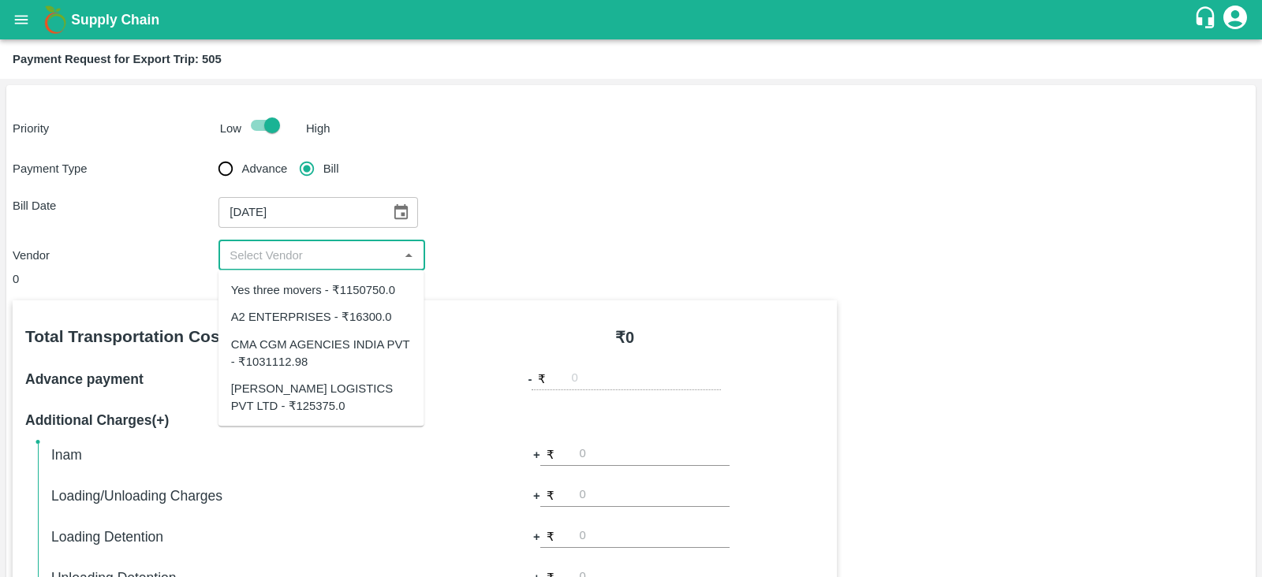
click at [344, 261] on input "input" at bounding box center [308, 255] width 170 height 21
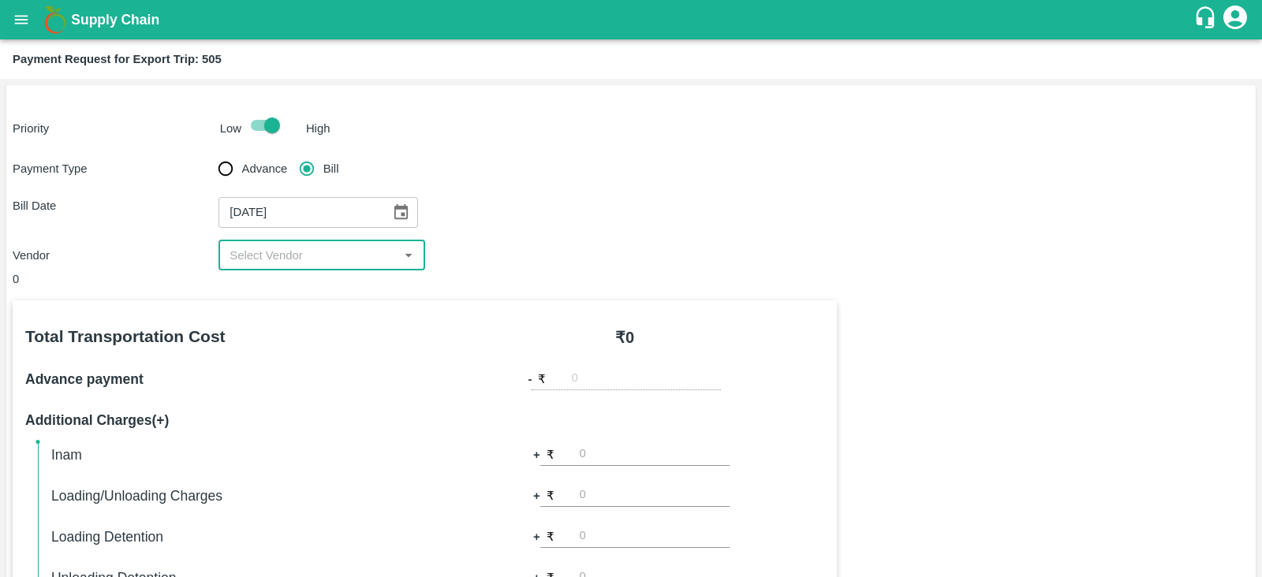
click at [395, 254] on div "​" at bounding box center [321, 256] width 206 height 30
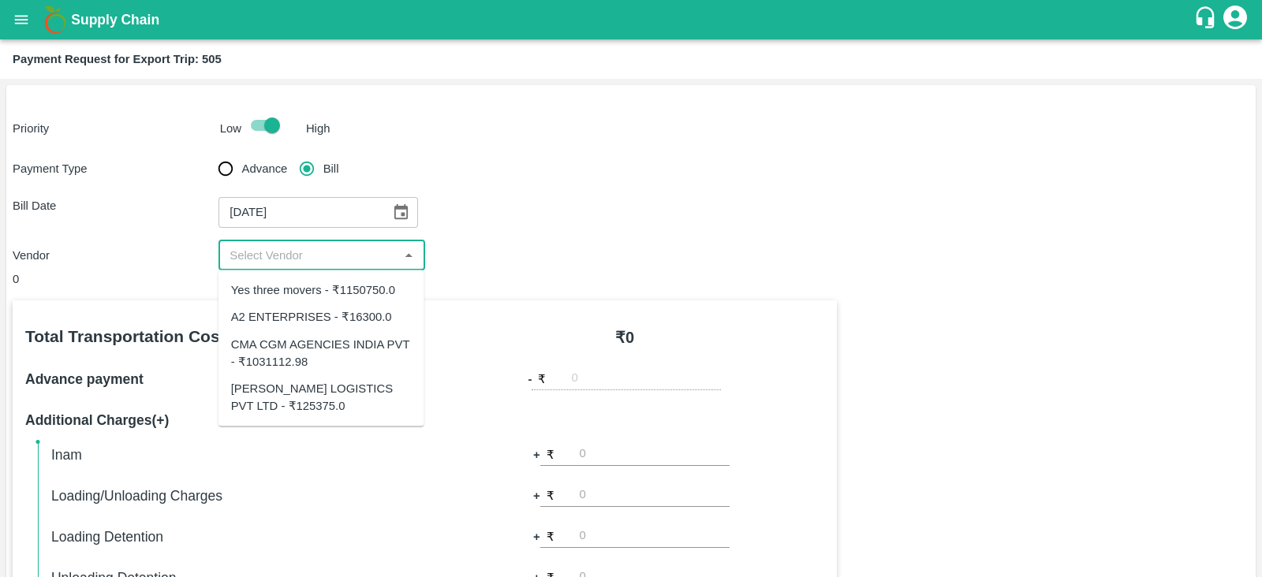
click at [386, 263] on input "input" at bounding box center [308, 255] width 170 height 21
click at [353, 322] on div "A2 ENTERPRISES - ₹16300.0" at bounding box center [311, 316] width 161 height 17
type input "A2 ENTERPRISES - ₹16300.0"
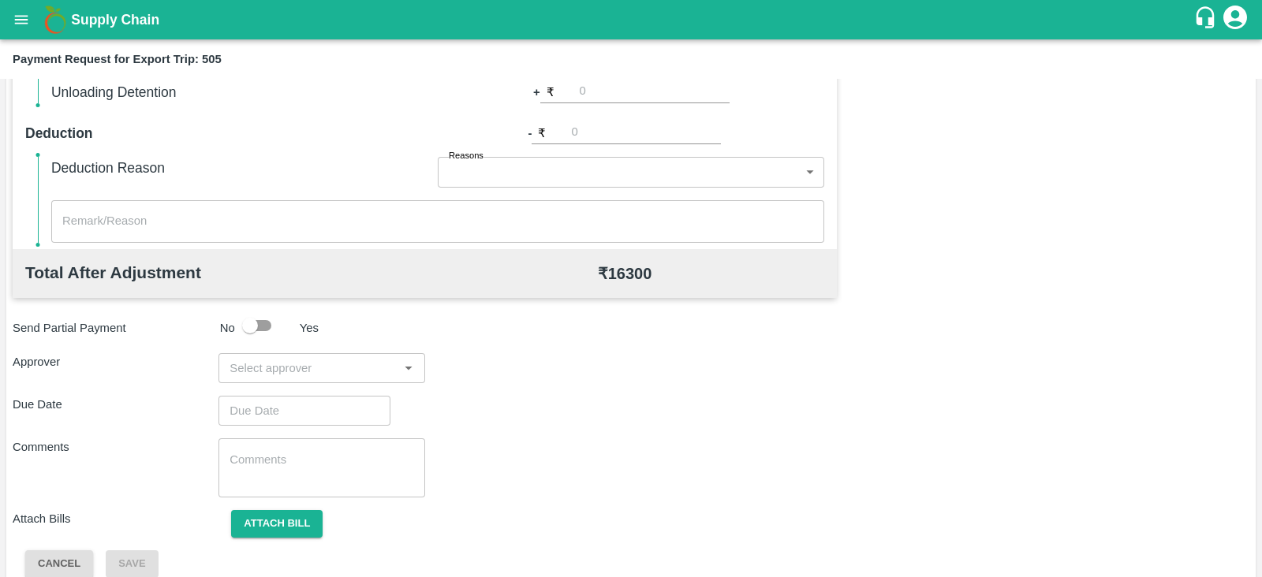
scroll to position [505, 0]
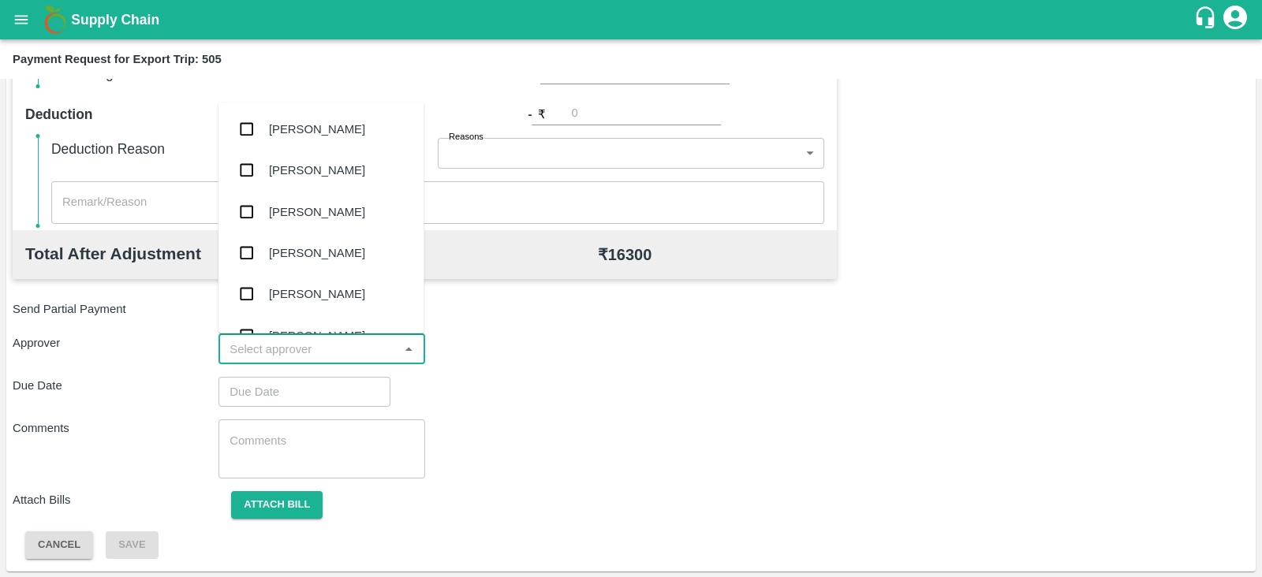
click at [353, 341] on input "input" at bounding box center [308, 349] width 170 height 21
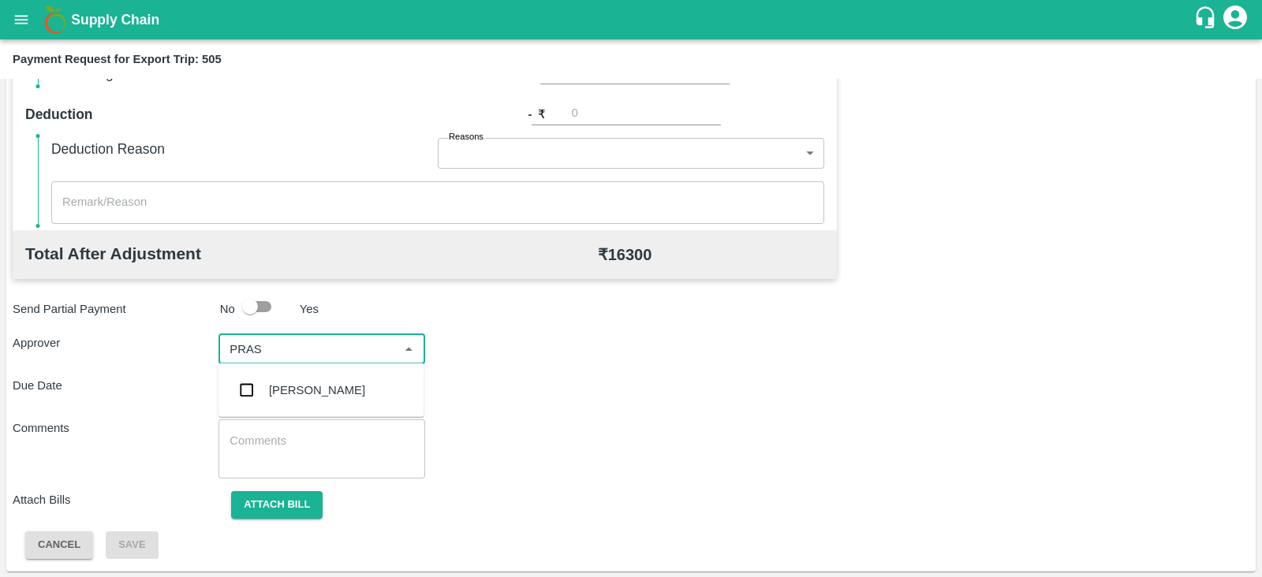
type input "PRASA"
click at [321, 384] on div "[PERSON_NAME]" at bounding box center [317, 390] width 96 height 17
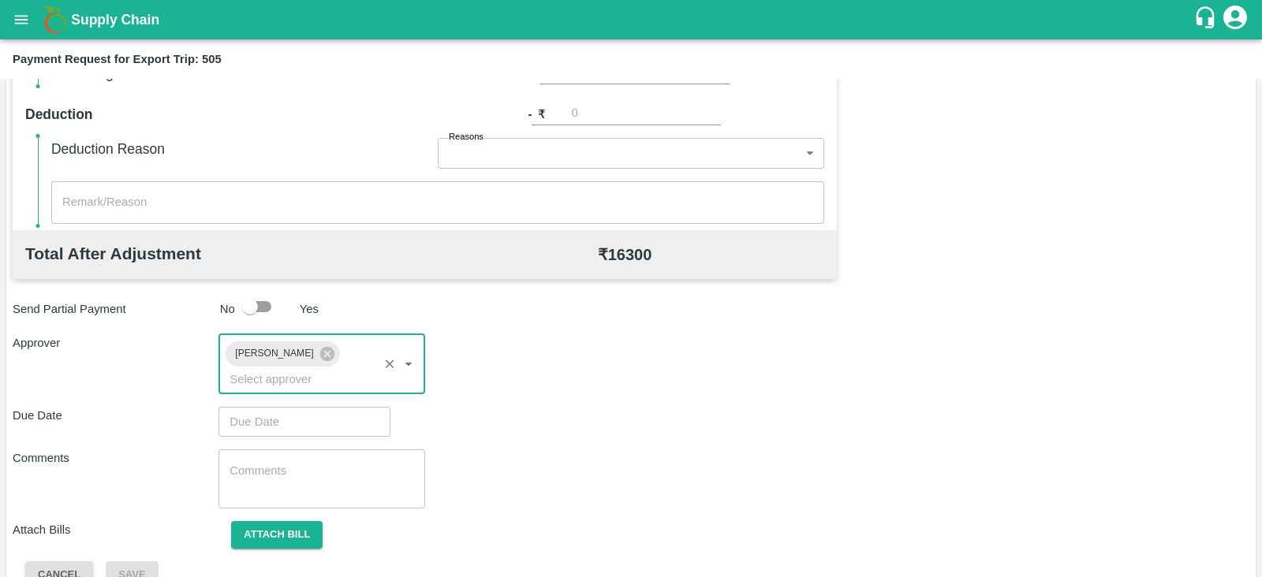
type input "DD/MM/YYYY hh:mm aa"
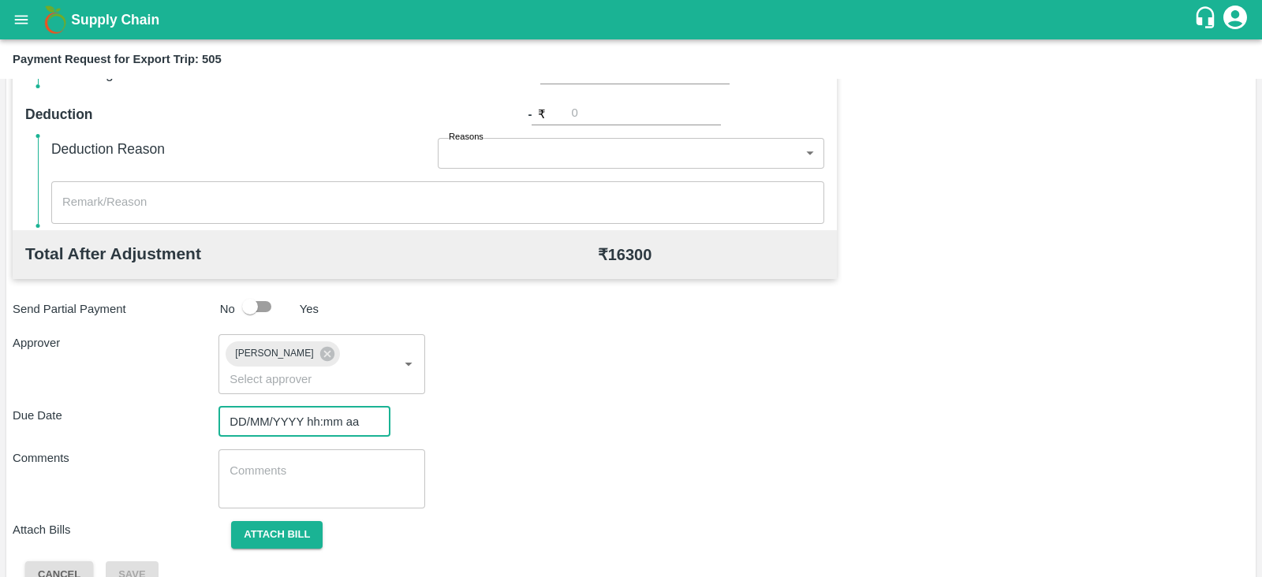
click at [289, 407] on input "DD/MM/YYYY hh:mm aa" at bounding box center [298, 422] width 161 height 30
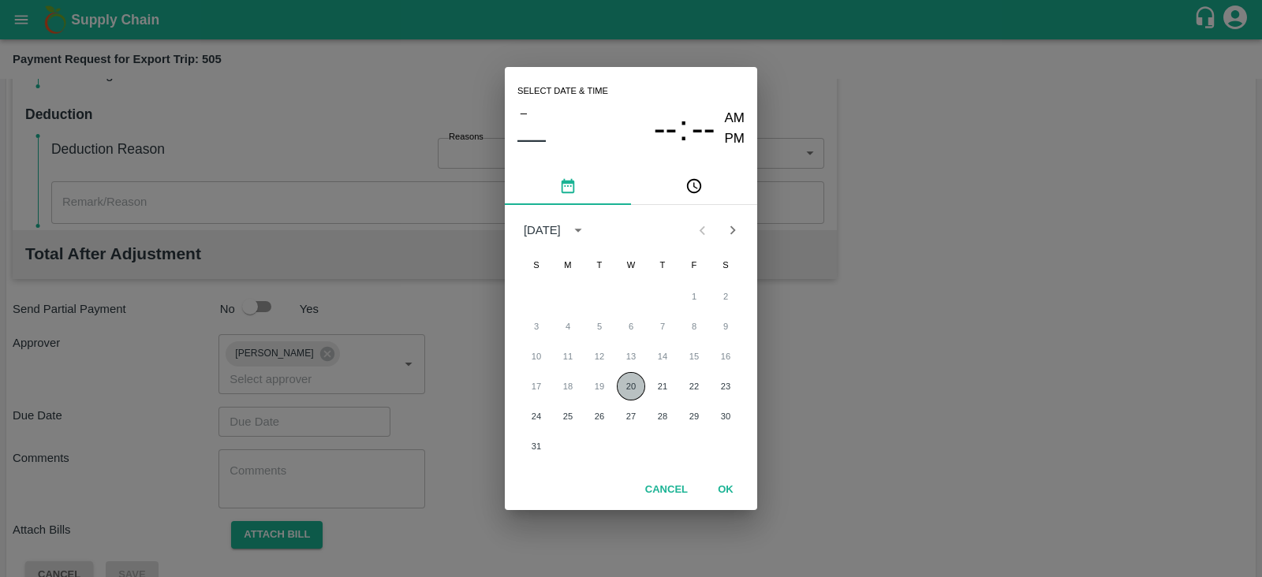
click at [627, 382] on button "20" at bounding box center [631, 386] width 28 height 28
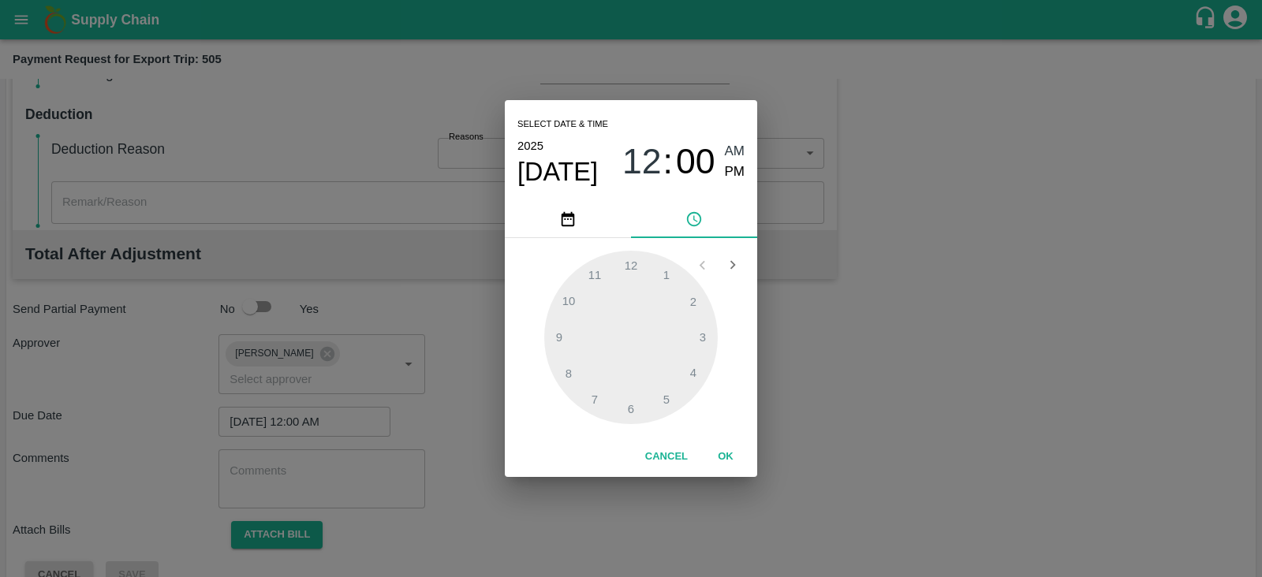
click at [731, 165] on span "PM" at bounding box center [735, 172] width 21 height 21
click at [631, 402] on div at bounding box center [631, 338] width 174 height 174
type input "20/08/2025 06:00 PM"
click at [722, 453] on button "OK" at bounding box center [725, 457] width 50 height 28
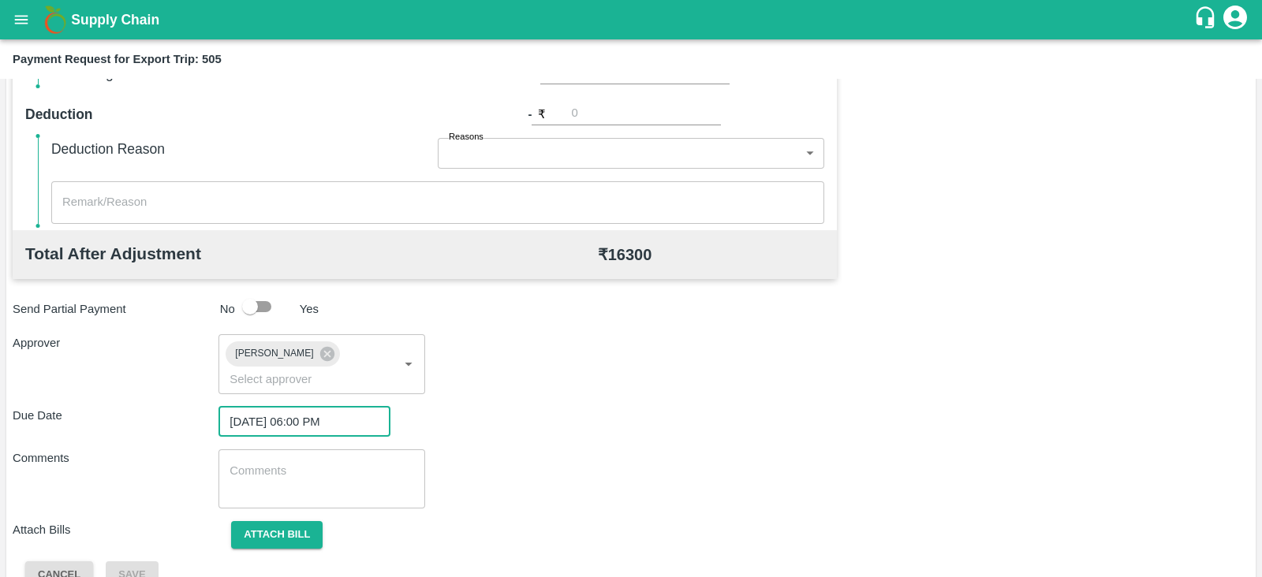
scroll to position [514, 0]
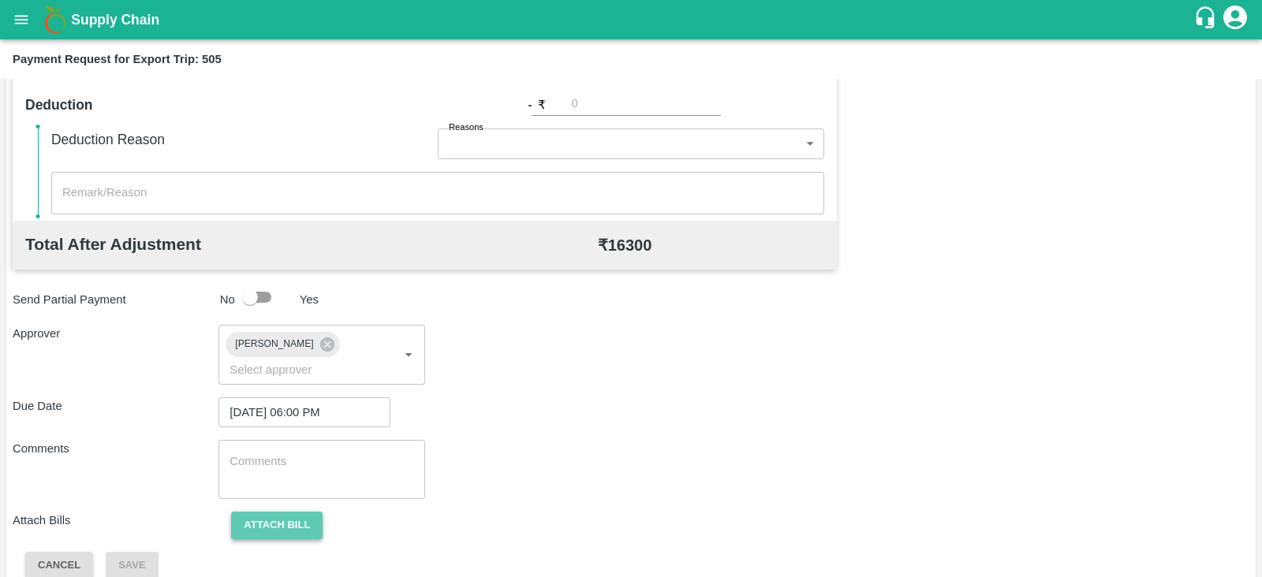
click at [307, 512] on button "Attach bill" at bounding box center [276, 526] width 91 height 28
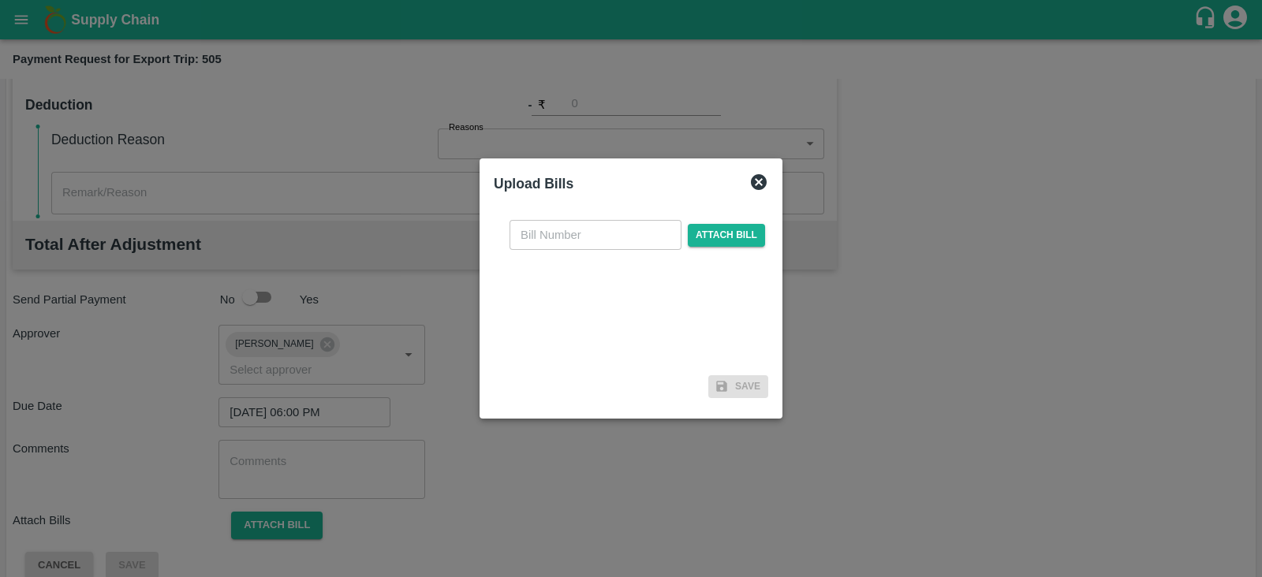
click at [602, 243] on input "text" at bounding box center [595, 235] width 172 height 30
paste input "A2-079/2025-26"
type input "A2-079/2025-26"
click at [710, 232] on span "Attach bill" at bounding box center [726, 235] width 77 height 23
click at [0, 0] on input "Attach bill" at bounding box center [0, 0] width 0 height 0
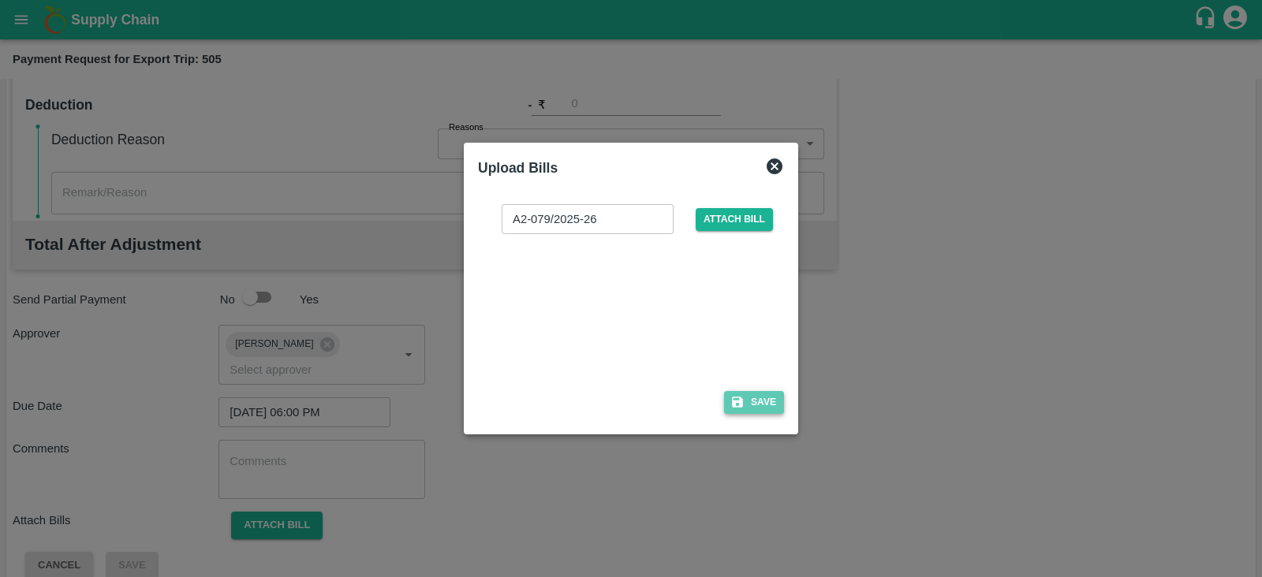
click at [750, 412] on button "Save" at bounding box center [754, 402] width 60 height 23
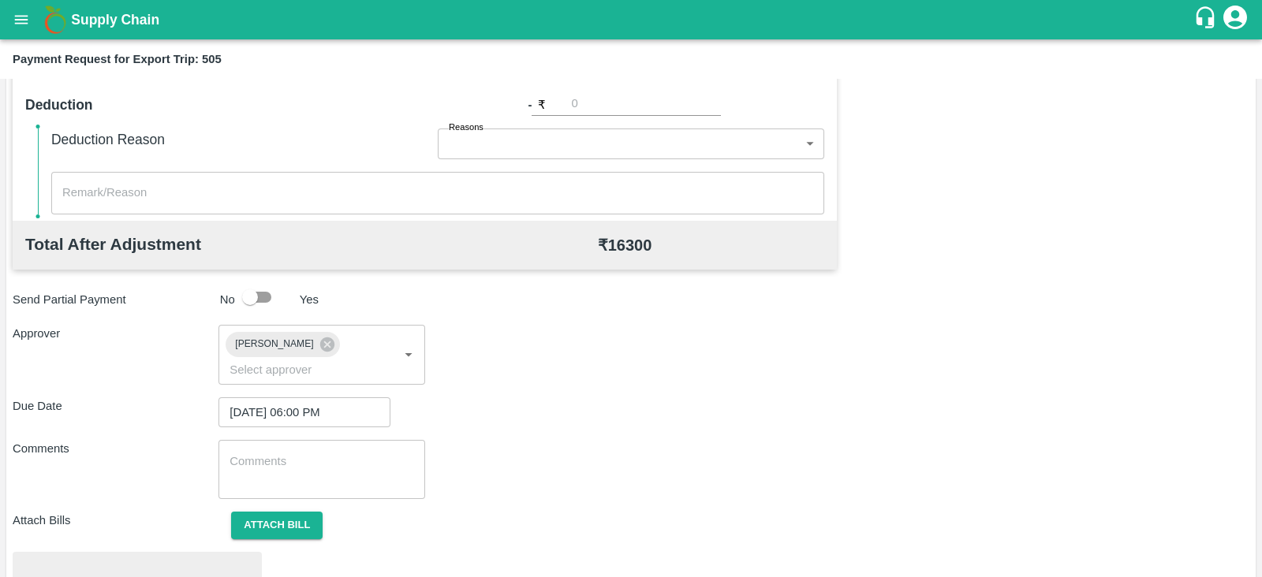
scroll to position [598, 0]
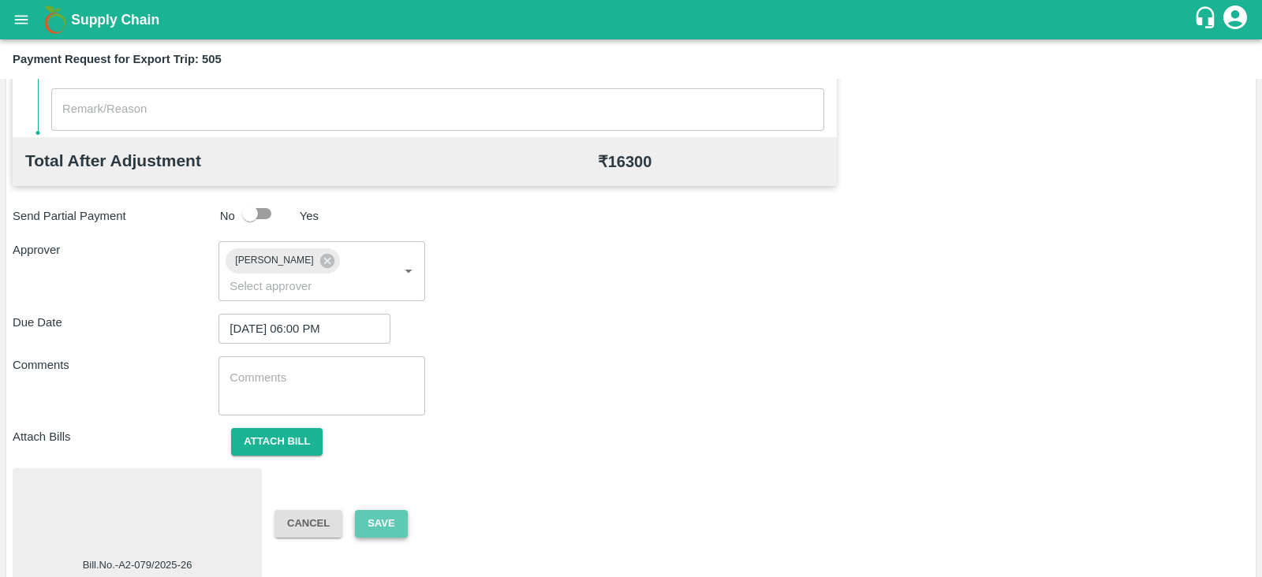
click at [398, 510] on button "Save" at bounding box center [381, 524] width 52 height 28
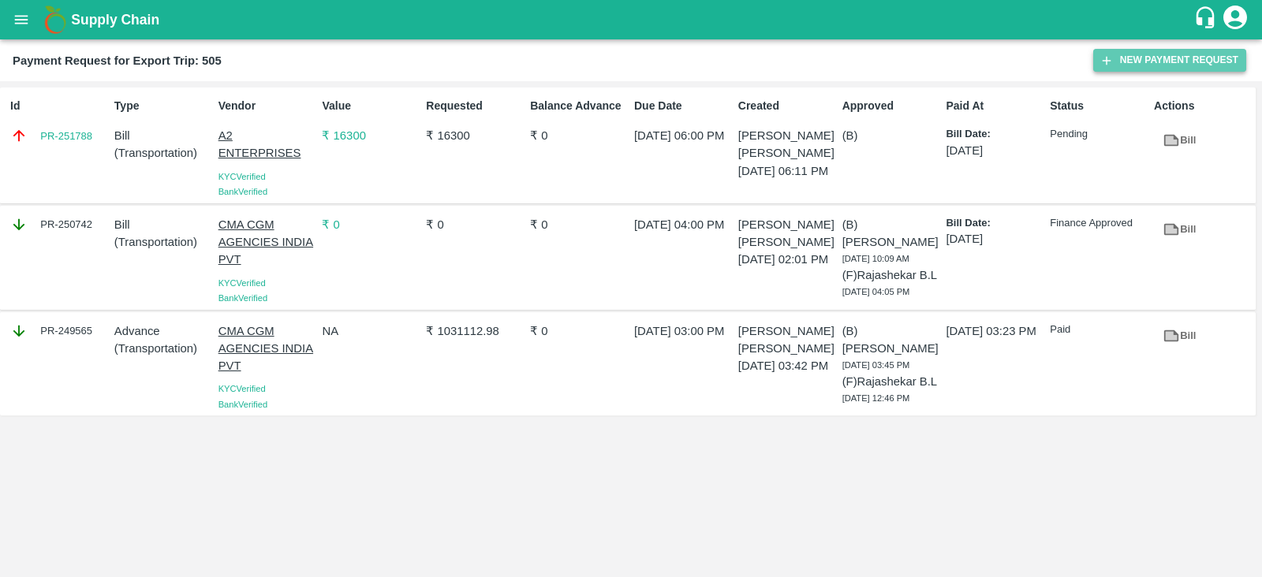
click at [1153, 62] on button "New Payment Request" at bounding box center [1169, 60] width 153 height 23
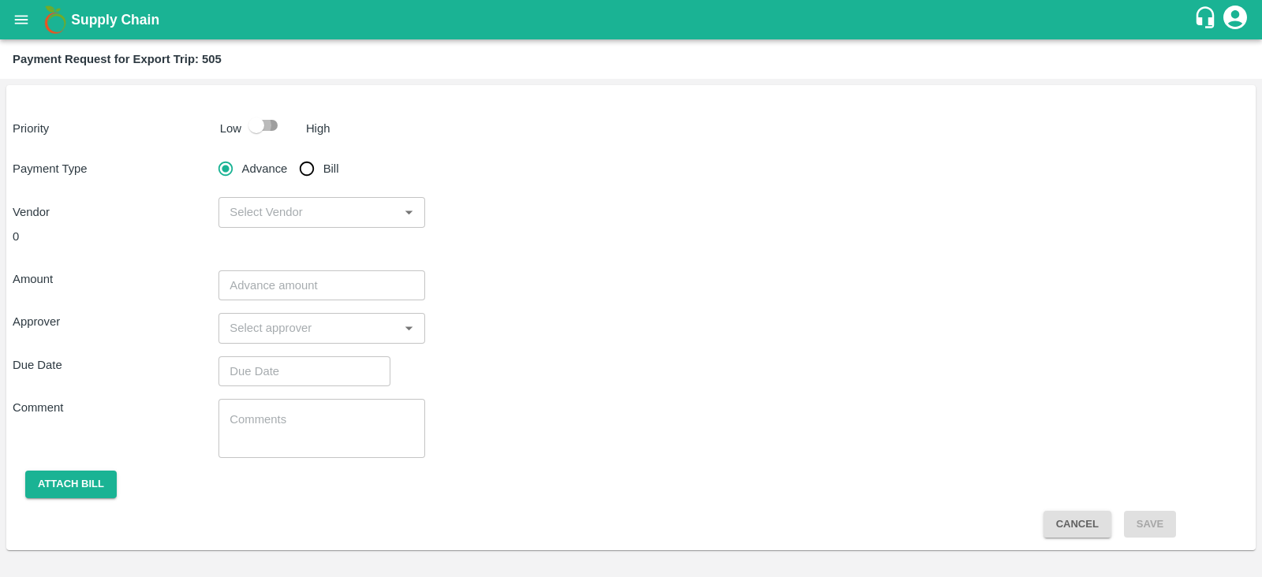
click at [274, 137] on input "checkbox" at bounding box center [256, 125] width 90 height 30
checkbox input "true"
click at [327, 165] on span "Bill" at bounding box center [331, 168] width 16 height 17
click at [323, 165] on input "Bill" at bounding box center [307, 169] width 32 height 32
radio input "true"
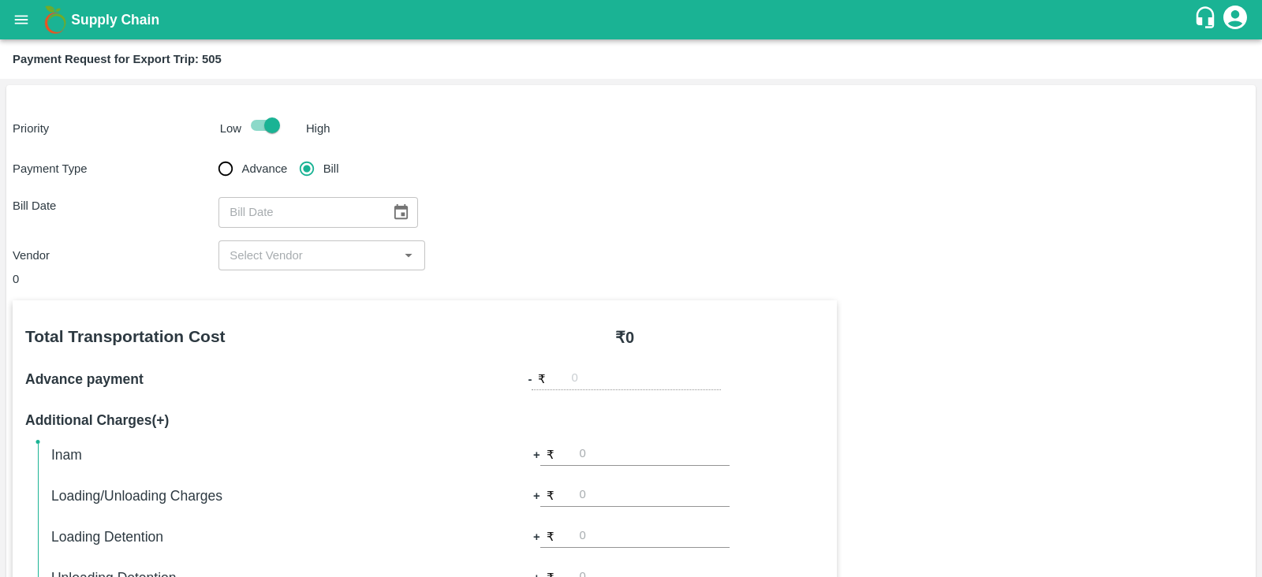
type input "DD/MM/YYYY"
click at [334, 225] on input "DD/MM/YYYY" at bounding box center [298, 212] width 161 height 30
click at [397, 211] on icon "Choose date" at bounding box center [400, 211] width 17 height 17
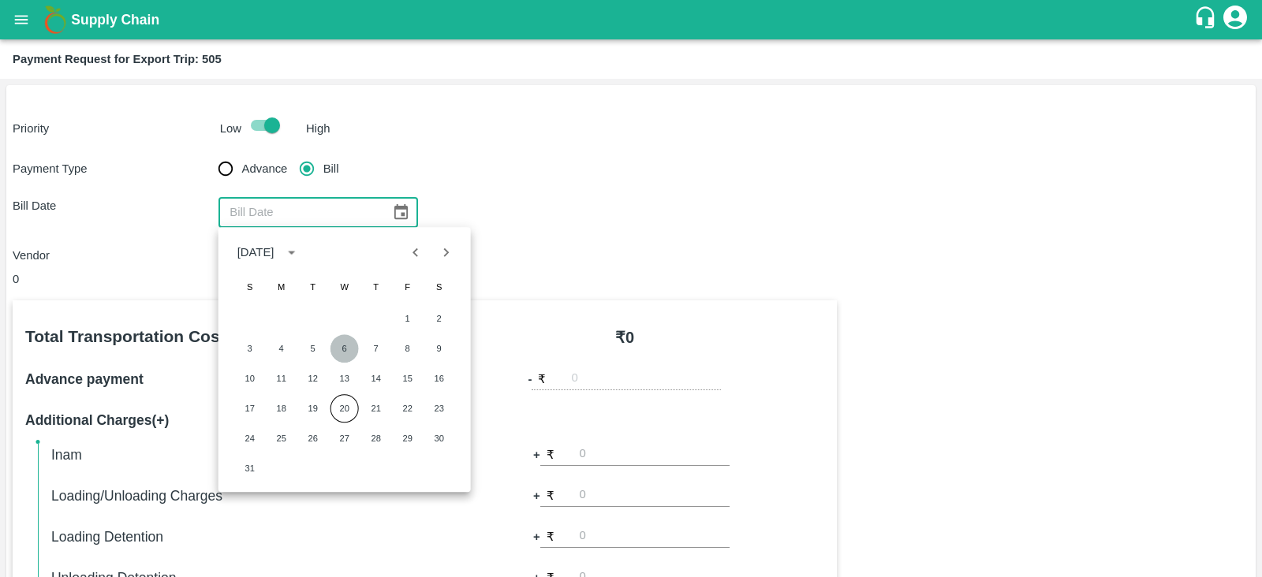
click at [351, 344] on button "6" at bounding box center [344, 348] width 28 height 28
type input "06/08/2025"
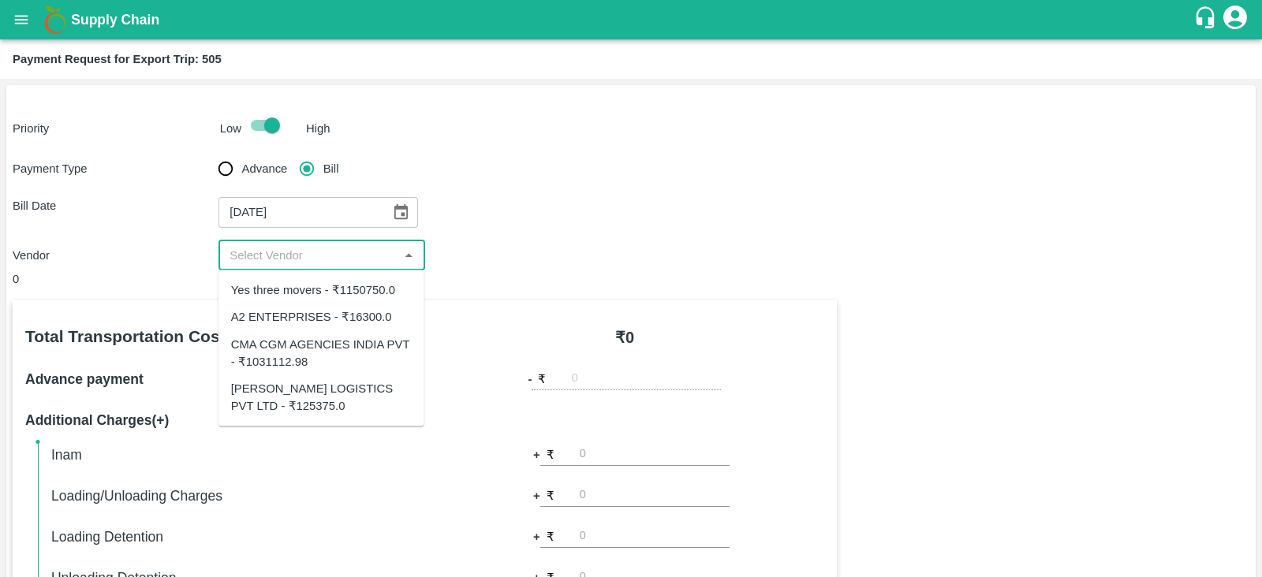
click at [336, 255] on input "input" at bounding box center [308, 255] width 170 height 21
click at [345, 295] on div "Yes three movers - ₹1150750.0" at bounding box center [313, 290] width 164 height 17
type input "Yes three movers - ₹1150750.0"
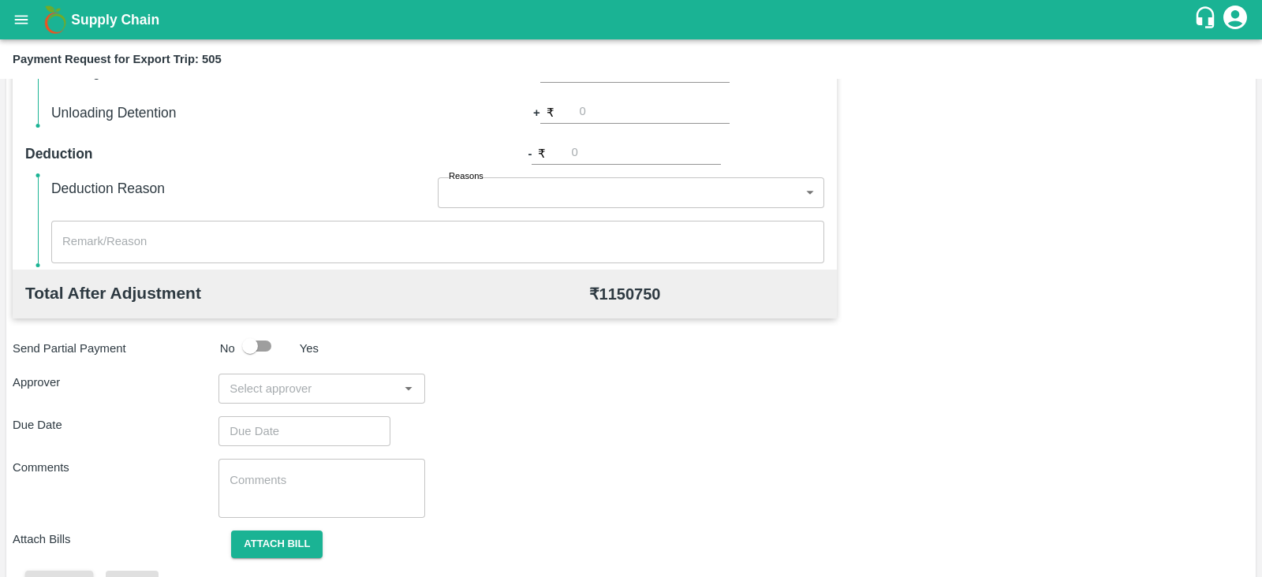
scroll to position [505, 0]
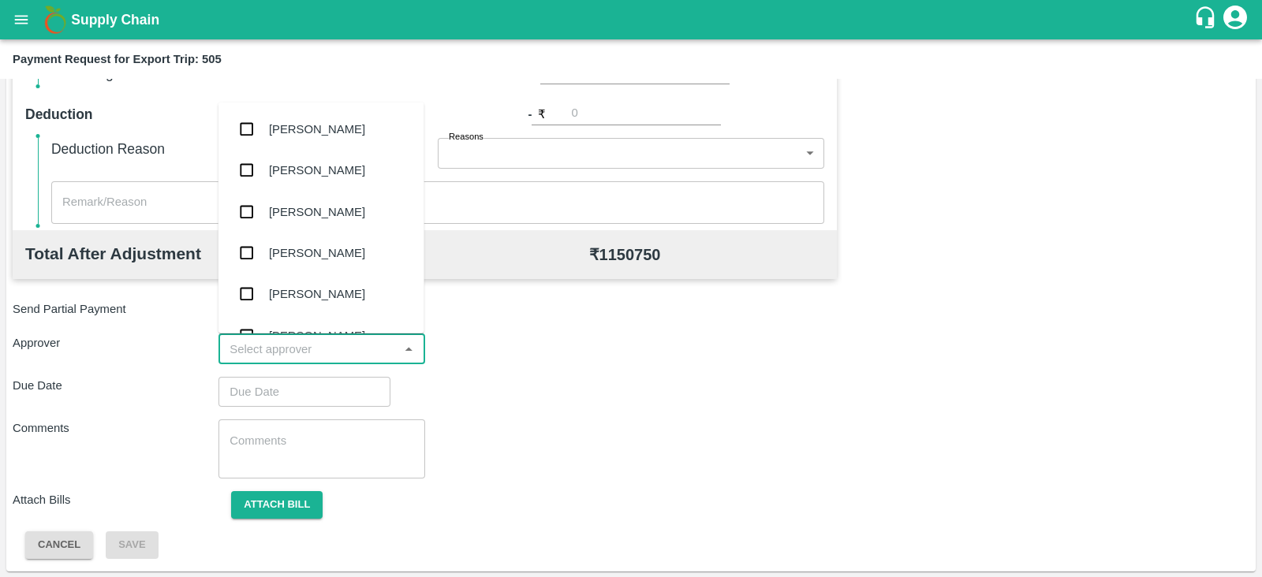
click at [331, 349] on input "input" at bounding box center [308, 349] width 170 height 21
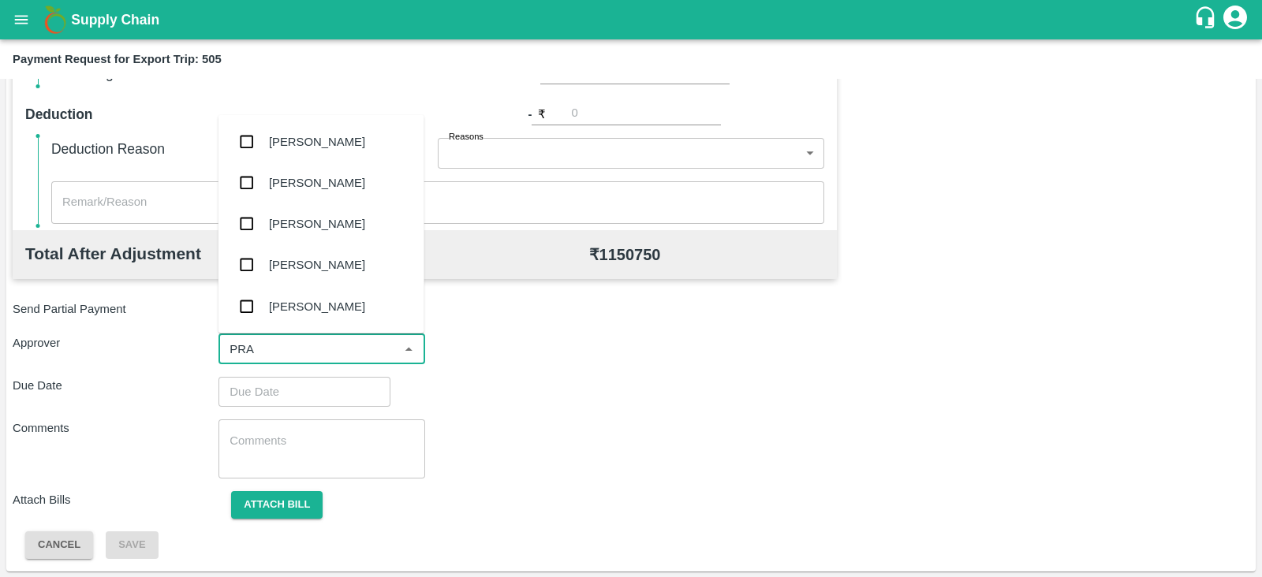
type input "PRAS"
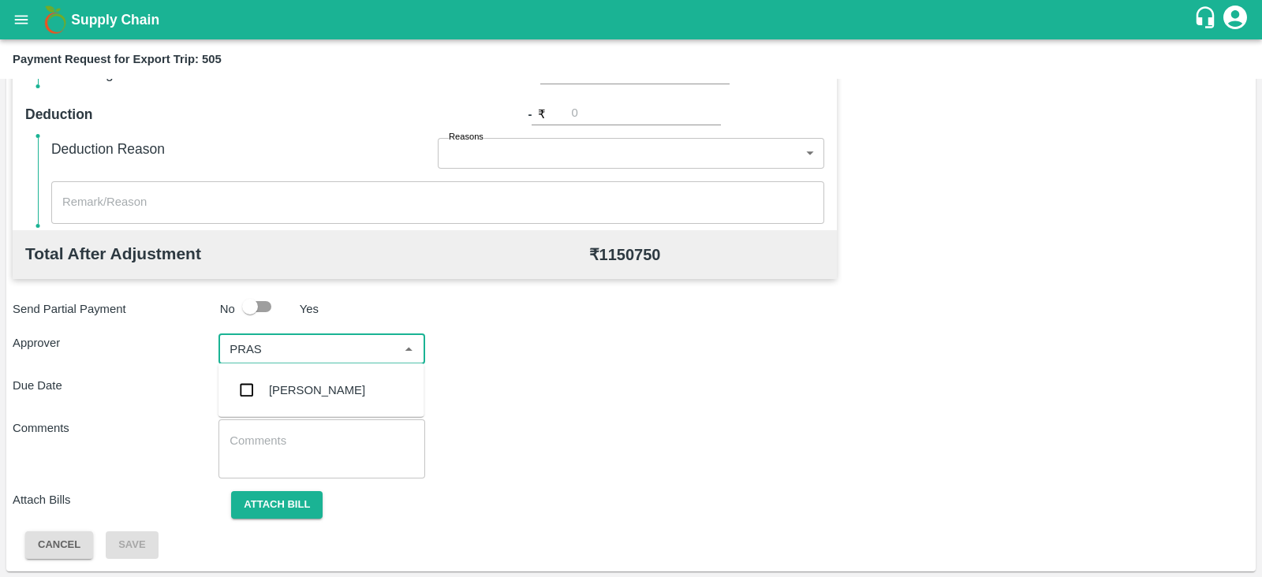
click at [307, 401] on div "Prasad Waghade" at bounding box center [321, 390] width 206 height 41
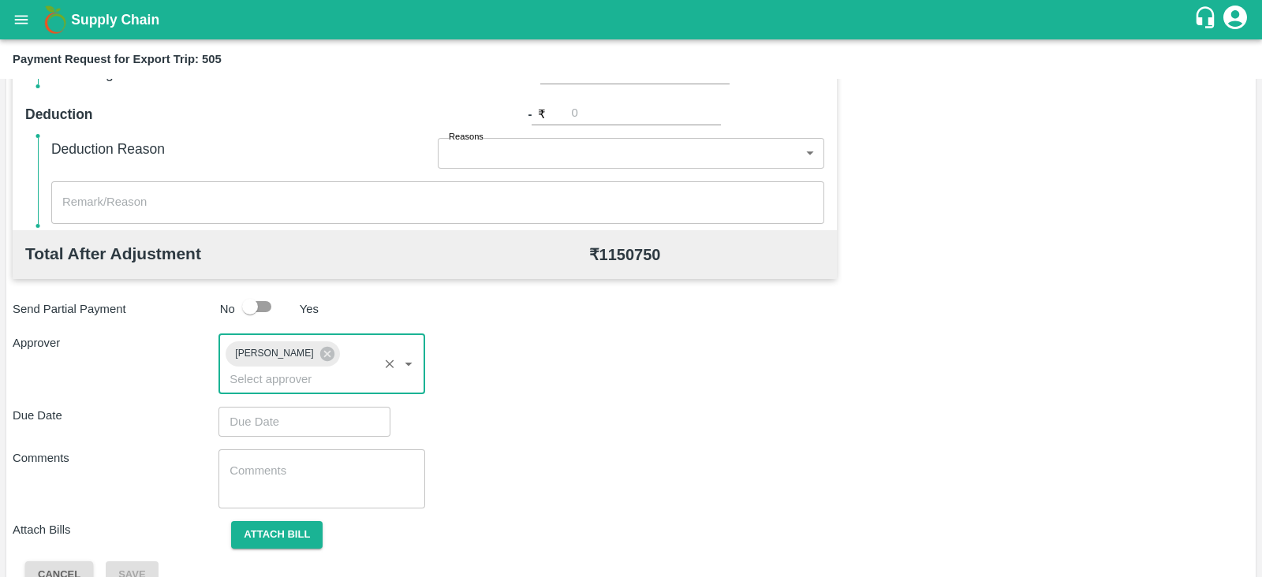
type input "DD/MM/YYYY hh:mm aa"
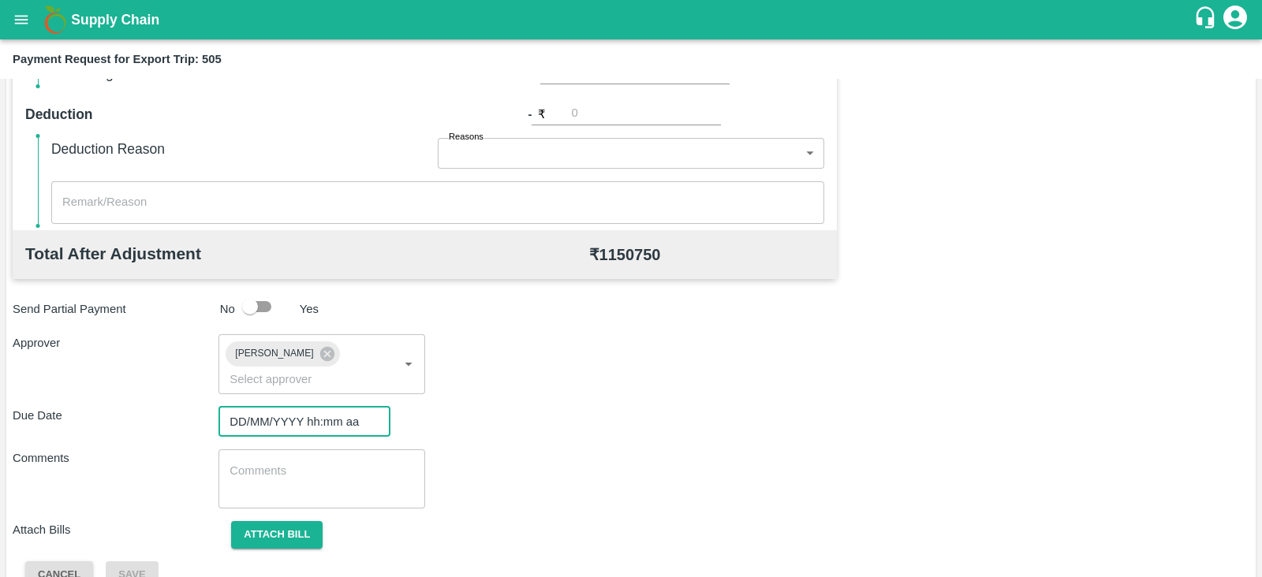
click at [297, 408] on input "DD/MM/YYYY hh:mm aa" at bounding box center [298, 422] width 161 height 30
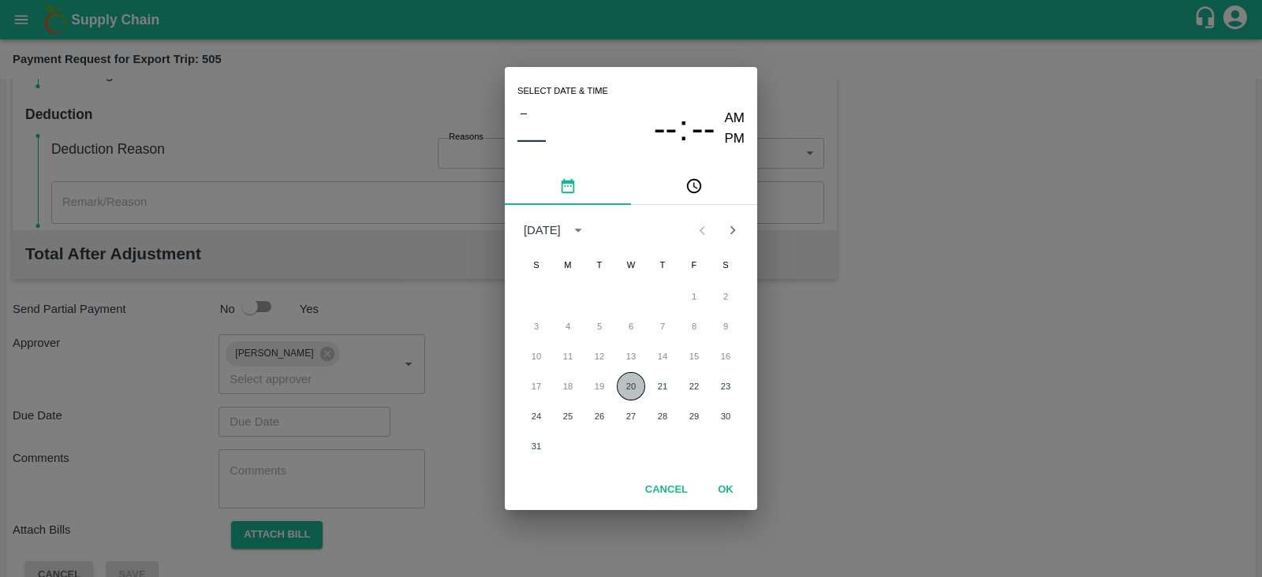
click at [635, 393] on button "20" at bounding box center [631, 386] width 28 height 28
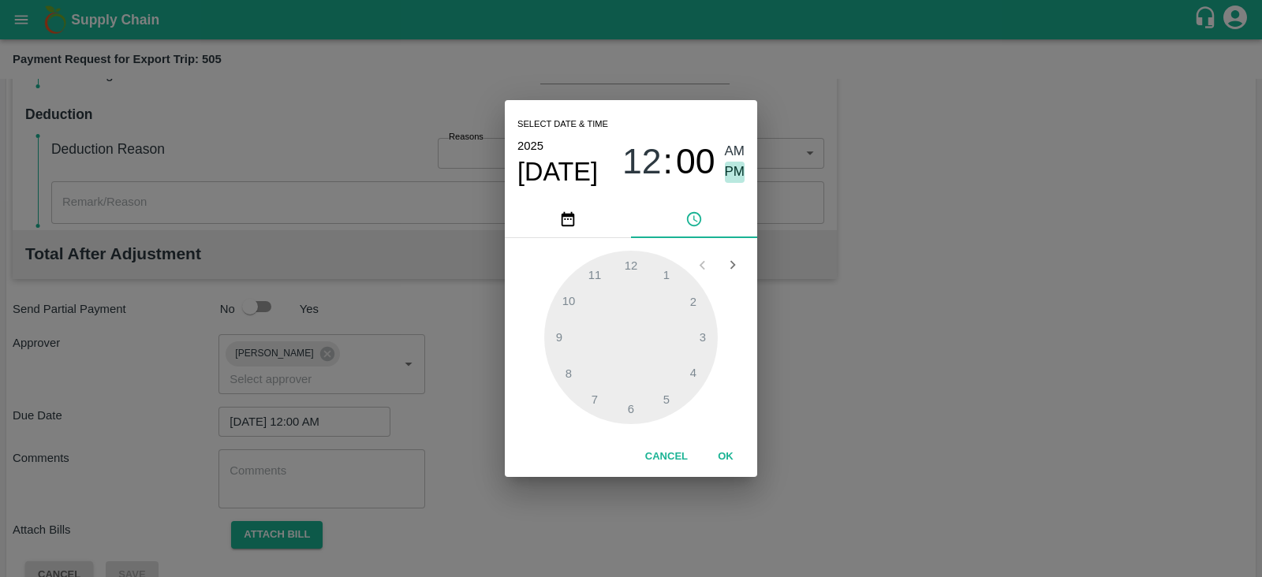
click at [739, 179] on span "PM" at bounding box center [735, 172] width 21 height 21
click at [625, 398] on div at bounding box center [631, 338] width 174 height 174
type input "20/08/2025 06:00 PM"
click at [733, 458] on button "OK" at bounding box center [725, 457] width 50 height 28
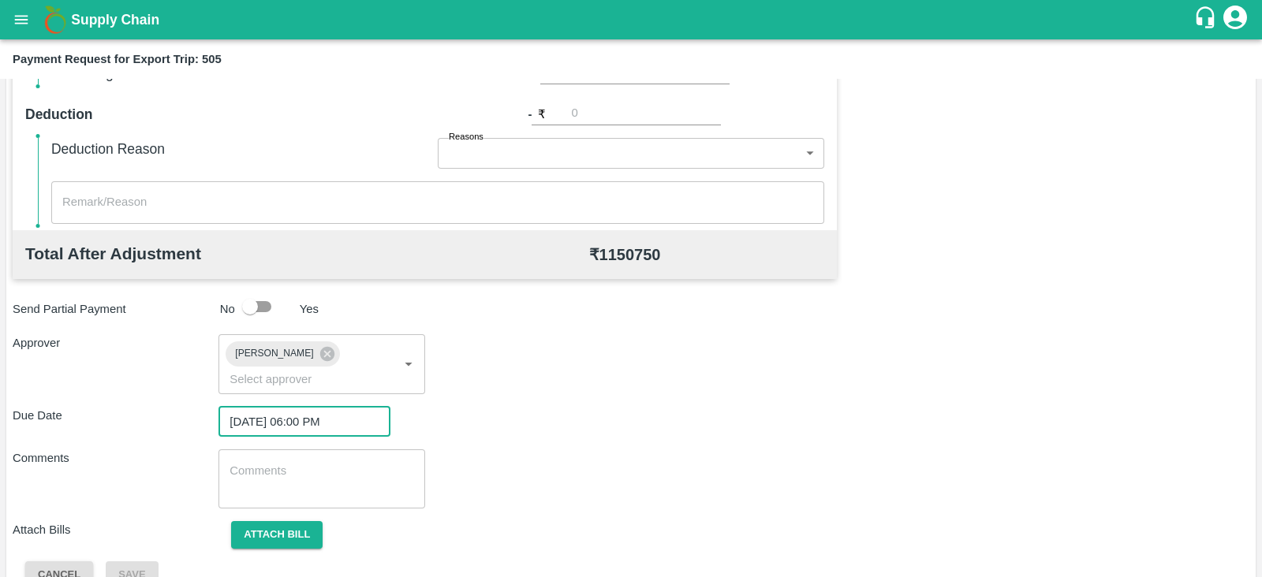
scroll to position [514, 0]
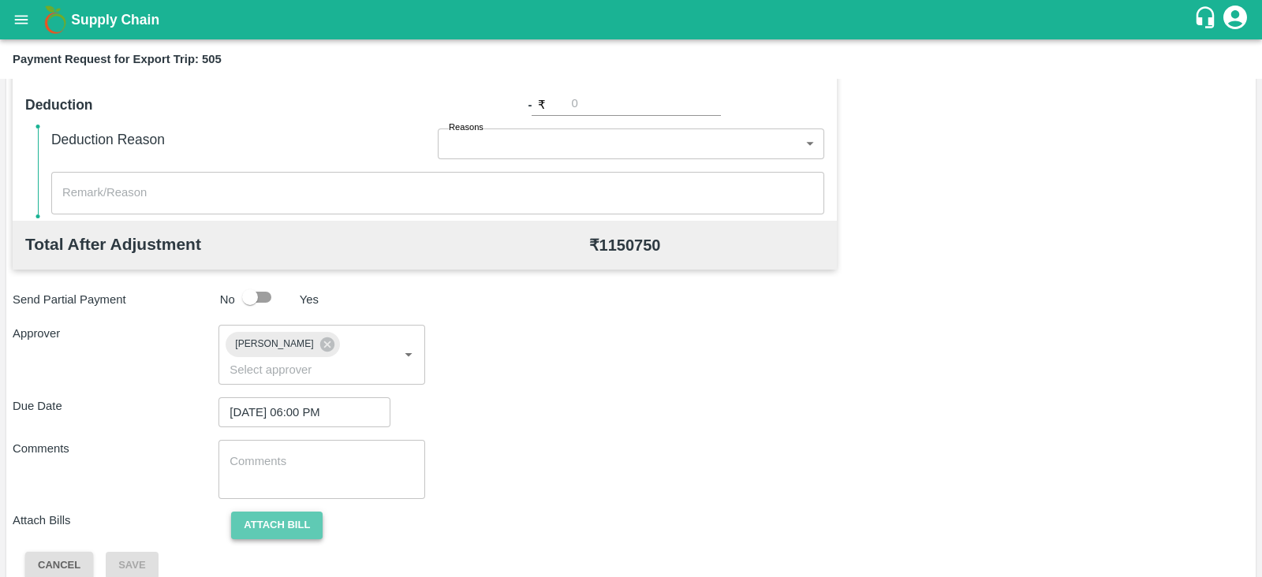
click at [292, 512] on button "Attach bill" at bounding box center [276, 526] width 91 height 28
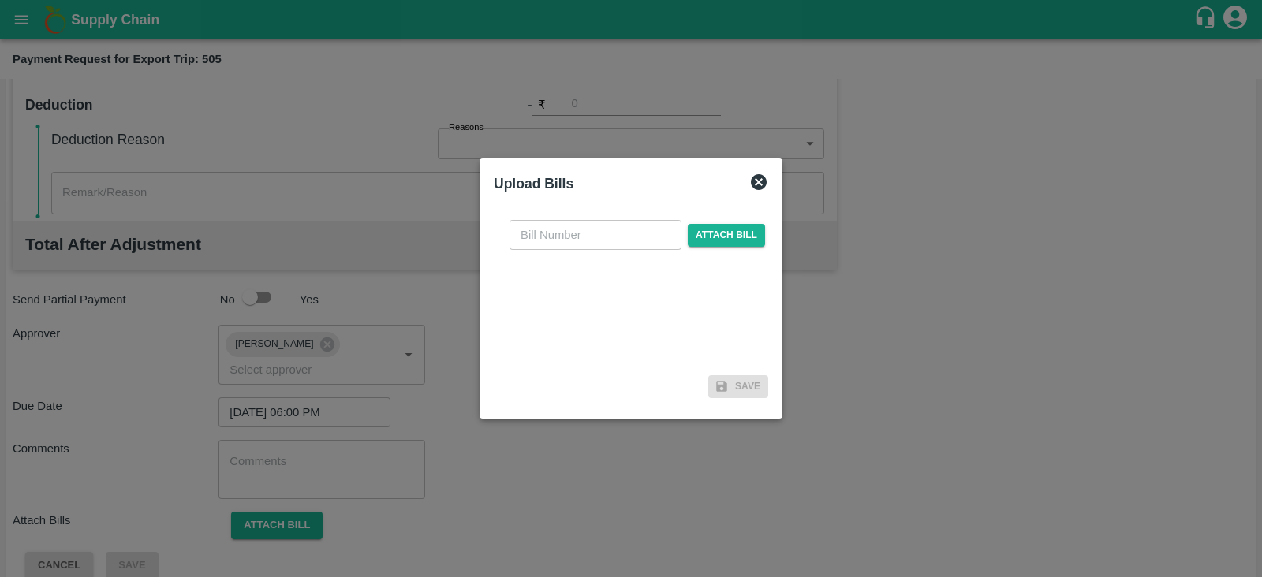
click at [565, 227] on input "text" at bounding box center [595, 235] width 172 height 30
paste input "YTM/0486/25-26"
type input "YTM/0486/25-26"
click at [707, 227] on span "Attach bill" at bounding box center [726, 235] width 77 height 23
click at [0, 0] on input "Attach bill" at bounding box center [0, 0] width 0 height 0
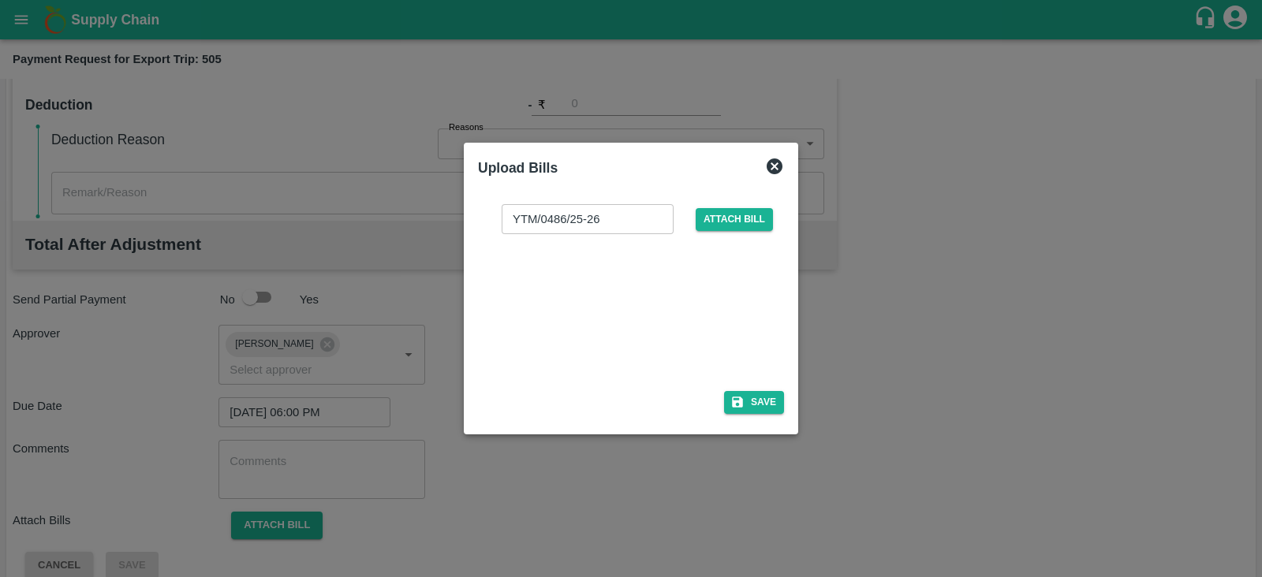
click at [686, 300] on div at bounding box center [627, 308] width 237 height 84
click at [749, 392] on button "Save" at bounding box center [754, 402] width 60 height 23
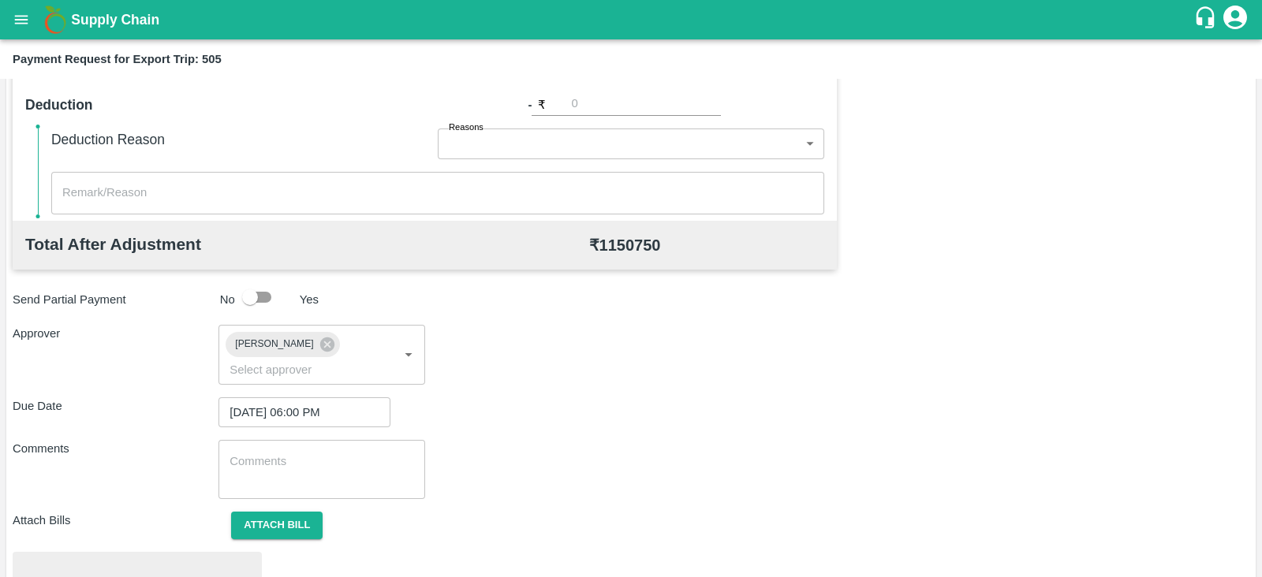
scroll to position [598, 0]
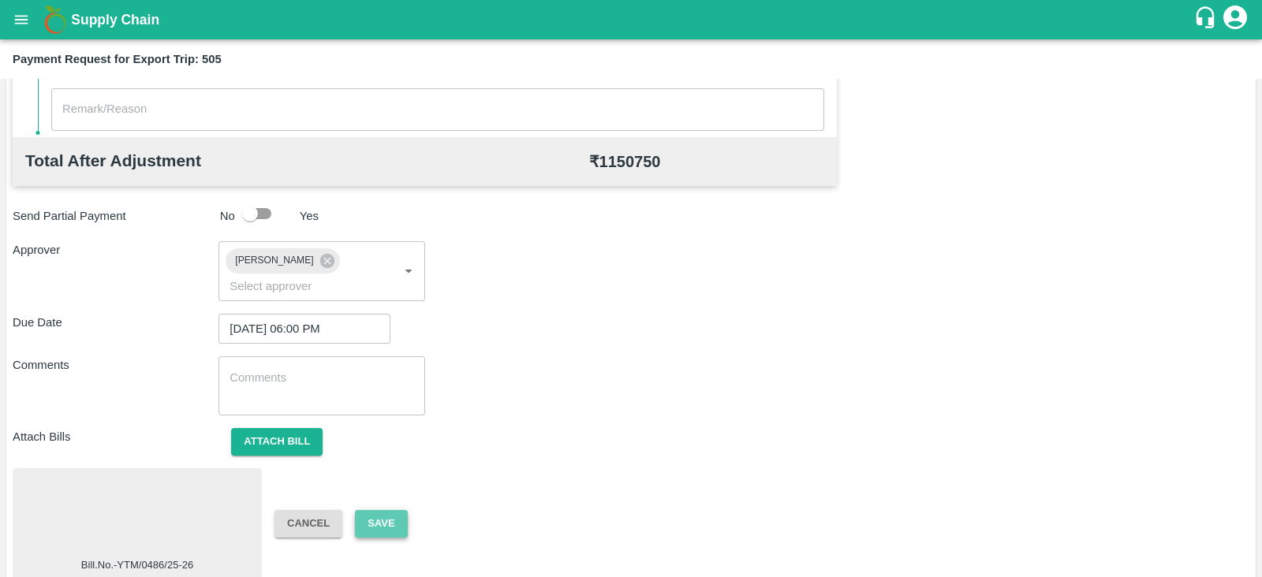
click at [404, 510] on button "Save" at bounding box center [381, 524] width 52 height 28
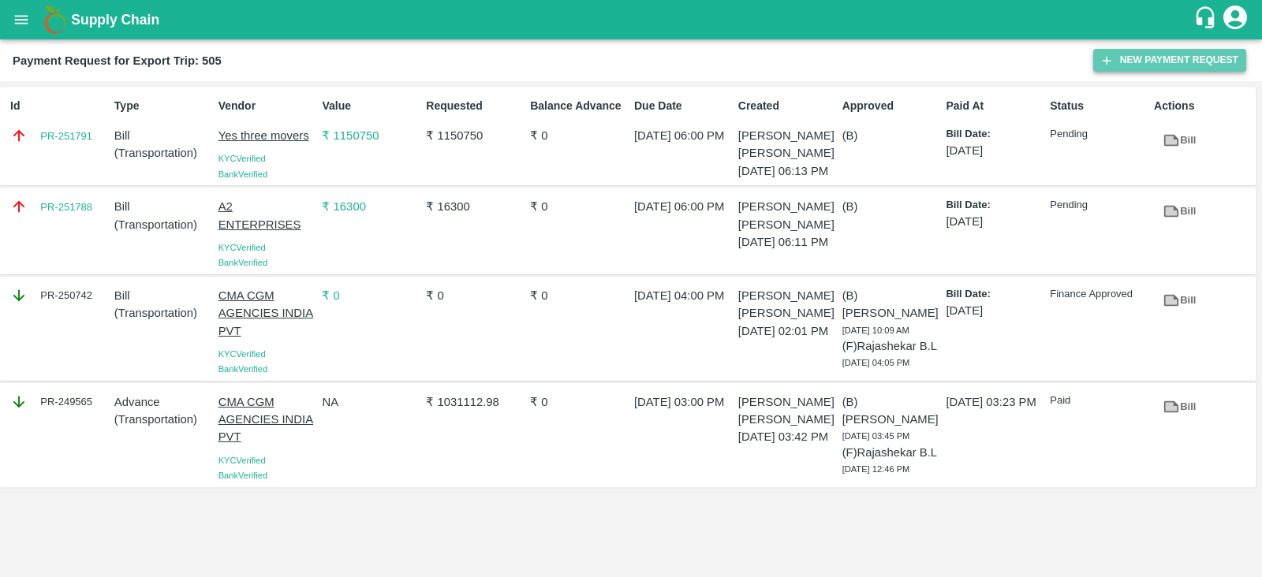
click at [1105, 57] on icon "button" at bounding box center [1106, 61] width 14 height 14
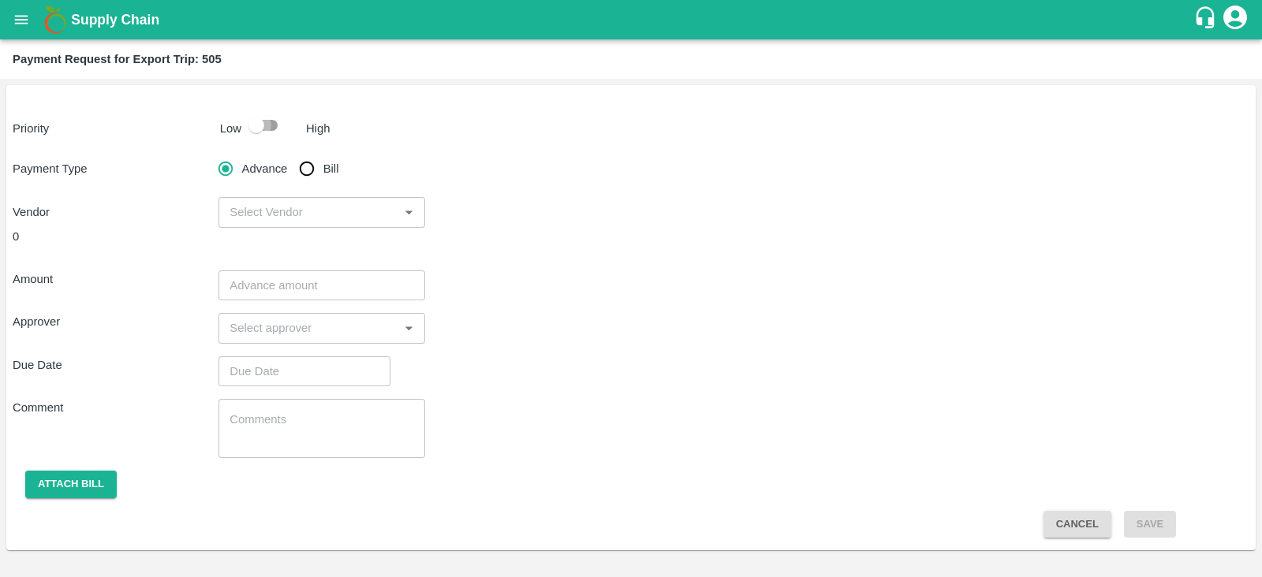
click at [259, 129] on input "checkbox" at bounding box center [256, 125] width 90 height 30
checkbox input "true"
click at [306, 161] on input "Bill" at bounding box center [307, 169] width 32 height 32
radio input "true"
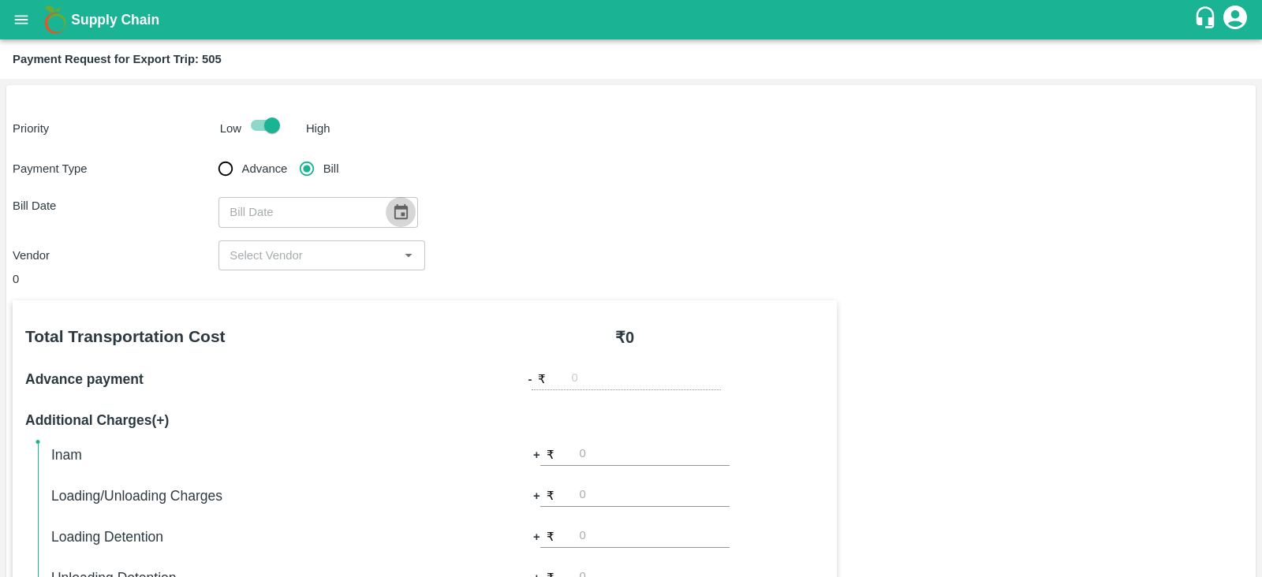
click at [394, 211] on icon "Choose date" at bounding box center [400, 211] width 13 height 15
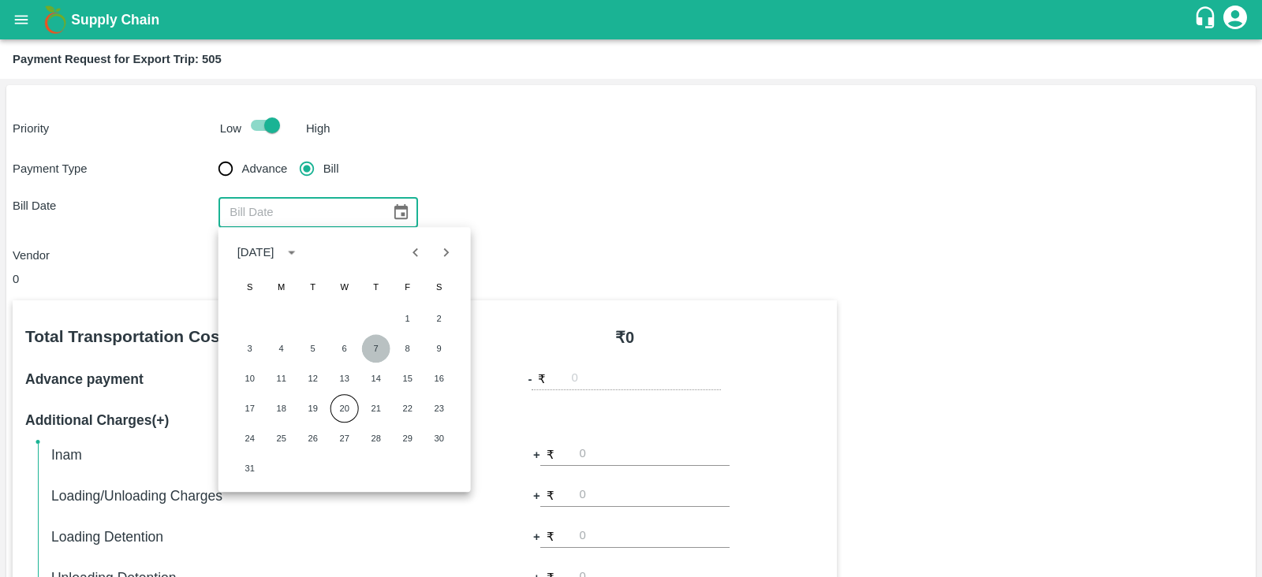
click at [375, 342] on button "7" at bounding box center [376, 348] width 28 height 28
type input "07/08/2025"
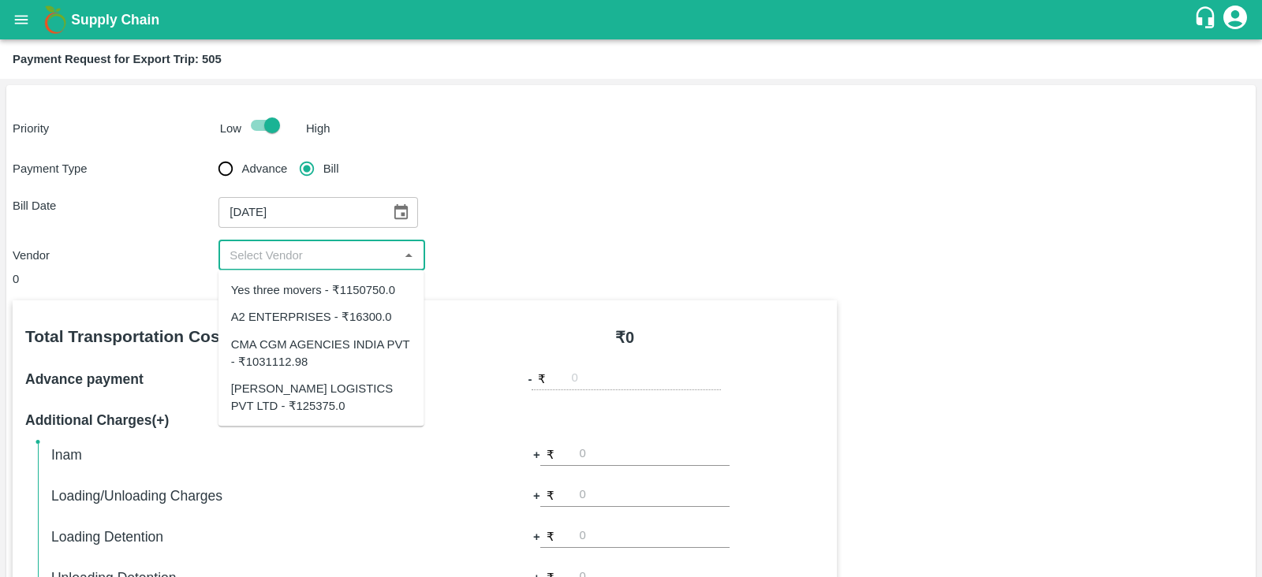
click at [367, 255] on input "input" at bounding box center [308, 255] width 170 height 21
click at [340, 380] on div "SAIRAJ LOGISTICS PVT LTD - ₹125375.0" at bounding box center [321, 397] width 181 height 35
type input "SAIRAJ LOGISTICS PVT LTD - ₹125375.0"
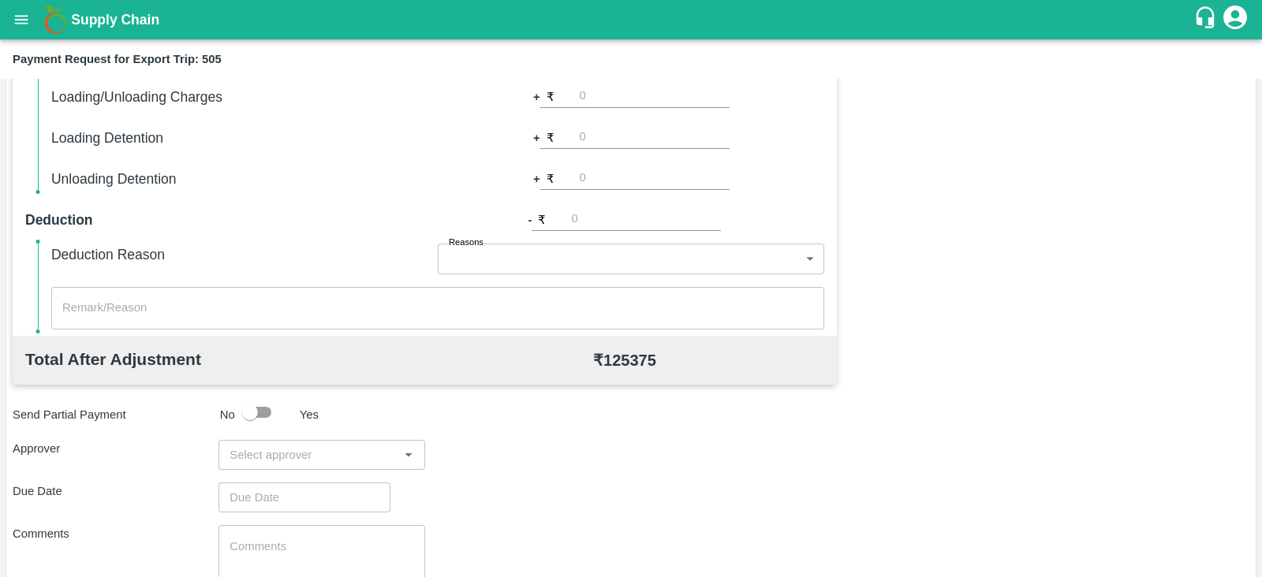
scroll to position [505, 0]
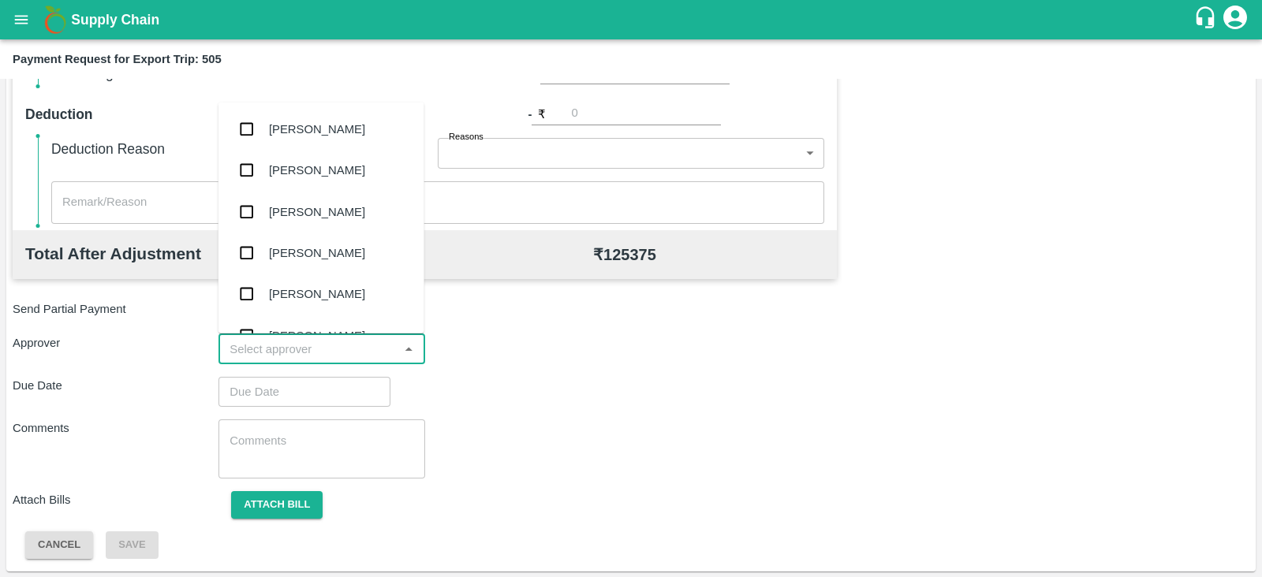
click at [360, 349] on input "input" at bounding box center [308, 349] width 170 height 21
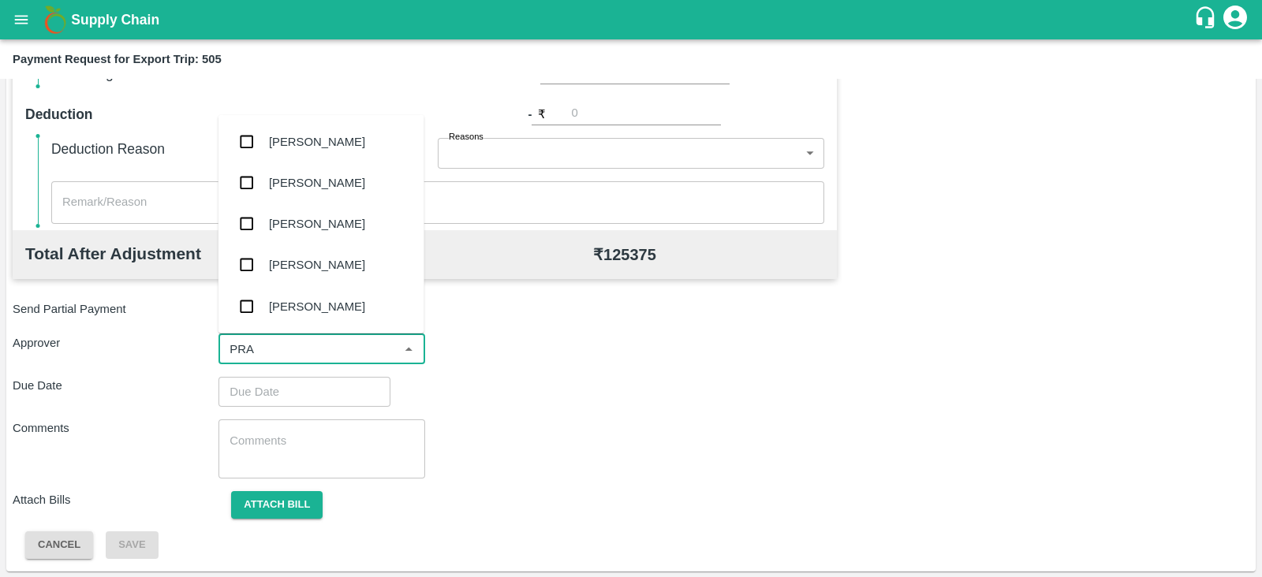
type input "PRAS"
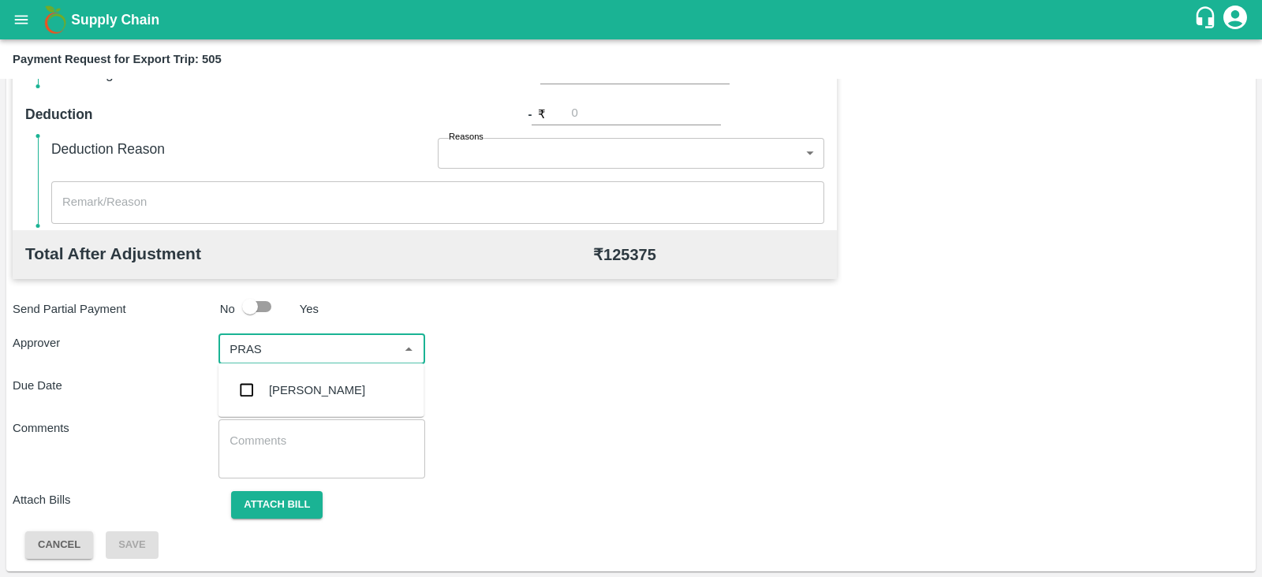
click at [315, 390] on div "Prasad Waghade" at bounding box center [317, 390] width 96 height 17
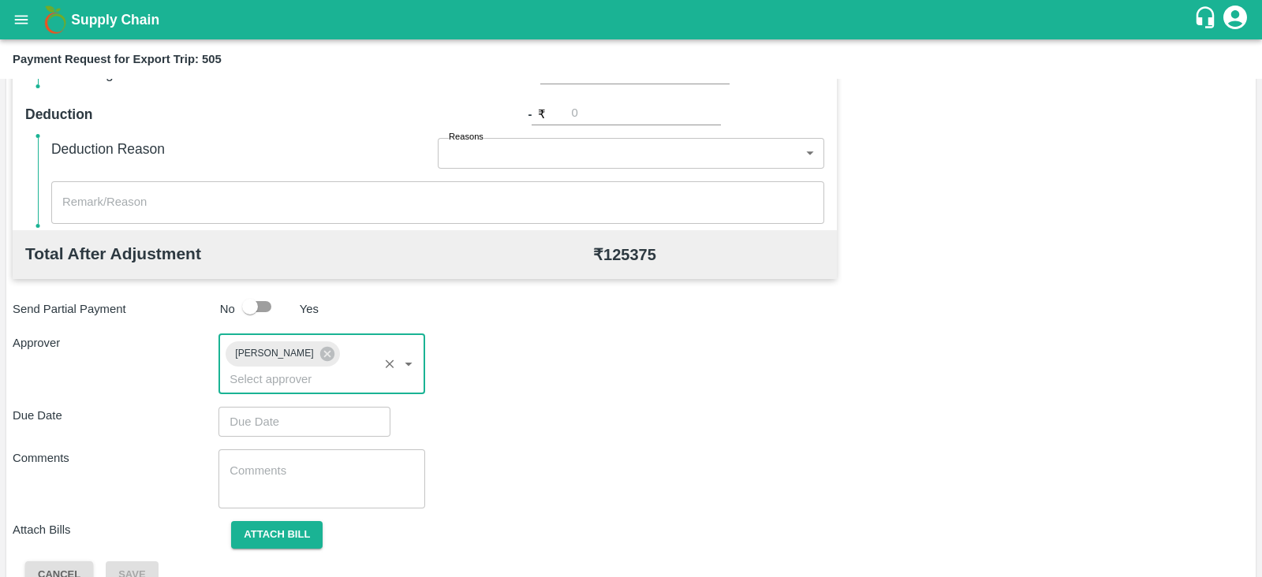
type input "DD/MM/YYYY hh:mm aa"
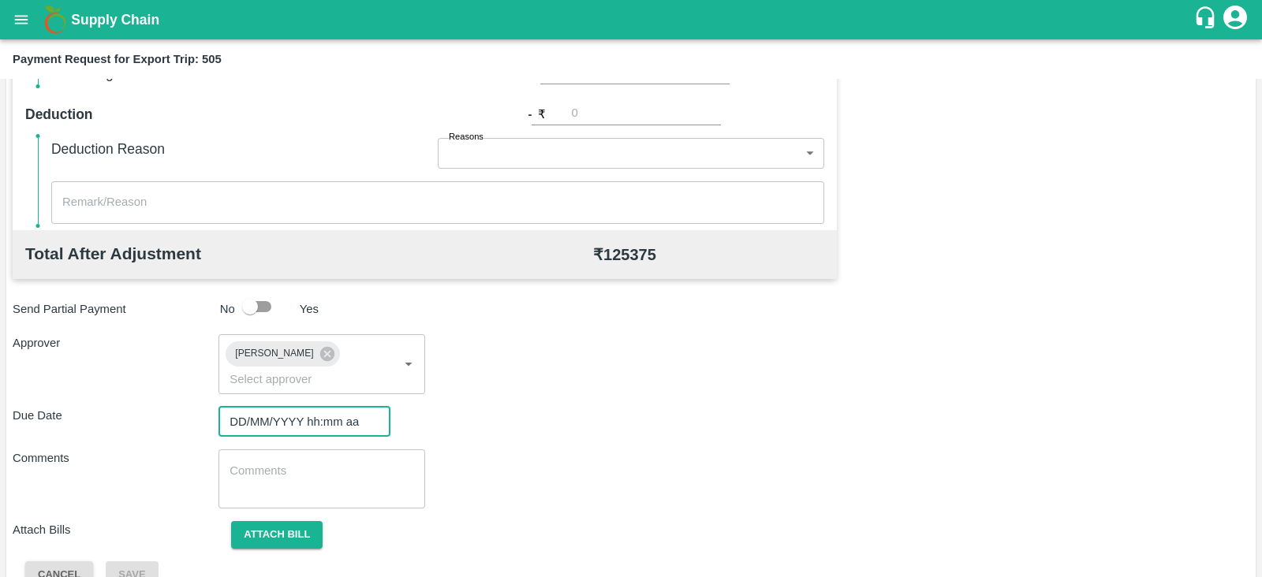
click at [310, 407] on input "DD/MM/YYYY hh:mm aa" at bounding box center [298, 422] width 161 height 30
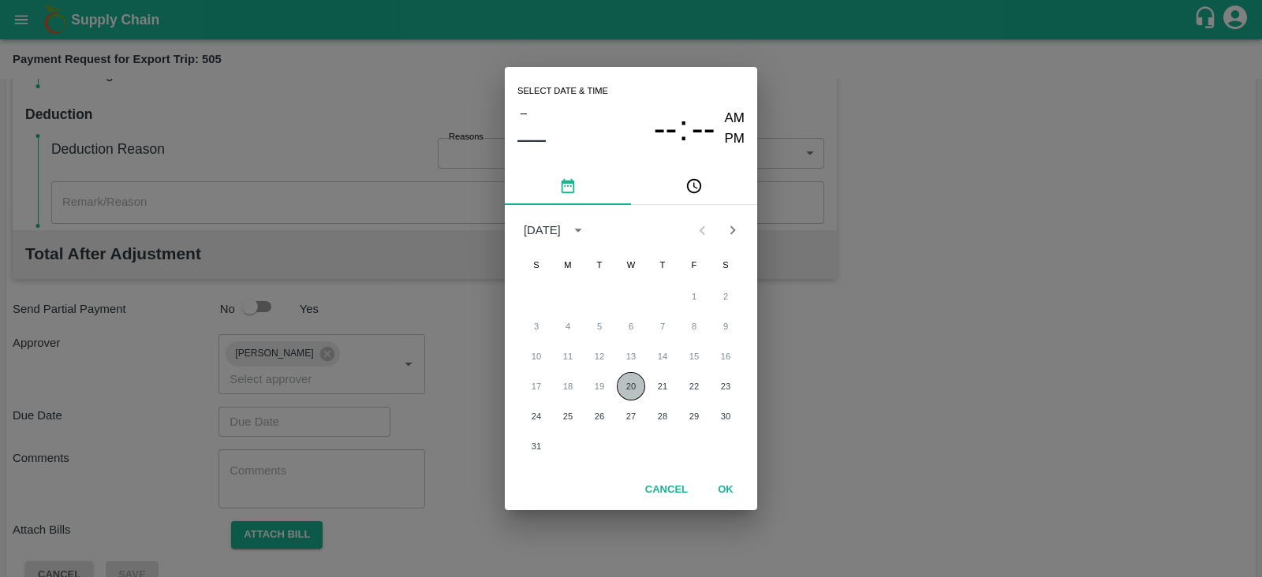
click at [633, 386] on button "20" at bounding box center [631, 386] width 28 height 28
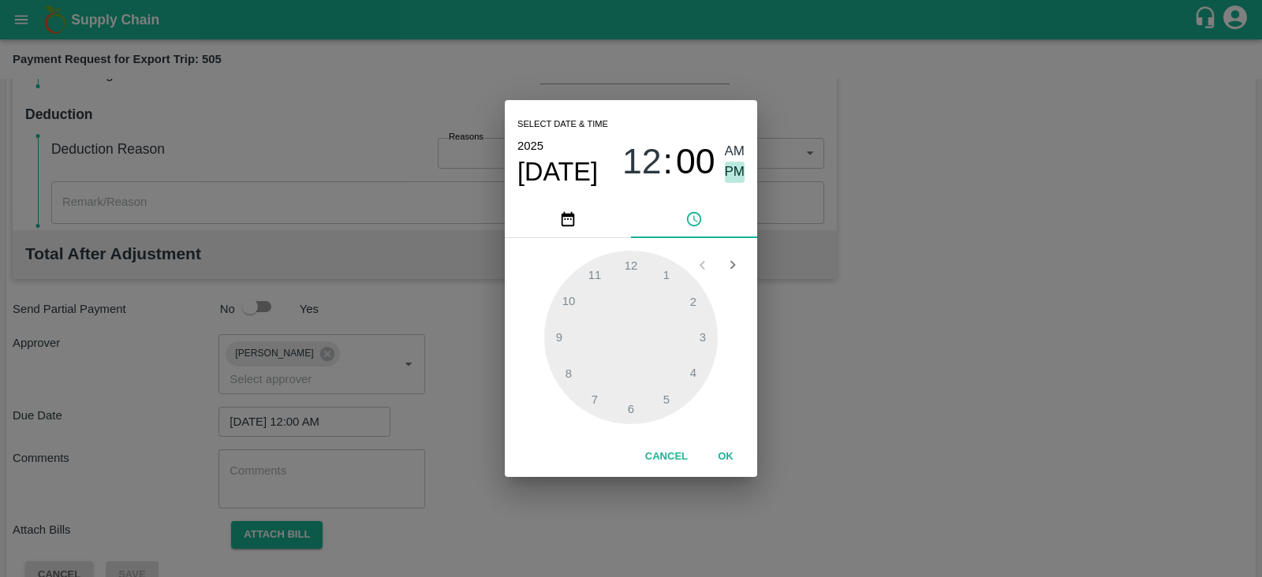
click at [736, 167] on span "PM" at bounding box center [735, 172] width 21 height 21
click at [628, 408] on div at bounding box center [631, 338] width 174 height 174
type input "20/08/2025 06:00 PM"
click at [719, 451] on button "OK" at bounding box center [725, 457] width 50 height 28
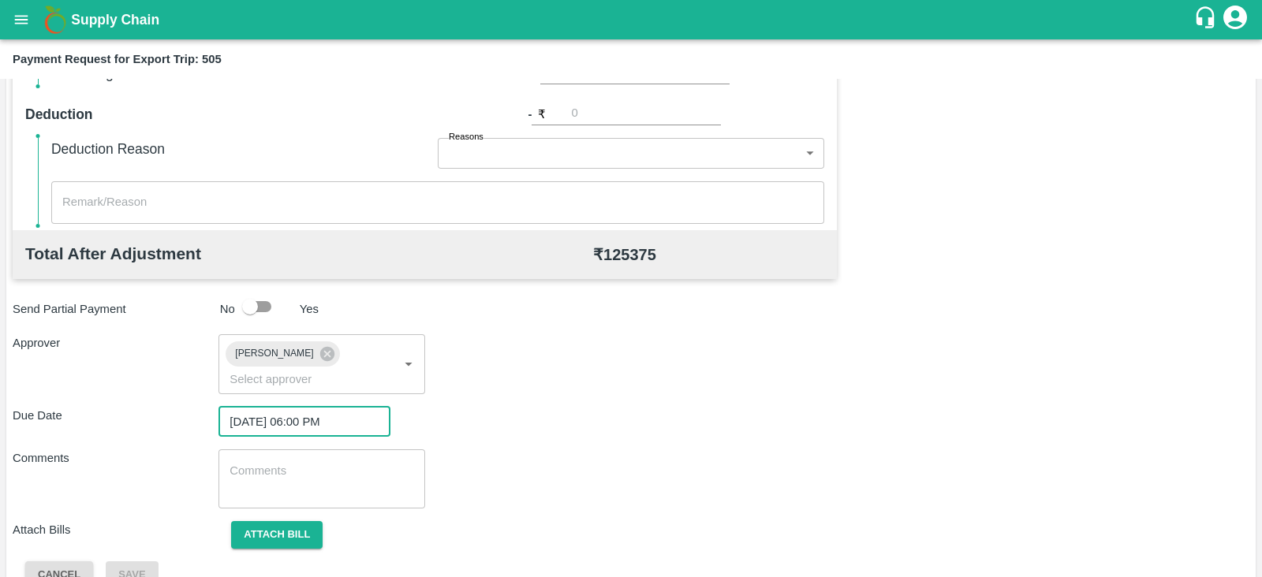
scroll to position [514, 0]
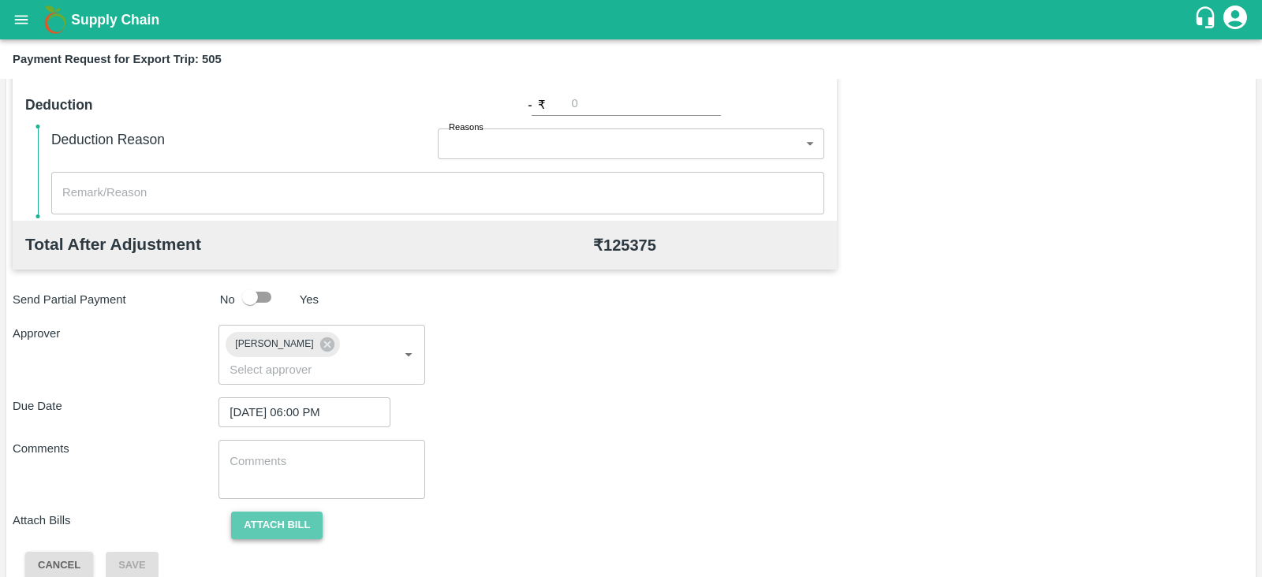
click at [317, 512] on button "Attach bill" at bounding box center [276, 526] width 91 height 28
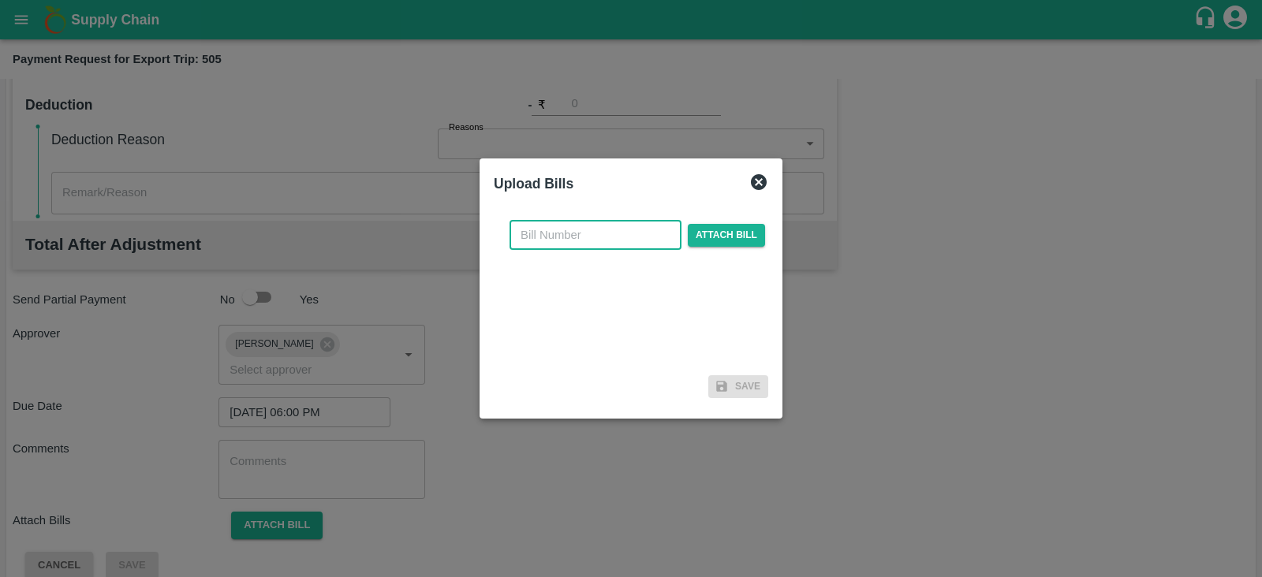
click at [645, 231] on input "text" at bounding box center [595, 235] width 172 height 30
paste input "SLPL/0296/25-26"
type input "SLPL/0296/25-26"
click at [743, 229] on span "Attach bill" at bounding box center [726, 235] width 77 height 23
click at [0, 0] on input "Attach bill" at bounding box center [0, 0] width 0 height 0
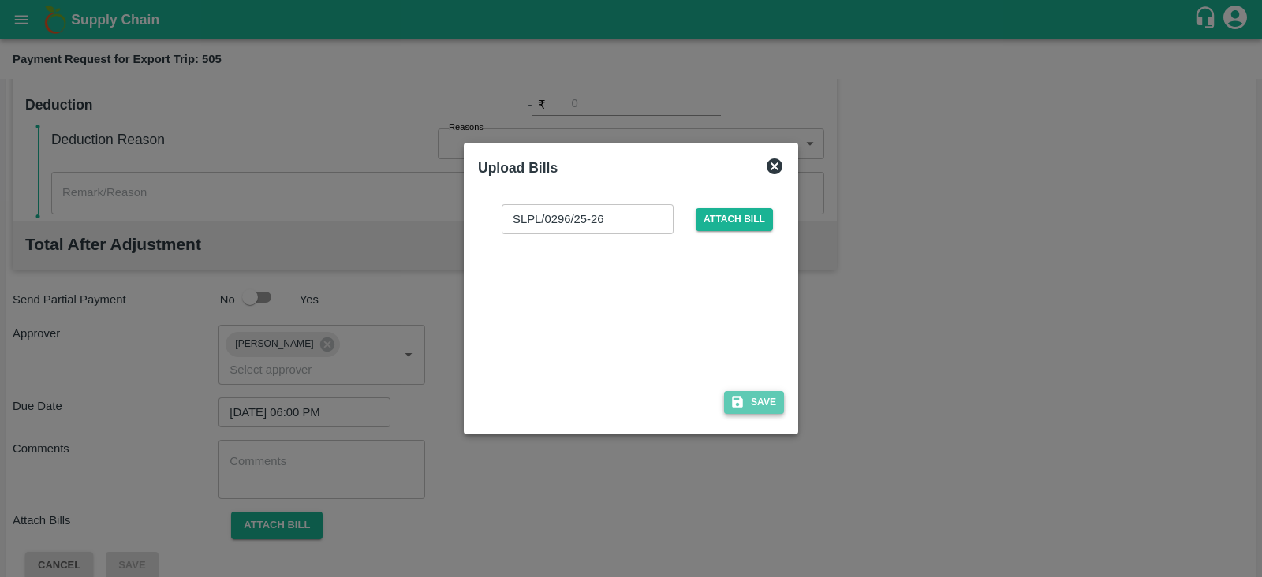
click at [738, 401] on icon "button" at bounding box center [737, 403] width 11 height 11
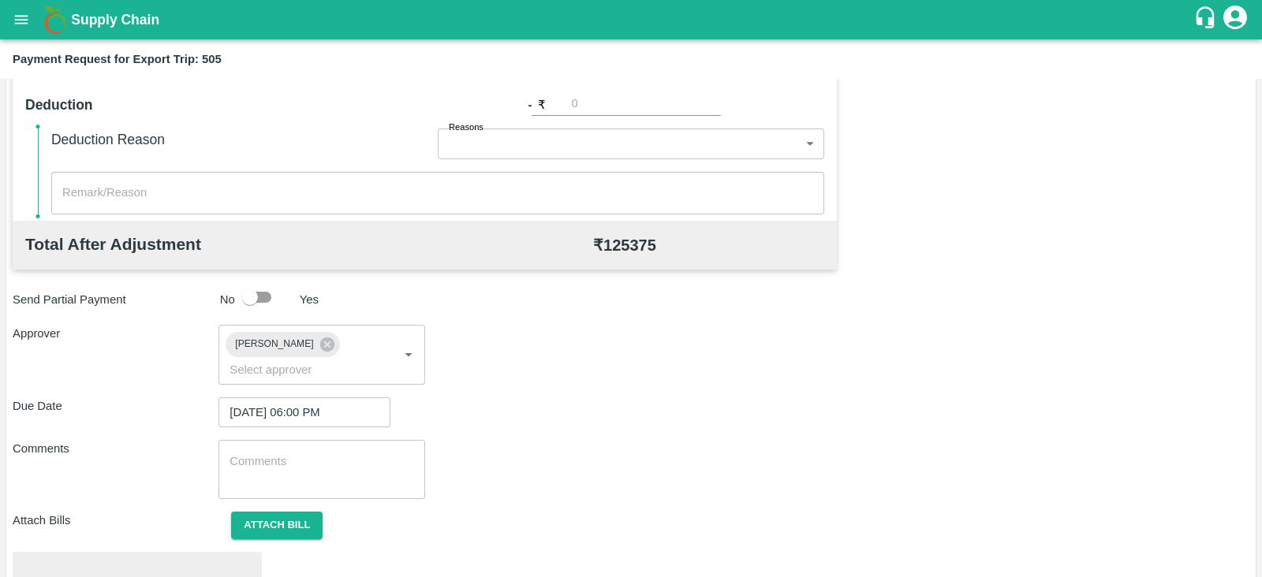
scroll to position [598, 0]
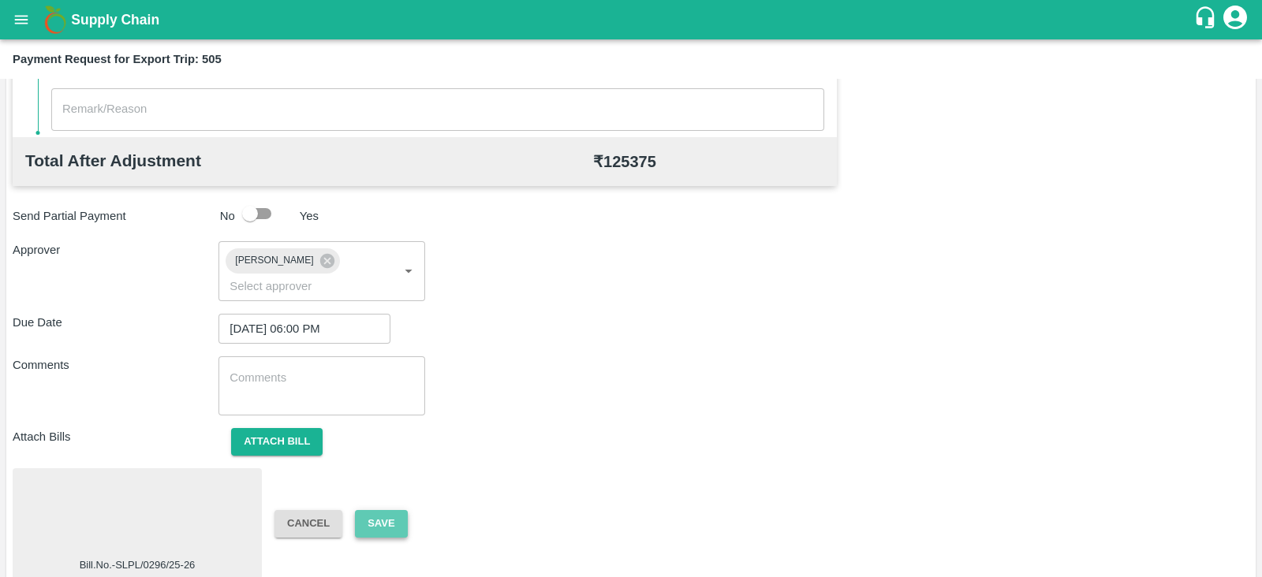
click at [389, 510] on button "Save" at bounding box center [381, 524] width 52 height 28
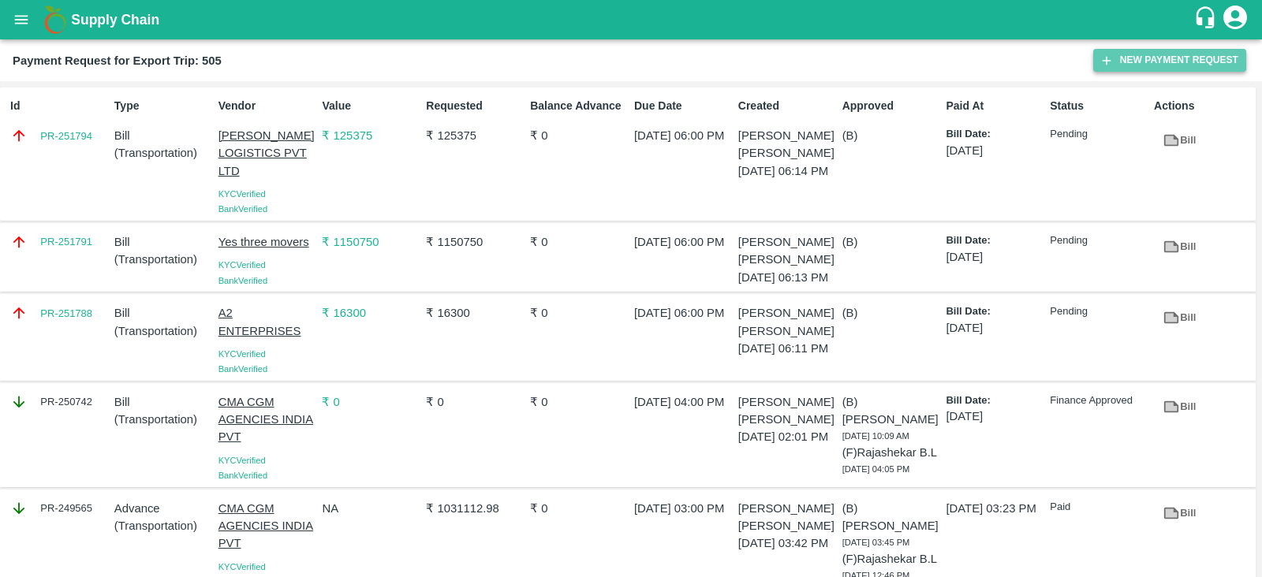
click at [1117, 68] on button "New Payment Request" at bounding box center [1169, 60] width 153 height 23
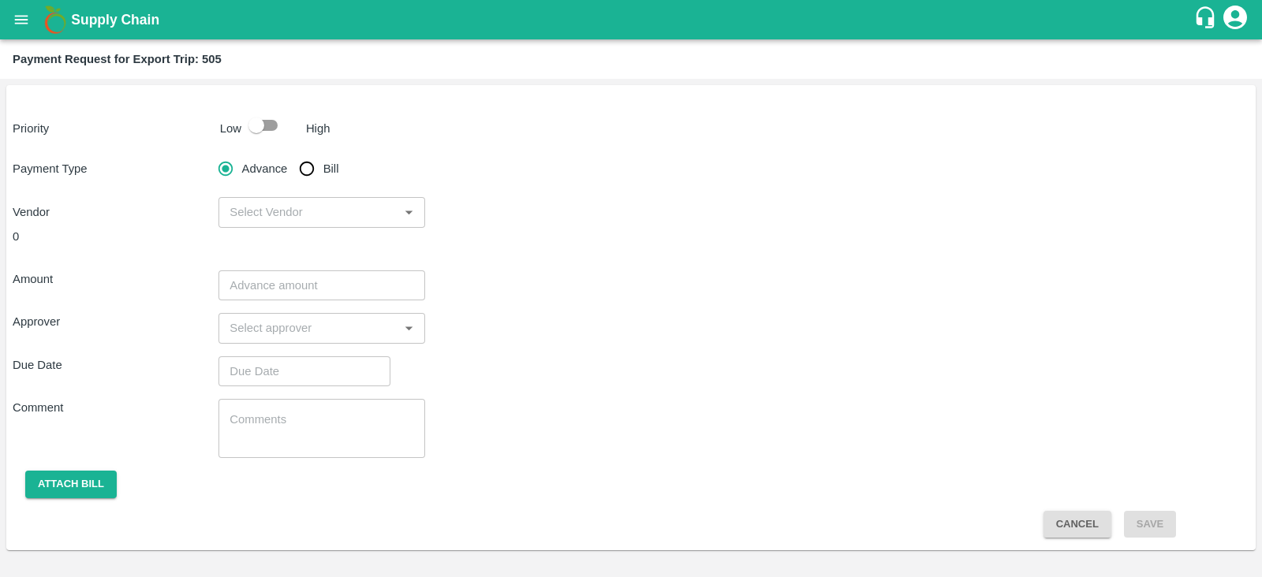
drag, startPoint x: 263, startPoint y: 120, endPoint x: 267, endPoint y: 128, distance: 8.8
click at [267, 128] on input "checkbox" at bounding box center [256, 125] width 90 height 30
click at [267, 128] on input "checkbox" at bounding box center [272, 125] width 90 height 30
click at [267, 128] on input "checkbox" at bounding box center [256, 125] width 90 height 30
checkbox input "true"
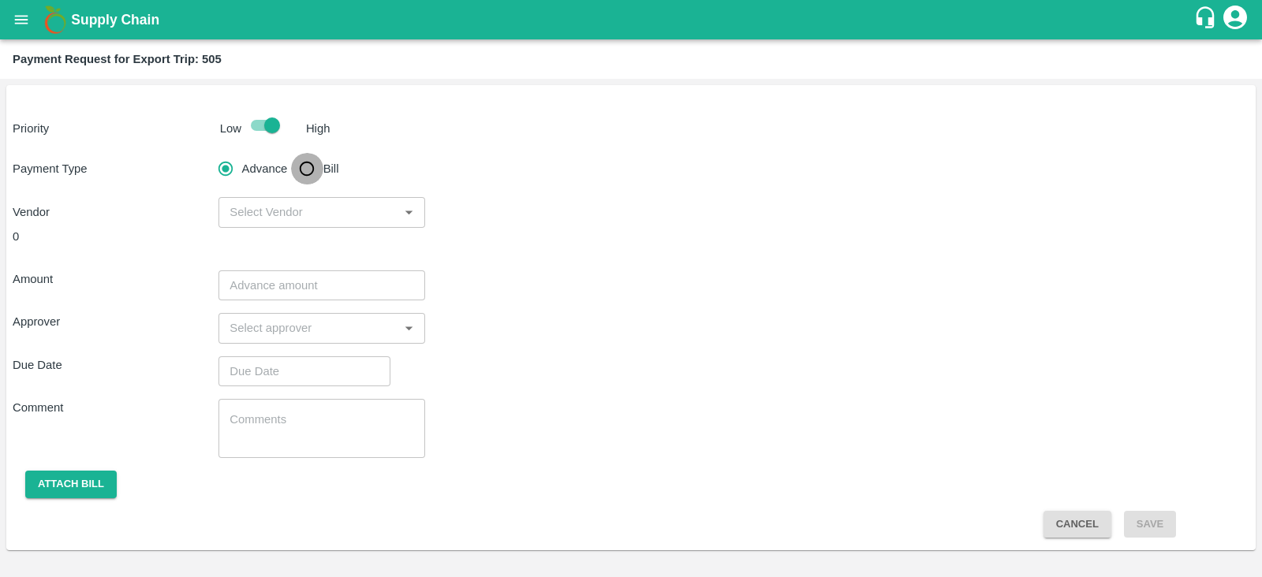
click at [300, 167] on input "Bill" at bounding box center [307, 169] width 32 height 32
radio input "true"
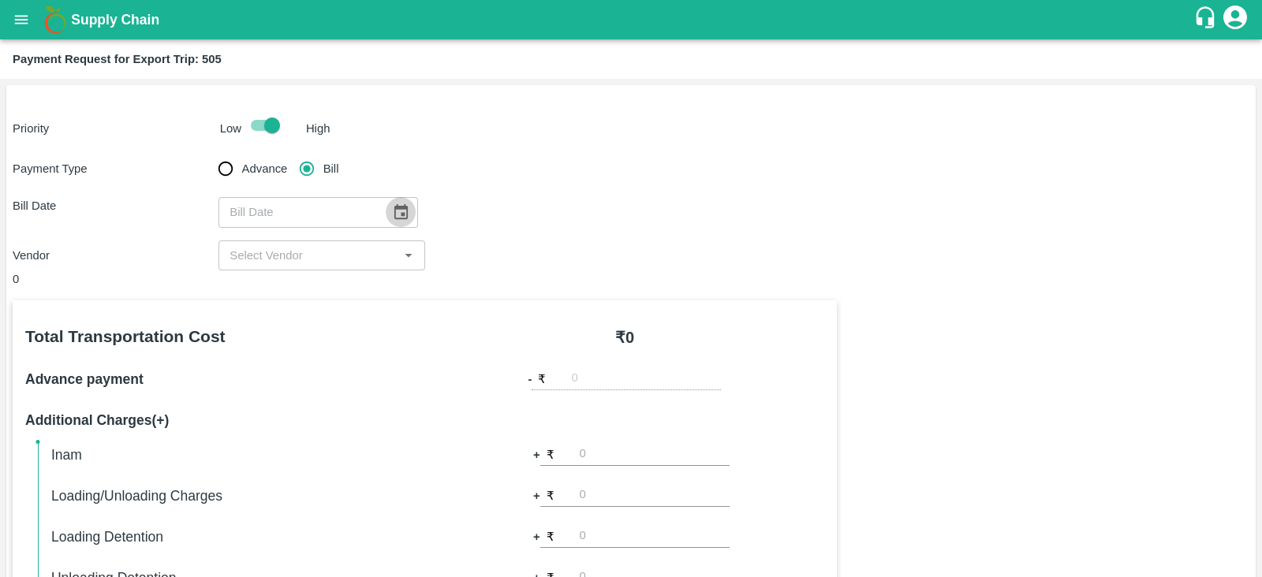
click at [398, 207] on icon "Choose date" at bounding box center [400, 211] width 13 height 15
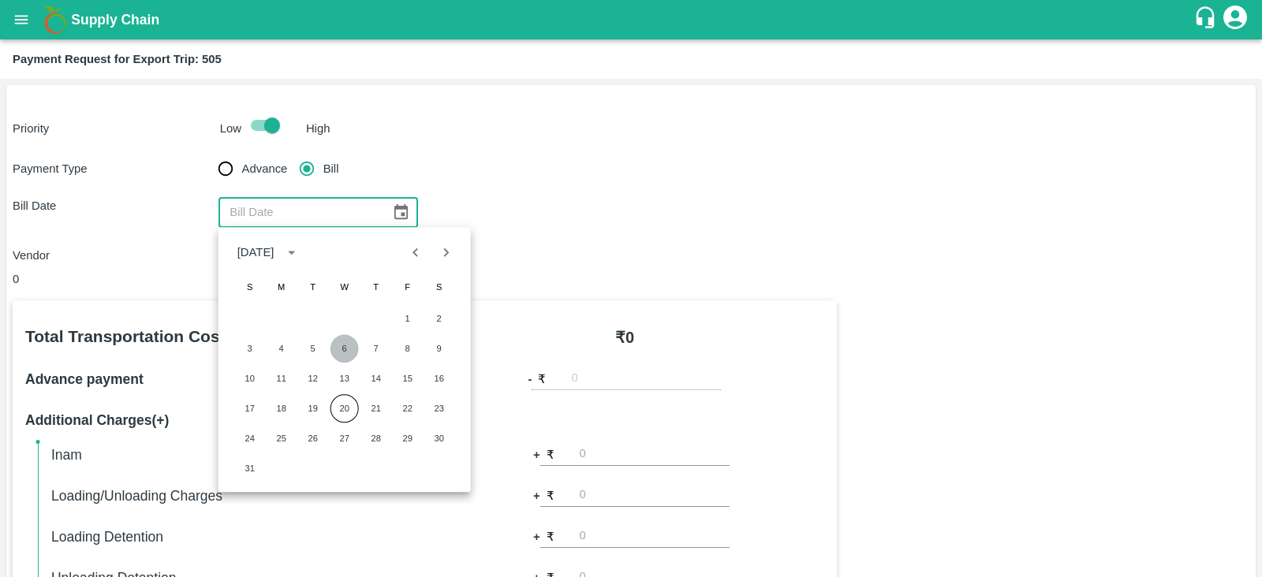
click at [350, 351] on button "6" at bounding box center [344, 348] width 28 height 28
type input "06/08/2025"
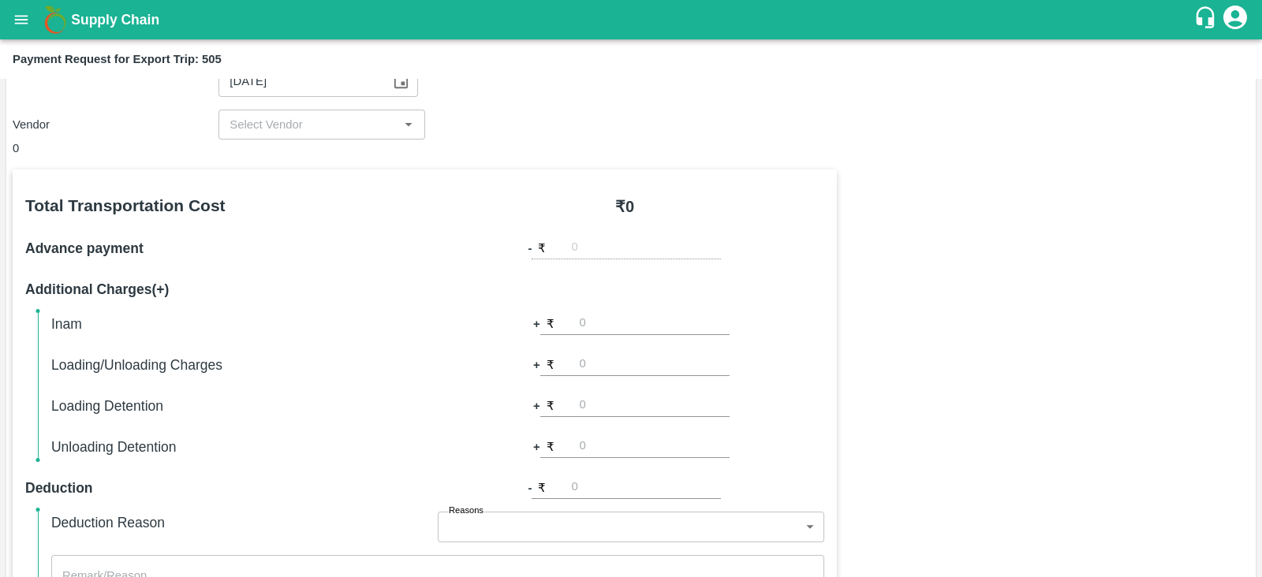
scroll to position [134, 0]
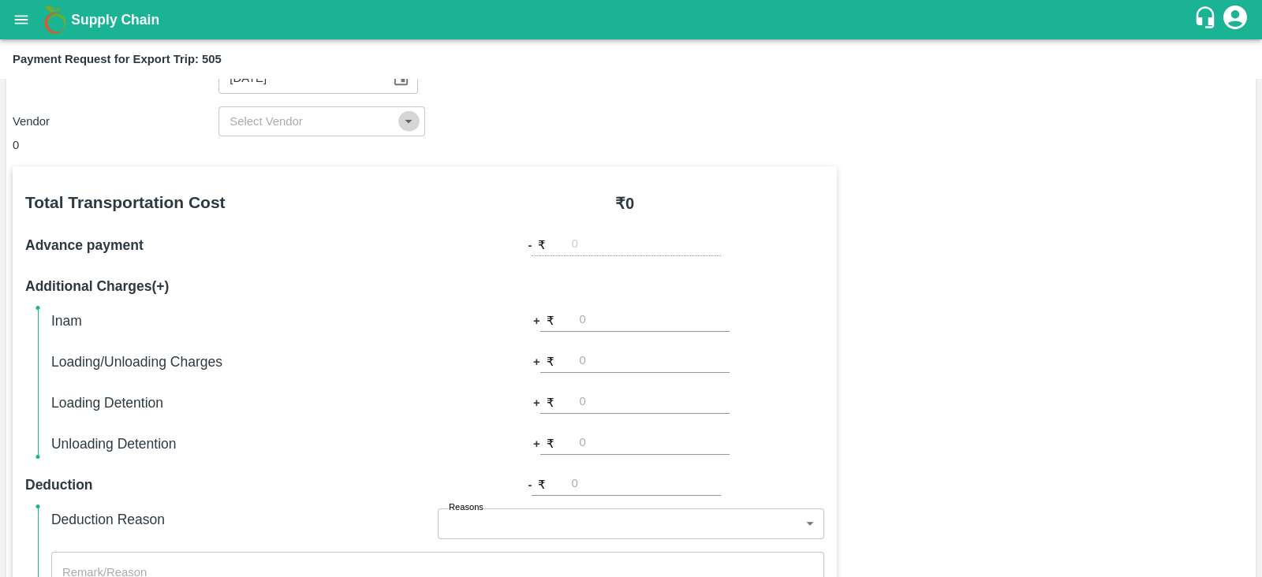
click at [398, 124] on button "Open" at bounding box center [408, 121] width 21 height 21
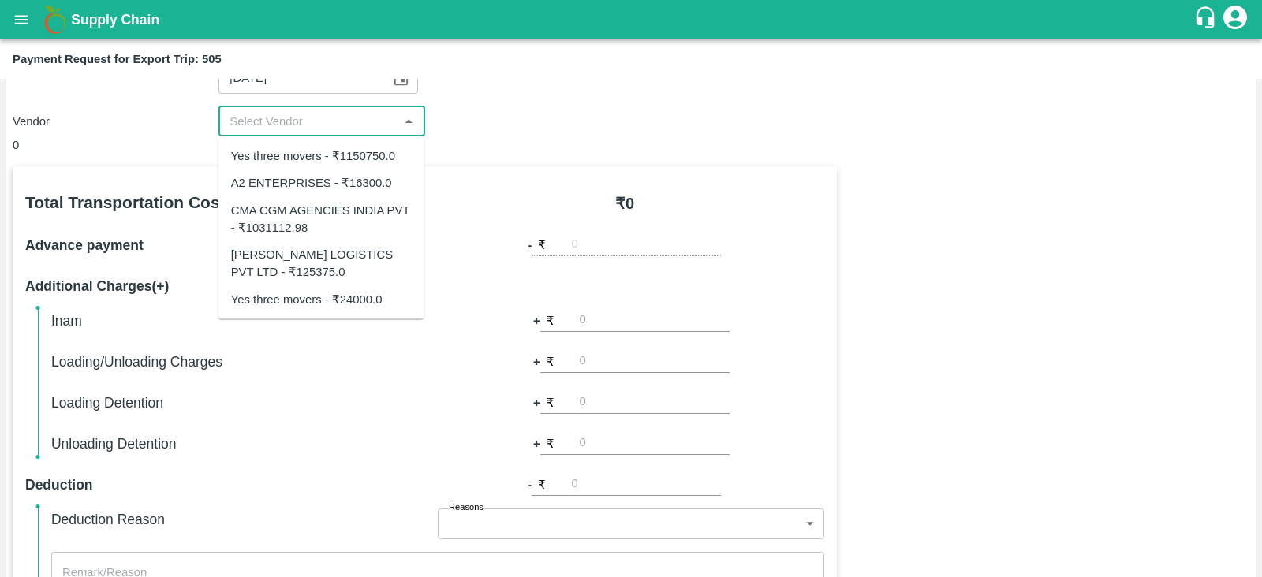
click at [359, 303] on div "Yes three movers - ₹24000.0" at bounding box center [306, 298] width 151 height 17
type input "Yes three movers - ₹24000.0"
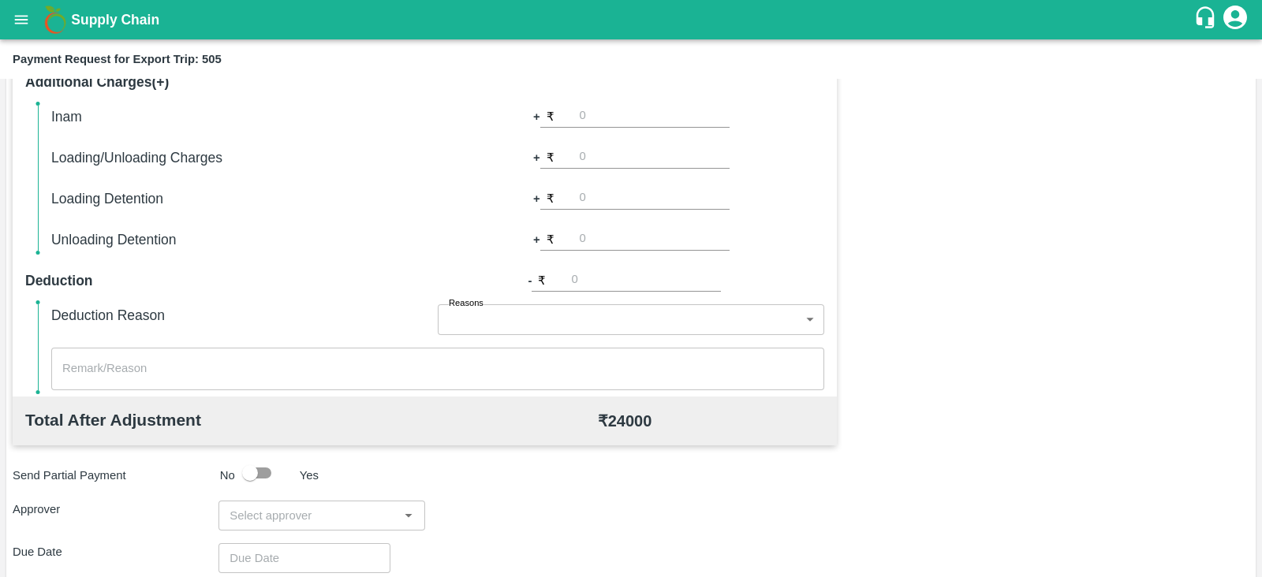
scroll to position [505, 0]
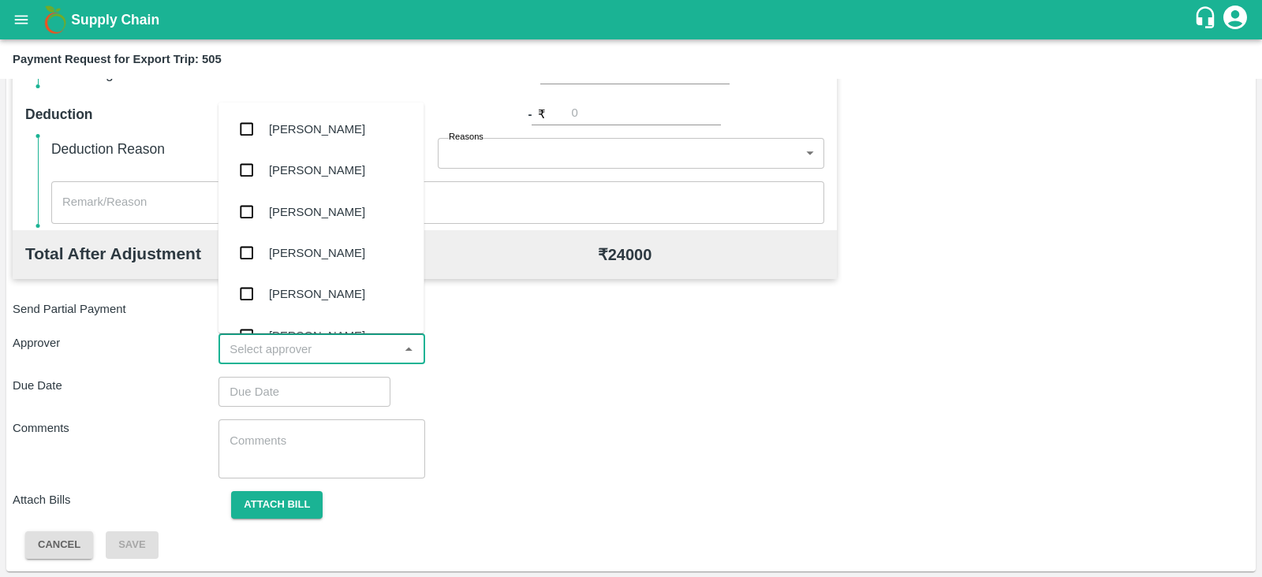
click at [280, 352] on input "input" at bounding box center [308, 349] width 170 height 21
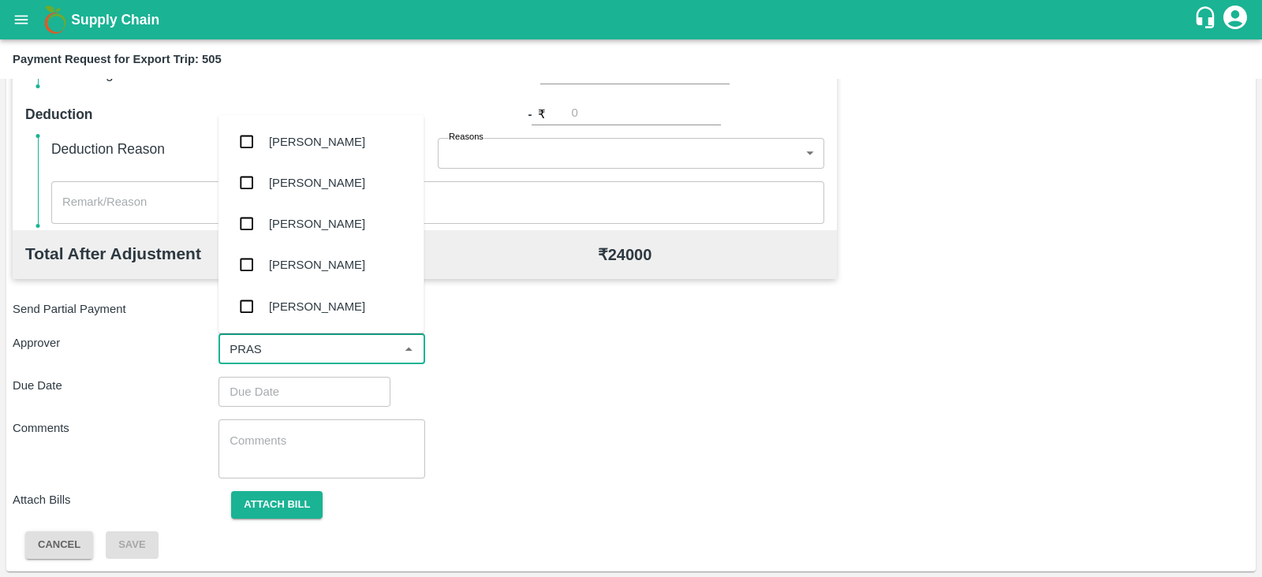
type input "PRASA"
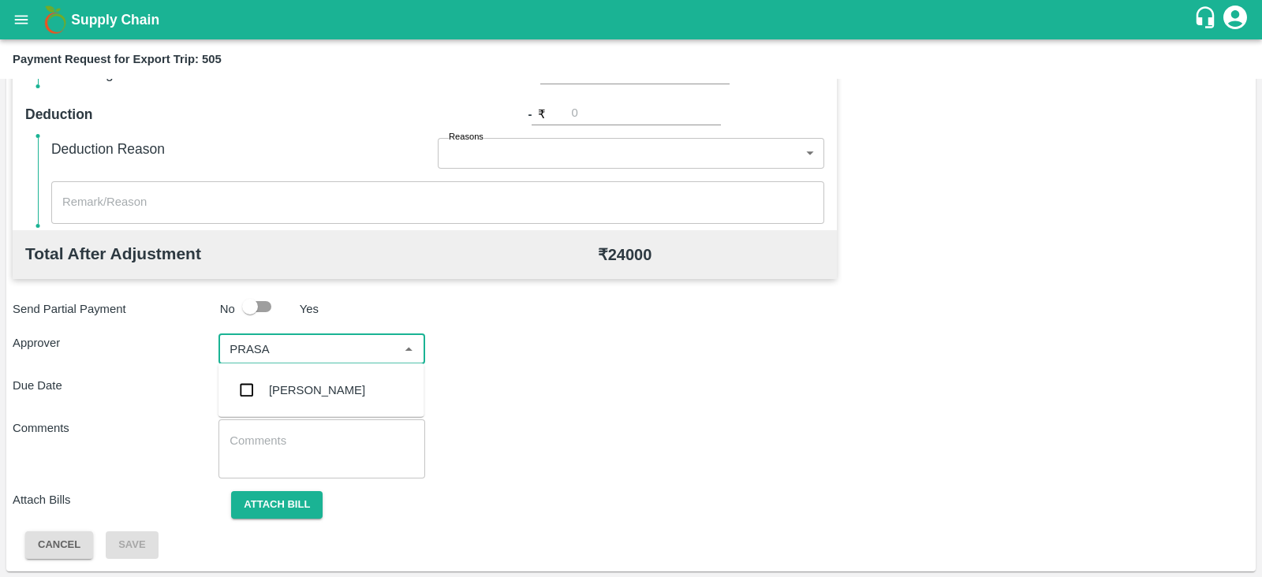
click at [284, 379] on div "Prasad Waghade" at bounding box center [321, 390] width 206 height 41
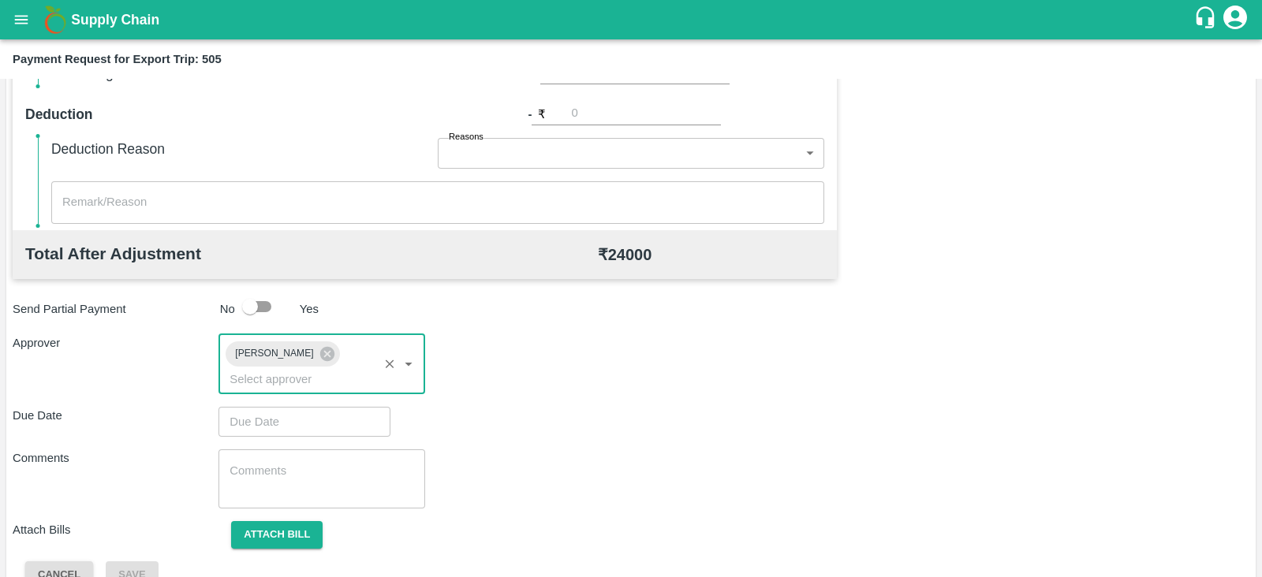
type input "DD/MM/YYYY hh:mm aa"
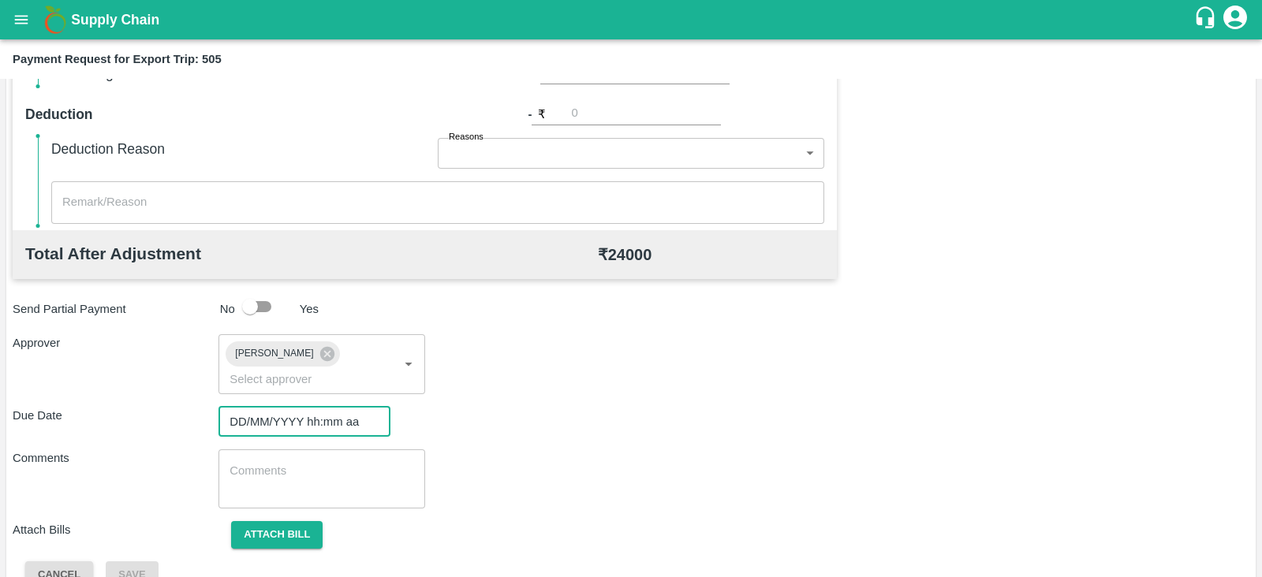
click at [304, 409] on input "DD/MM/YYYY hh:mm aa" at bounding box center [298, 422] width 161 height 30
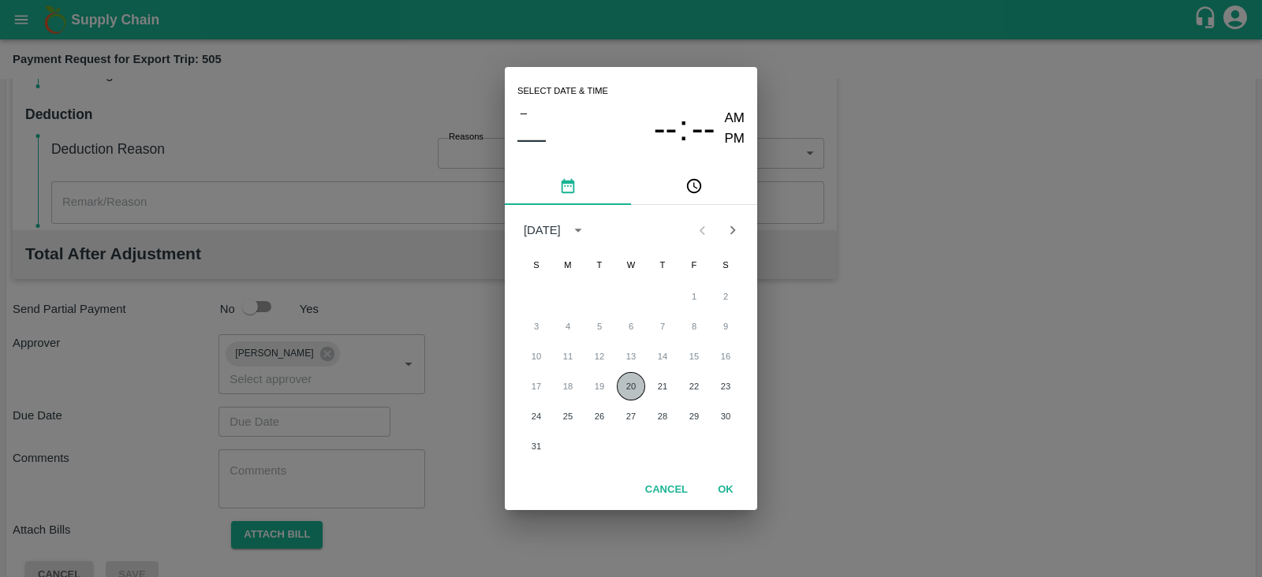
click at [635, 381] on button "20" at bounding box center [631, 386] width 28 height 28
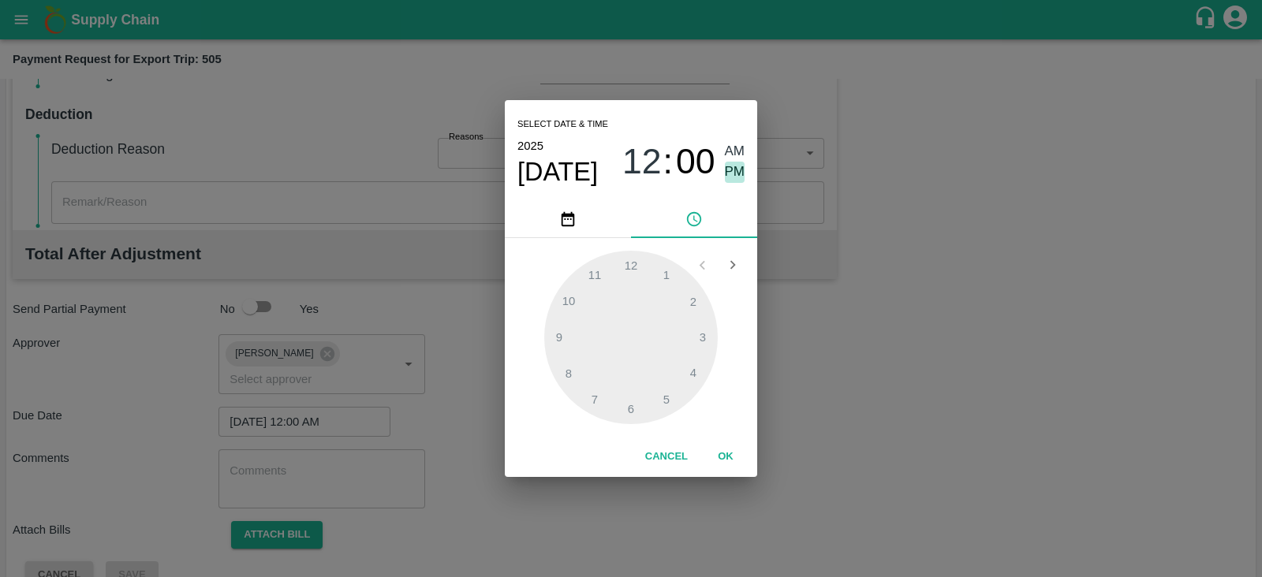
click at [737, 167] on span "PM" at bounding box center [735, 172] width 21 height 21
click at [622, 399] on div at bounding box center [631, 338] width 174 height 174
type input "20/08/2025 06:00 PM"
click at [709, 442] on div "Cancel OK" at bounding box center [631, 457] width 252 height 40
click at [718, 450] on button "OK" at bounding box center [725, 457] width 50 height 28
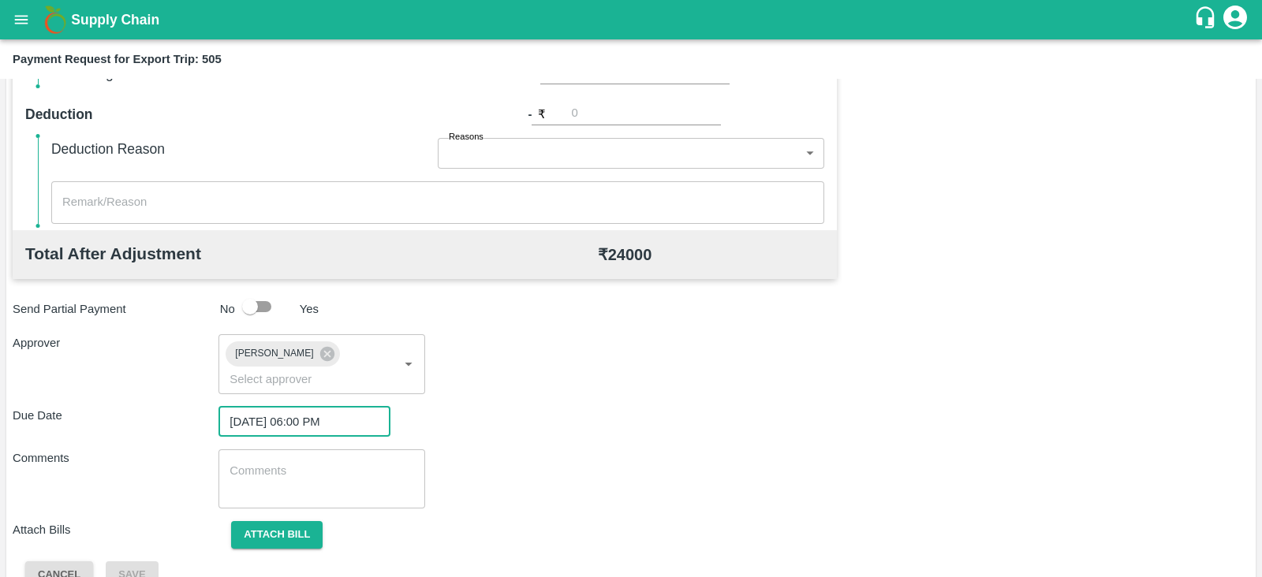
scroll to position [514, 0]
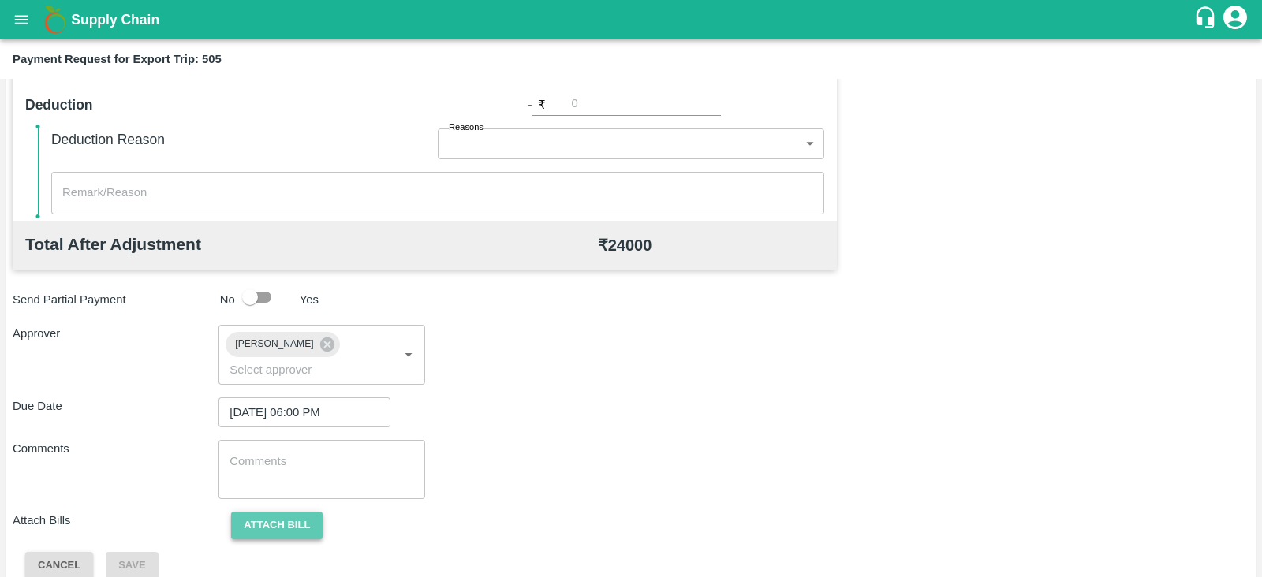
click at [278, 512] on button "Attach bill" at bounding box center [276, 526] width 91 height 28
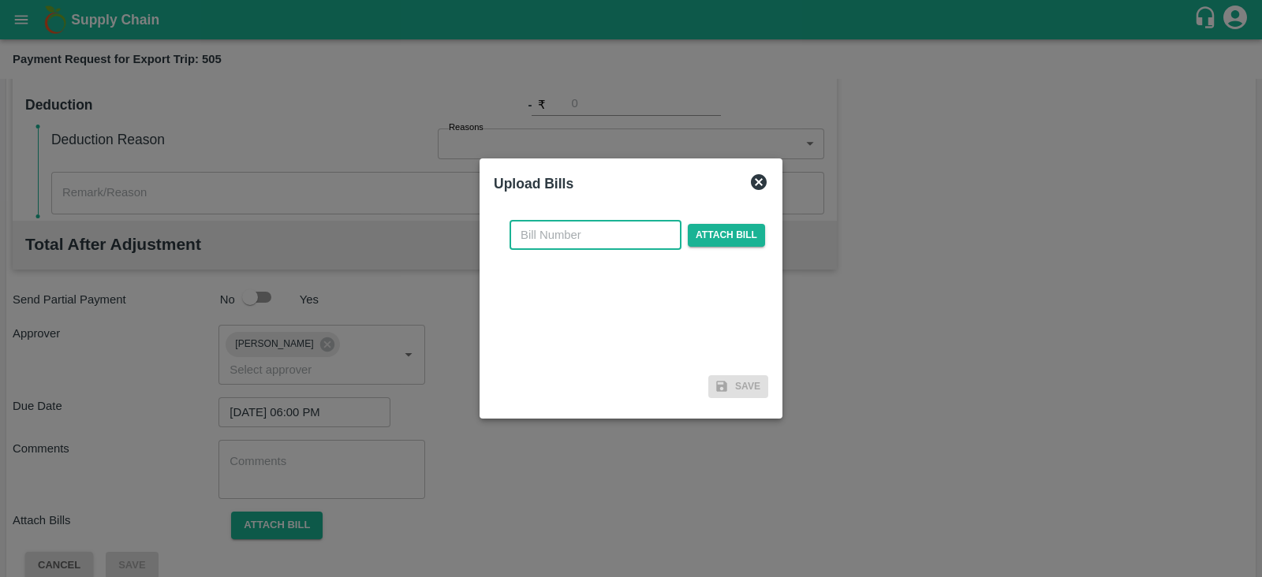
click at [576, 231] on input "text" at bounding box center [595, 235] width 172 height 30
paste input "YTM/0487/25-26"
type input "YTM/0487/25-26"
click at [715, 228] on span "Attach bill" at bounding box center [726, 235] width 77 height 23
click at [0, 0] on input "Attach bill" at bounding box center [0, 0] width 0 height 0
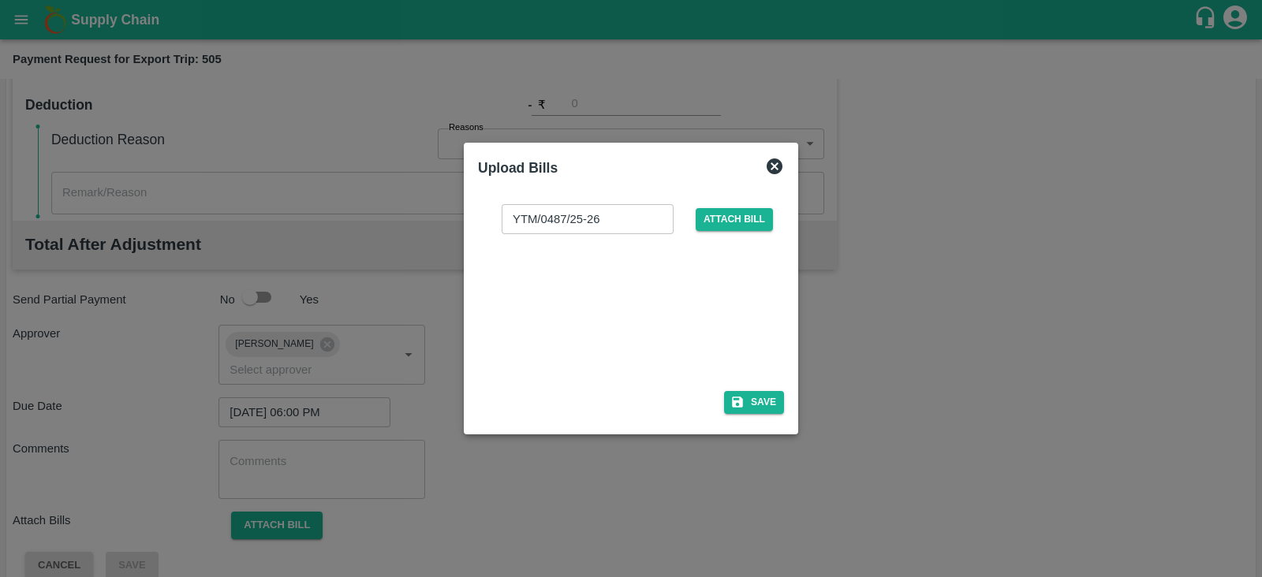
click at [586, 288] on div at bounding box center [627, 308] width 237 height 84
click at [773, 406] on button "Save" at bounding box center [754, 402] width 60 height 23
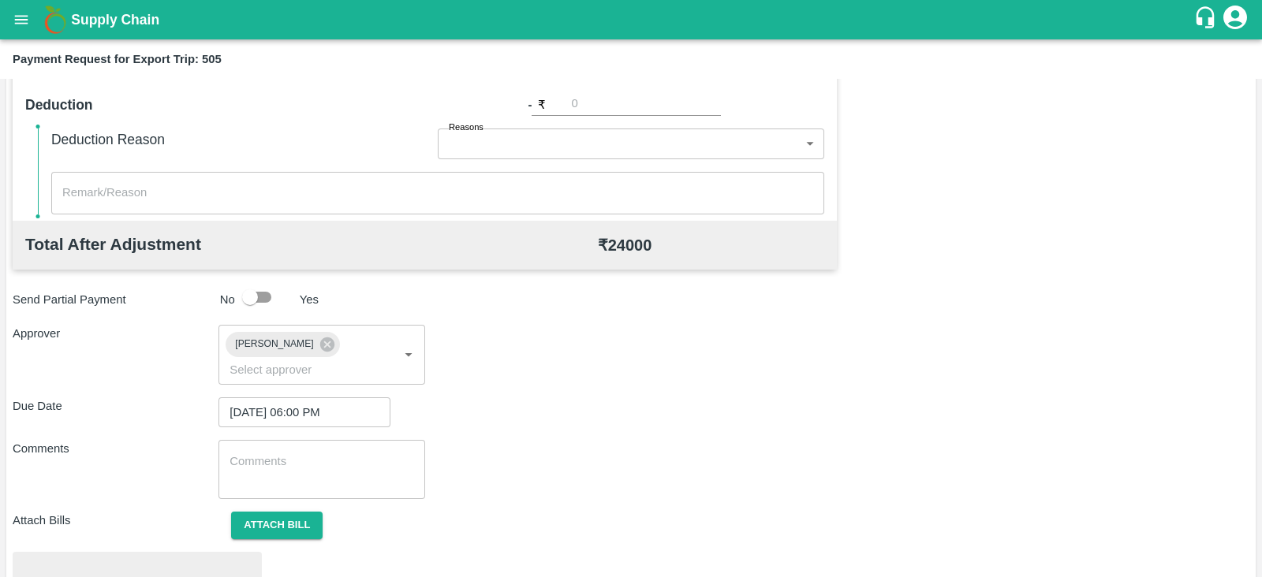
scroll to position [598, 0]
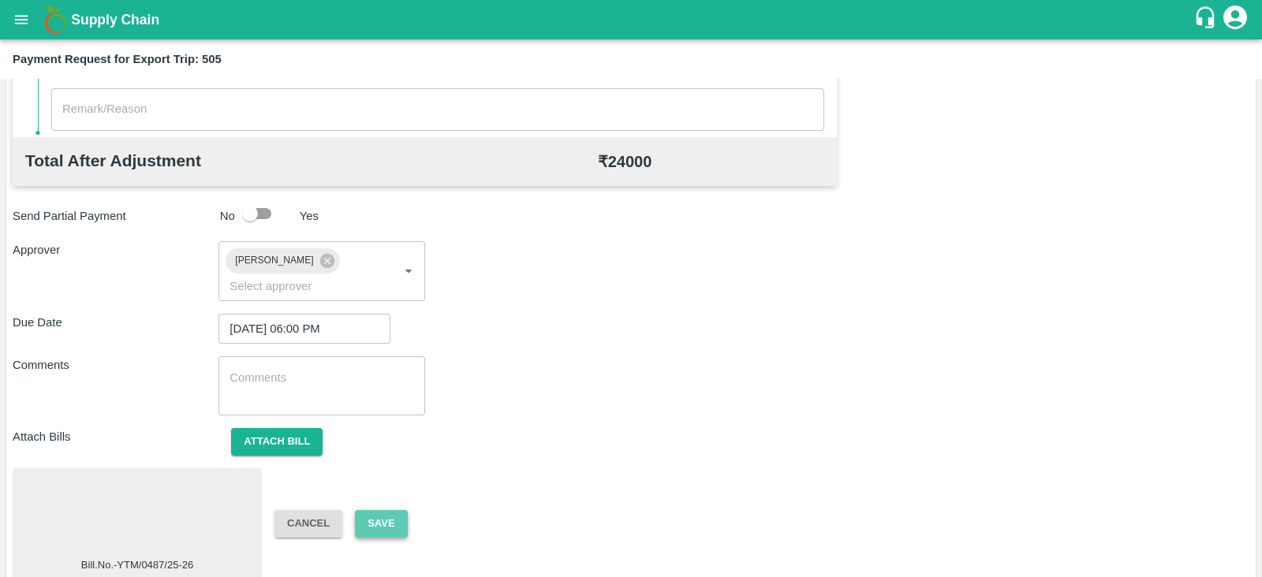
click at [368, 510] on button "Save" at bounding box center [381, 524] width 52 height 28
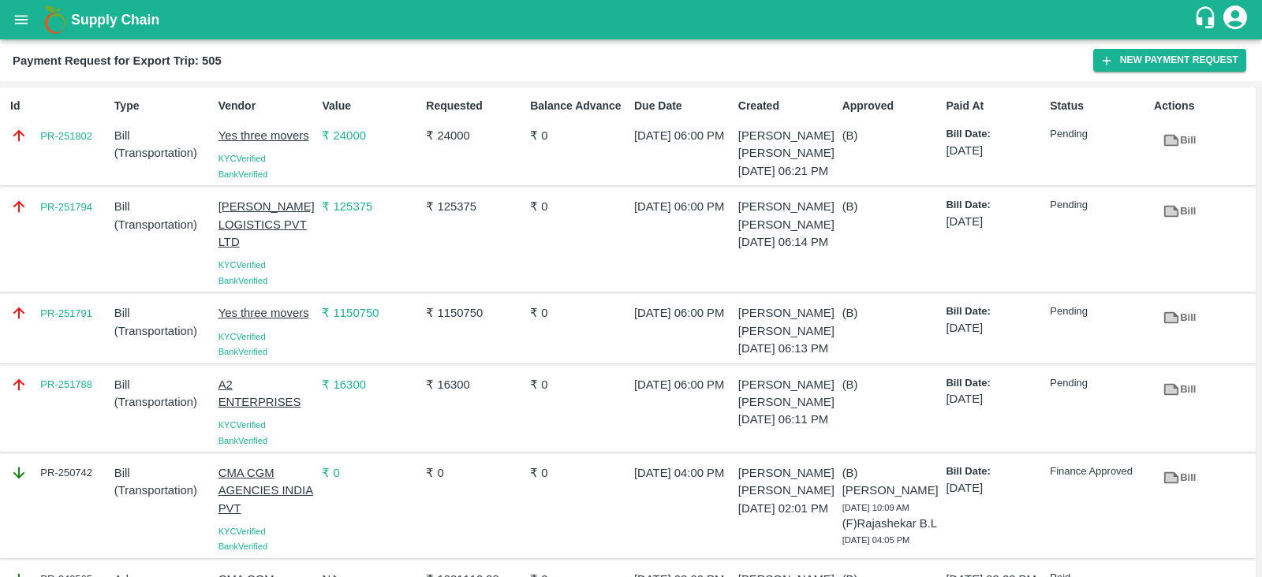
click at [99, 352] on div "PR-251791" at bounding box center [56, 328] width 104 height 61
copy link "PR-251791"
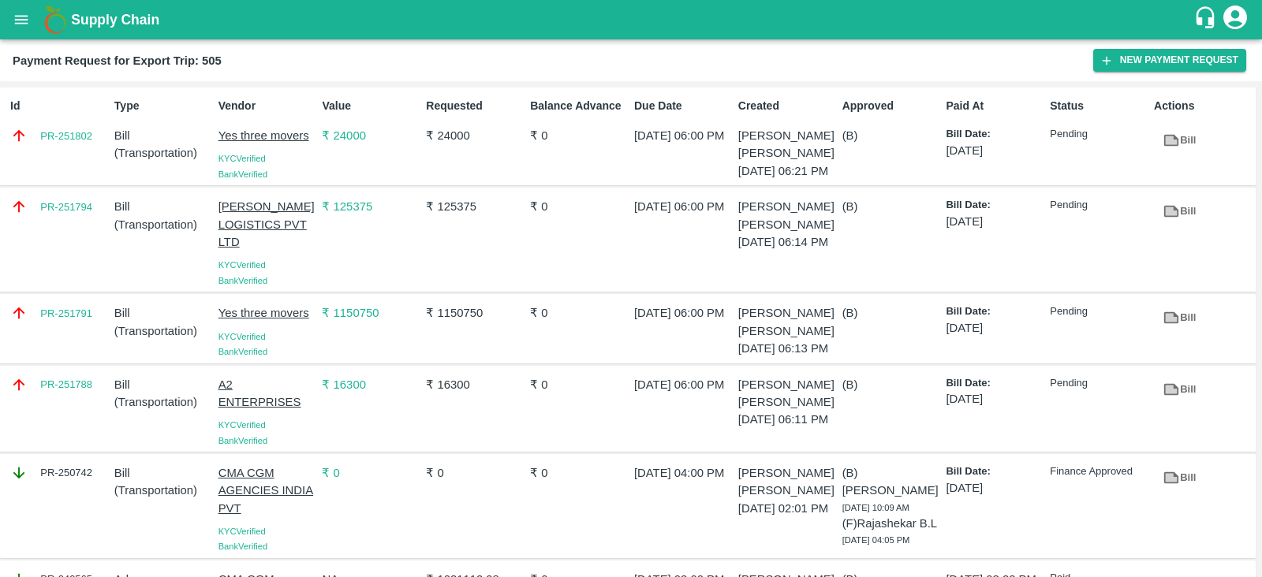
click at [69, 166] on div "Id PR-251802" at bounding box center [56, 136] width 104 height 90
copy link "PR-251802"
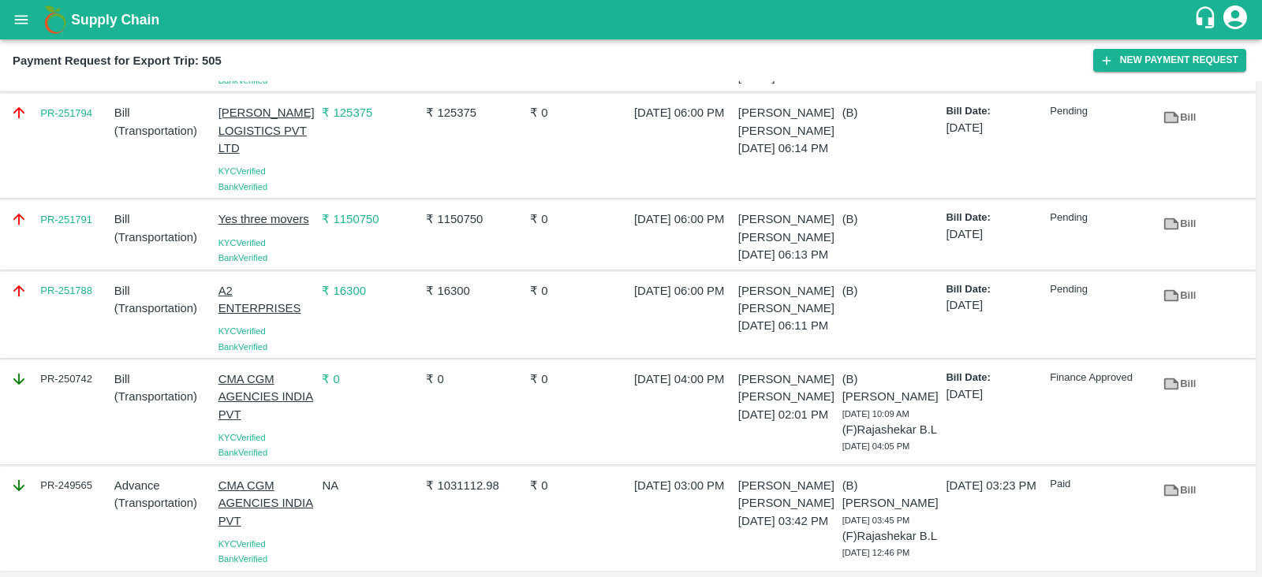
scroll to position [94, 0]
click at [72, 137] on div "PR-251794" at bounding box center [56, 146] width 104 height 96
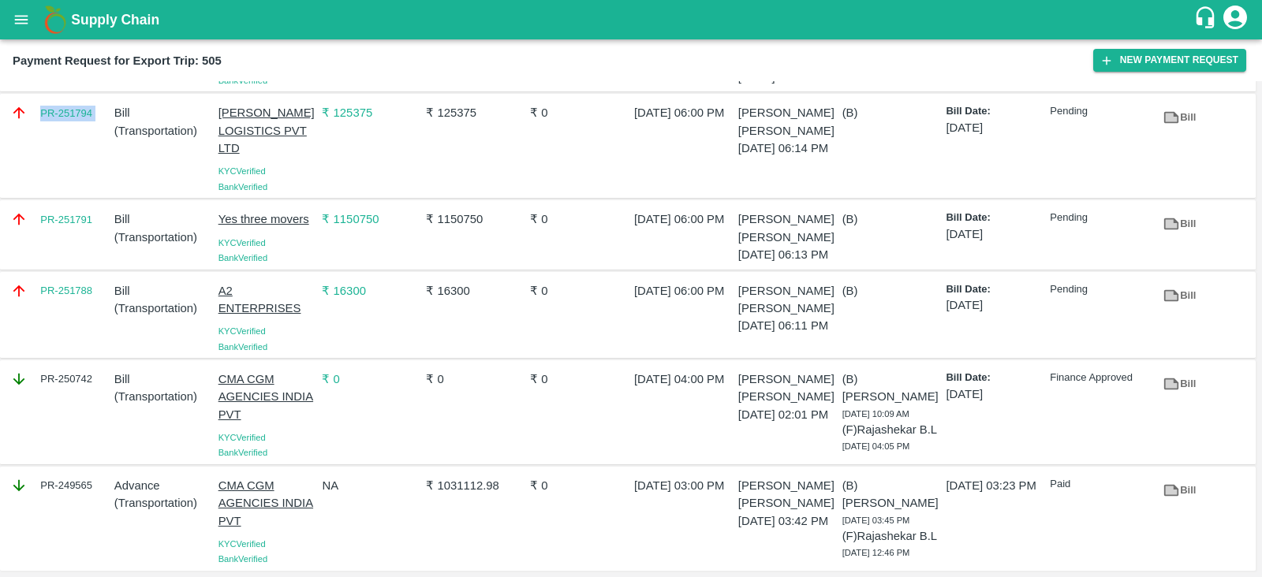
copy link "PR-251794"
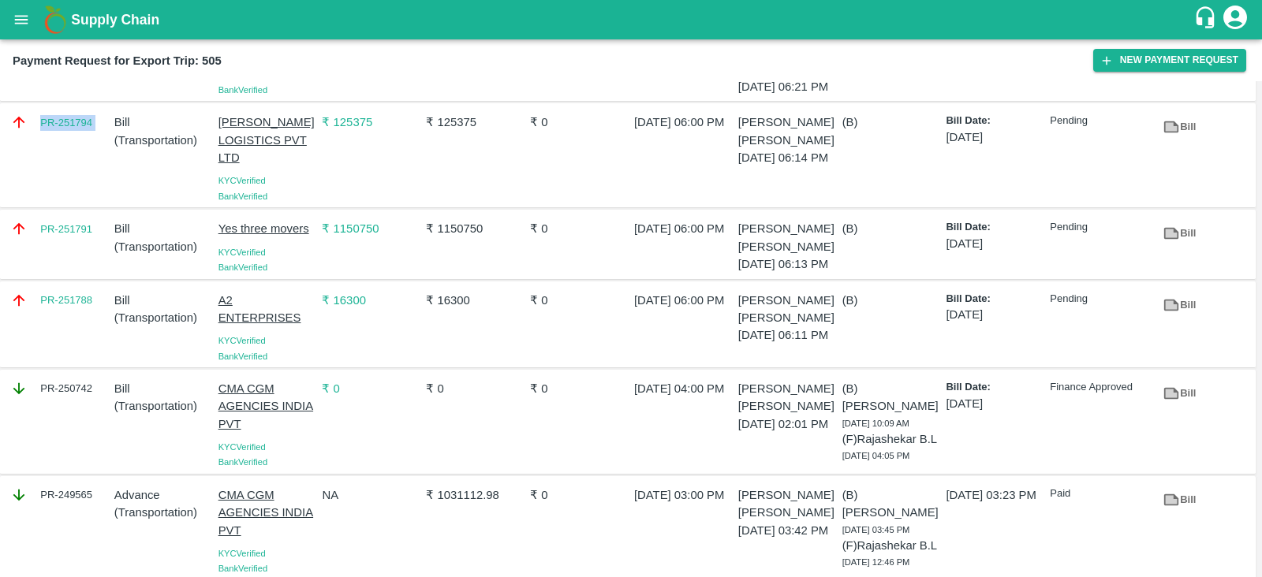
scroll to position [141, 0]
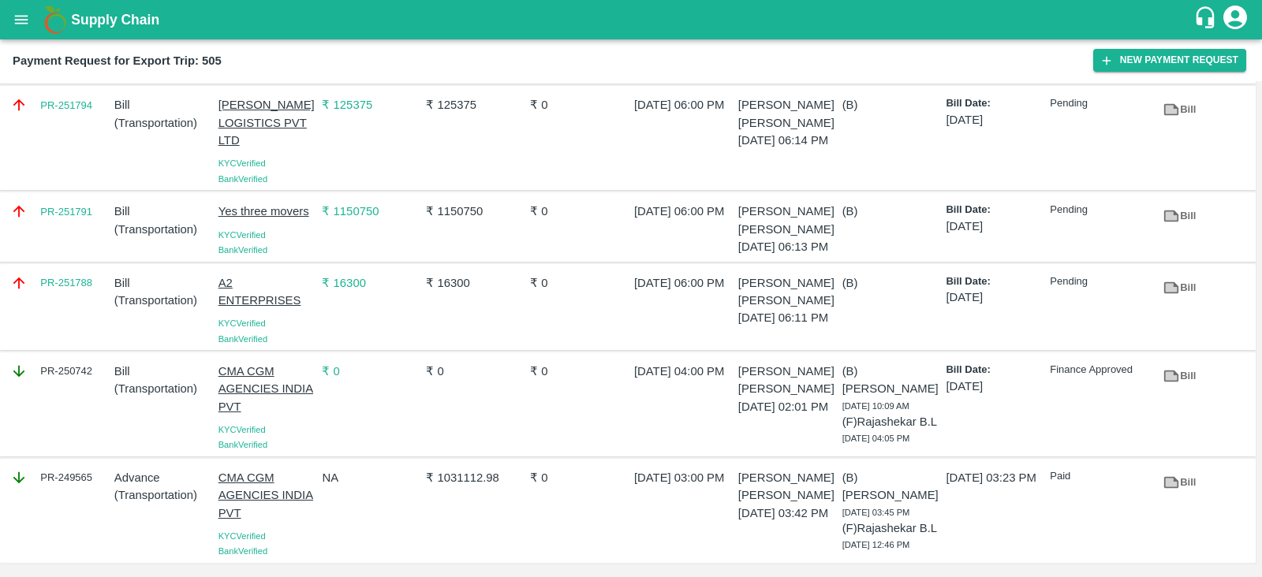
click at [88, 304] on div "PR-251788" at bounding box center [56, 307] width 104 height 79
copy link "PR-251788"
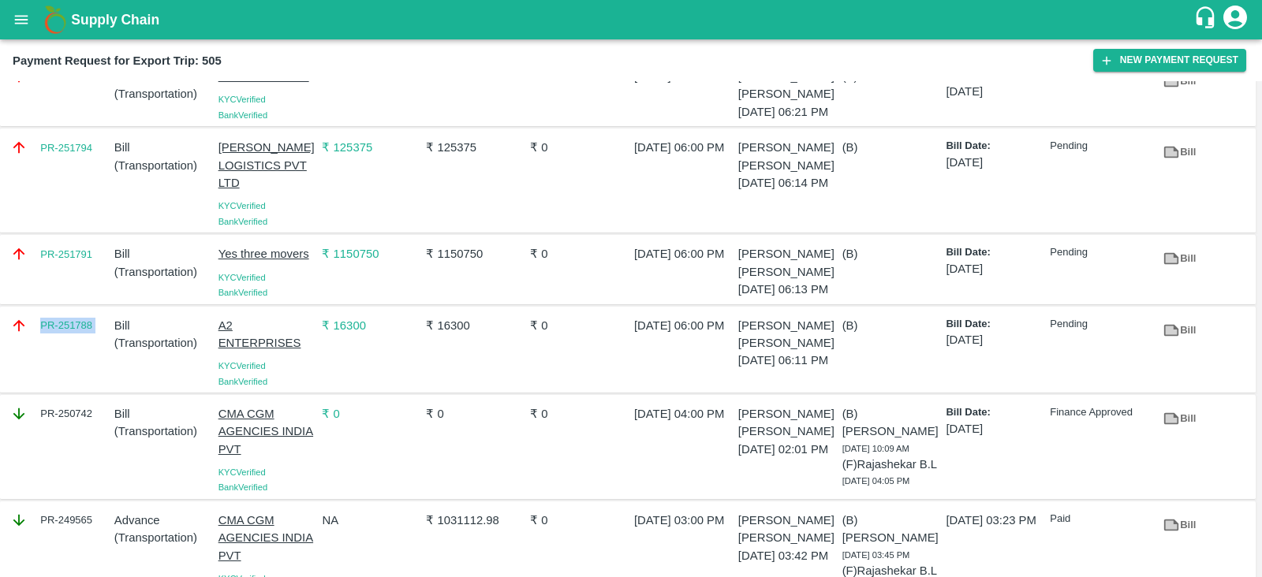
scroll to position [56, 0]
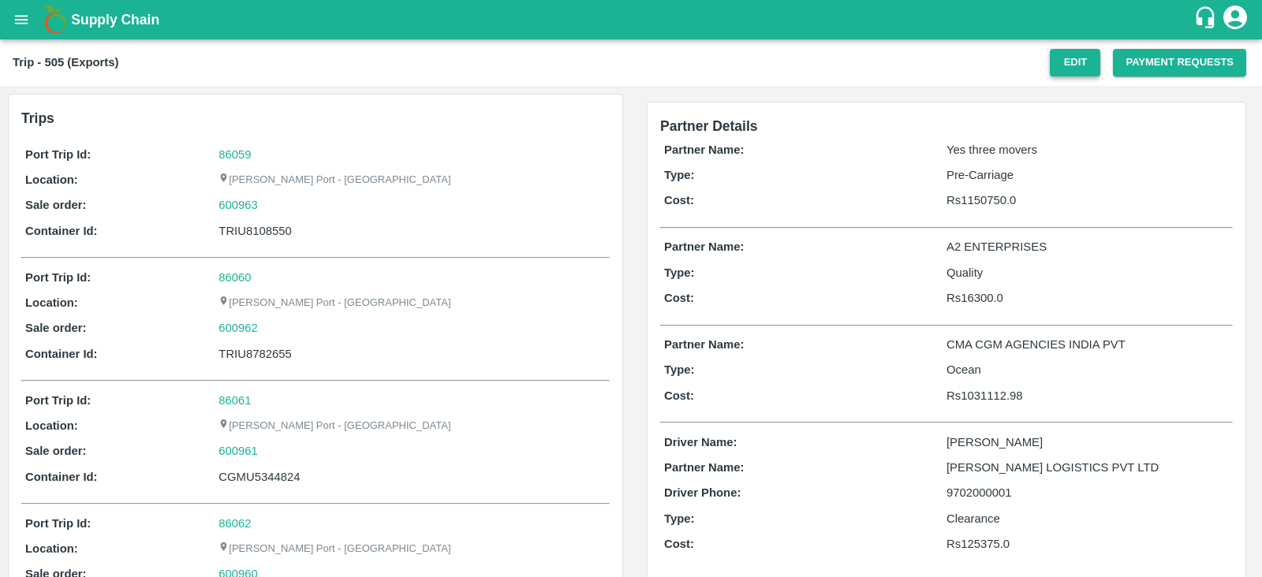
click at [1091, 64] on button "Edit" at bounding box center [1075, 63] width 50 height 28
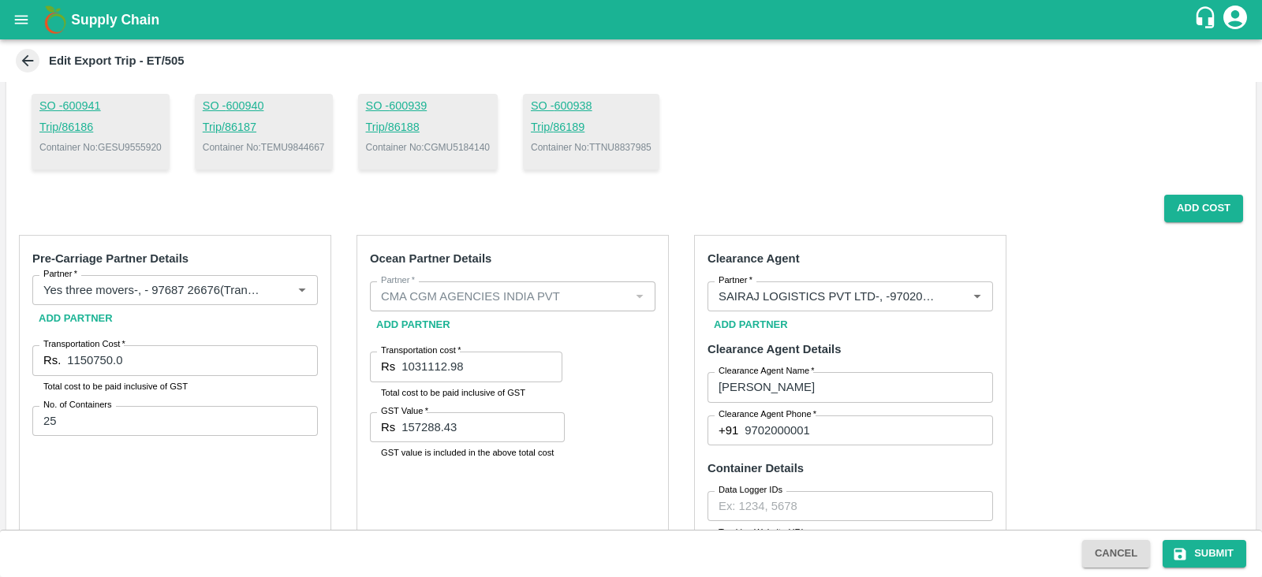
scroll to position [461, 0]
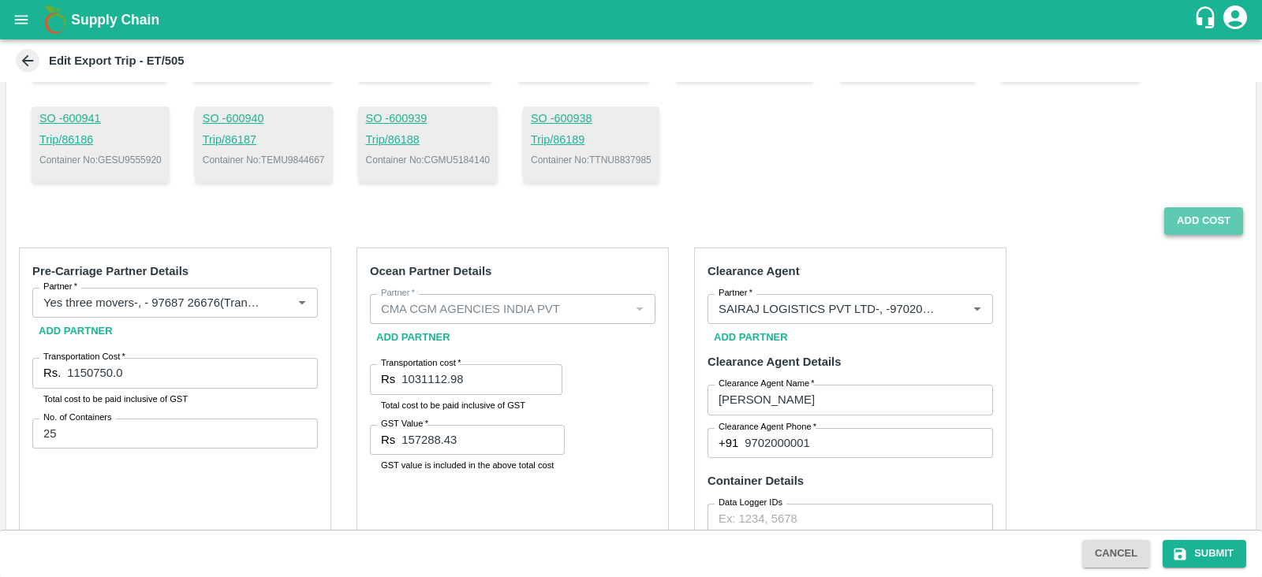
click at [1189, 222] on button "Add Cost" at bounding box center [1203, 221] width 79 height 28
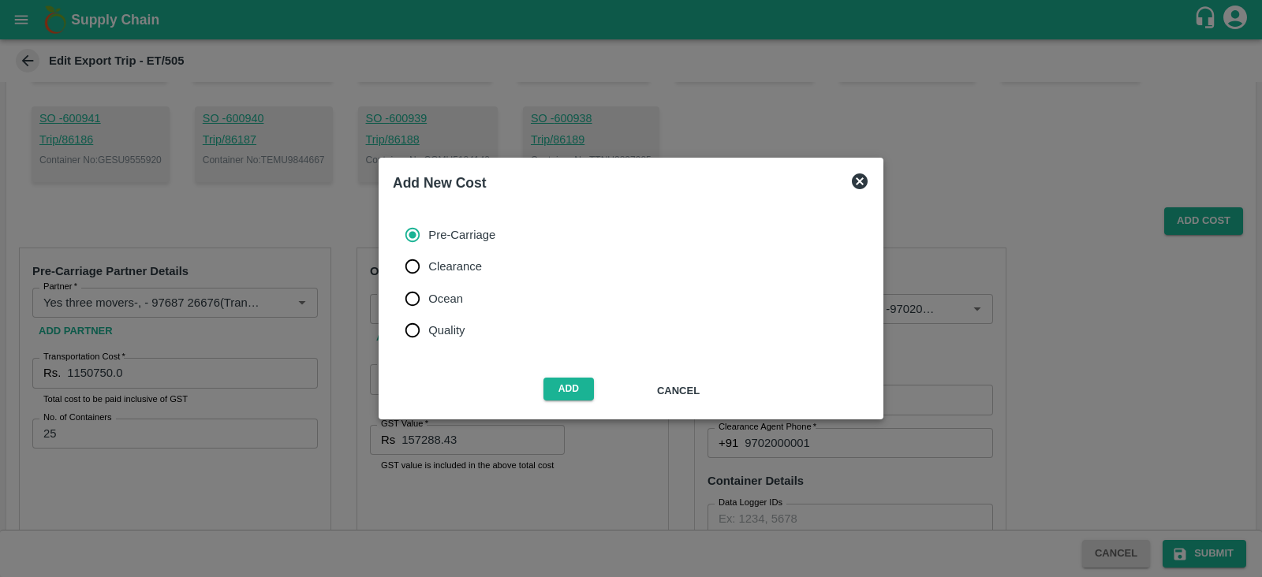
click at [565, 373] on div "Add Cancel" at bounding box center [630, 388] width 489 height 47
click at [562, 383] on button "Add" at bounding box center [568, 389] width 50 height 23
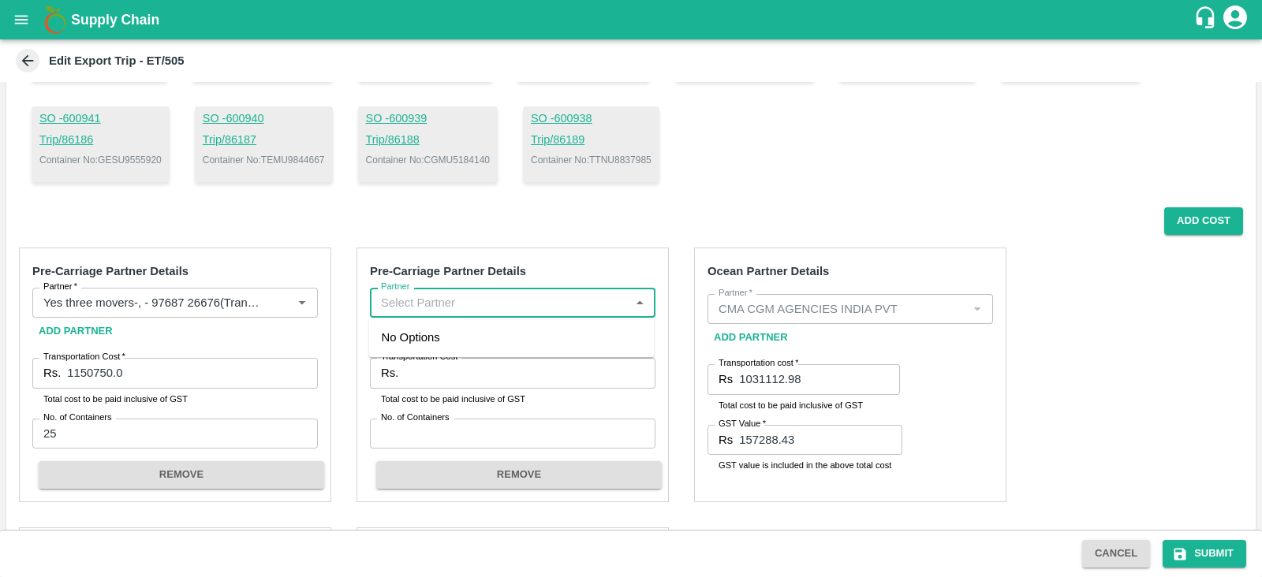
click at [590, 307] on input "Partner" at bounding box center [500, 303] width 250 height 21
click at [468, 329] on div "Yes three movers-, - 97687 26676(Transporter, Other)" at bounding box center [512, 346] width 260 height 35
type input "Yes three movers-, - 97687 26676(Transporter, Other)"
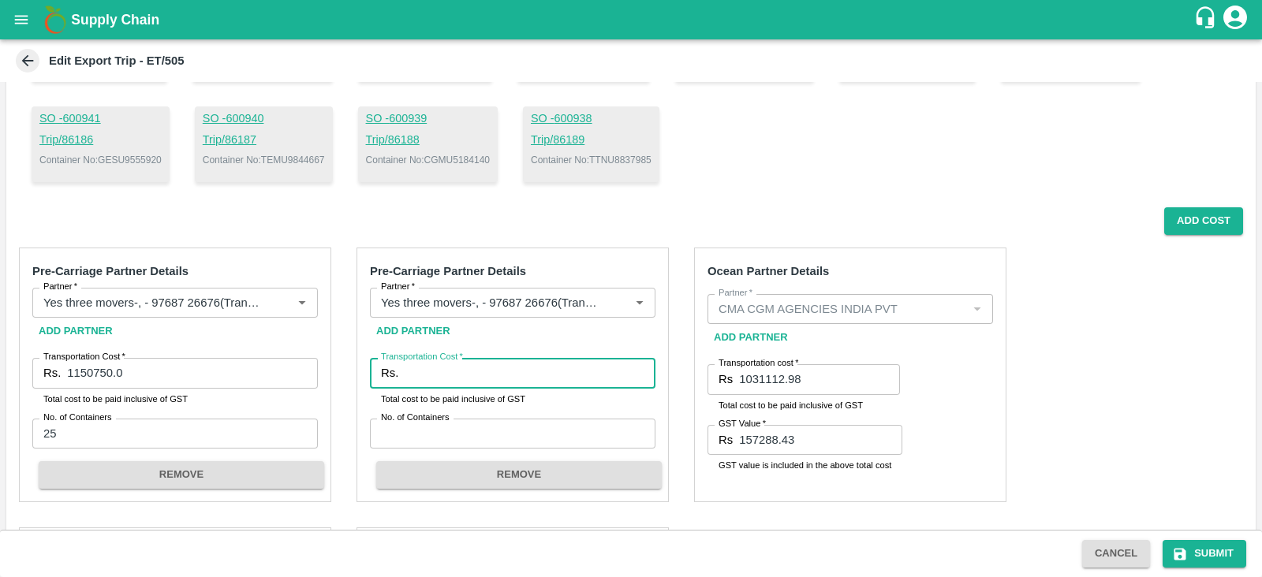
click at [449, 373] on input "Transportation Cost   *" at bounding box center [530, 373] width 251 height 30
type input "24000"
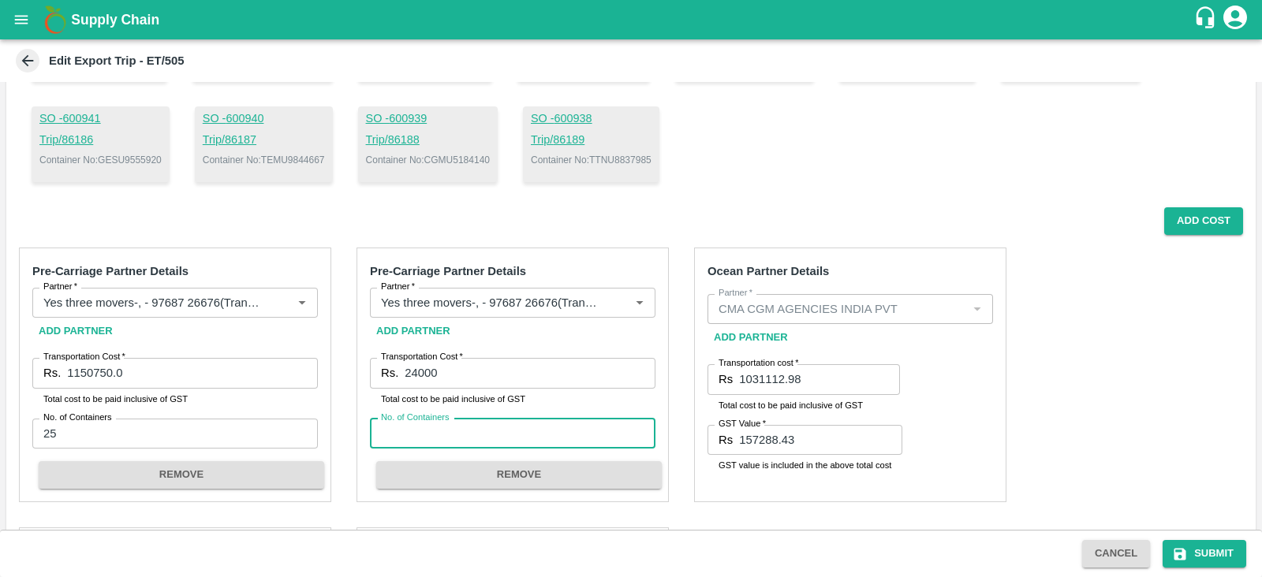
click at [443, 442] on input "No. of Containers" at bounding box center [513, 434] width 286 height 30
type input "3"
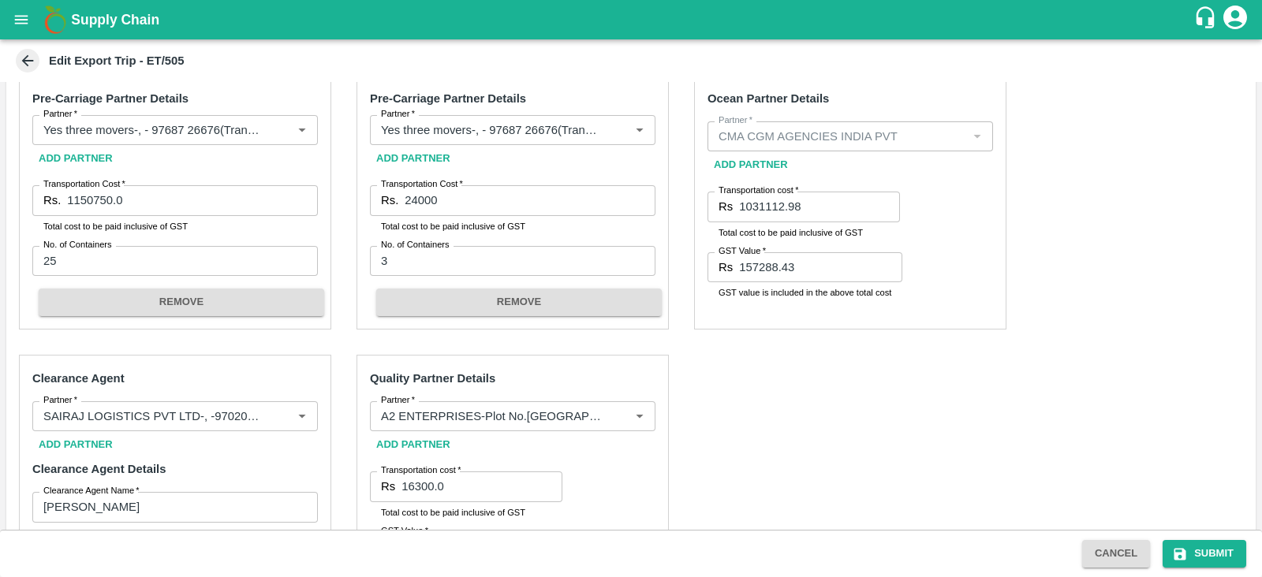
scroll to position [636, 0]
click at [1201, 546] on button "Submit" at bounding box center [1205, 554] width 84 height 28
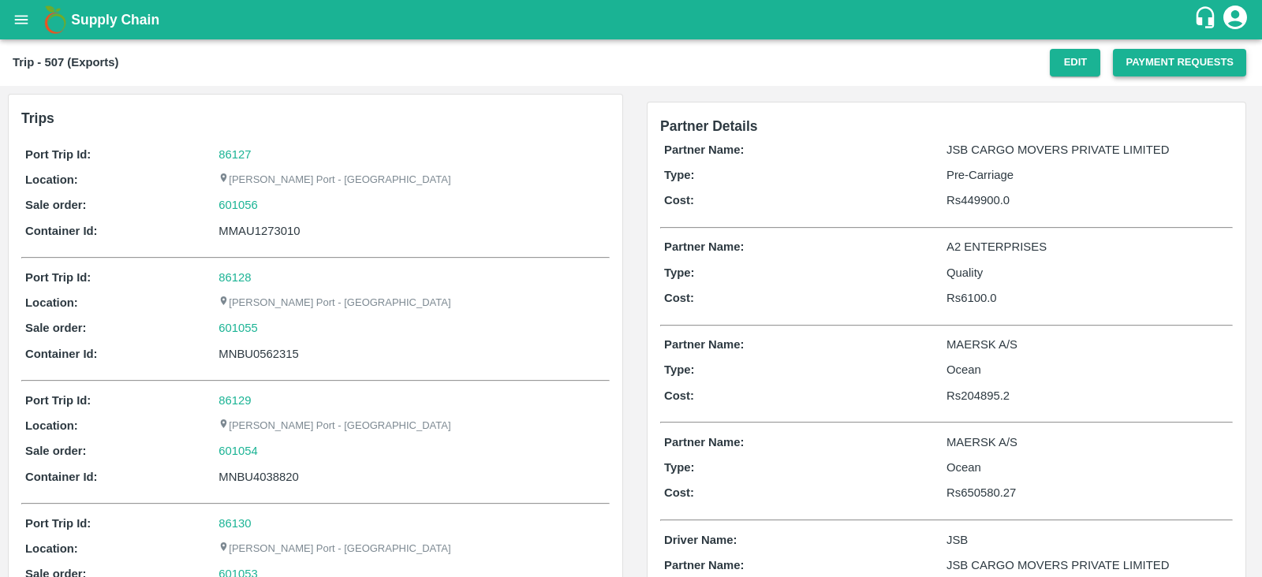
click at [1151, 68] on button "Payment Requests" at bounding box center [1179, 63] width 133 height 28
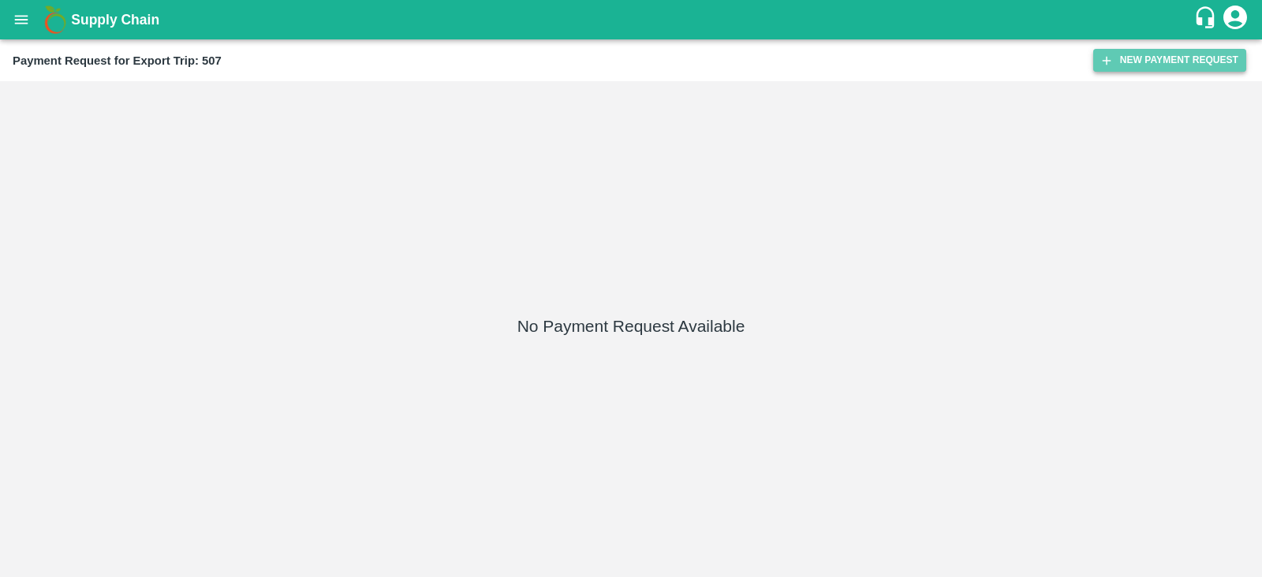
click at [1121, 69] on button "New Payment Request" at bounding box center [1169, 60] width 153 height 23
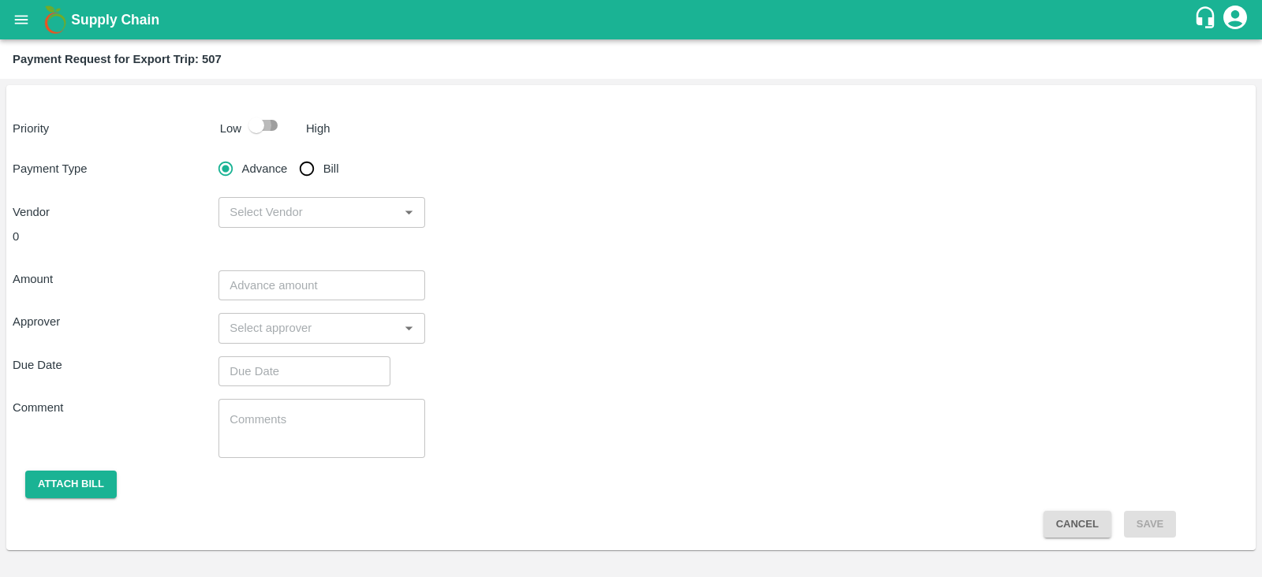
click at [259, 135] on input "checkbox" at bounding box center [256, 125] width 90 height 30
checkbox input "true"
click at [304, 165] on input "Bill" at bounding box center [307, 169] width 32 height 32
radio input "true"
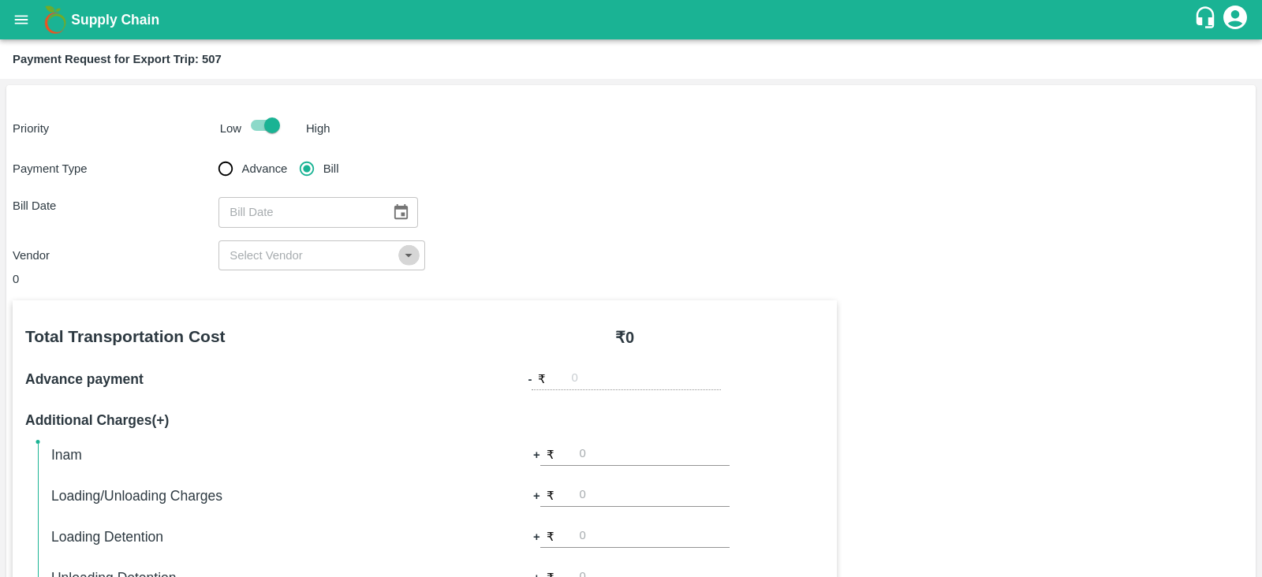
click at [402, 254] on icon "Open" at bounding box center [408, 255] width 17 height 17
click at [565, 218] on div "Bill Date ​" at bounding box center [631, 212] width 1237 height 30
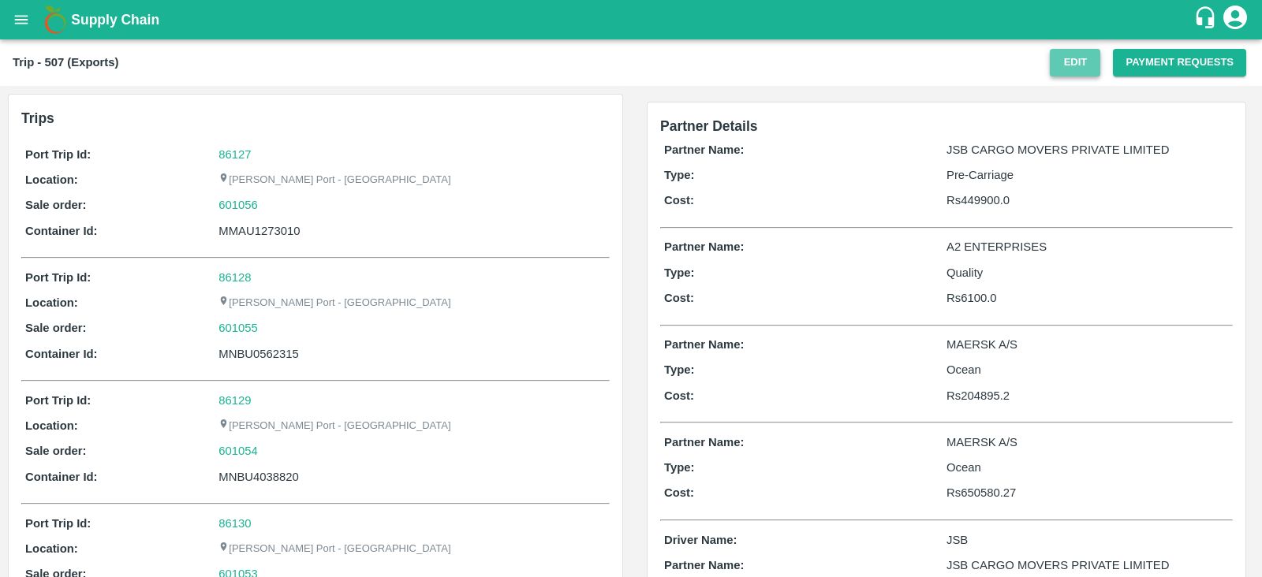
click at [1081, 62] on button "Edit" at bounding box center [1075, 63] width 50 height 28
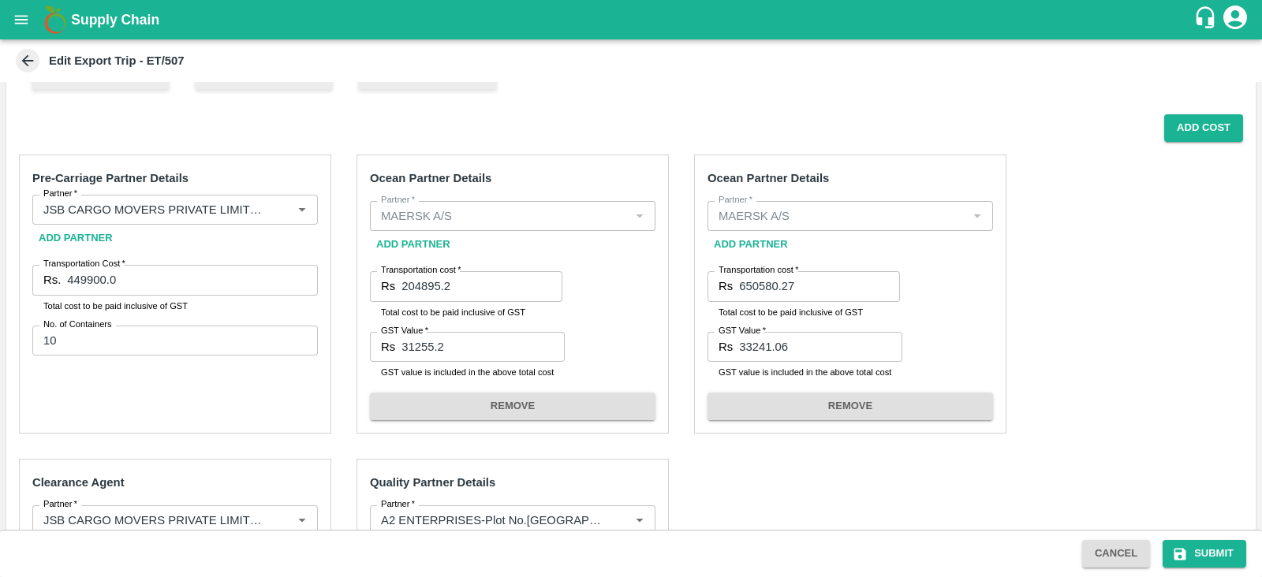
scroll to position [352, 0]
click at [1222, 136] on button "Add Cost" at bounding box center [1203, 129] width 79 height 28
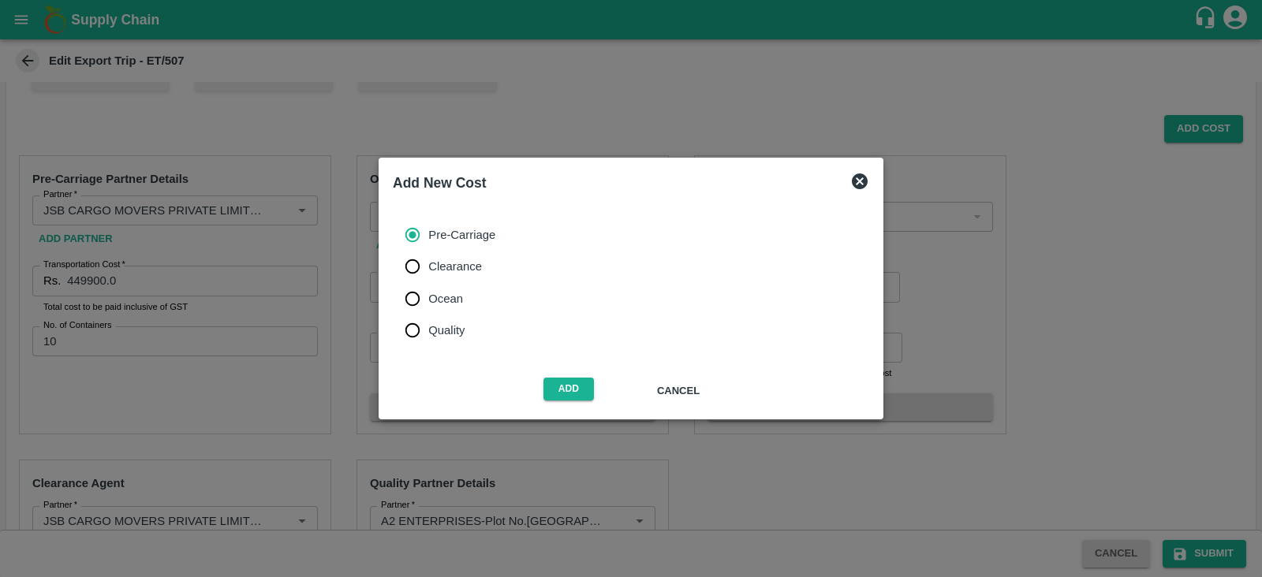
click at [443, 300] on span "Ocean" at bounding box center [445, 298] width 35 height 17
click at [428, 300] on input "Ocean" at bounding box center [413, 299] width 32 height 32
radio input "true"
click at [551, 383] on button "Add" at bounding box center [568, 389] width 50 height 23
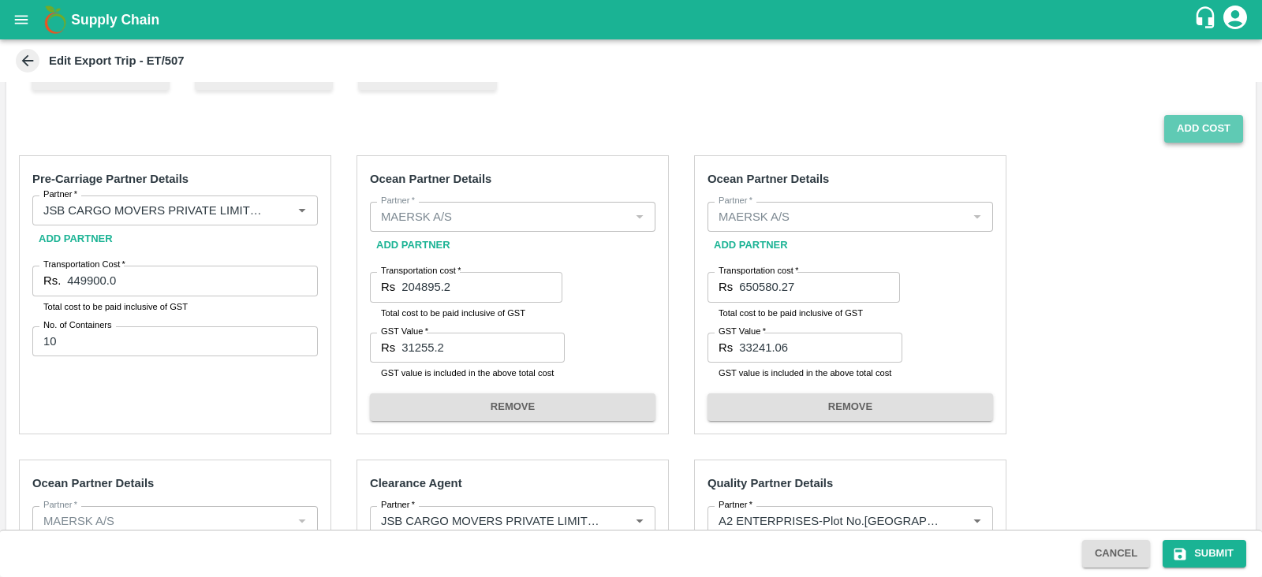
click at [1208, 128] on button "Add Cost" at bounding box center [1203, 129] width 79 height 28
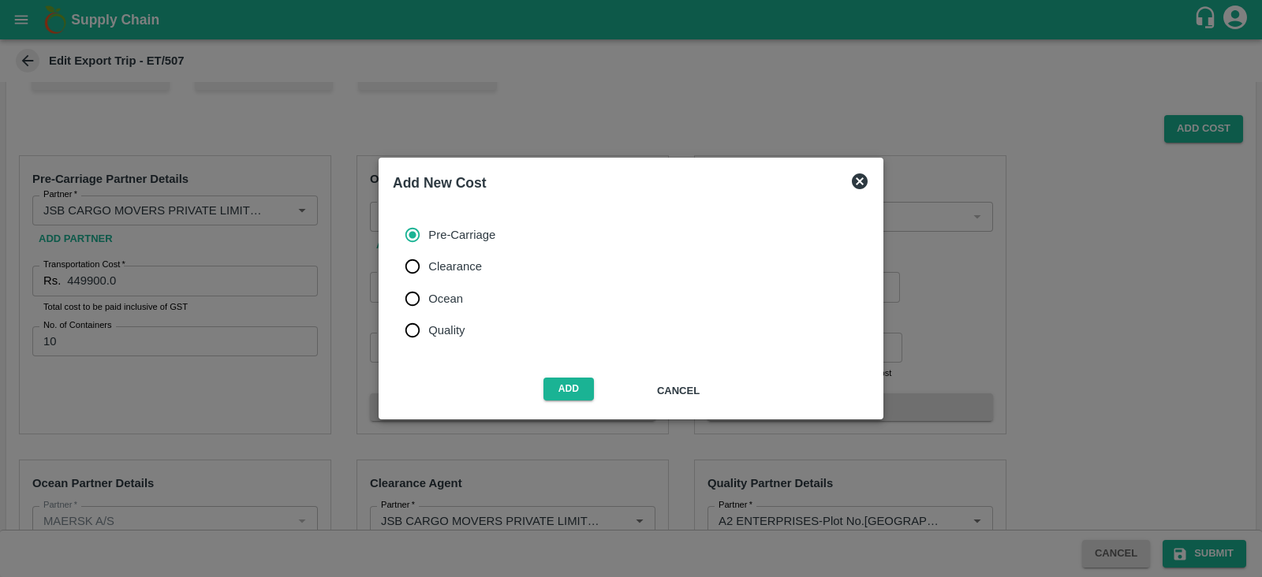
click at [453, 294] on span "Ocean" at bounding box center [445, 298] width 35 height 17
click at [428, 294] on input "Ocean" at bounding box center [413, 299] width 32 height 32
radio input "true"
click at [564, 383] on button "Add" at bounding box center [568, 389] width 50 height 23
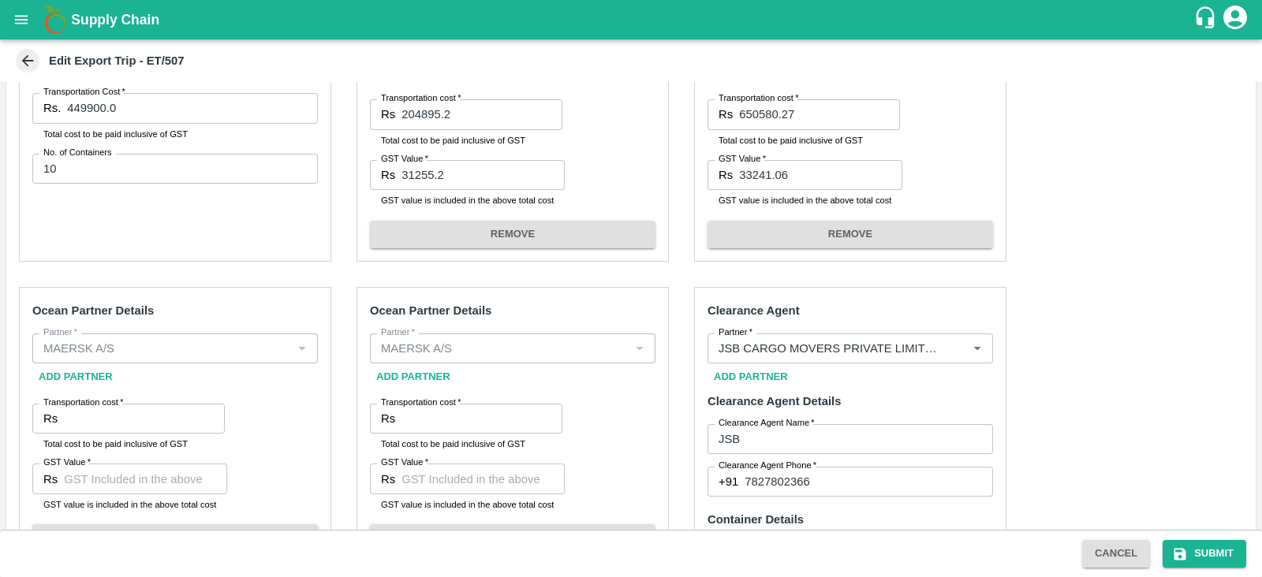
scroll to position [524, 0]
click at [151, 422] on input "Transportation cost   *" at bounding box center [144, 420] width 161 height 30
paste input "204895.20"
type input "204895.20"
click at [187, 475] on input "GST Value   *" at bounding box center [145, 480] width 163 height 30
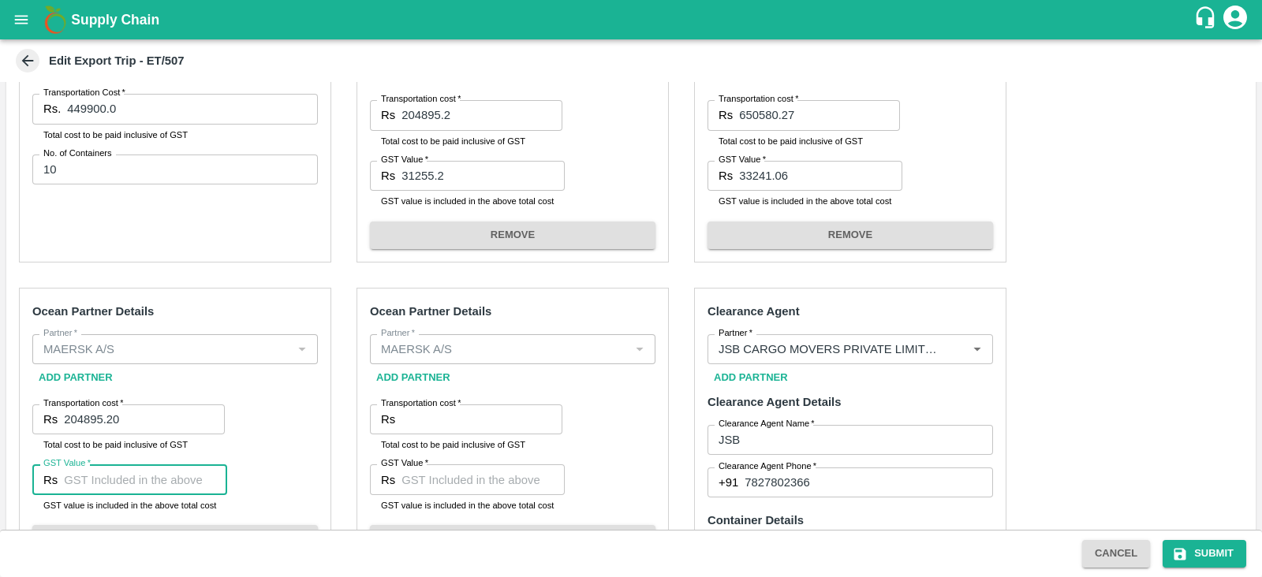
paste input "31255.20"
type input "31255.20"
click at [304, 395] on div "Ocean Partner Details Partner   * Partner   * Add Partner Transportation cost  …" at bounding box center [175, 526] width 312 height 476
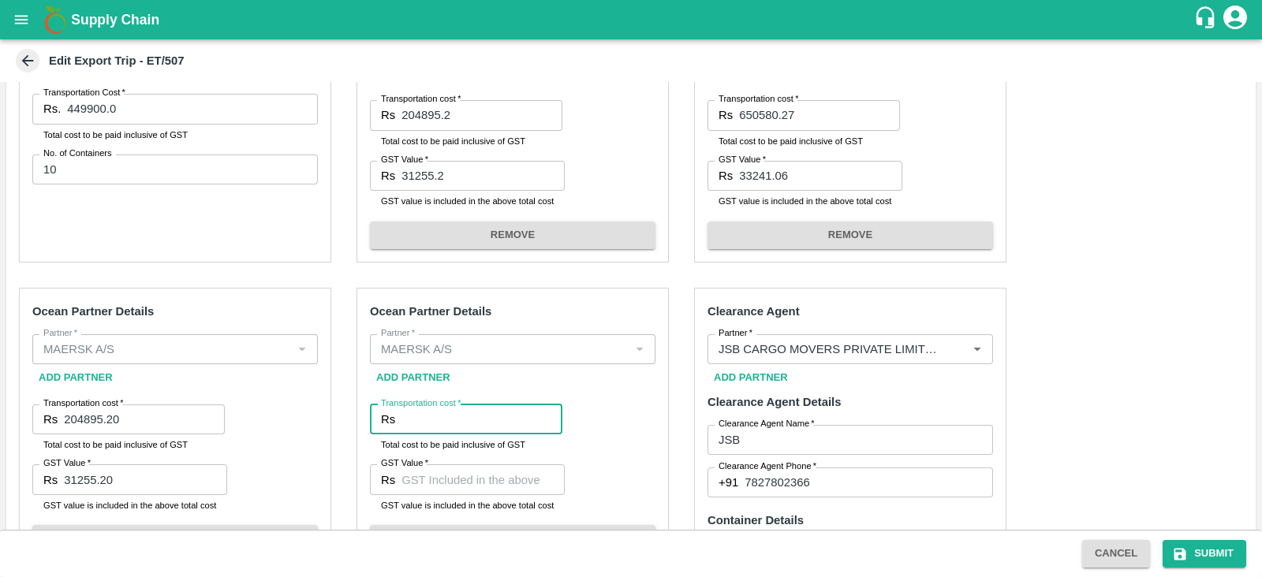
click at [446, 428] on input "Transportation cost   *" at bounding box center [481, 420] width 161 height 30
paste input "650580.27"
type input "650580.27"
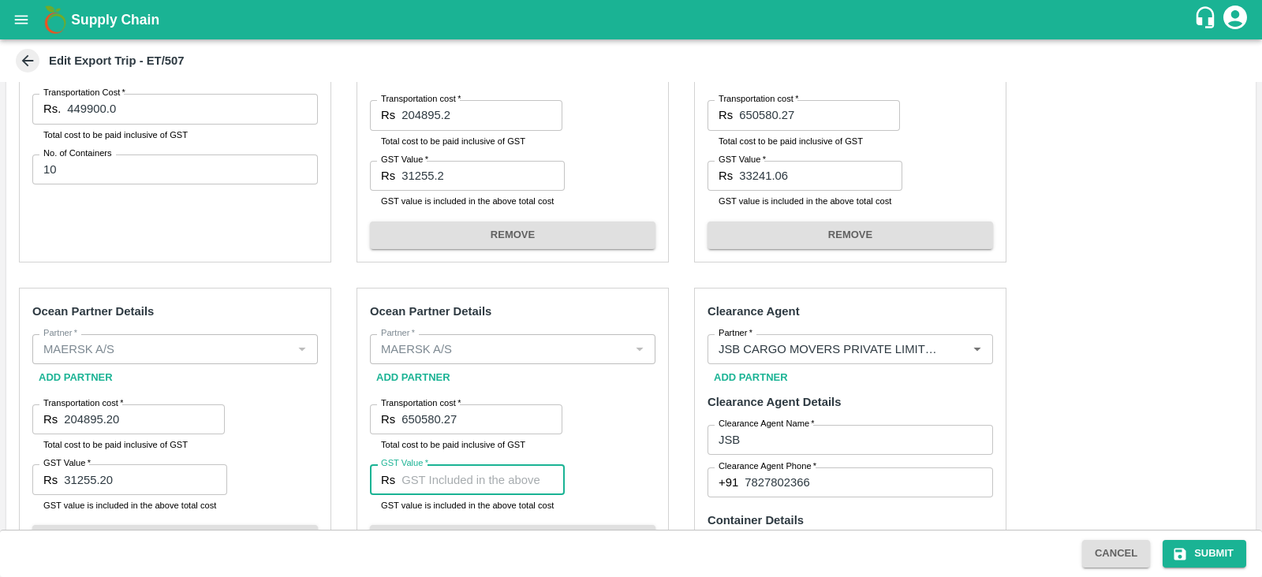
click at [483, 487] on input "GST Value   *" at bounding box center [482, 480] width 163 height 30
paste input "33241.06"
type input "33241.06"
click at [1118, 327] on div "Pre-Carriage Partner Details Partner   * Partner   * Add Partner Transportation…" at bounding box center [630, 512] width 1249 height 1082
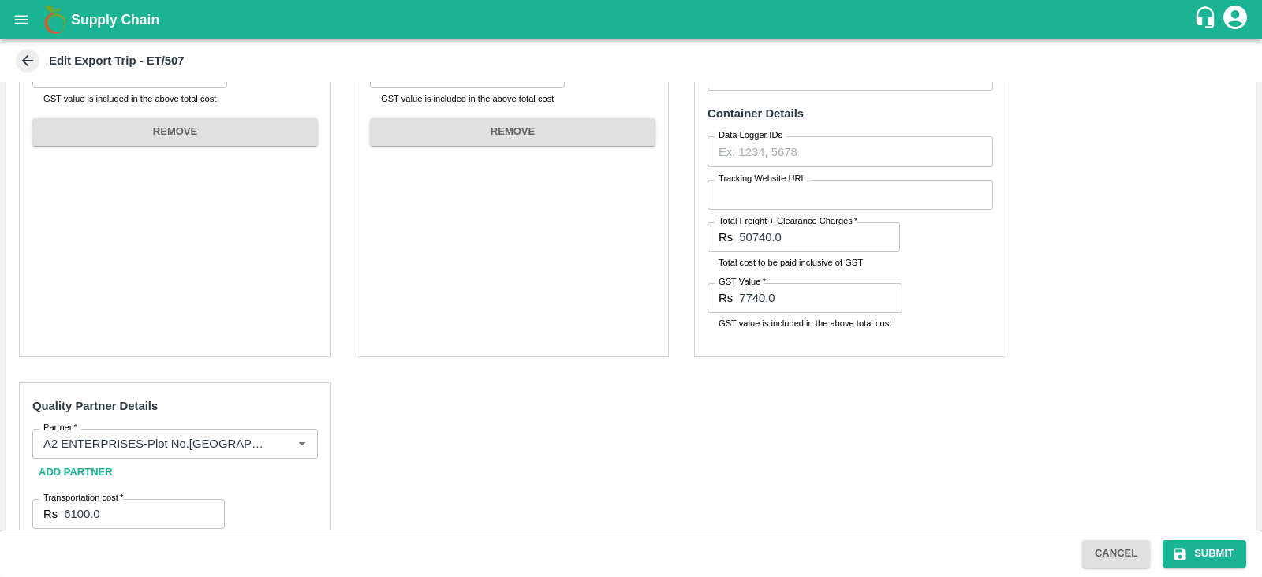
scroll to position [931, 0]
click at [1201, 548] on button "Submit" at bounding box center [1205, 554] width 84 height 28
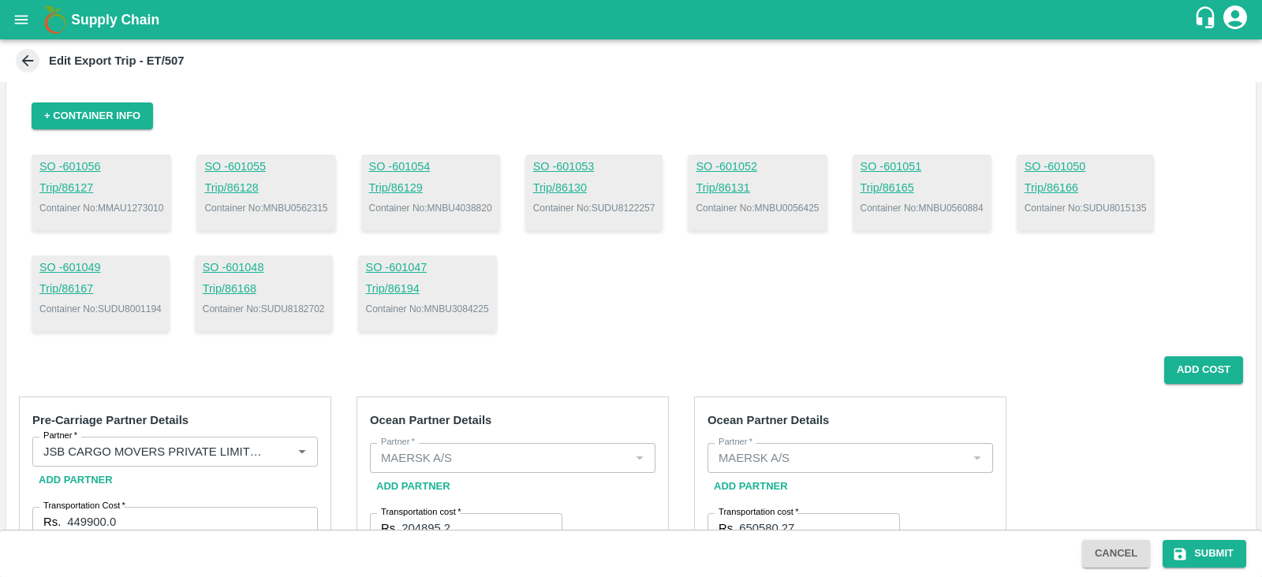
scroll to position [108, 0]
